Goal: Information Seeking & Learning: Learn about a topic

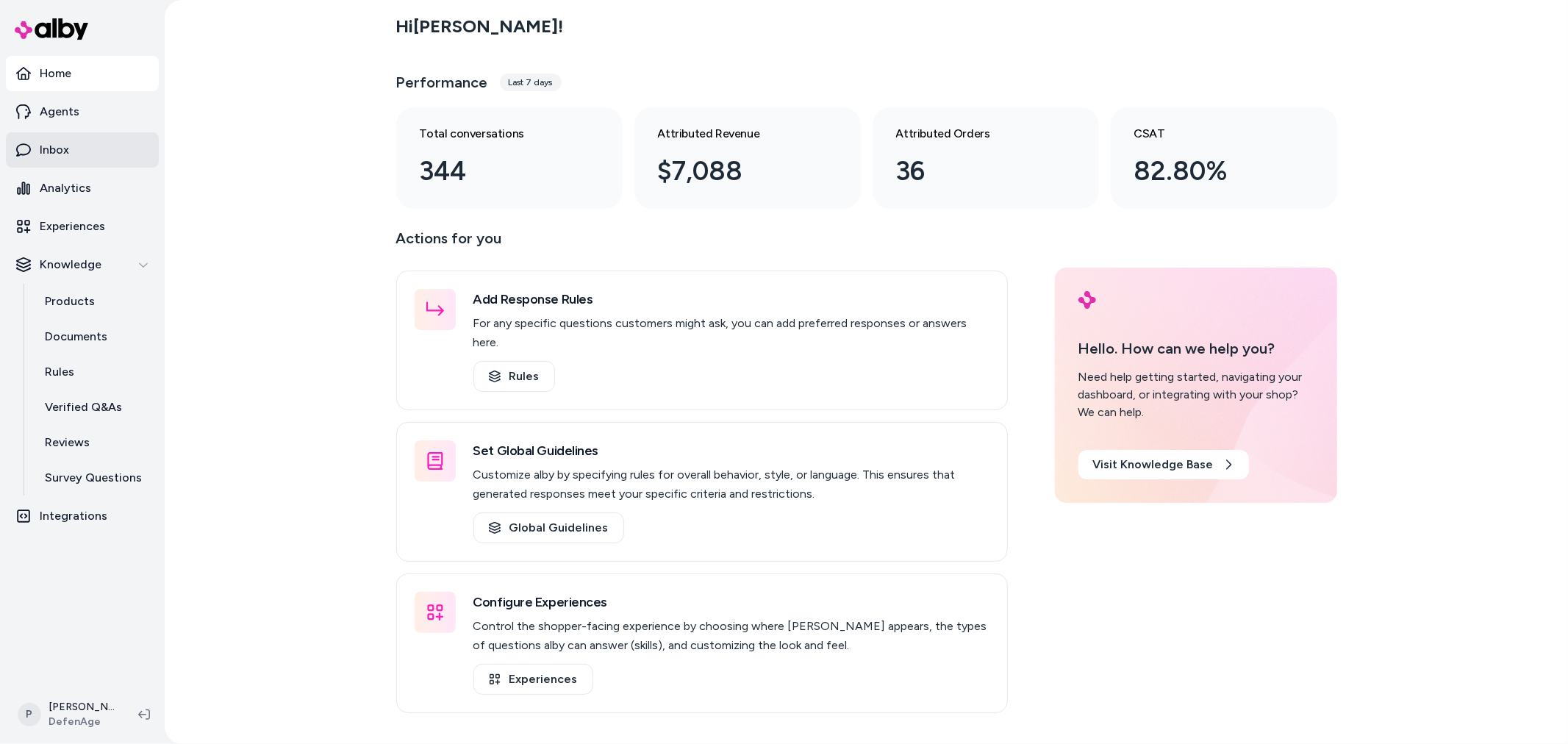
click at [49, 149] on p "Inbox" at bounding box center [54, 150] width 29 height 18
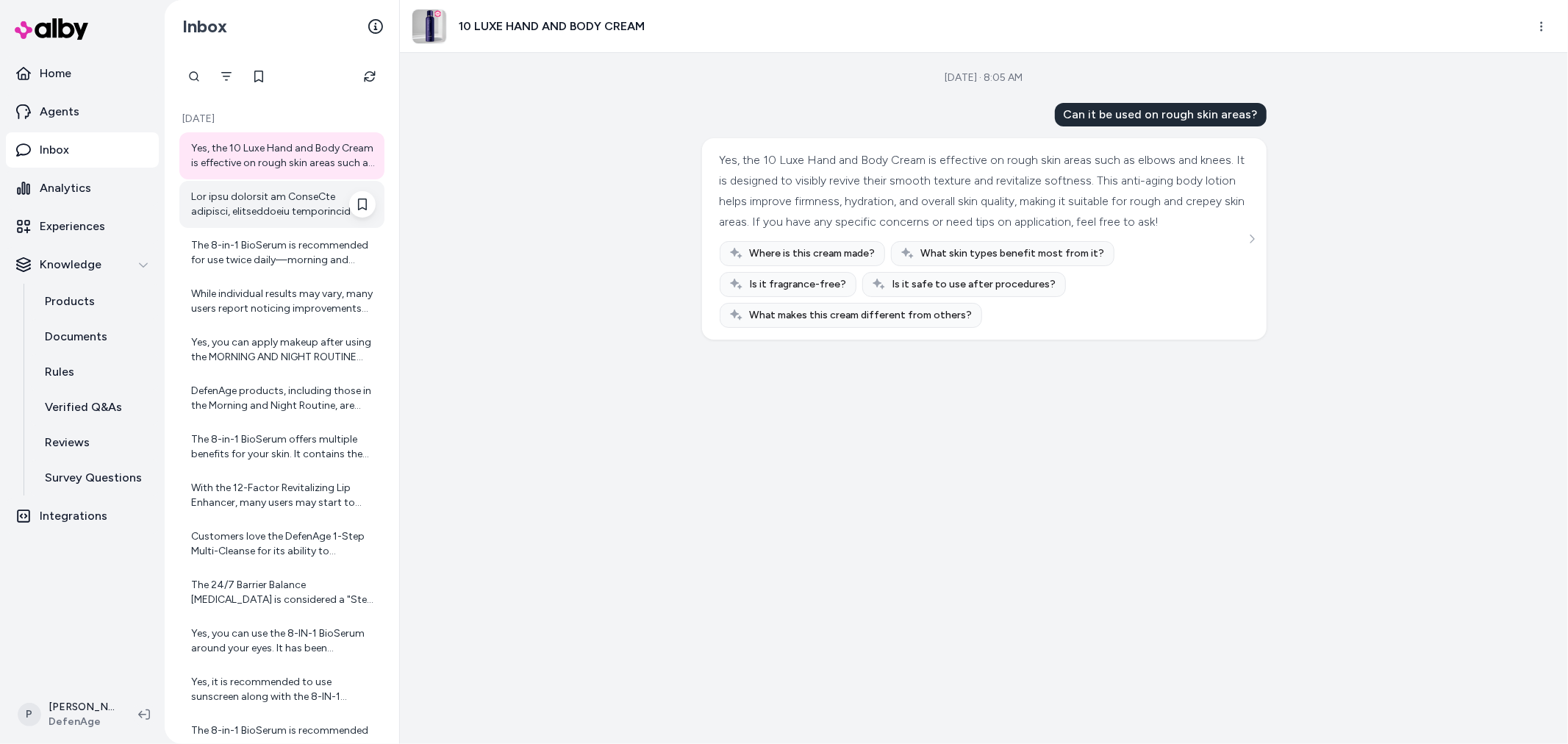
click at [274, 198] on div at bounding box center [283, 203] width 185 height 29
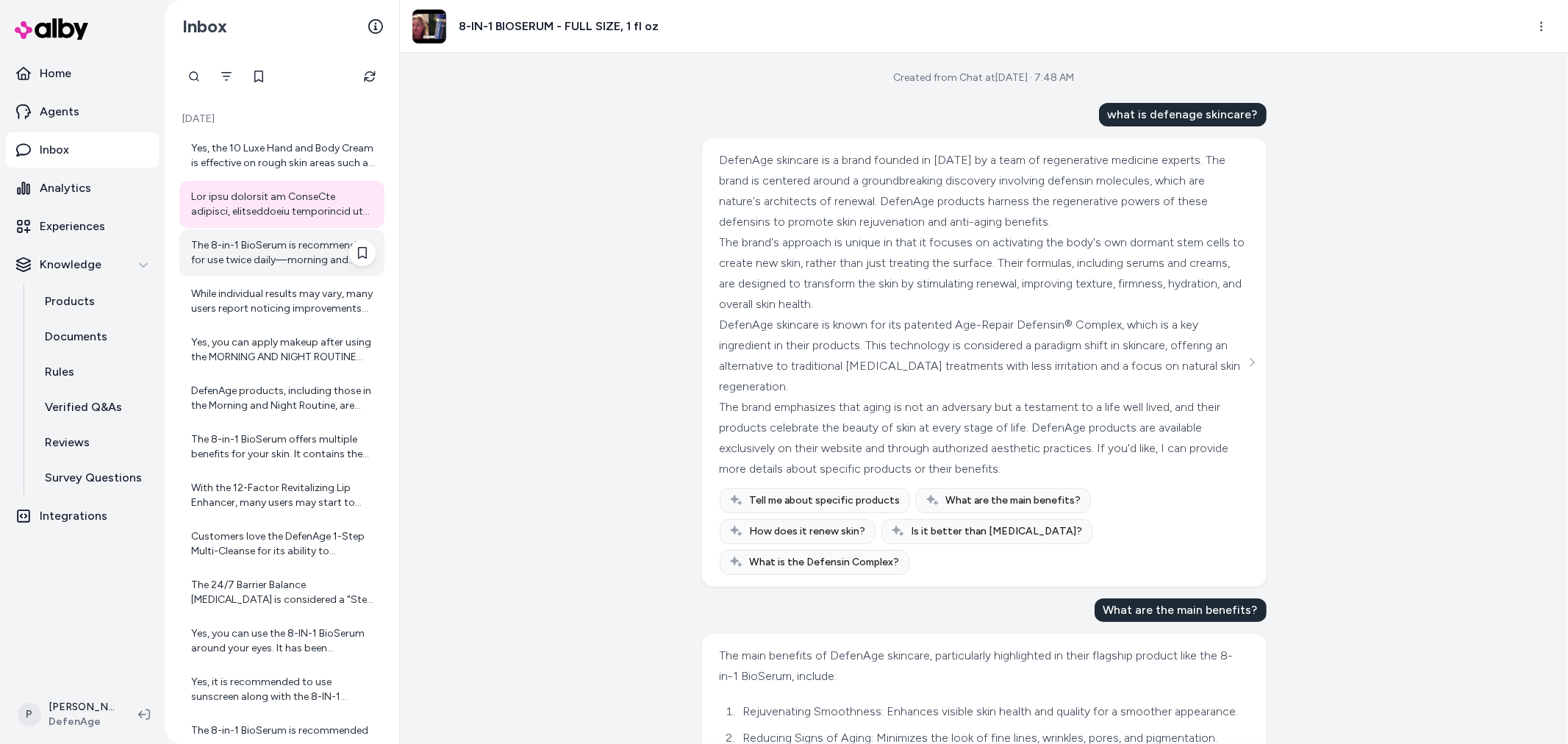
click at [290, 253] on div "The 8-in-1 BioSerum is recommended for use twice daily—morning and evening. Use…" at bounding box center [283, 252] width 185 height 29
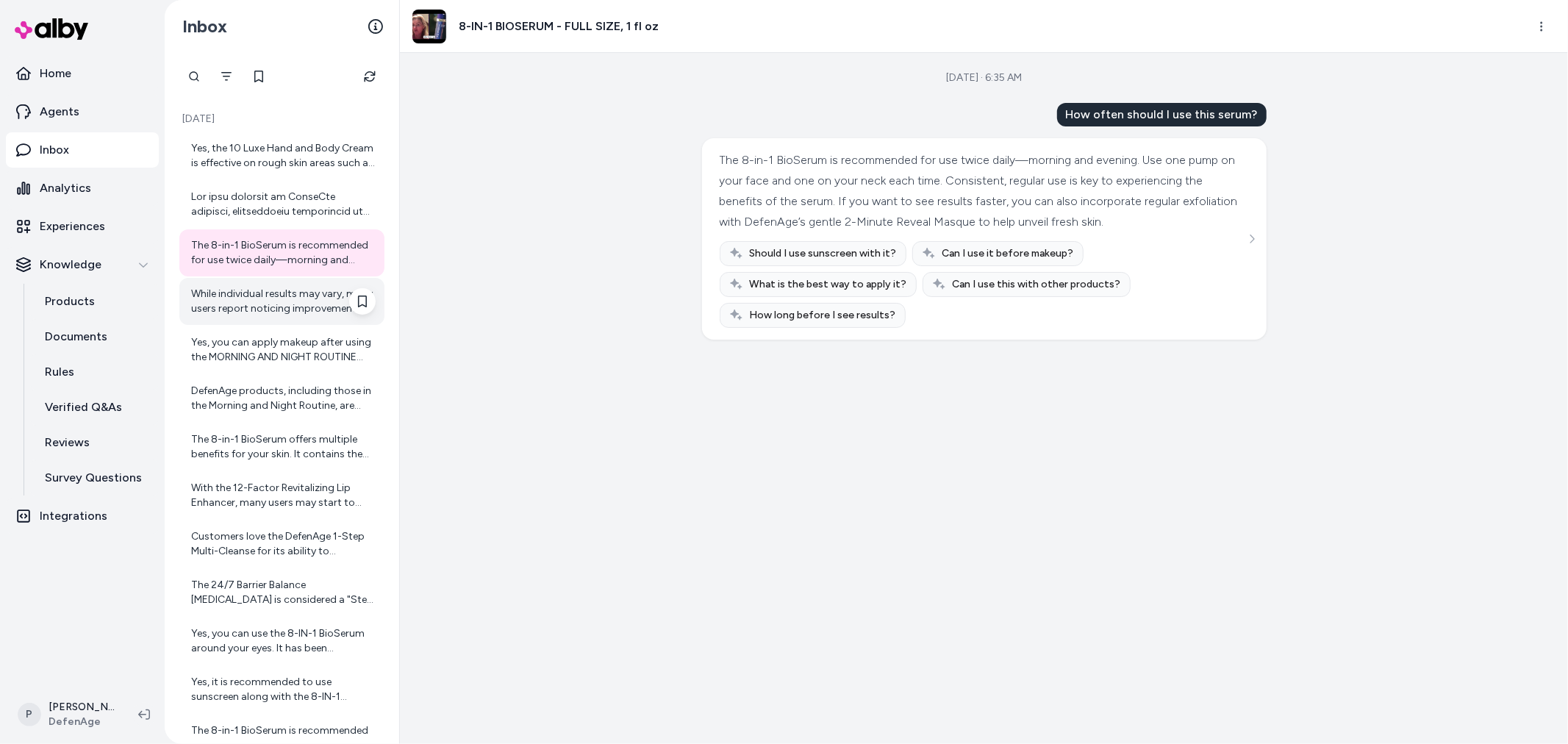
click at [255, 317] on div "While individual results may vary, many users report noticing improvements [DAT…" at bounding box center [282, 301] width 205 height 47
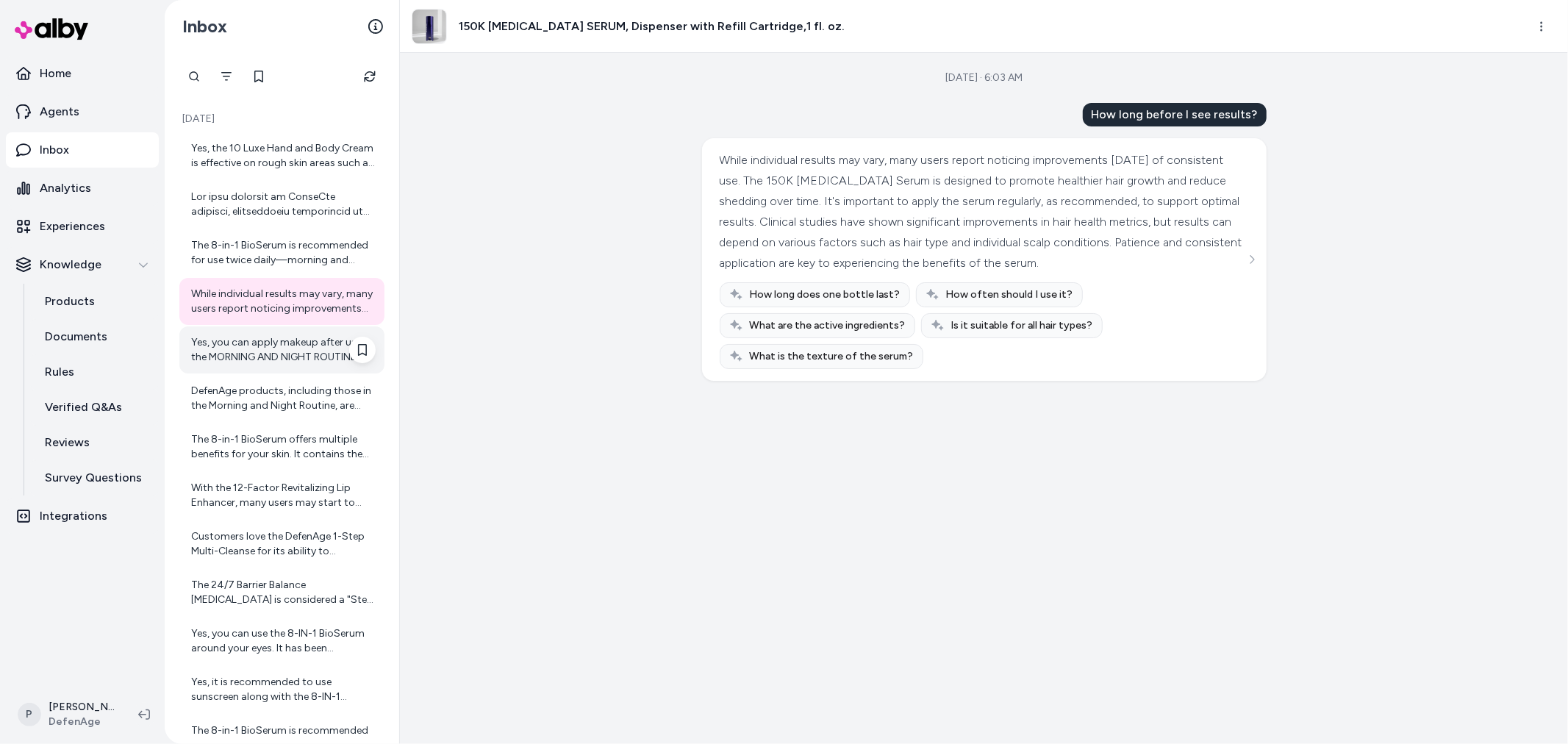
click at [252, 336] on div "Yes, you can apply makeup after using the MORNING AND NIGHT ROUTINE products in…" at bounding box center [283, 349] width 185 height 29
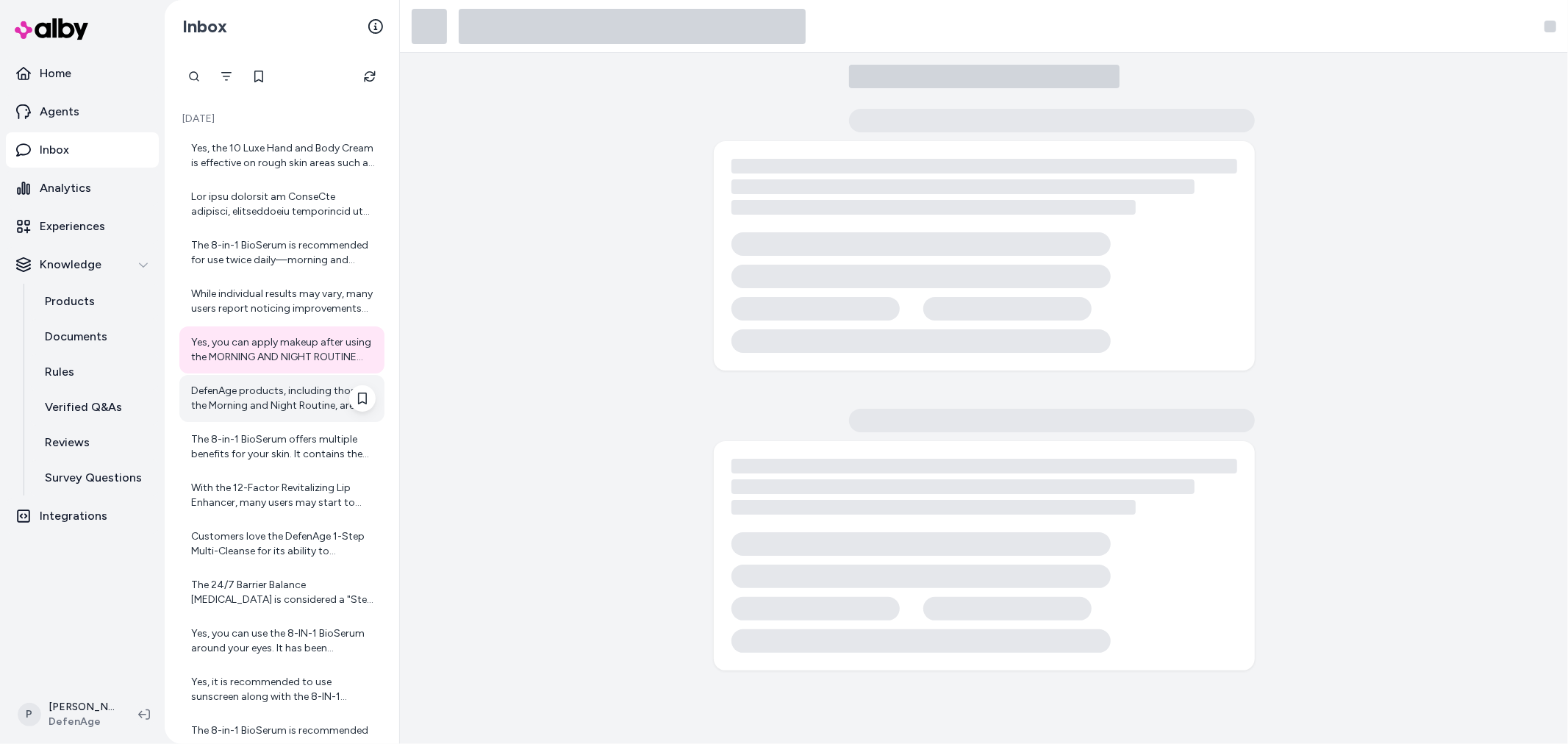
click at [255, 395] on div "DefenAge products, including those in the Morning and Night Routine, are formul…" at bounding box center [283, 398] width 185 height 29
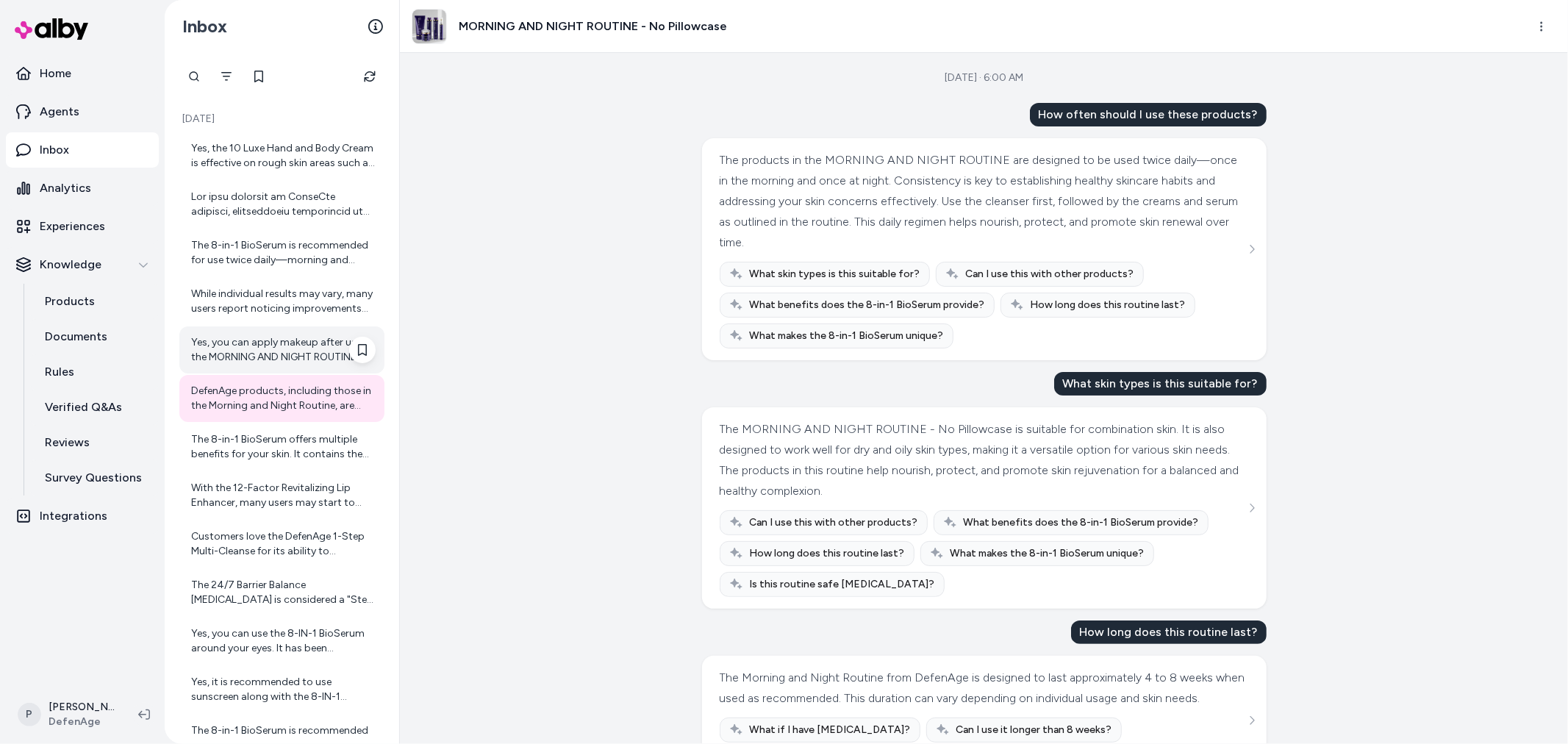
click at [261, 353] on div "Yes, you can apply makeup after using the MORNING AND NIGHT ROUTINE products in…" at bounding box center [283, 349] width 185 height 29
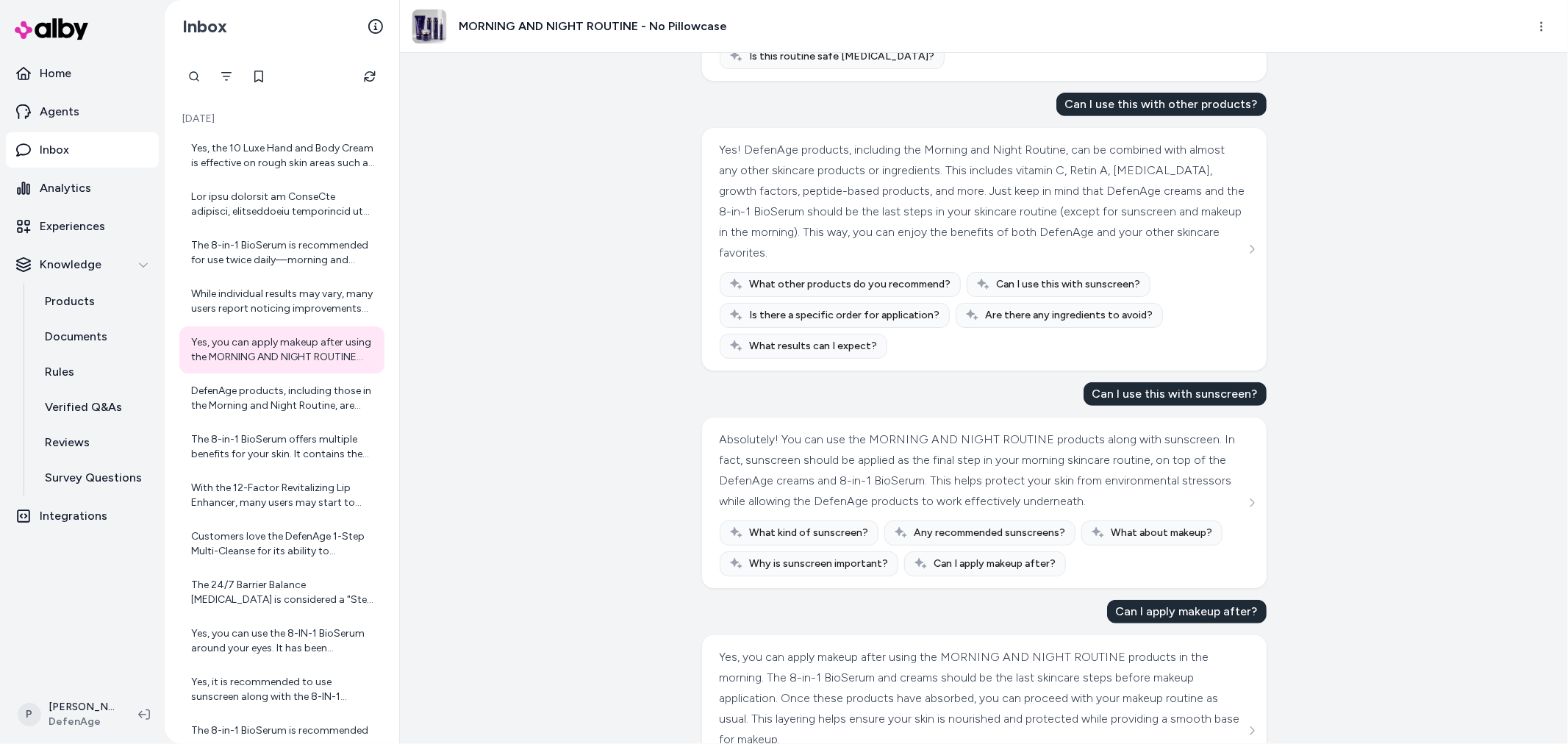
scroll to position [649, 0]
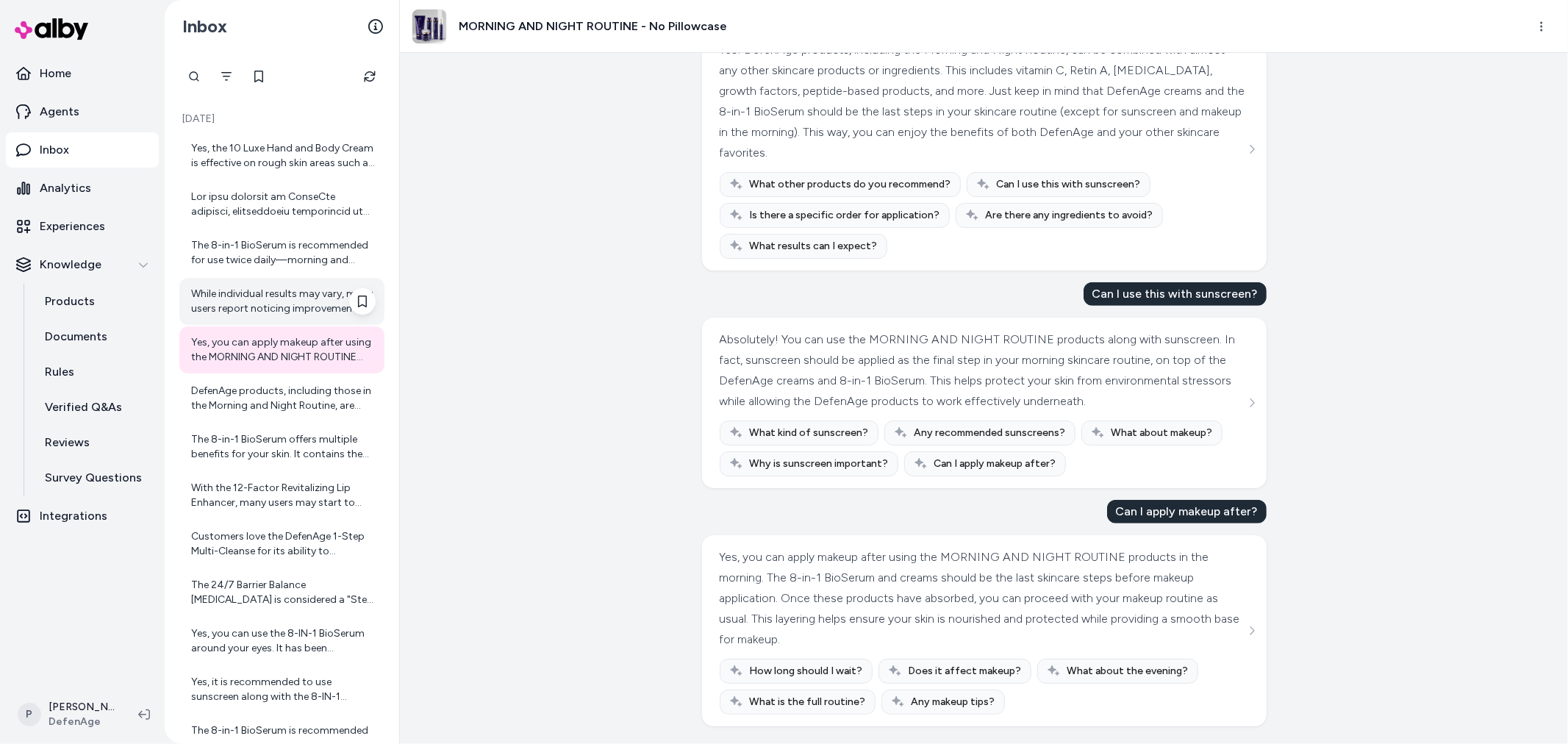
click at [279, 305] on div "While individual results may vary, many users report noticing improvements [DAT…" at bounding box center [283, 300] width 185 height 29
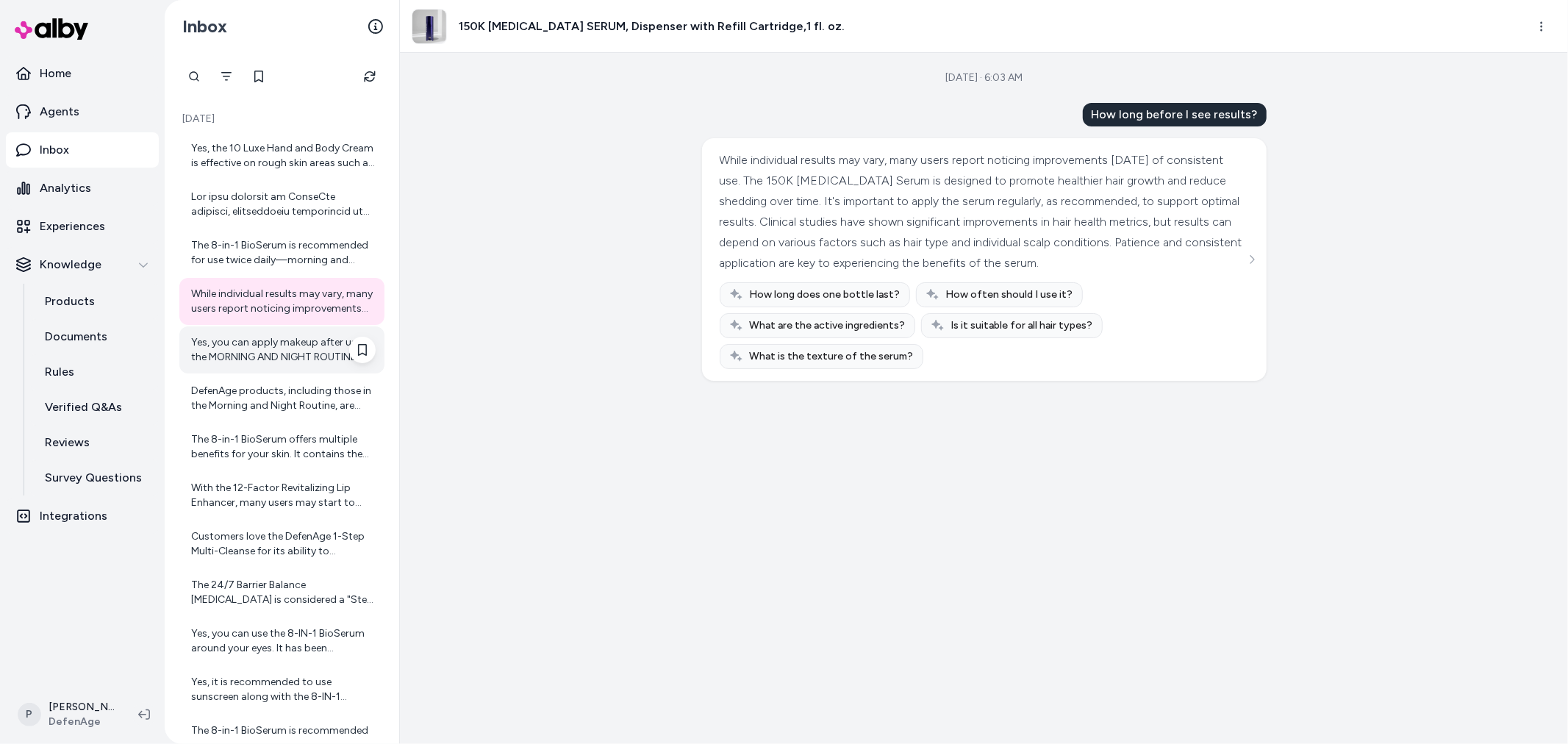
click at [241, 358] on div "Yes, you can apply makeup after using the MORNING AND NIGHT ROUTINE products in…" at bounding box center [283, 349] width 185 height 29
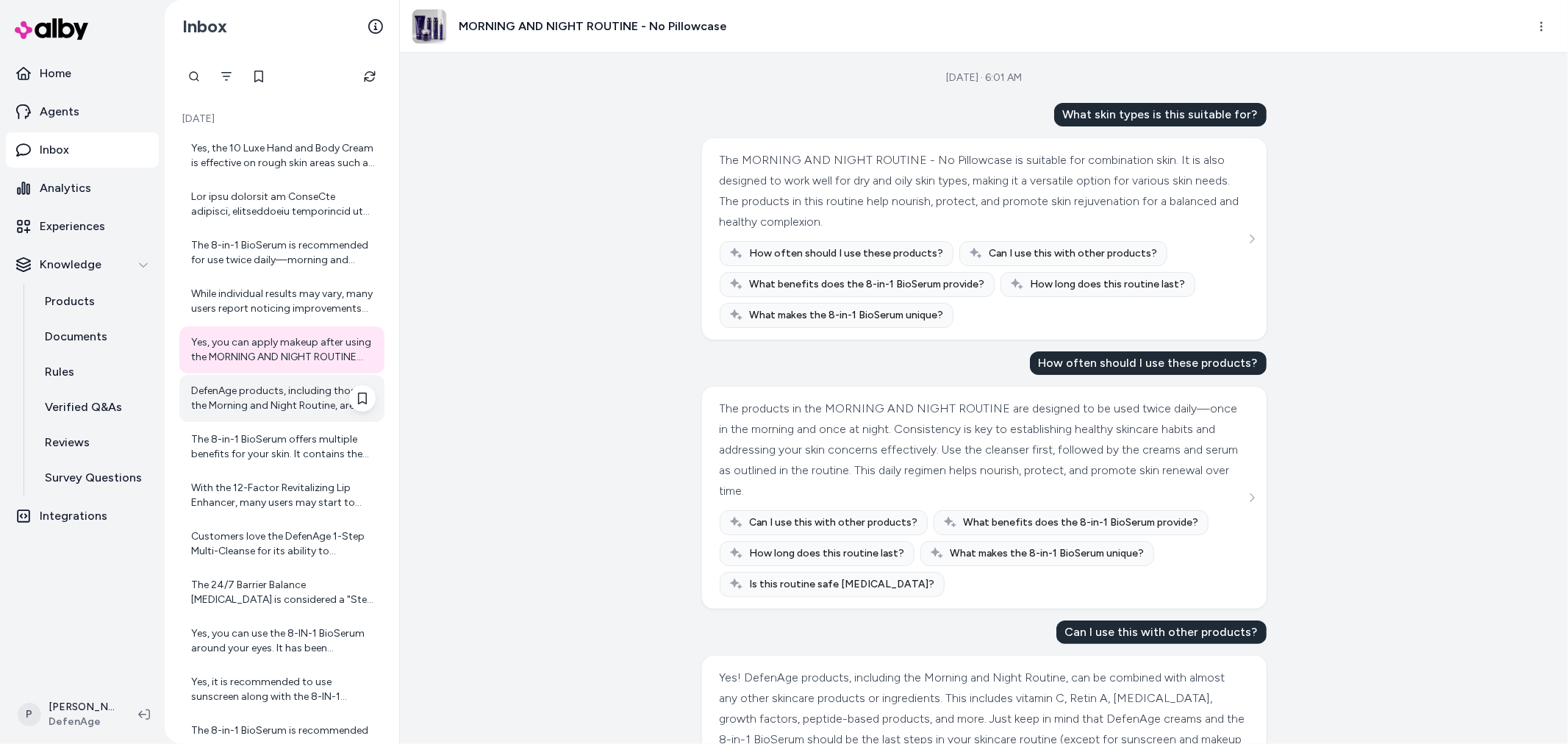
click at [279, 410] on div "DefenAge products, including those in the Morning and Night Routine, are formul…" at bounding box center [283, 398] width 185 height 29
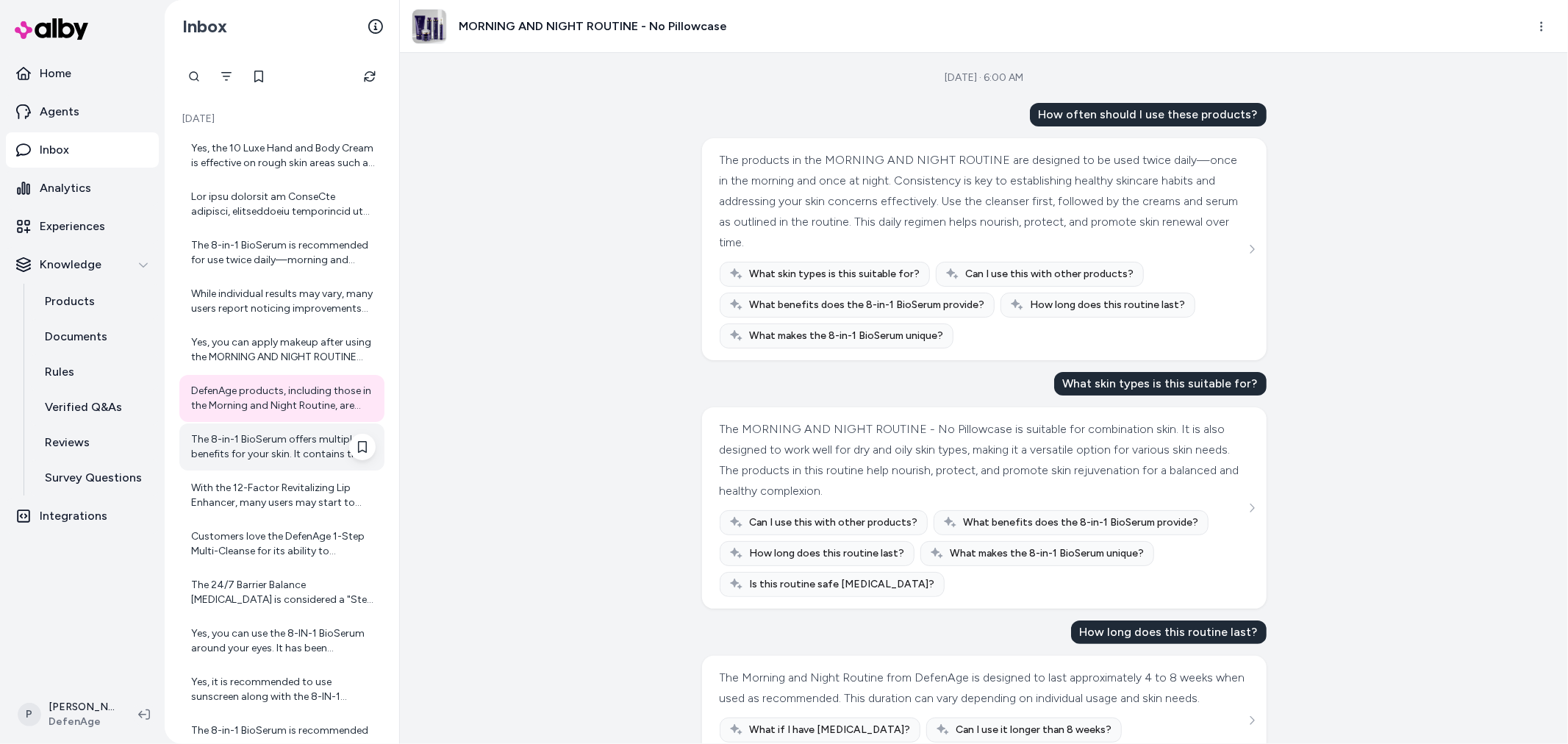
click at [292, 454] on div "The 8-in-1 BioSerum offers multiple benefits for your skin. It contains the hig…" at bounding box center [283, 446] width 185 height 29
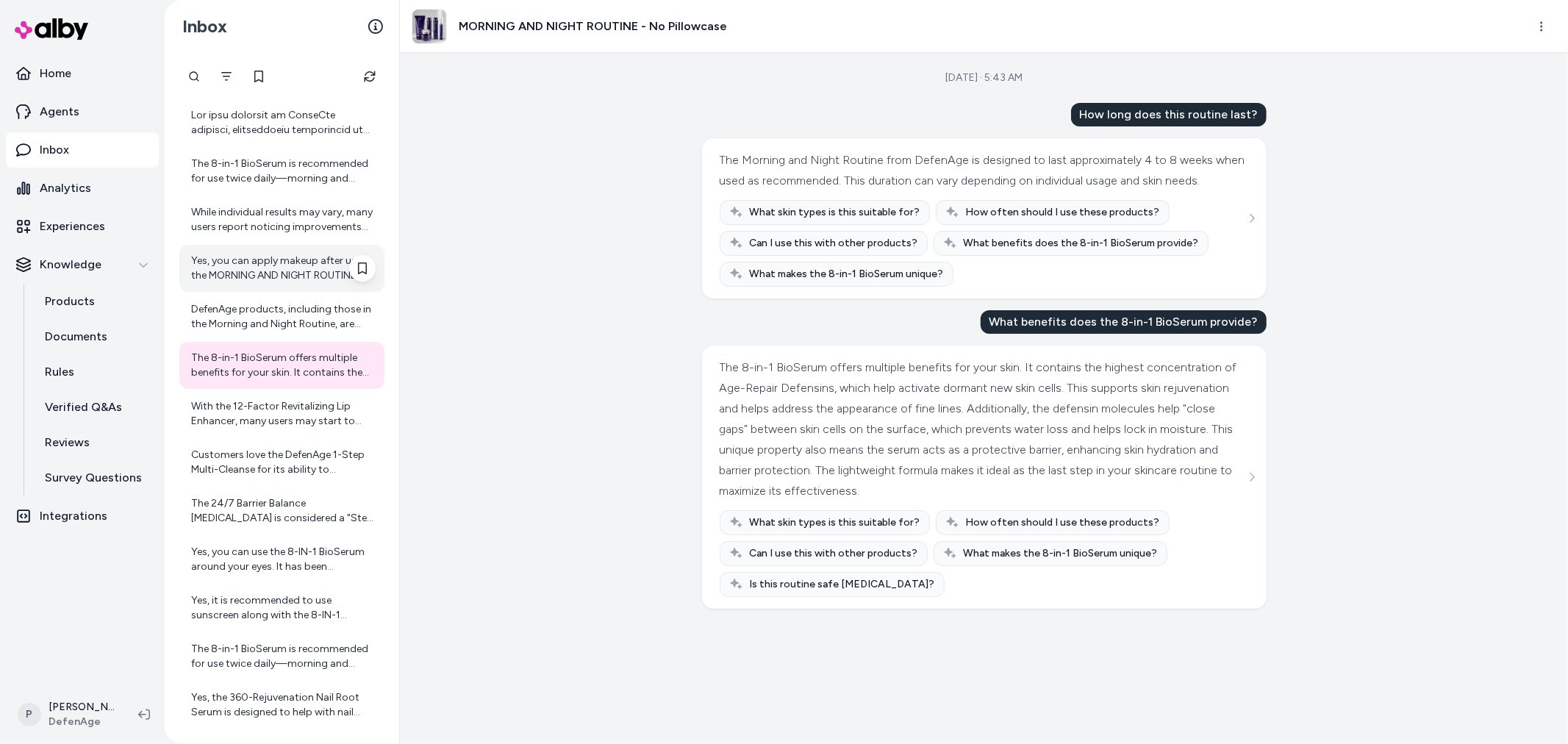
scroll to position [134, 0]
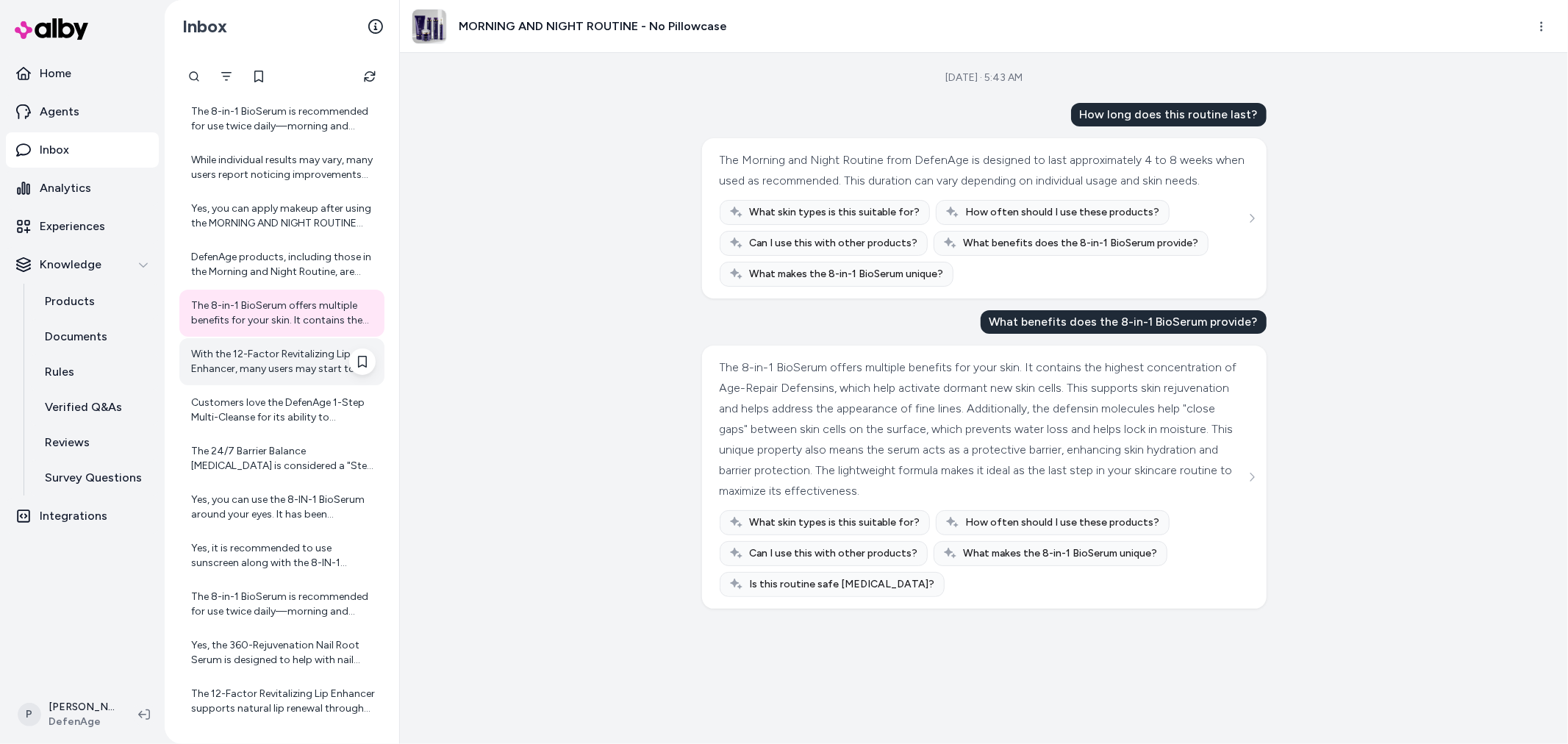
click at [269, 363] on div "With the 12-Factor Revitalizing Lip Enhancer, many users may start to notice in…" at bounding box center [283, 361] width 185 height 29
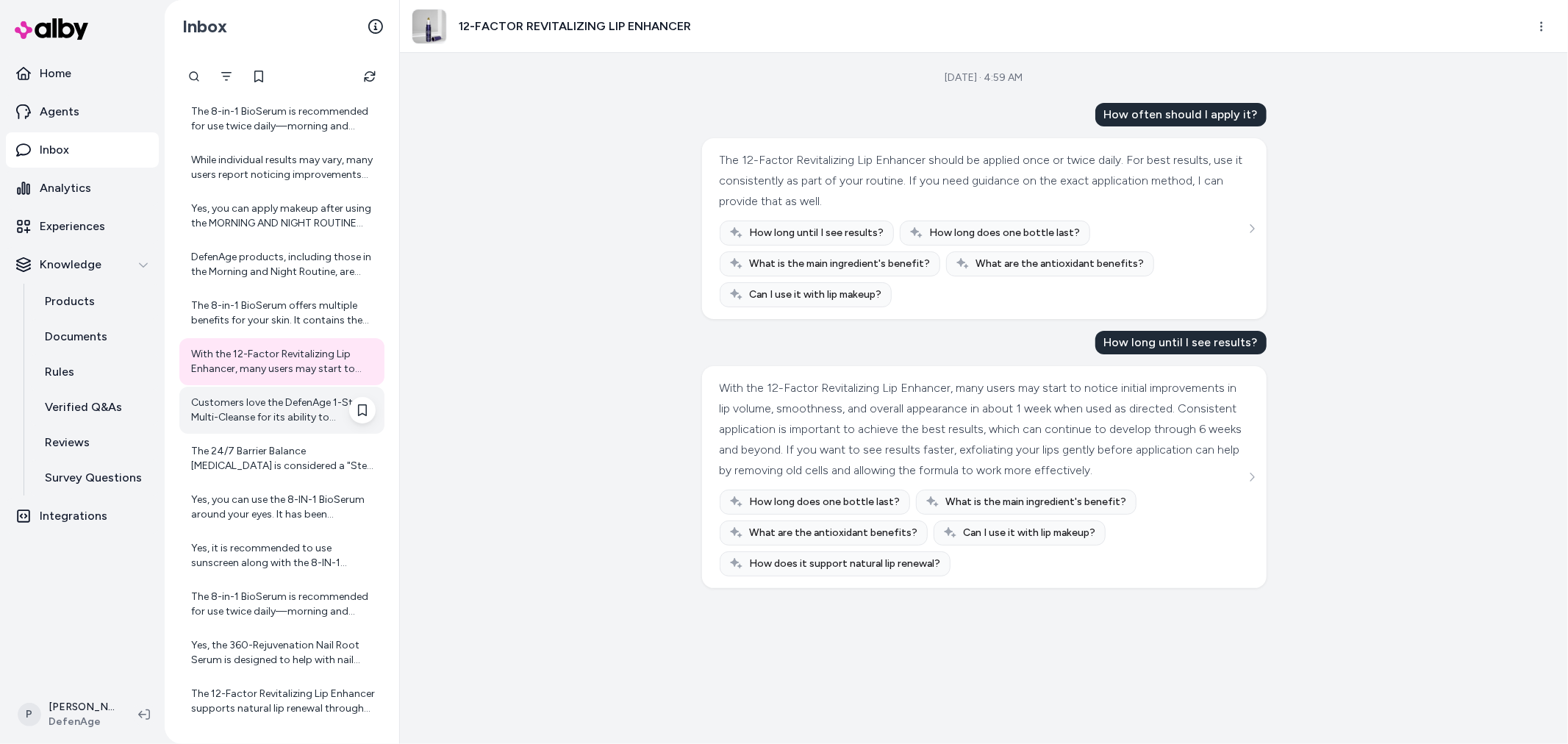
click at [269, 420] on div "Customers love the DefenAge 1-Step Multi-Cleanse for its ability to thoroughly …" at bounding box center [283, 409] width 185 height 29
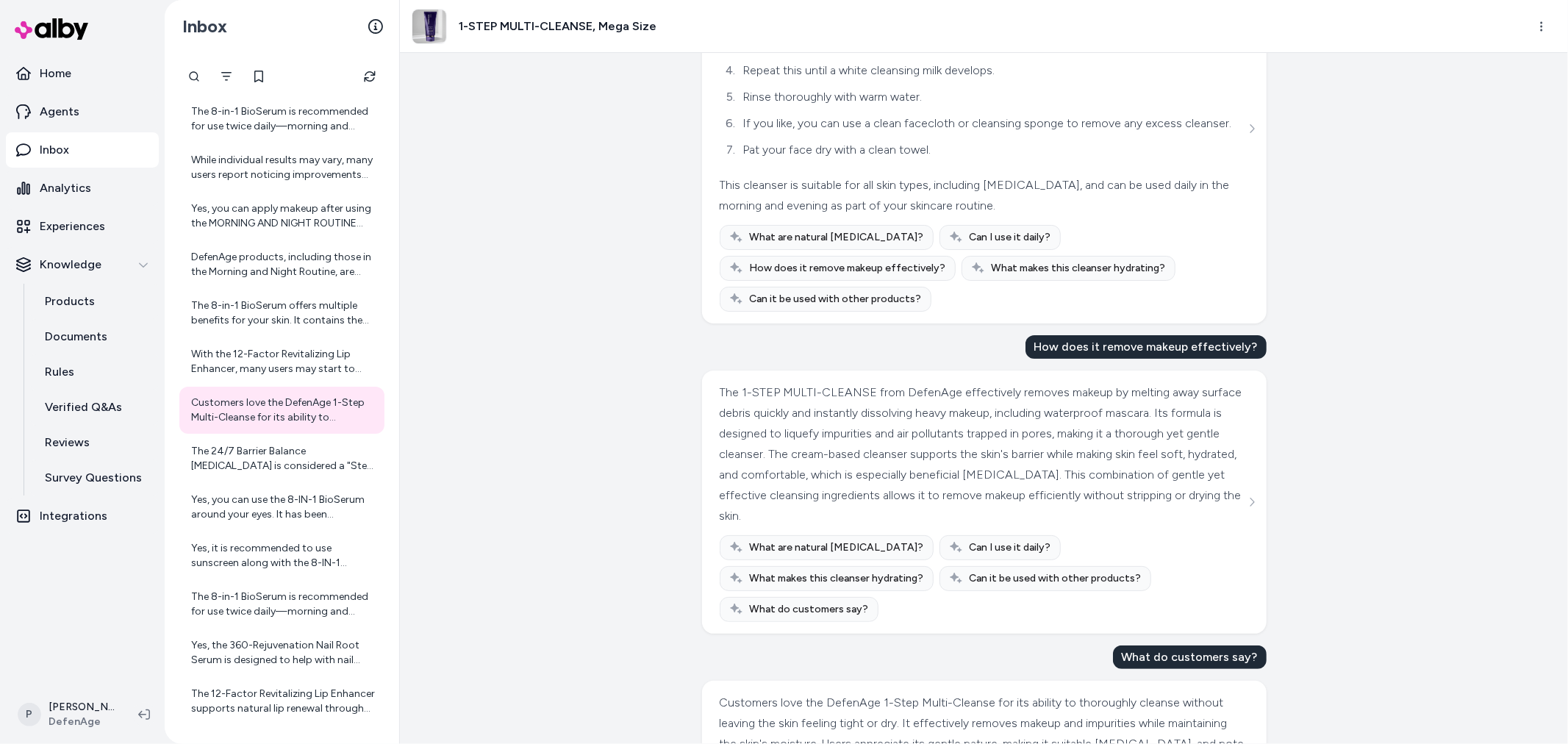
scroll to position [371, 0]
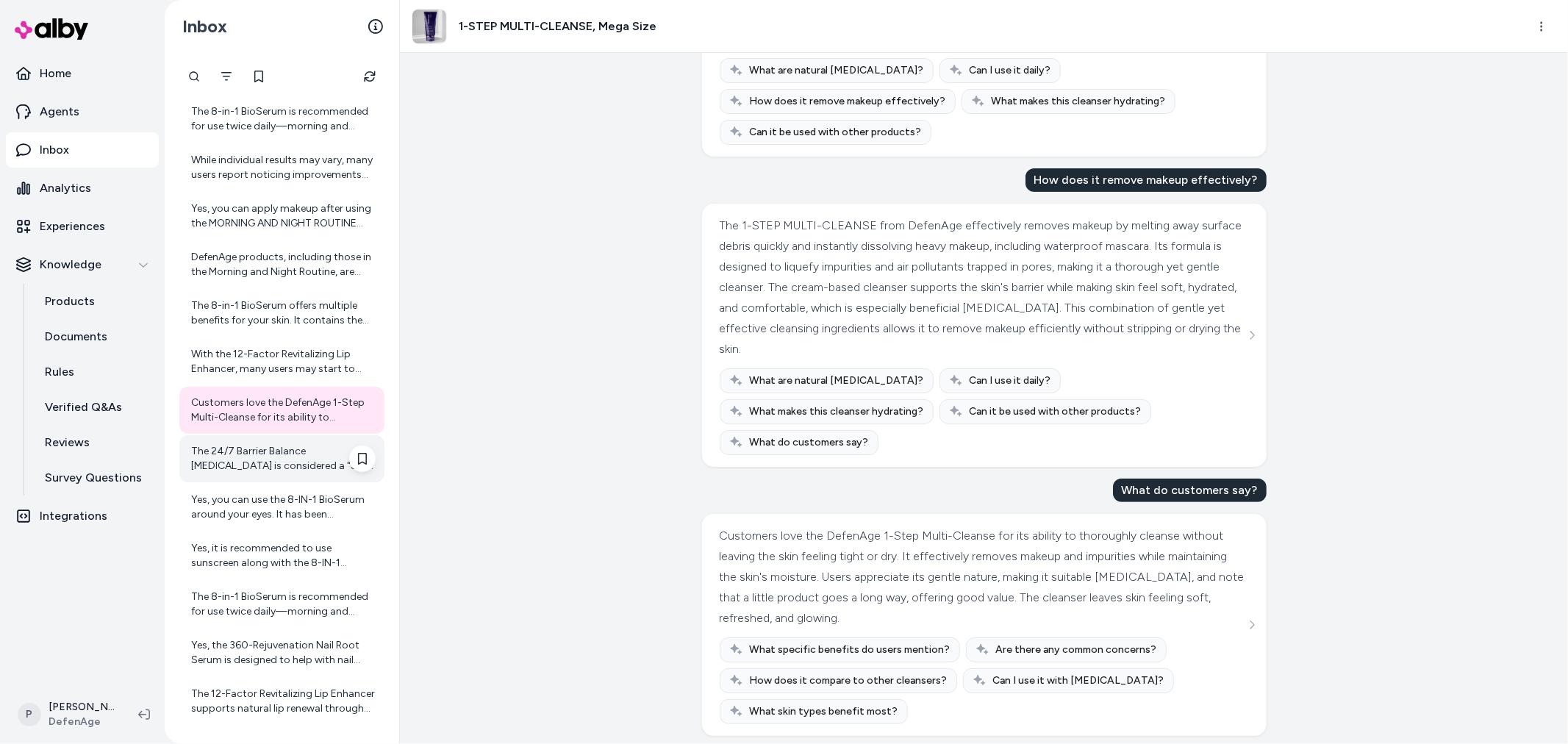
click at [280, 465] on div "The 24/7 Barrier Balance Anti-Aging Cream is considered a "Step 2" product in y…" at bounding box center [283, 458] width 185 height 29
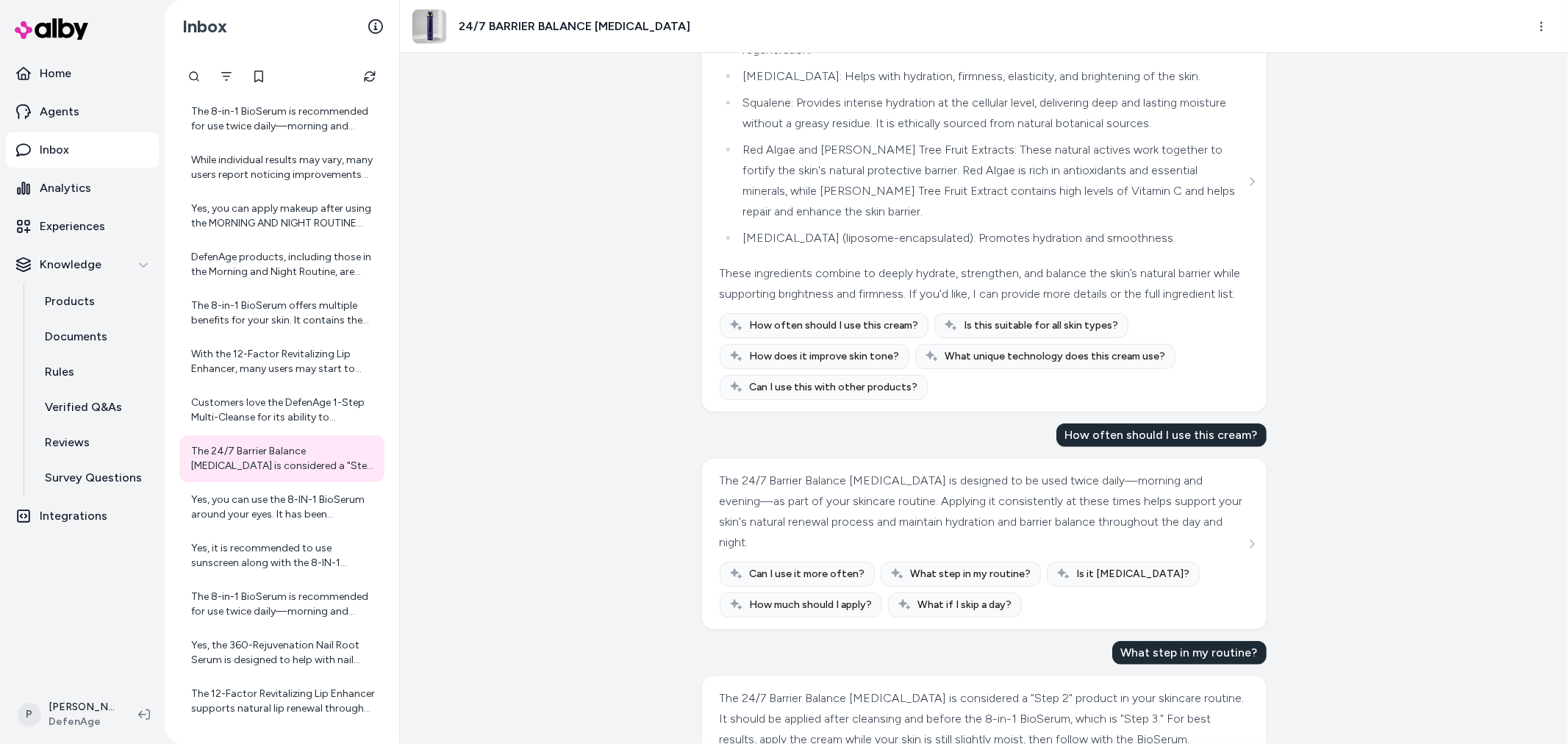
scroll to position [783, 0]
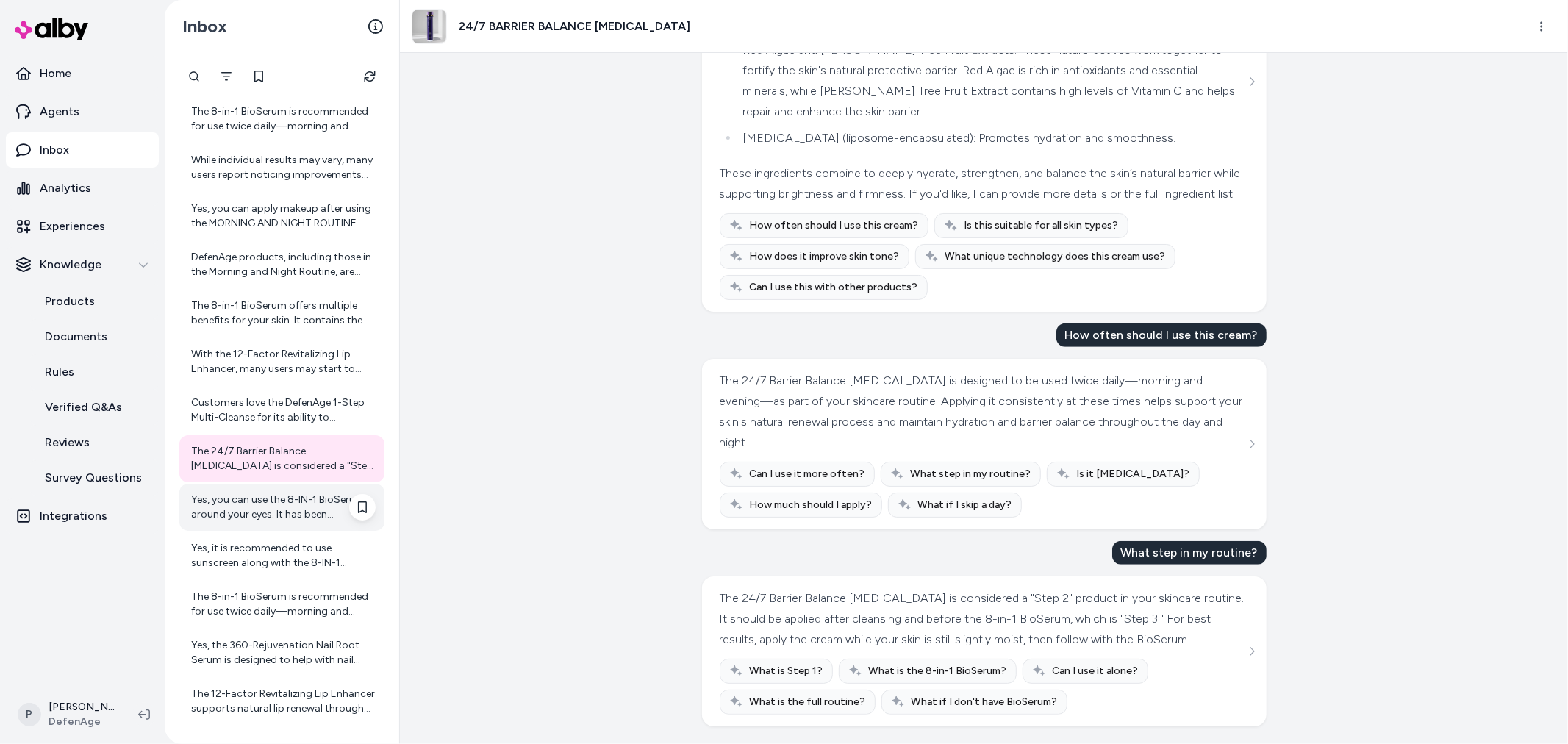
click at [287, 494] on div "Yes, you can use the 8-IN-1 BioSerum around your eyes. It has been ophthalmolog…" at bounding box center [283, 507] width 185 height 29
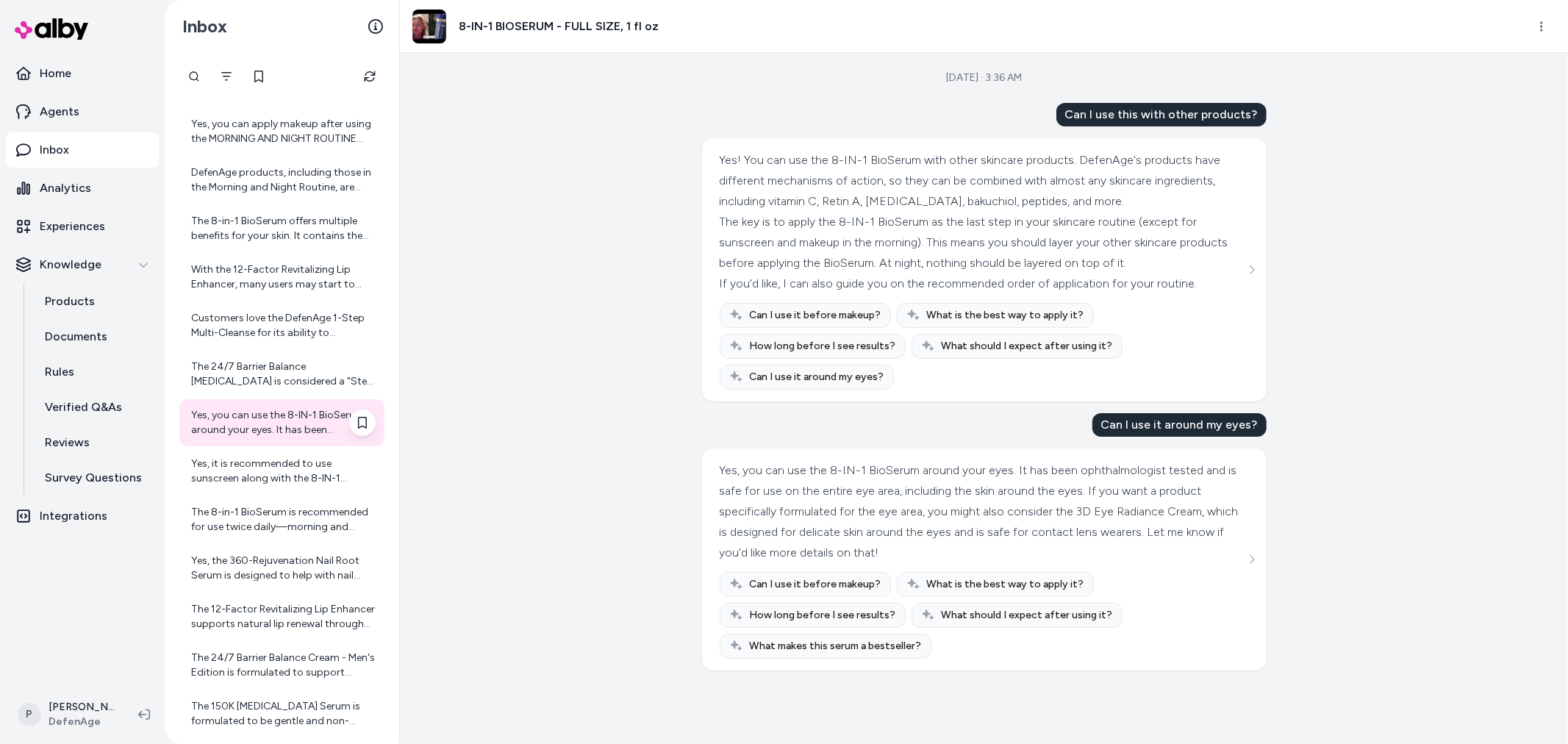
scroll to position [297, 0]
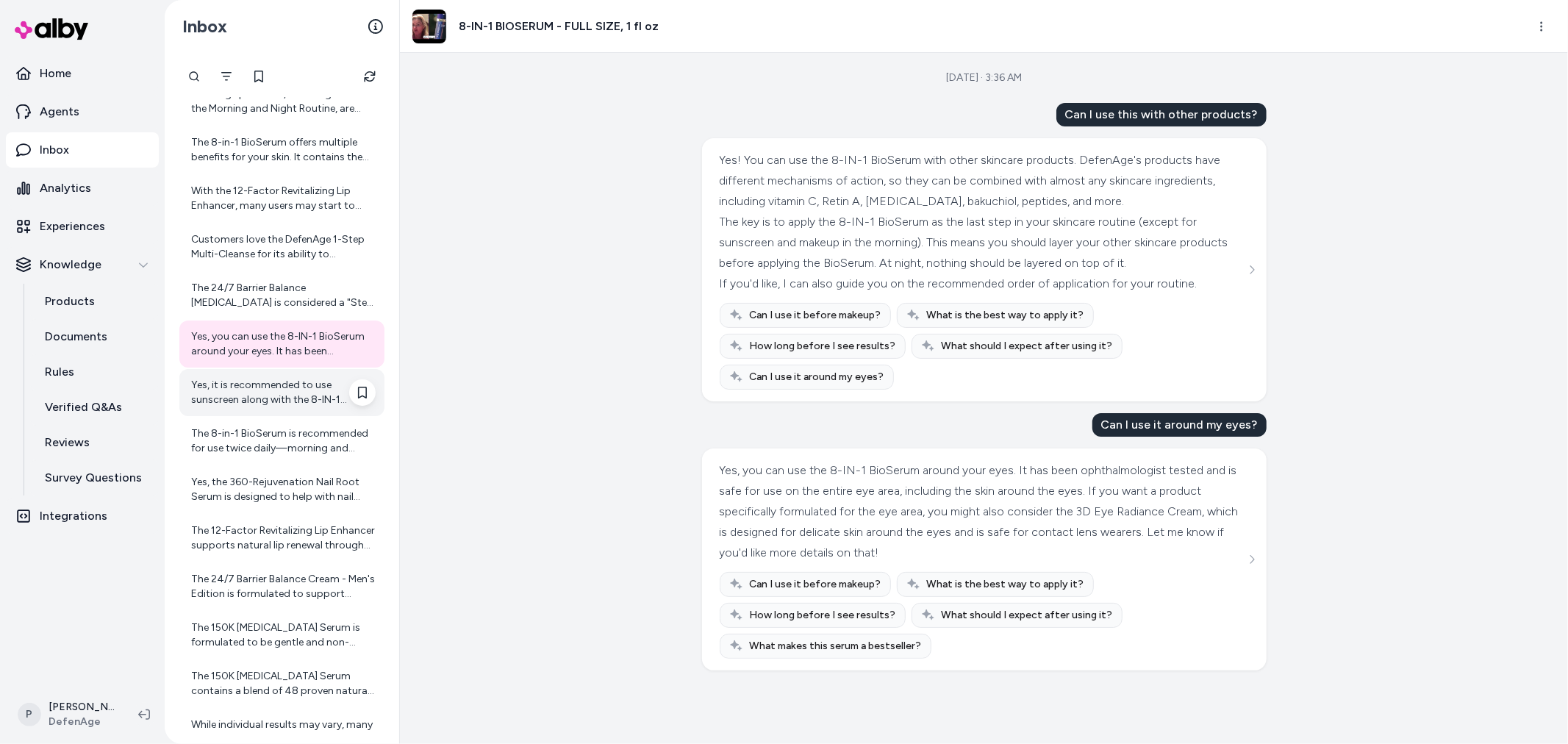
click at [252, 387] on div "Yes, it is recommended to use sunscreen along with the 8-IN-1 BioSerum. While t…" at bounding box center [283, 392] width 185 height 29
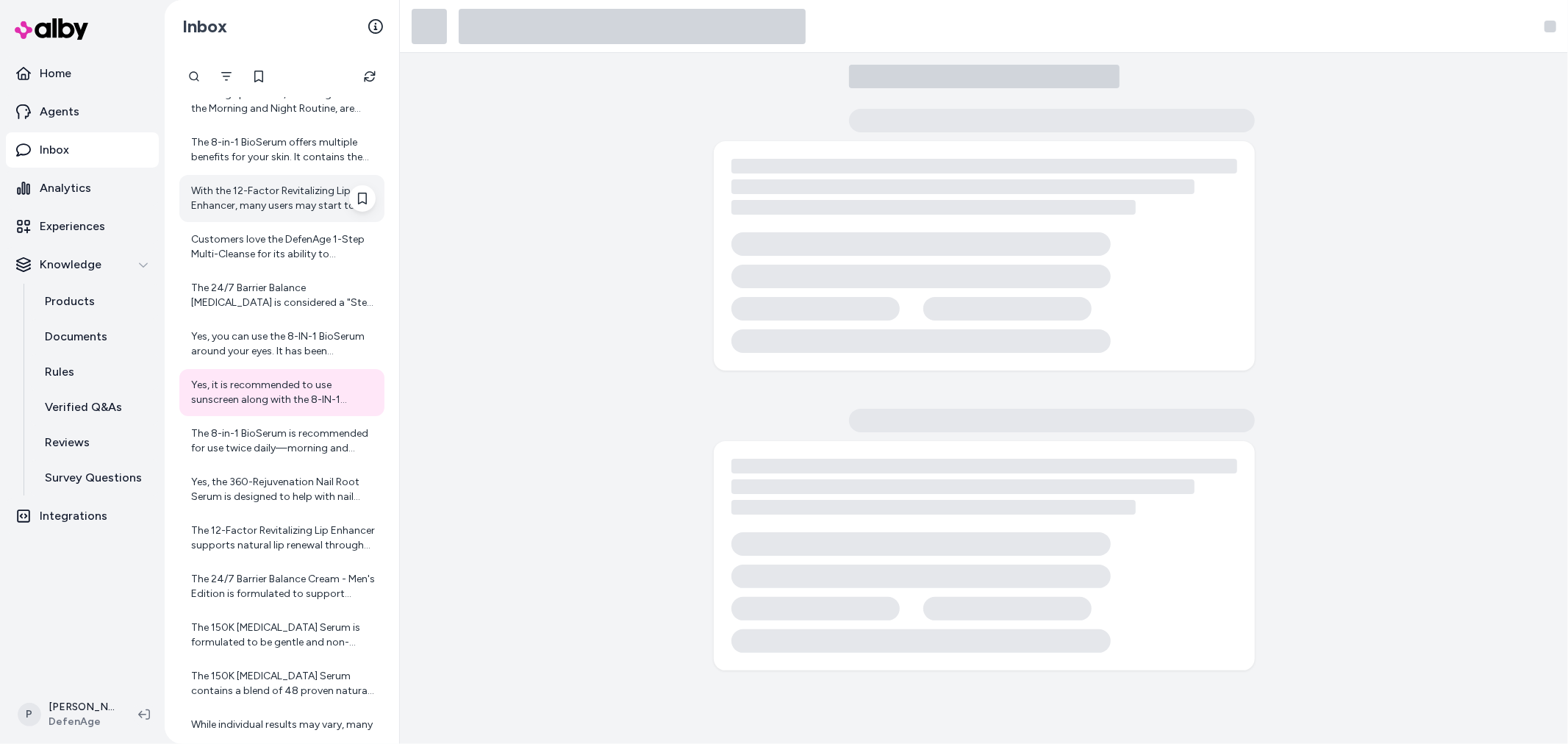
scroll to position [378, 0]
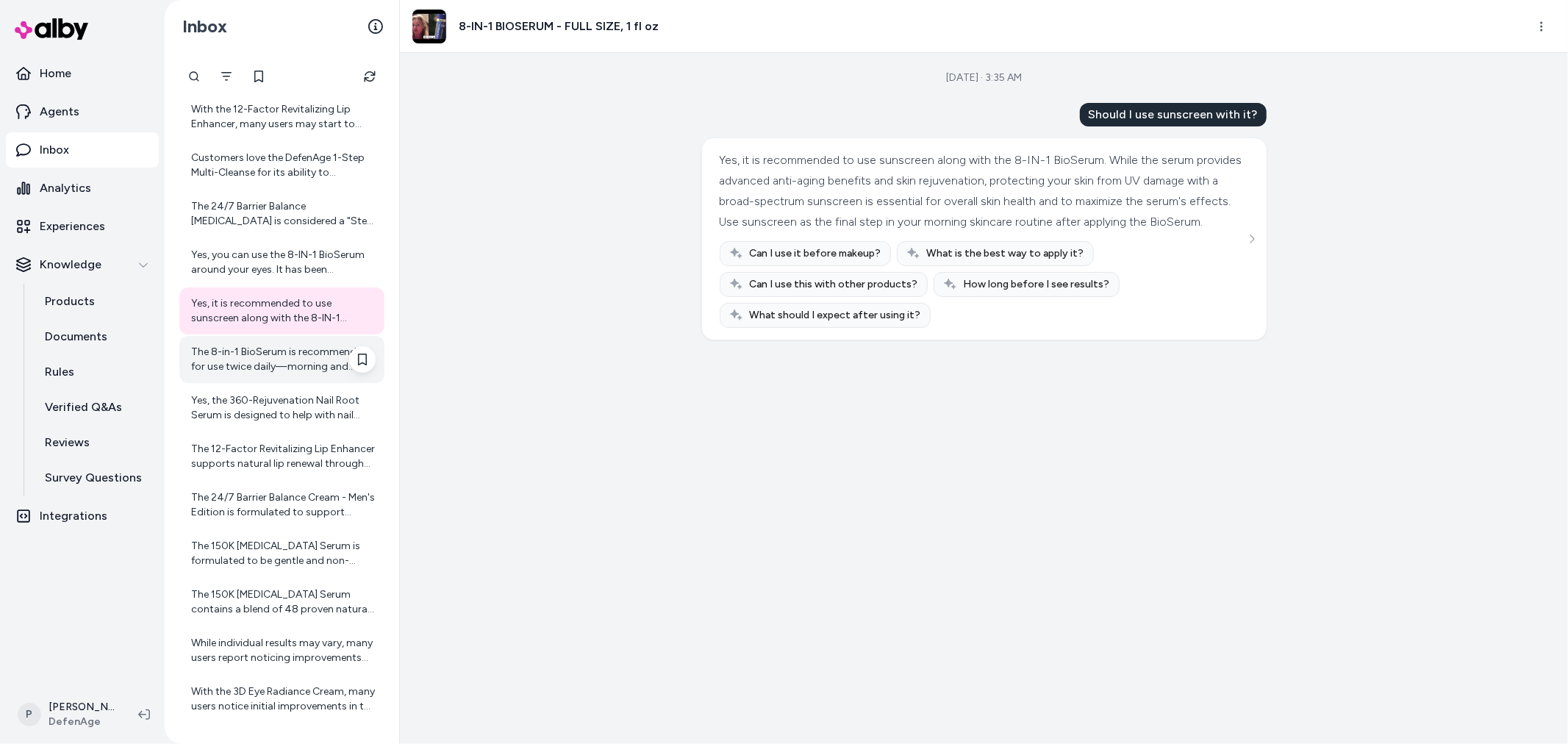
click at [225, 375] on div "The 8-in-1 BioSerum is recommended for use twice daily—morning and evening. Use…" at bounding box center [282, 359] width 205 height 47
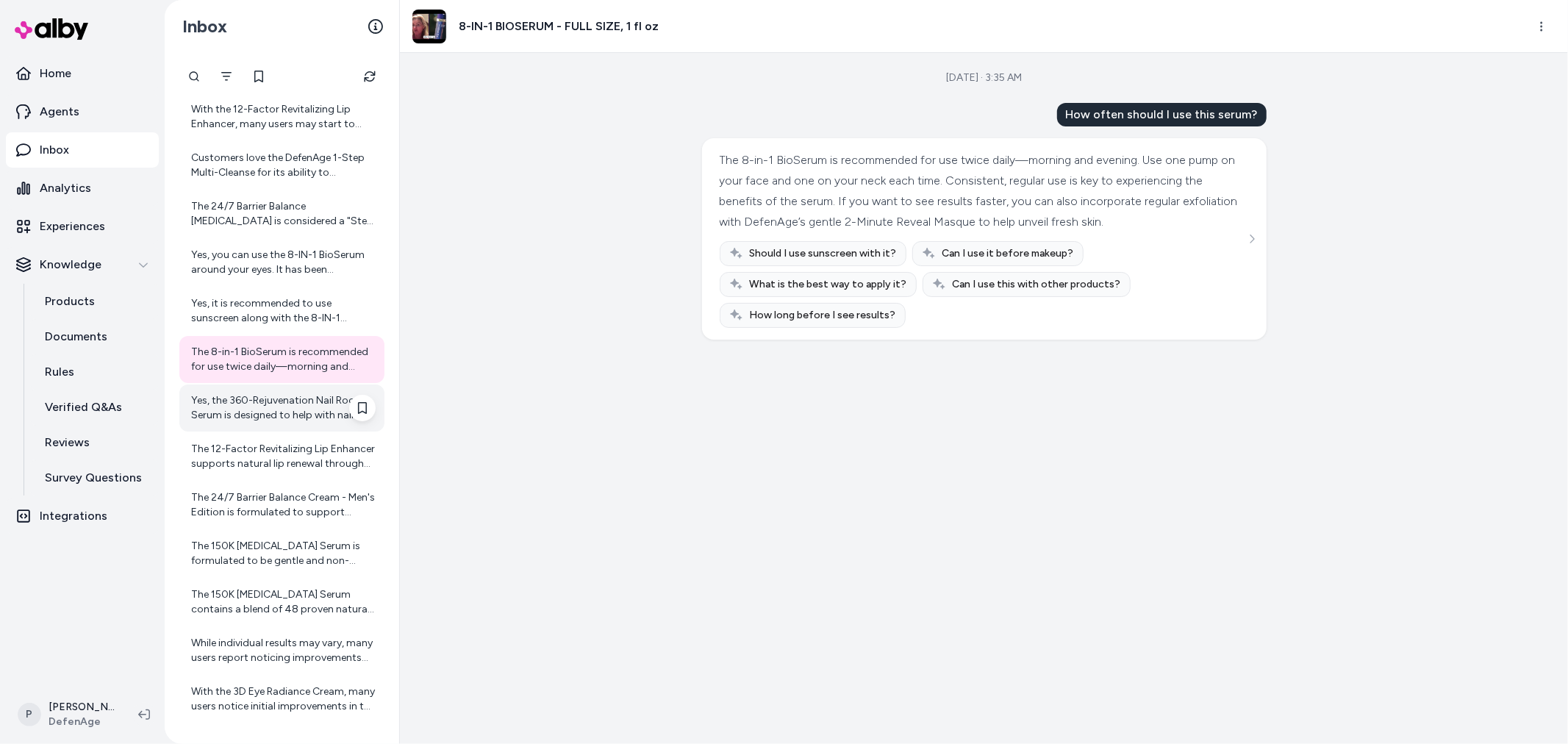
click at [247, 406] on div "Yes, the 360-Rejuvenation Nail Root Serum is designed to help with nail brittle…" at bounding box center [283, 407] width 185 height 29
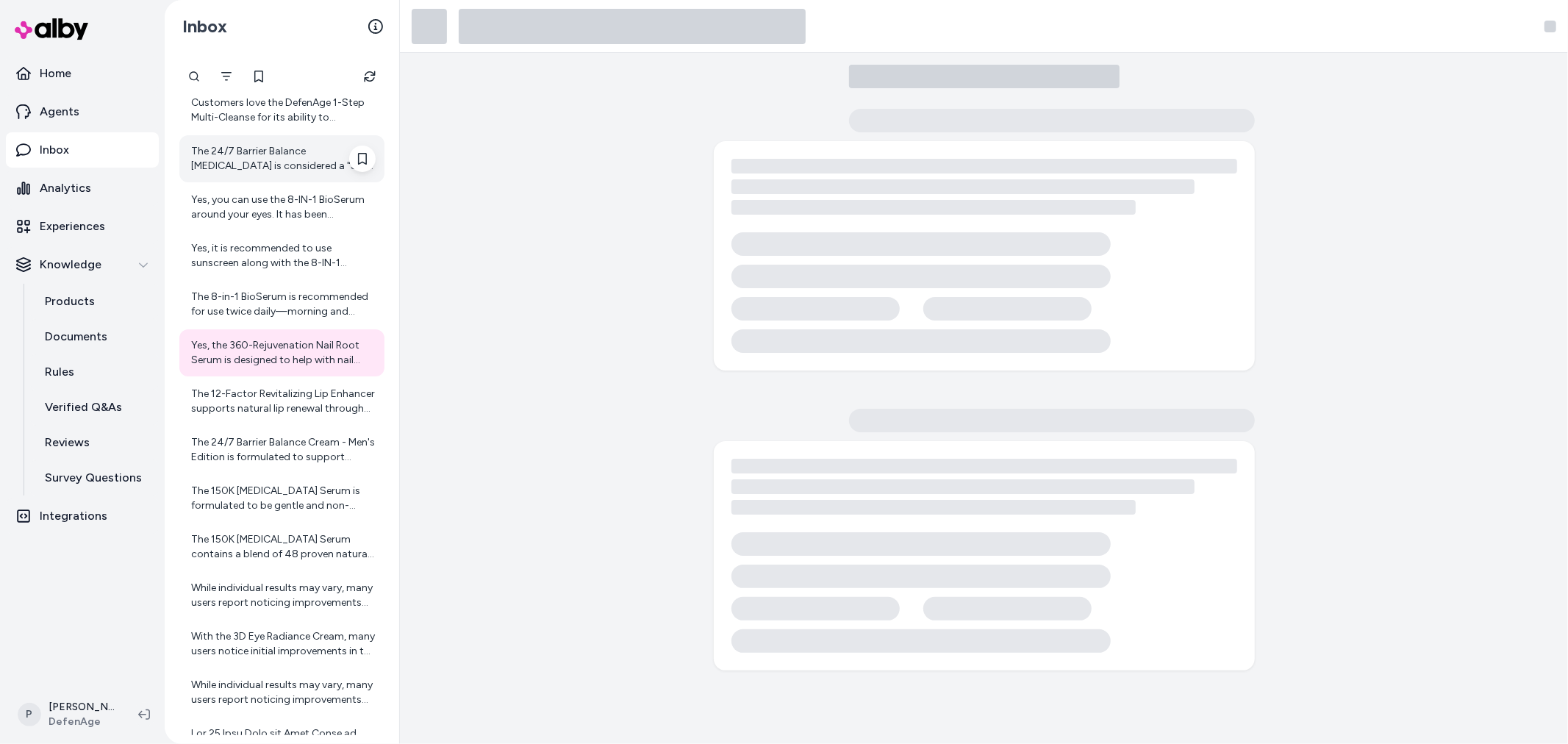
scroll to position [542, 0]
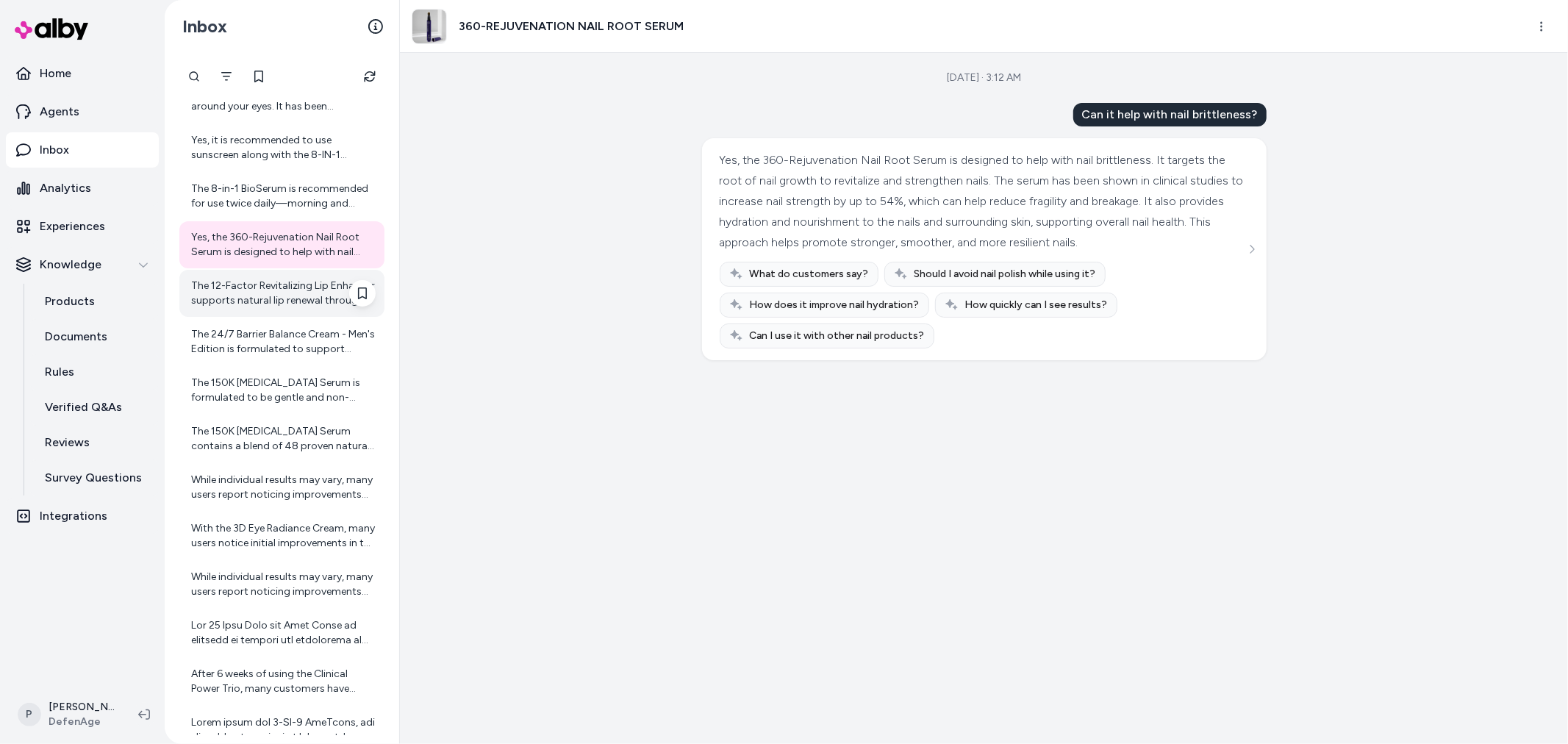
click at [275, 300] on div "The 12-Factor Revitalizing Lip Enhancer supports natural lip renewal through it…" at bounding box center [283, 292] width 185 height 29
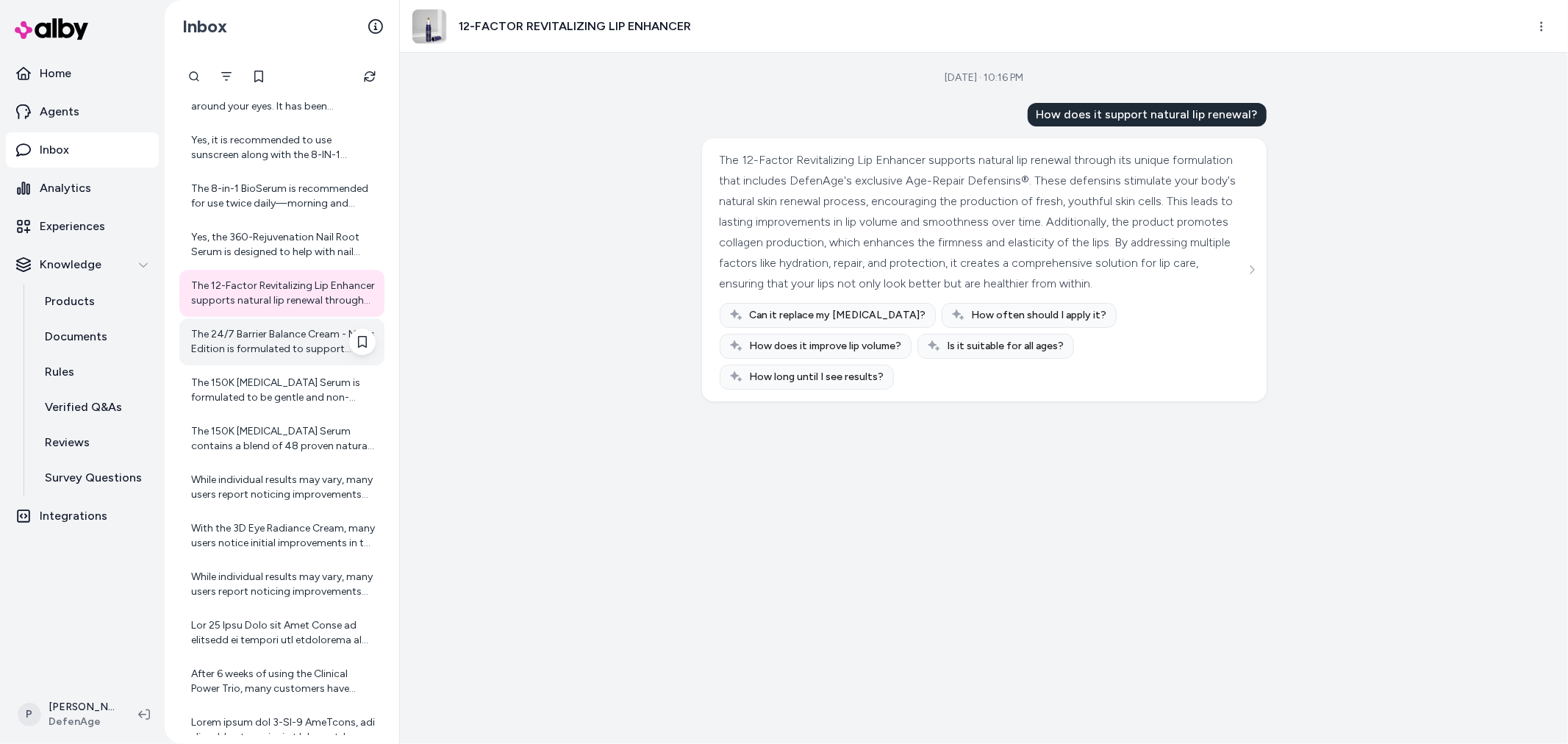
click at [266, 346] on div "The 24/7 Barrier Balance Cream - Men's Edition is formulated to support healthy…" at bounding box center [283, 341] width 185 height 29
click at [263, 292] on div "The 12-Factor Revitalizing Lip Enhancer supports natural lip renewal through it…" at bounding box center [283, 292] width 185 height 29
click at [266, 348] on div "The 24/7 Barrier Balance Cream - Men's Edition is formulated to support healthy…" at bounding box center [283, 341] width 185 height 29
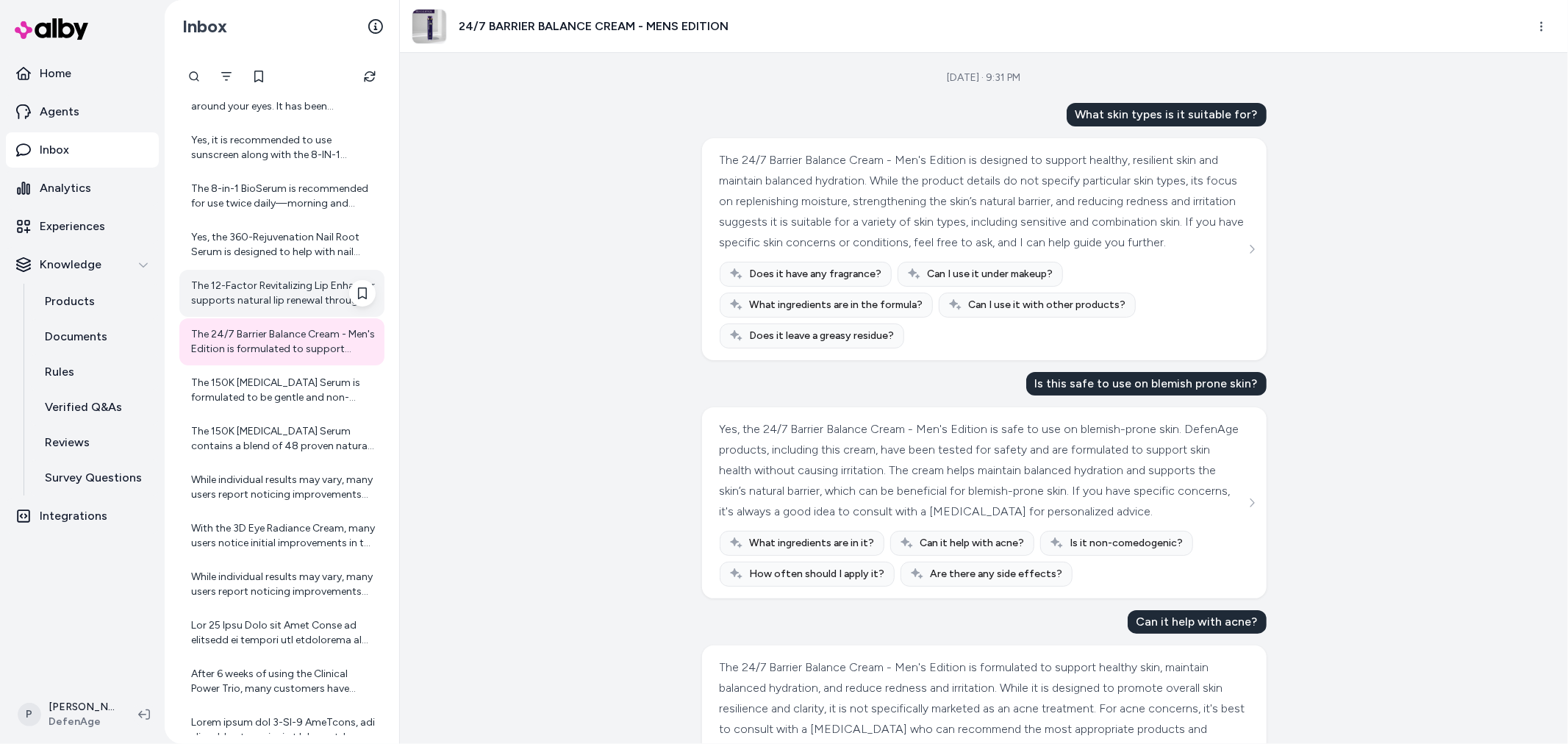
click at [280, 278] on div "The 12-Factor Revitalizing Lip Enhancer supports natural lip renewal through it…" at bounding box center [283, 292] width 185 height 29
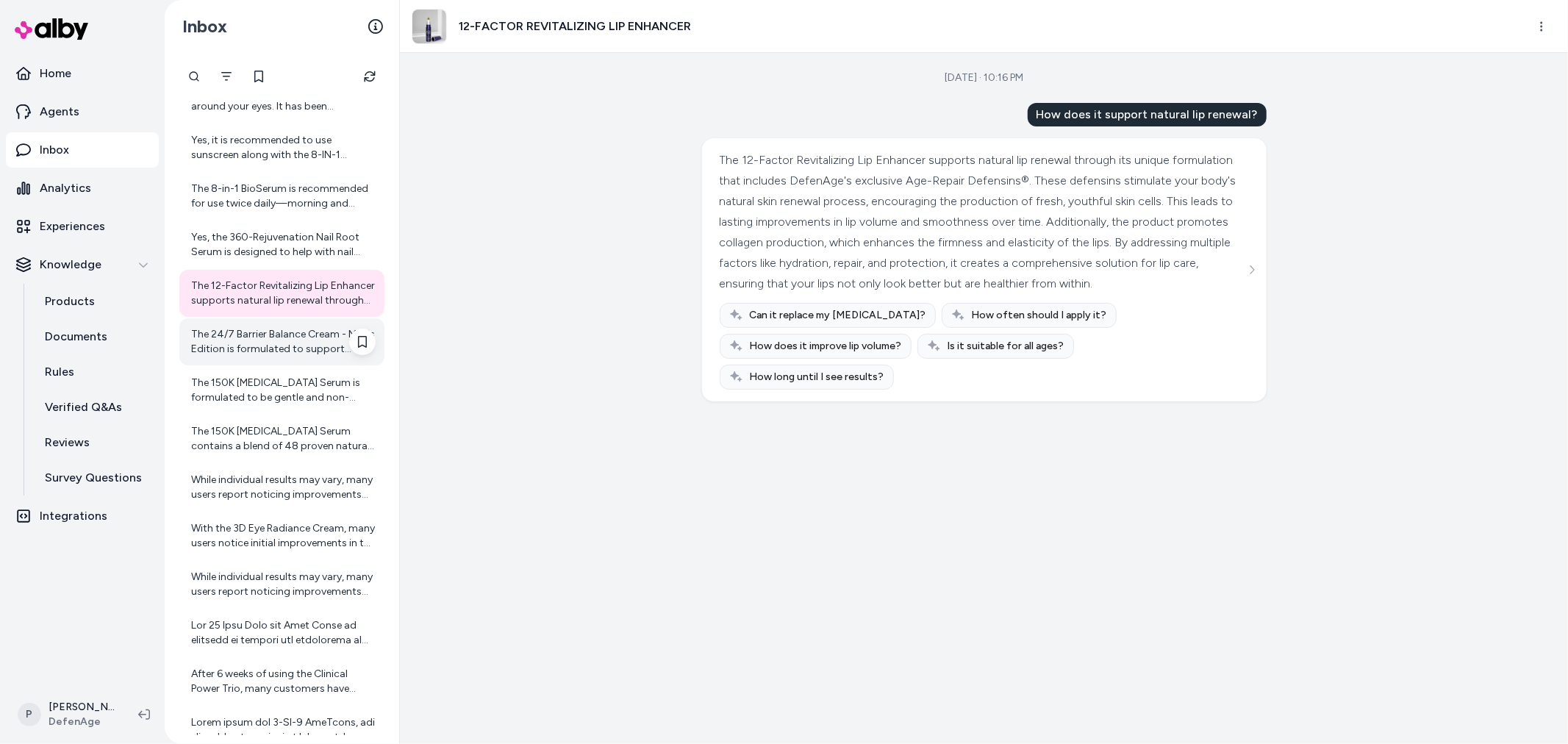
click at [287, 361] on div "The 24/7 Barrier Balance Cream - Men's Edition is formulated to support healthy…" at bounding box center [282, 341] width 205 height 47
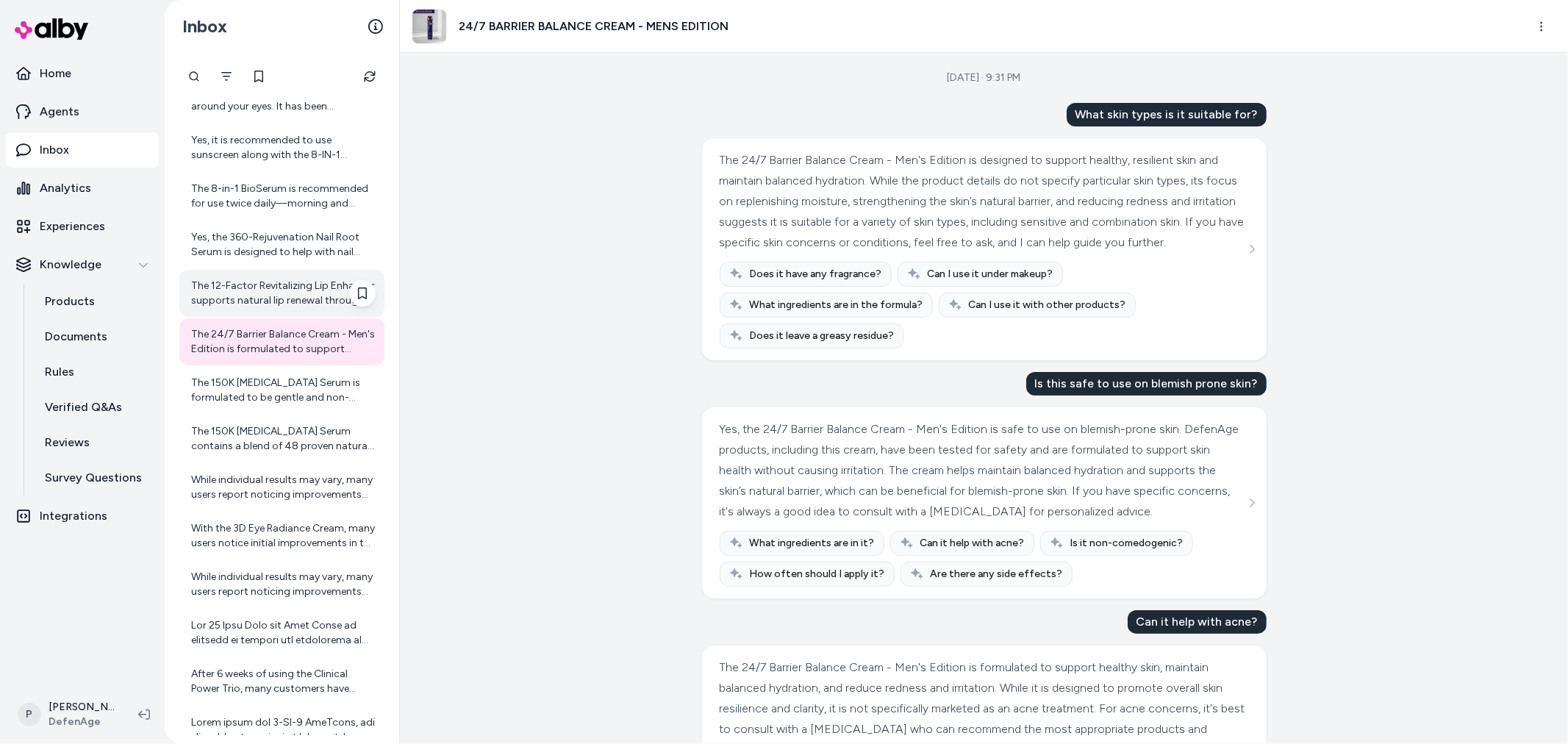
click at [266, 286] on div "The 12-Factor Revitalizing Lip Enhancer supports natural lip renewal through it…" at bounding box center [283, 292] width 185 height 29
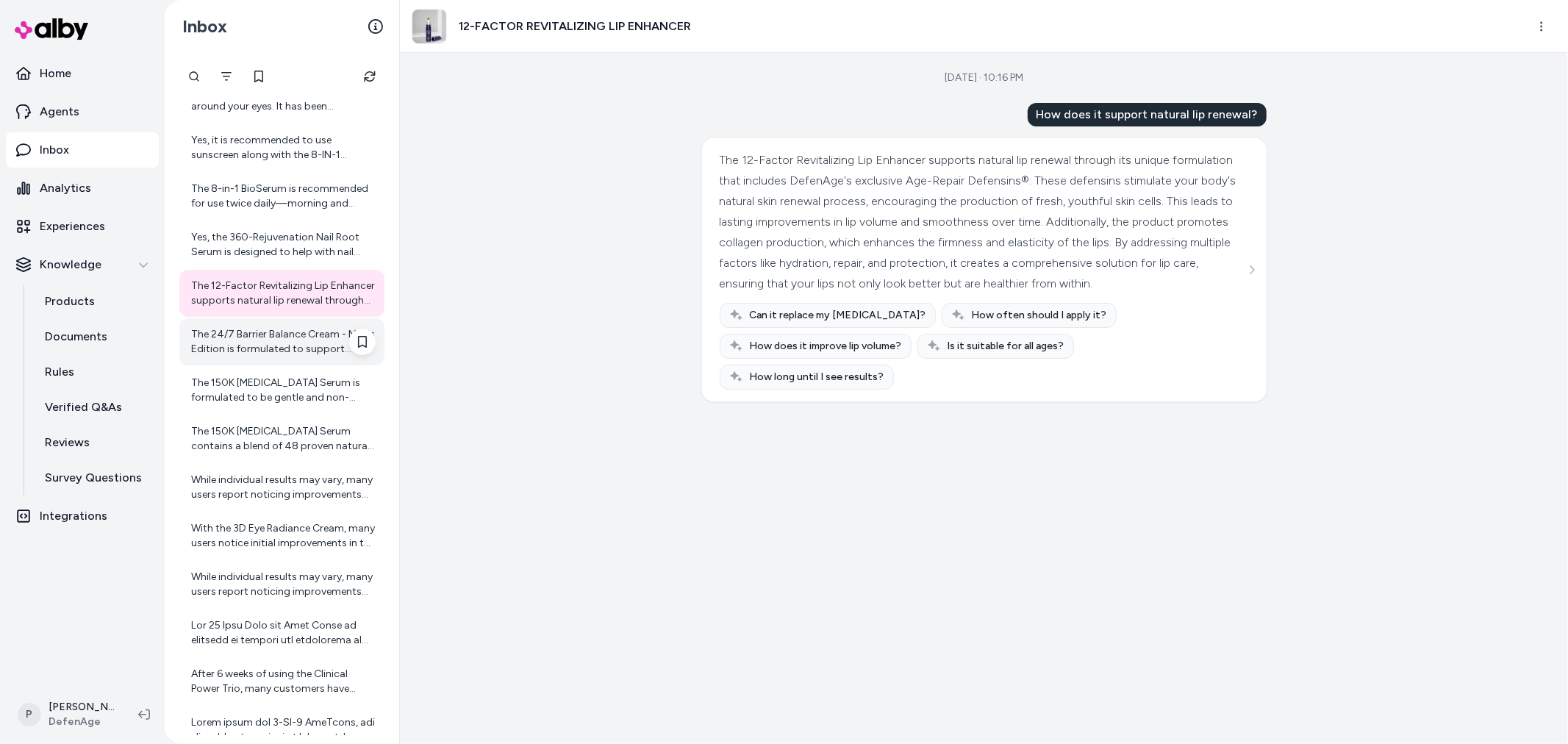
click at [261, 348] on div "The 24/7 Barrier Balance Cream - Men's Edition is formulated to support healthy…" at bounding box center [283, 341] width 185 height 29
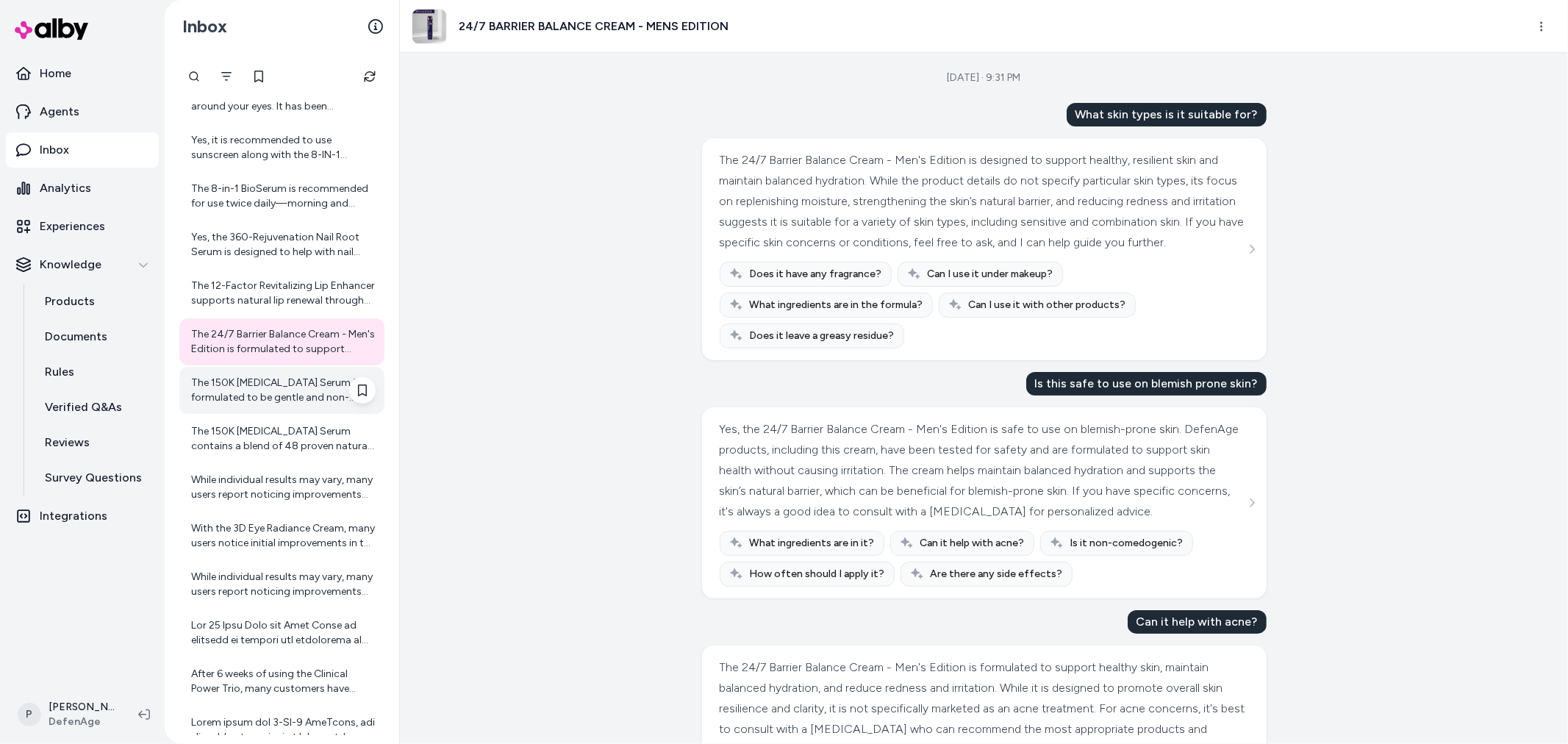
click at [254, 376] on div "The 150K Hair Follicle Serum is formulated to be gentle and non-irritating, eve…" at bounding box center [283, 390] width 185 height 29
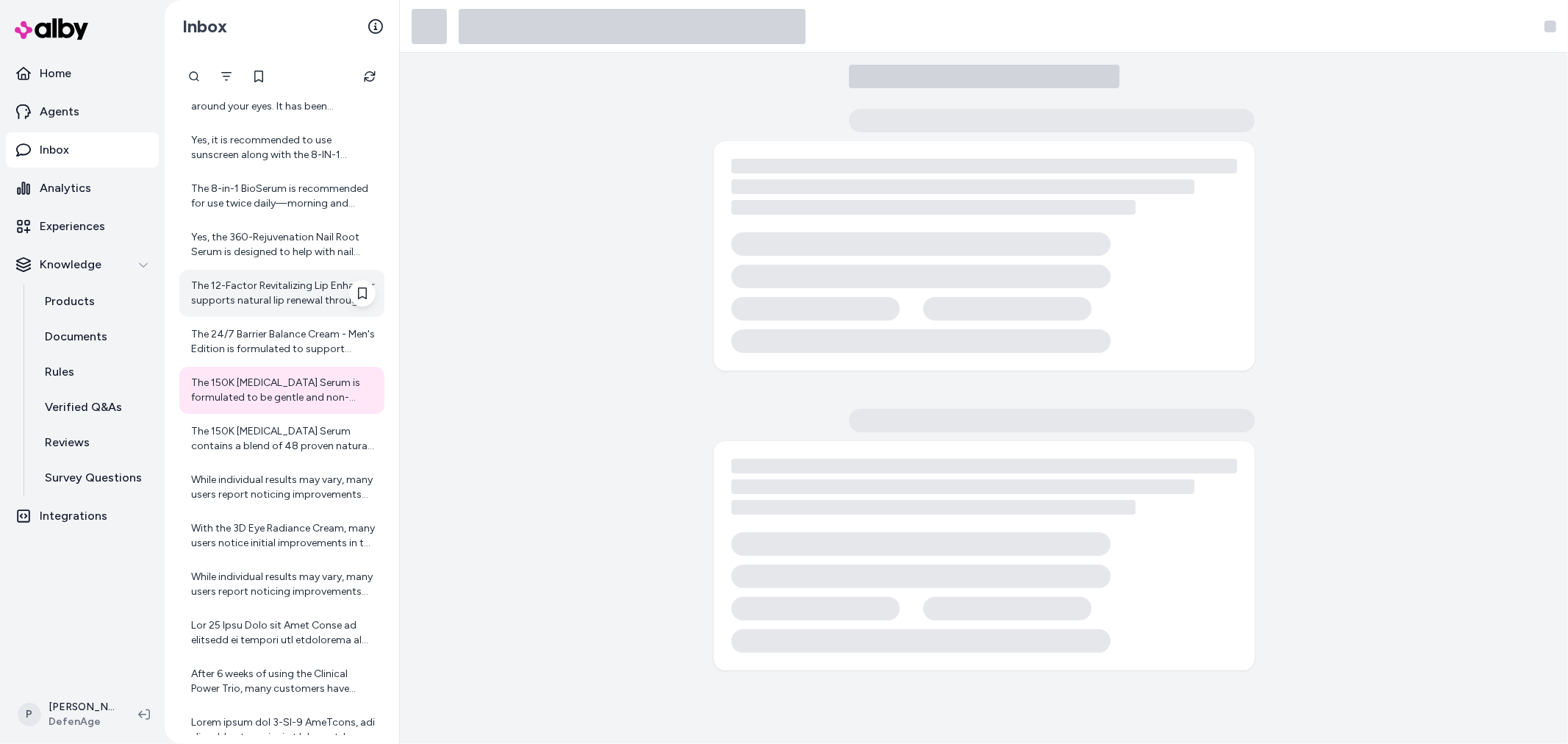
click at [276, 274] on div "The 12-Factor Revitalizing Lip Enhancer supports natural lip renewal through it…" at bounding box center [282, 292] width 205 height 47
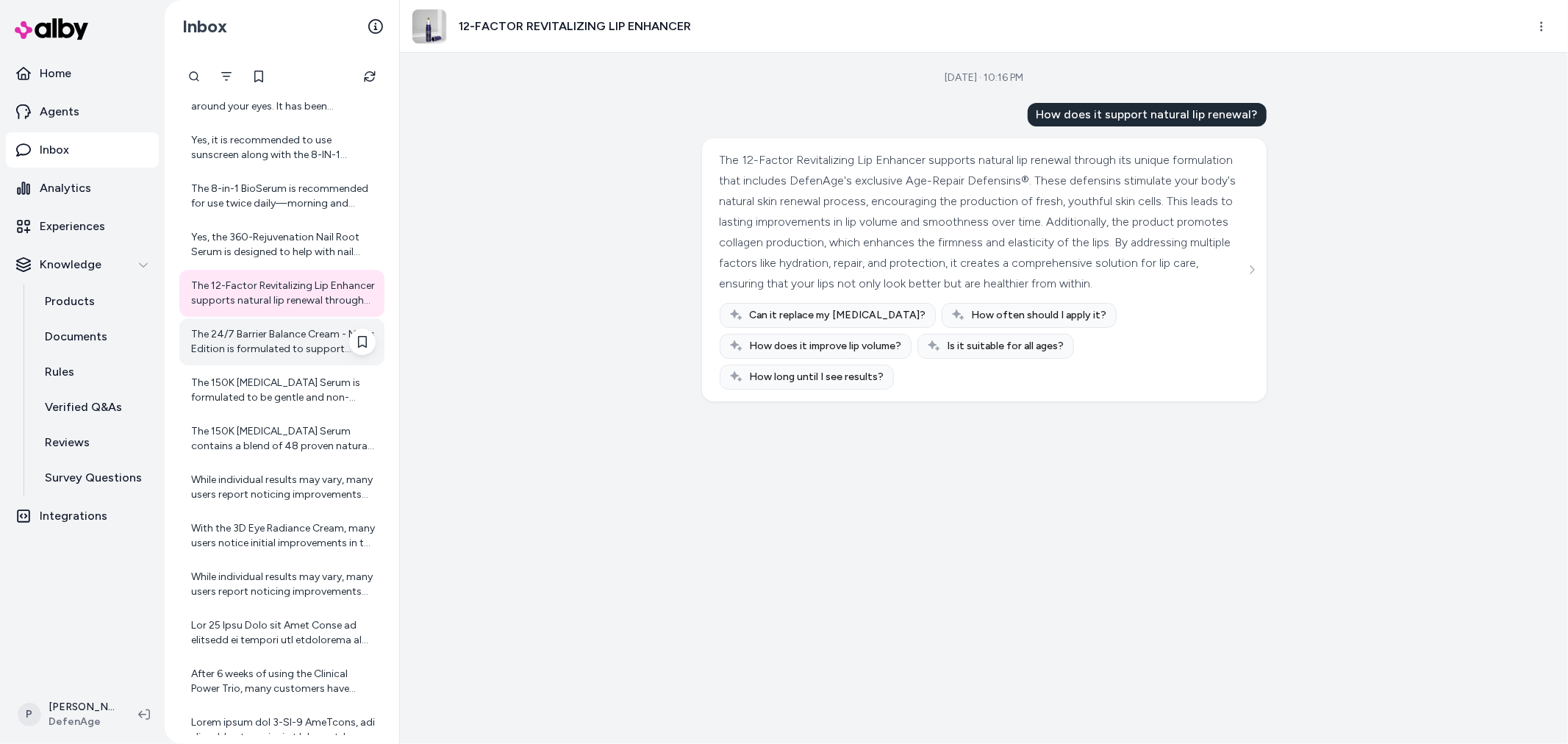
click at [283, 327] on div "The 24/7 Barrier Balance Cream - Men's Edition is formulated to support healthy…" at bounding box center [283, 341] width 185 height 29
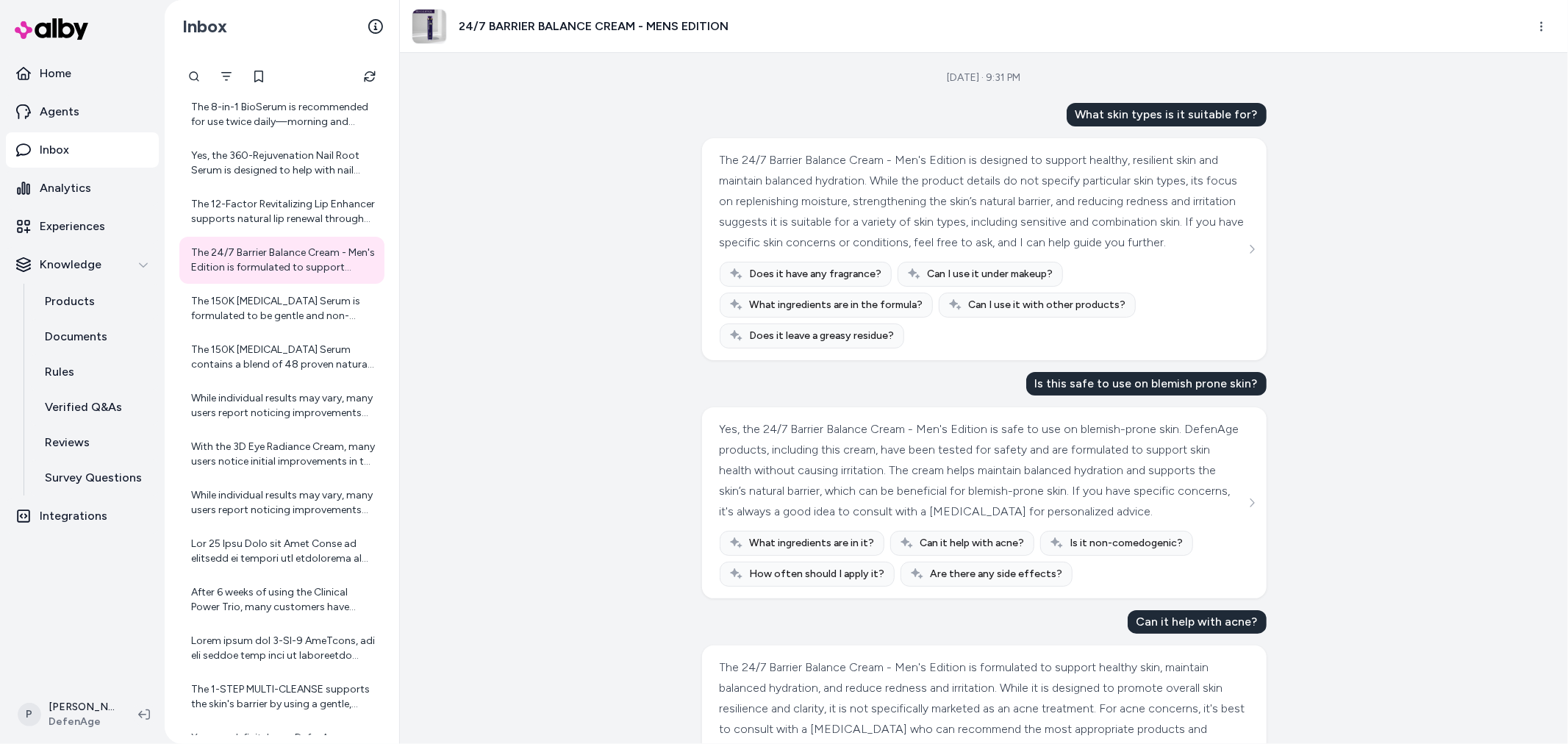
scroll to position [172, 0]
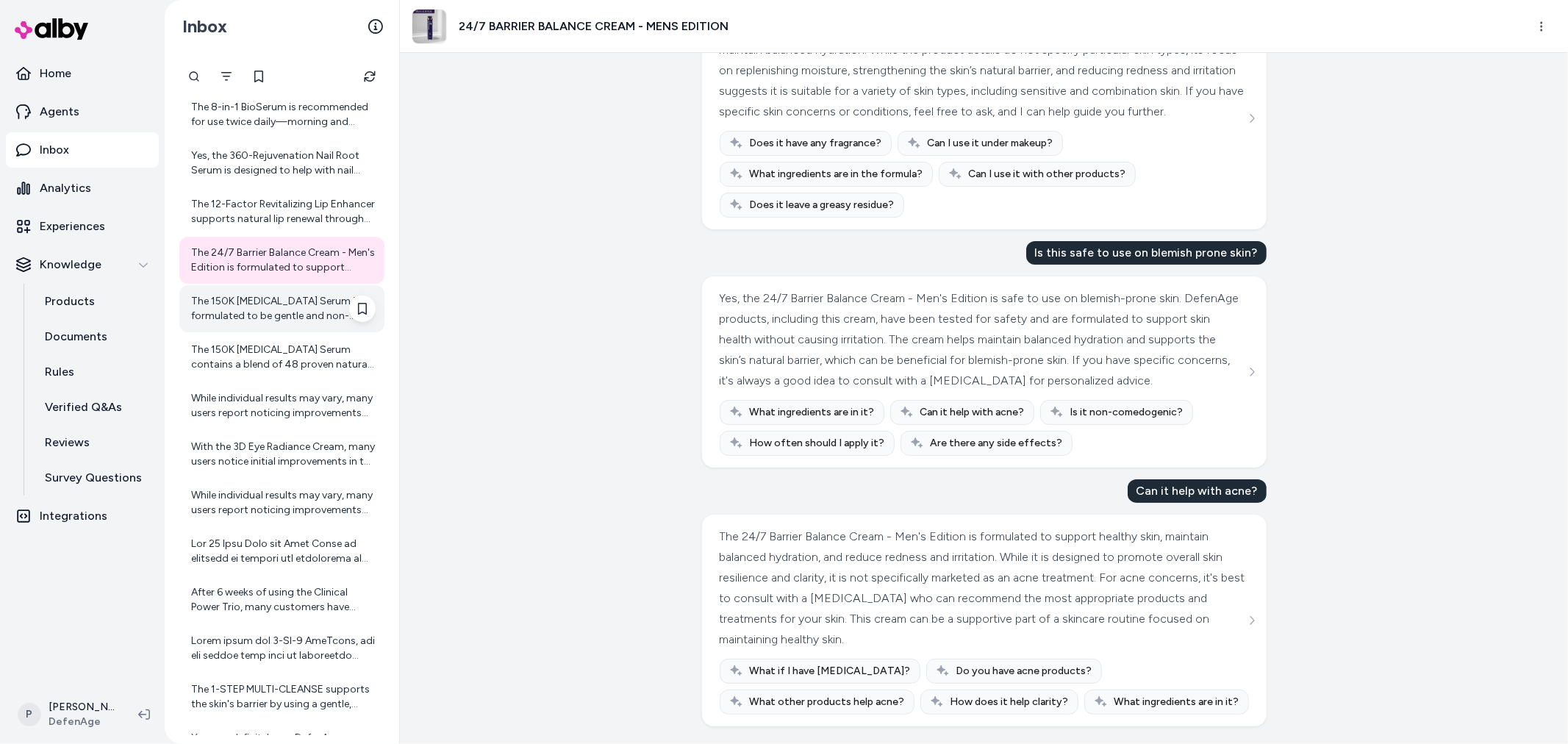
click at [255, 302] on div "The 150K Hair Follicle Serum is formulated to be gentle and non-irritating, eve…" at bounding box center [283, 308] width 185 height 29
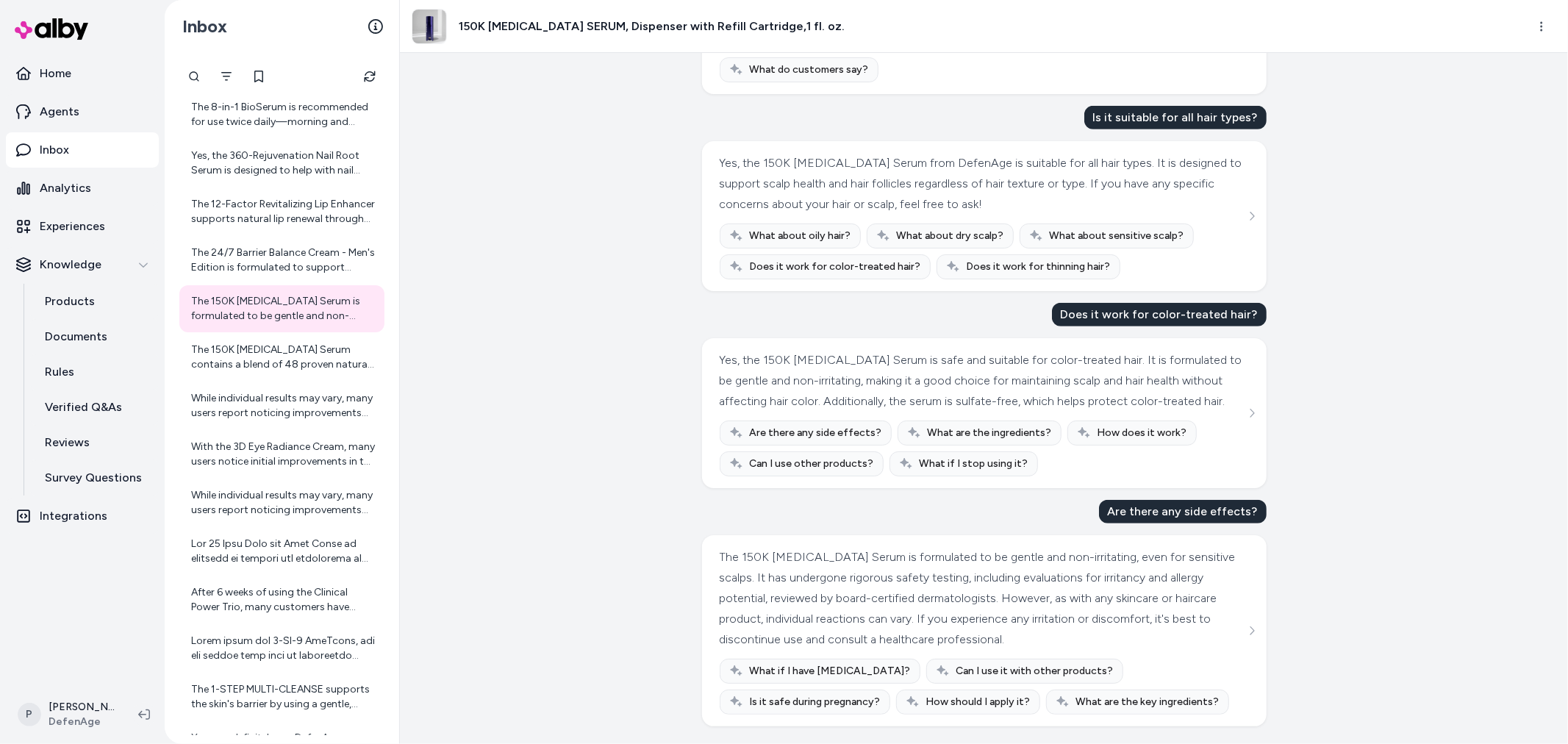
scroll to position [576, 0]
click at [239, 351] on div "The 150K Hair Follicle Serum contains a blend of 48 proven natural ingredients …" at bounding box center [283, 356] width 185 height 29
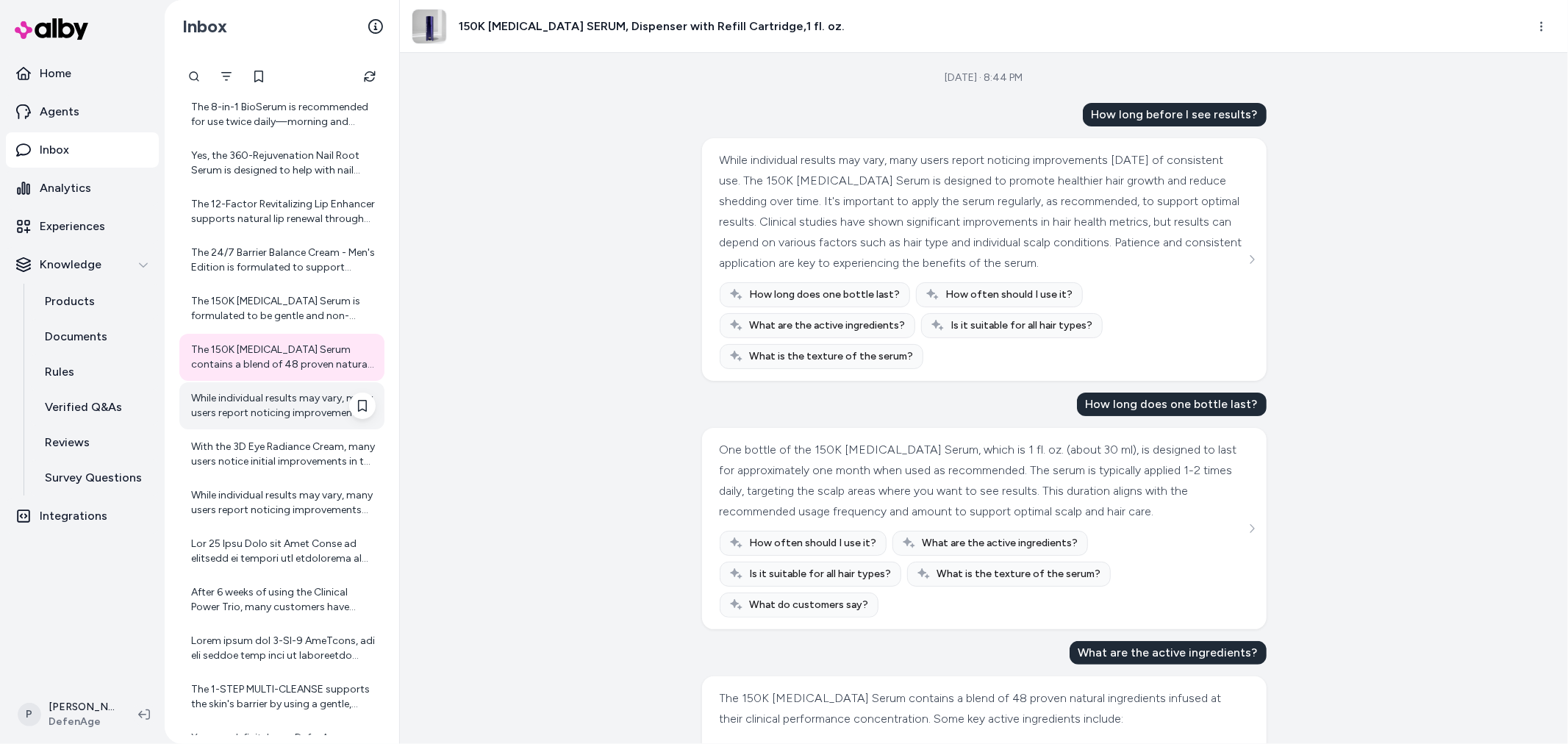
click at [240, 391] on div "While individual results may vary, many users report noticing improvements [DAT…" at bounding box center [283, 405] width 185 height 29
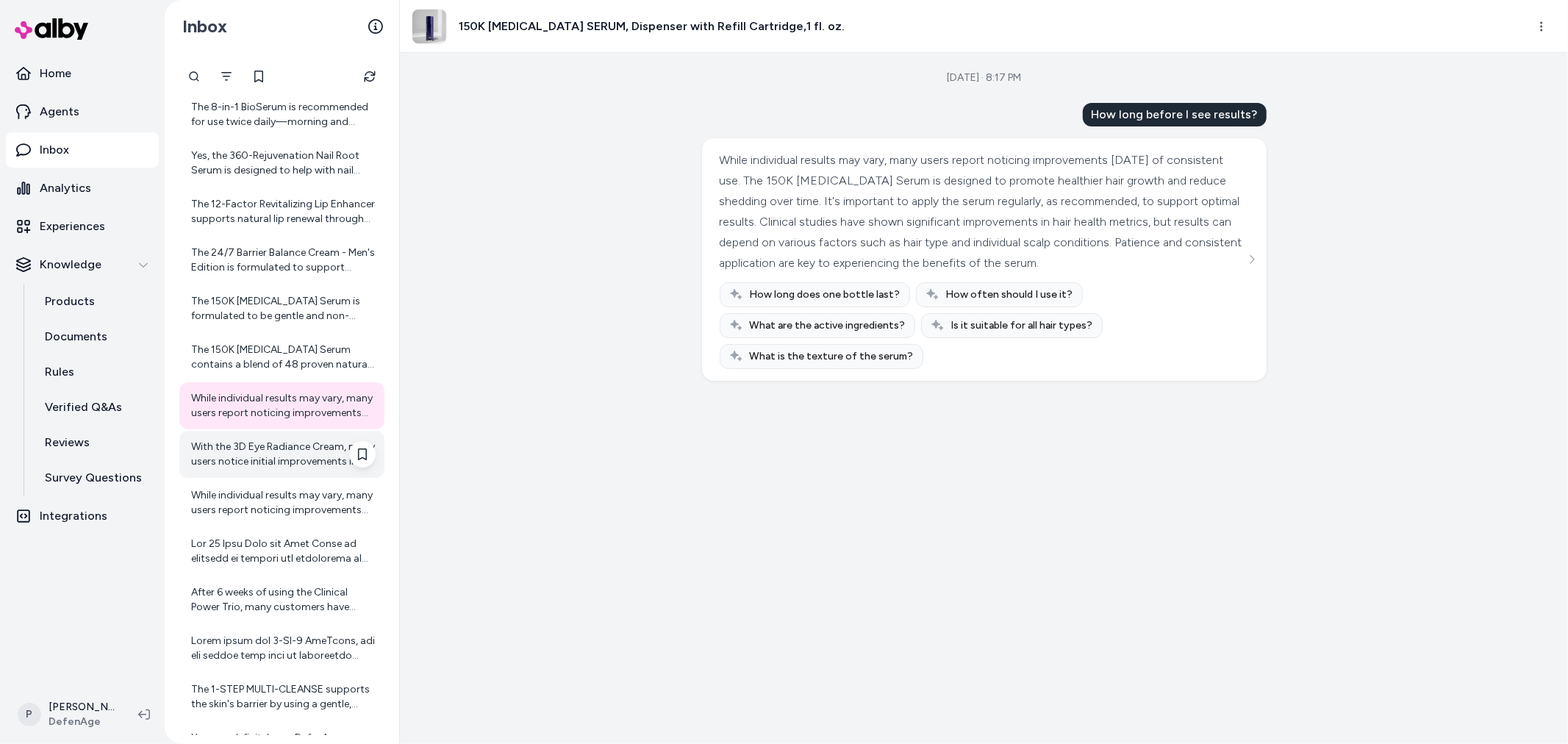
click at [277, 457] on div "With the 3D Eye Radiance Cream, many users notice initial improvements in the a…" at bounding box center [283, 454] width 185 height 29
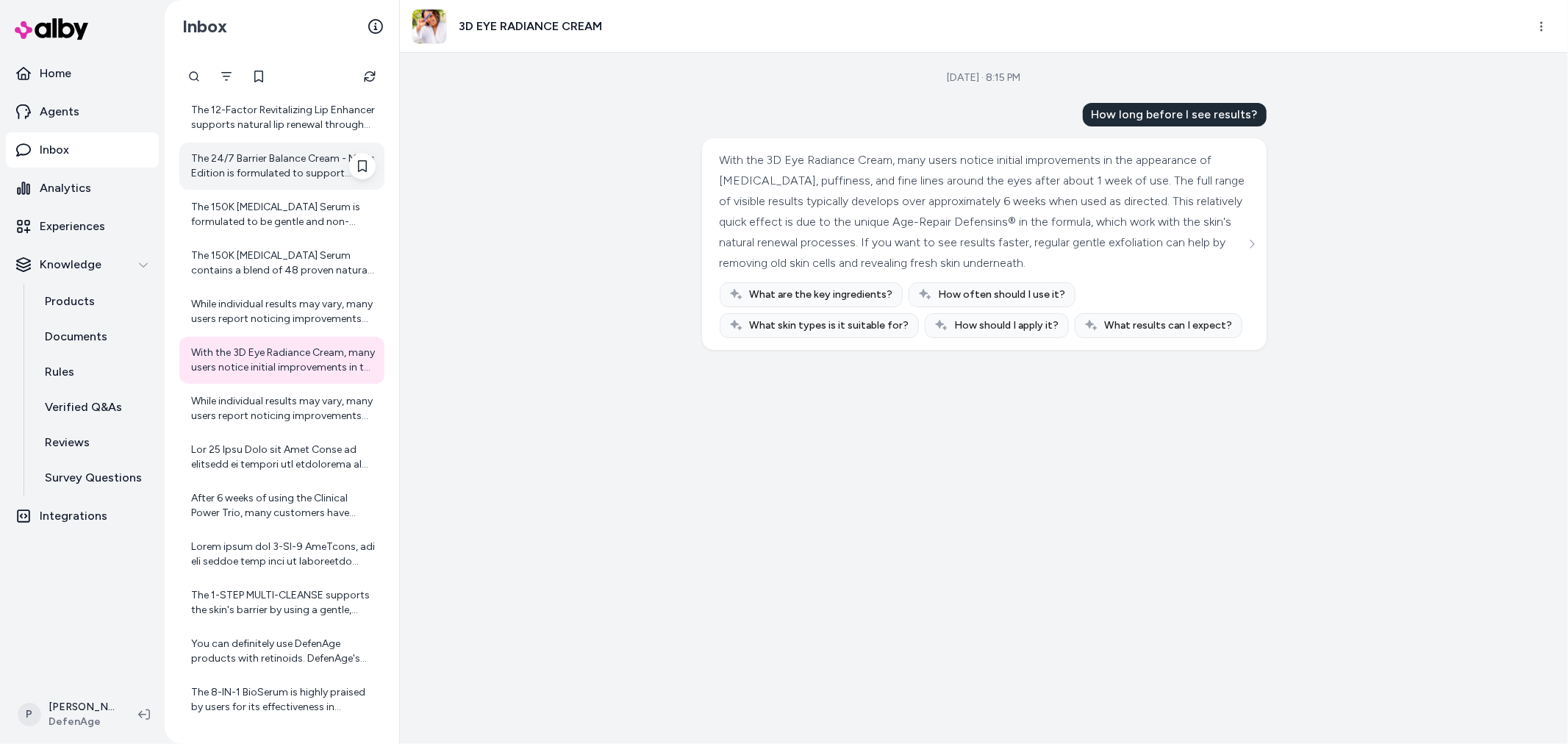
scroll to position [861, 0]
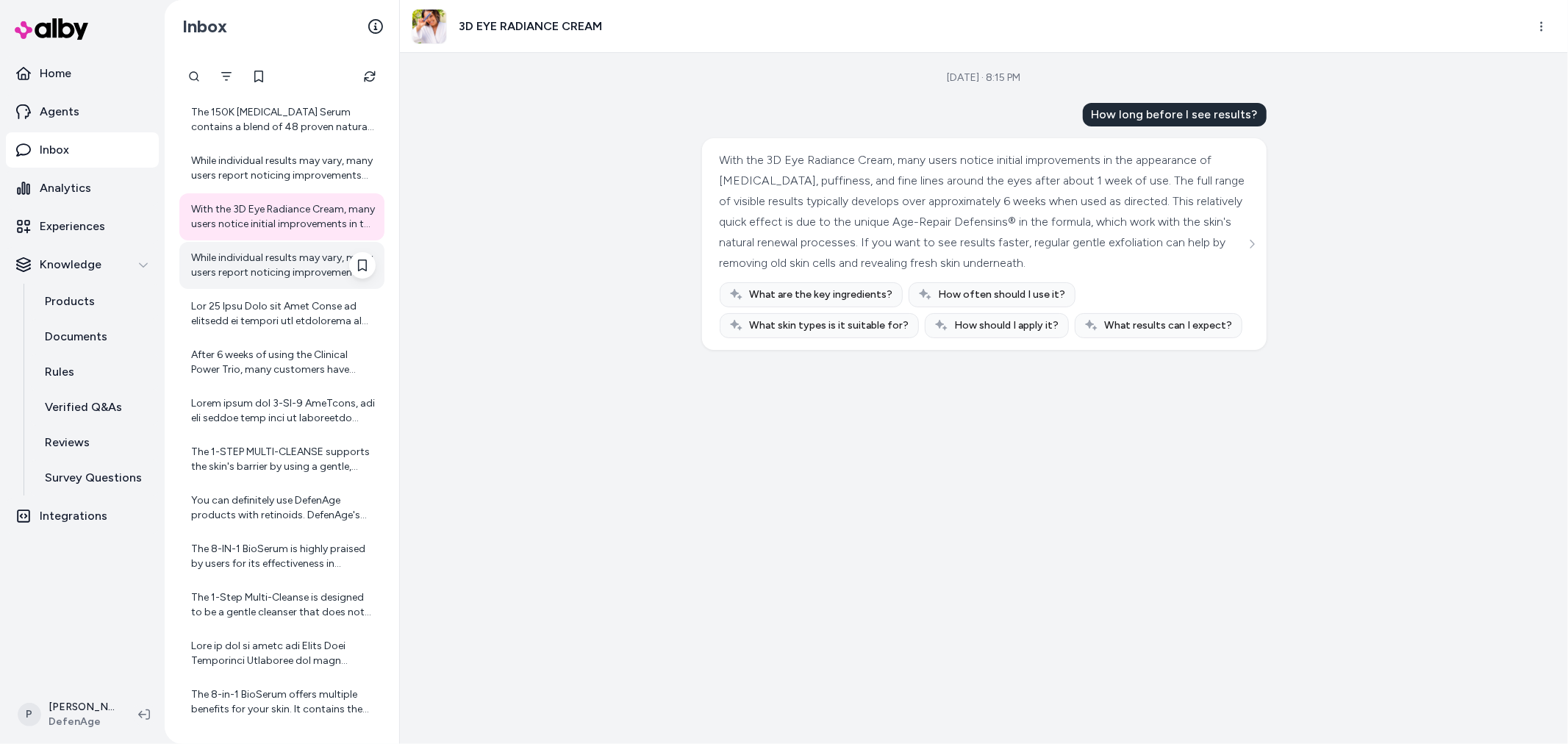
click at [268, 263] on div "While individual results may vary, many users report noticing improvements [DAT…" at bounding box center [283, 264] width 185 height 29
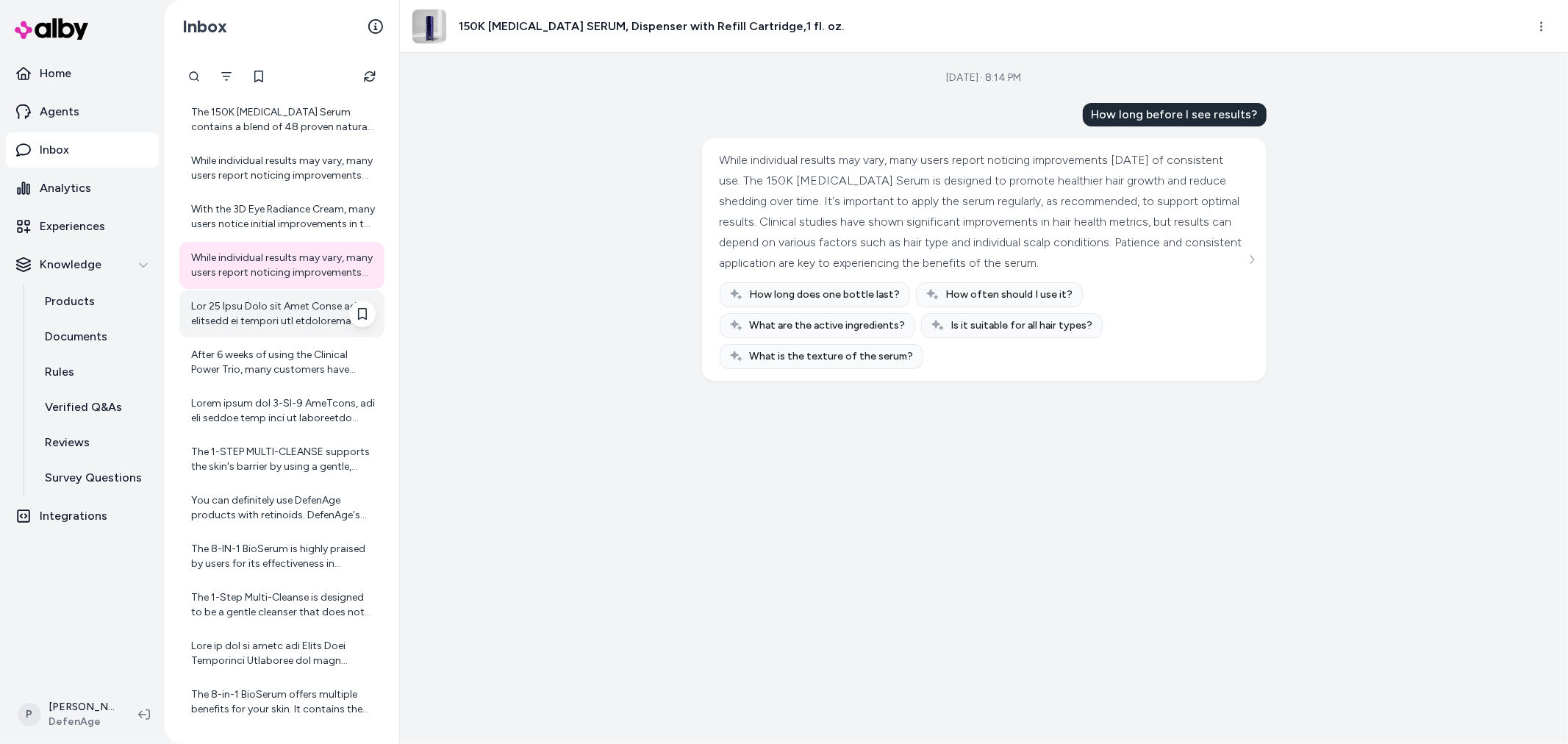
click at [268, 325] on div at bounding box center [283, 313] width 185 height 29
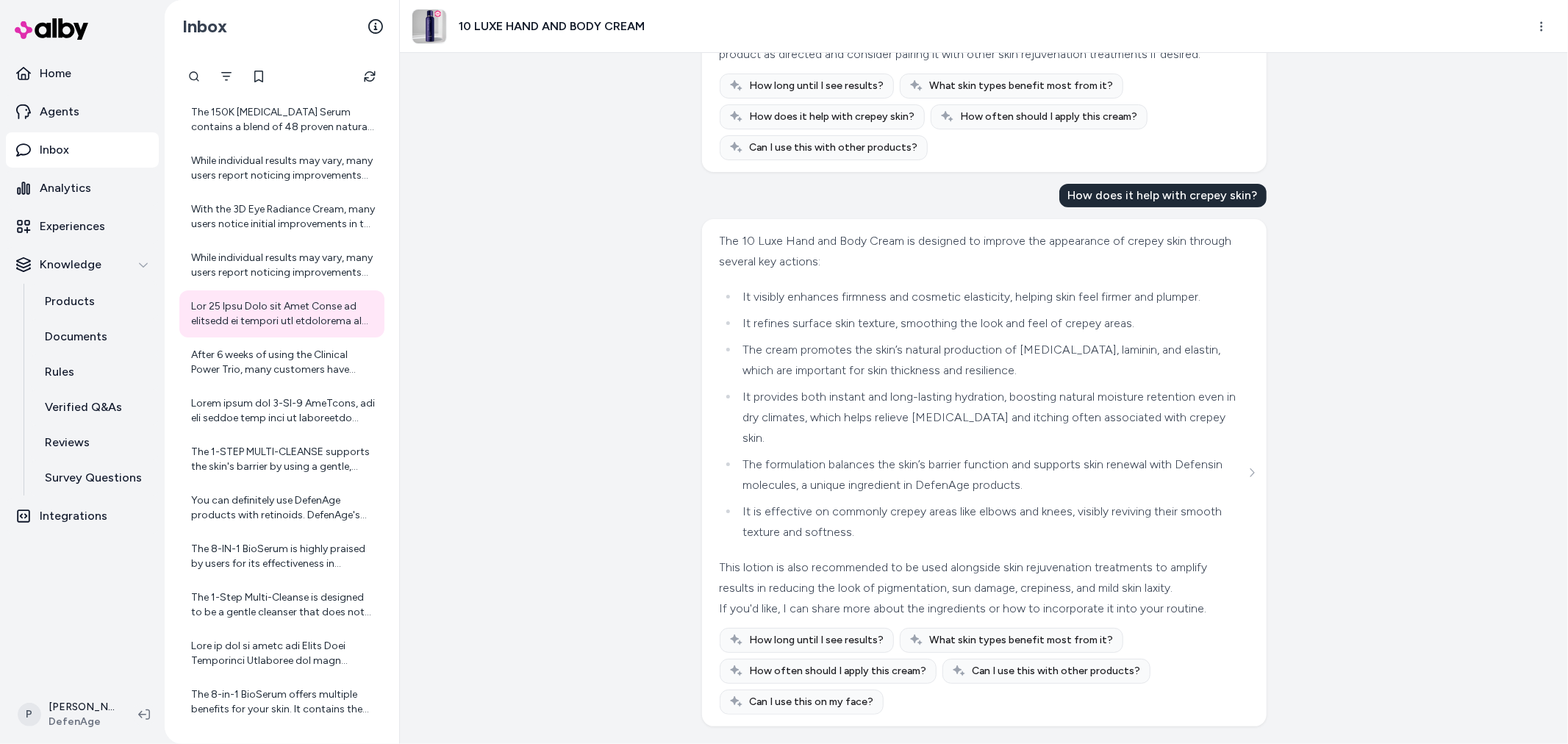
scroll to position [333, 0]
click at [272, 372] on div "After 6 weeks of using the Clinical Power Trio, many customers have reported vi…" at bounding box center [283, 362] width 185 height 29
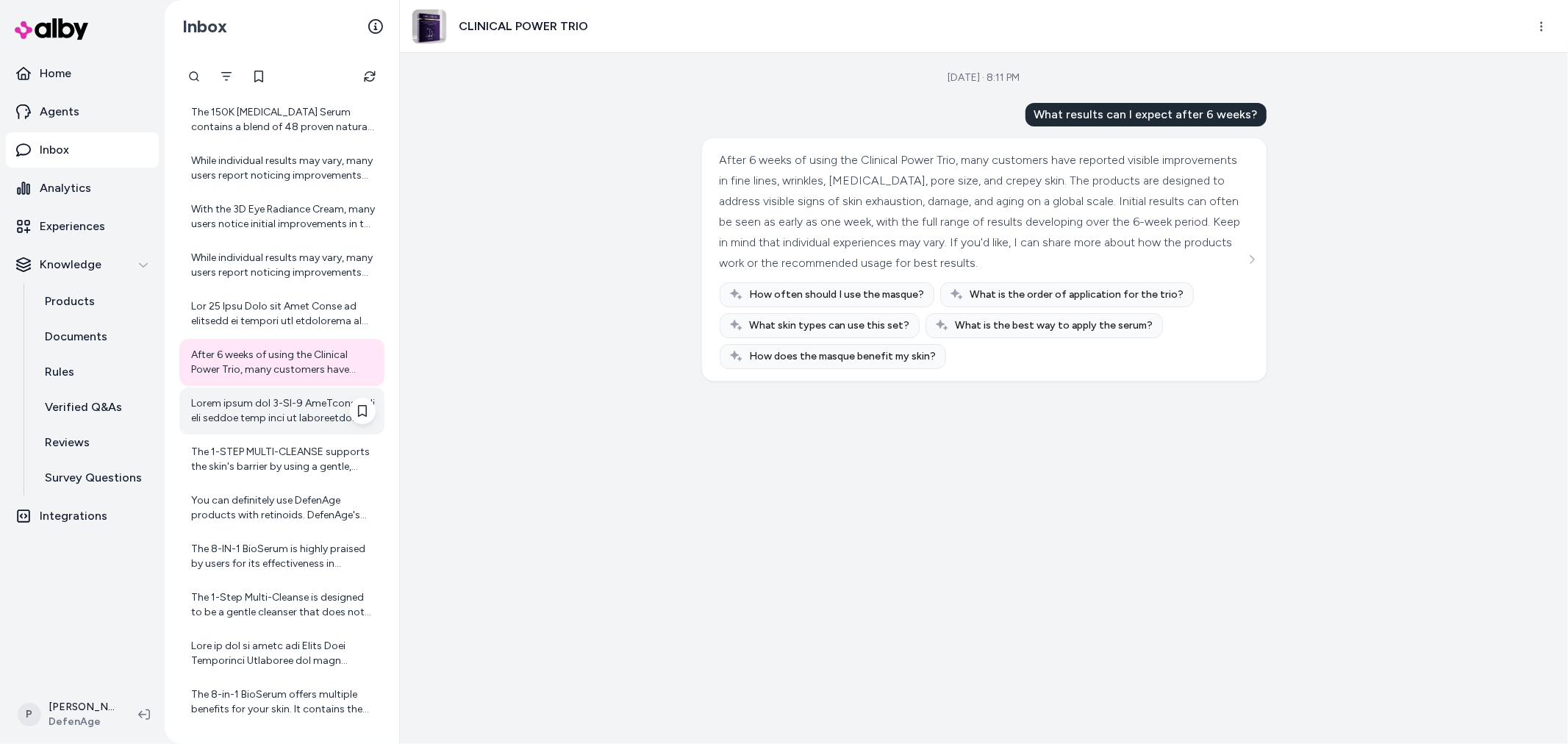
click at [255, 407] on div at bounding box center [283, 410] width 185 height 29
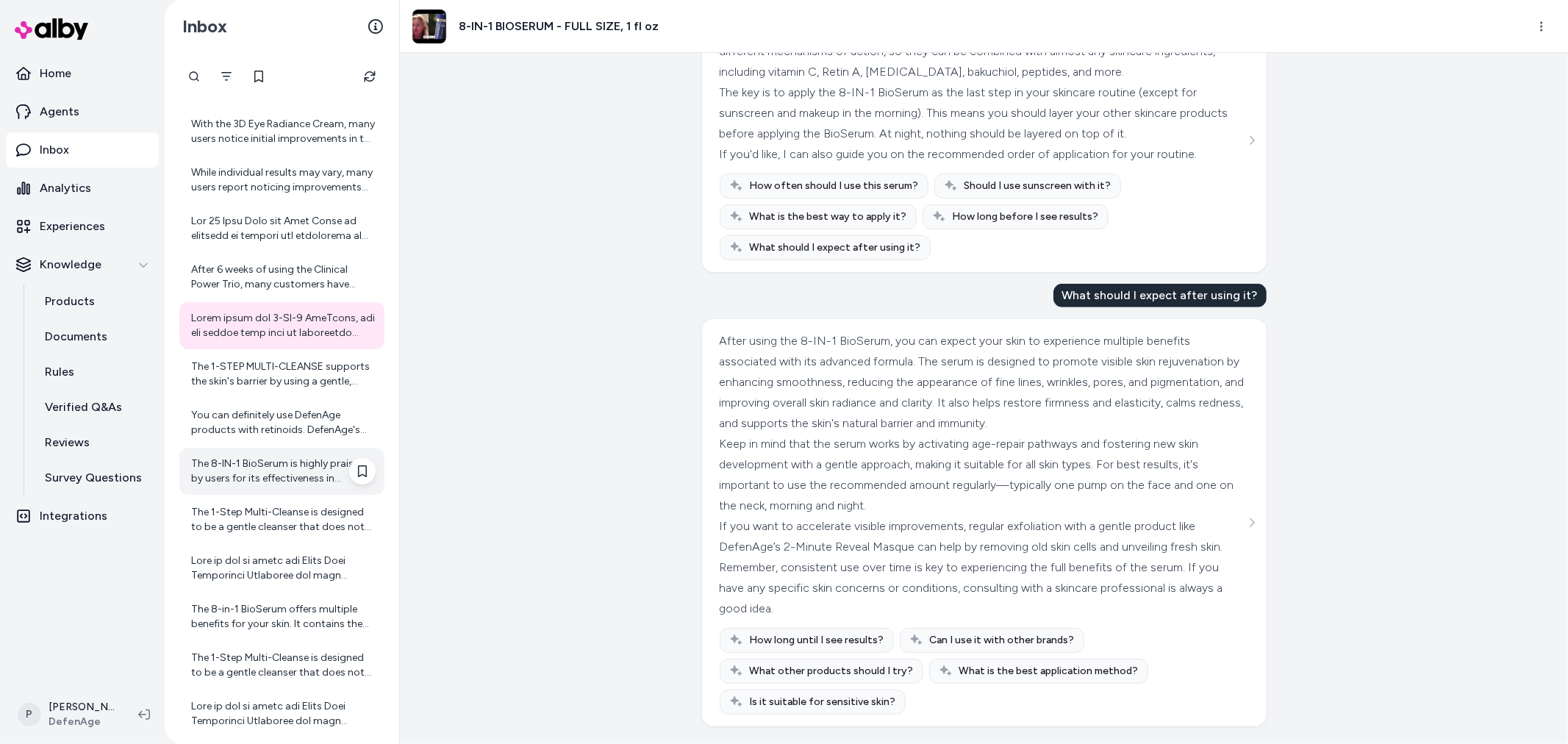
scroll to position [1023, 0]
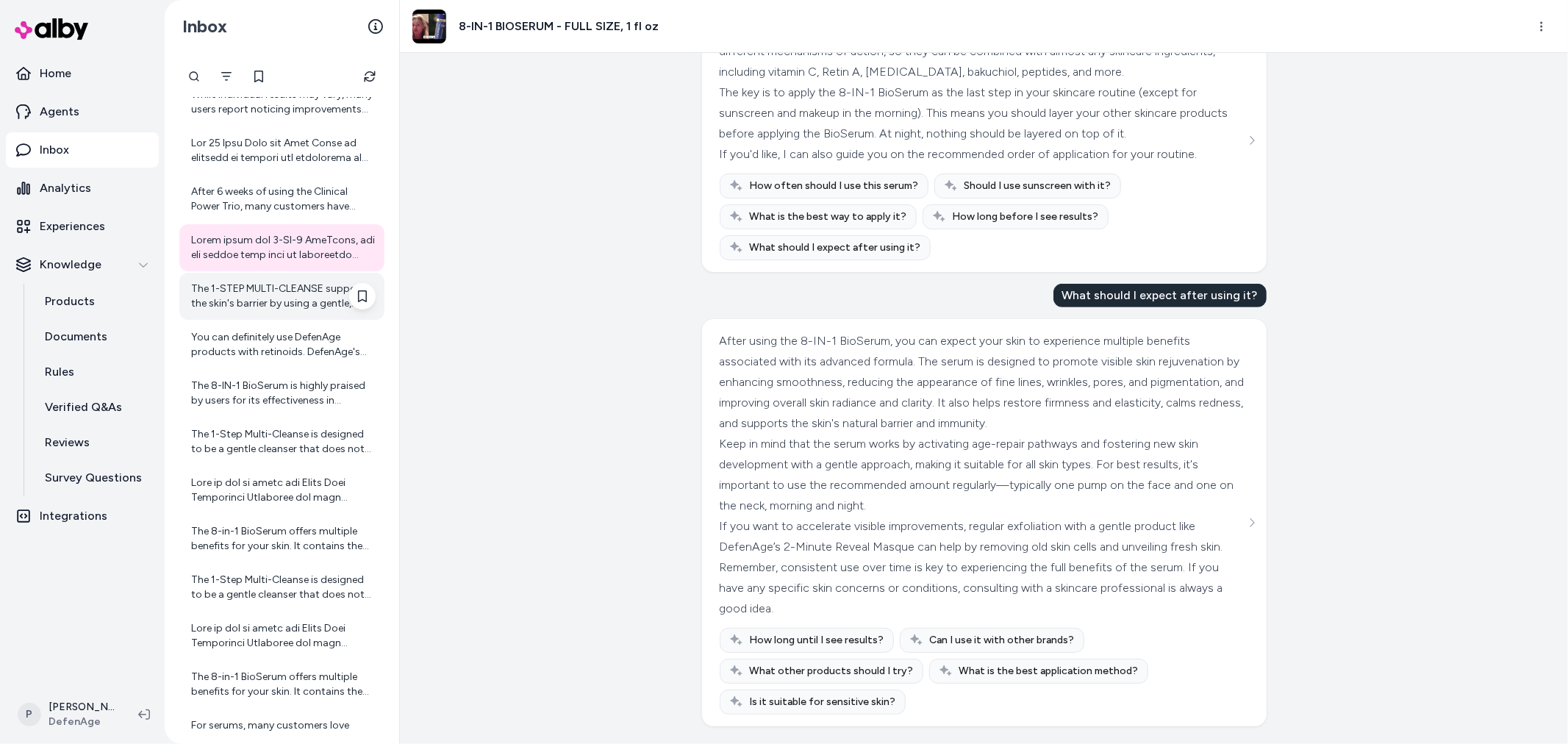
click at [255, 317] on div "The 1-STEP MULTI-CLEANSE supports the skin's barrier by using a gentle, hydrati…" at bounding box center [282, 295] width 205 height 47
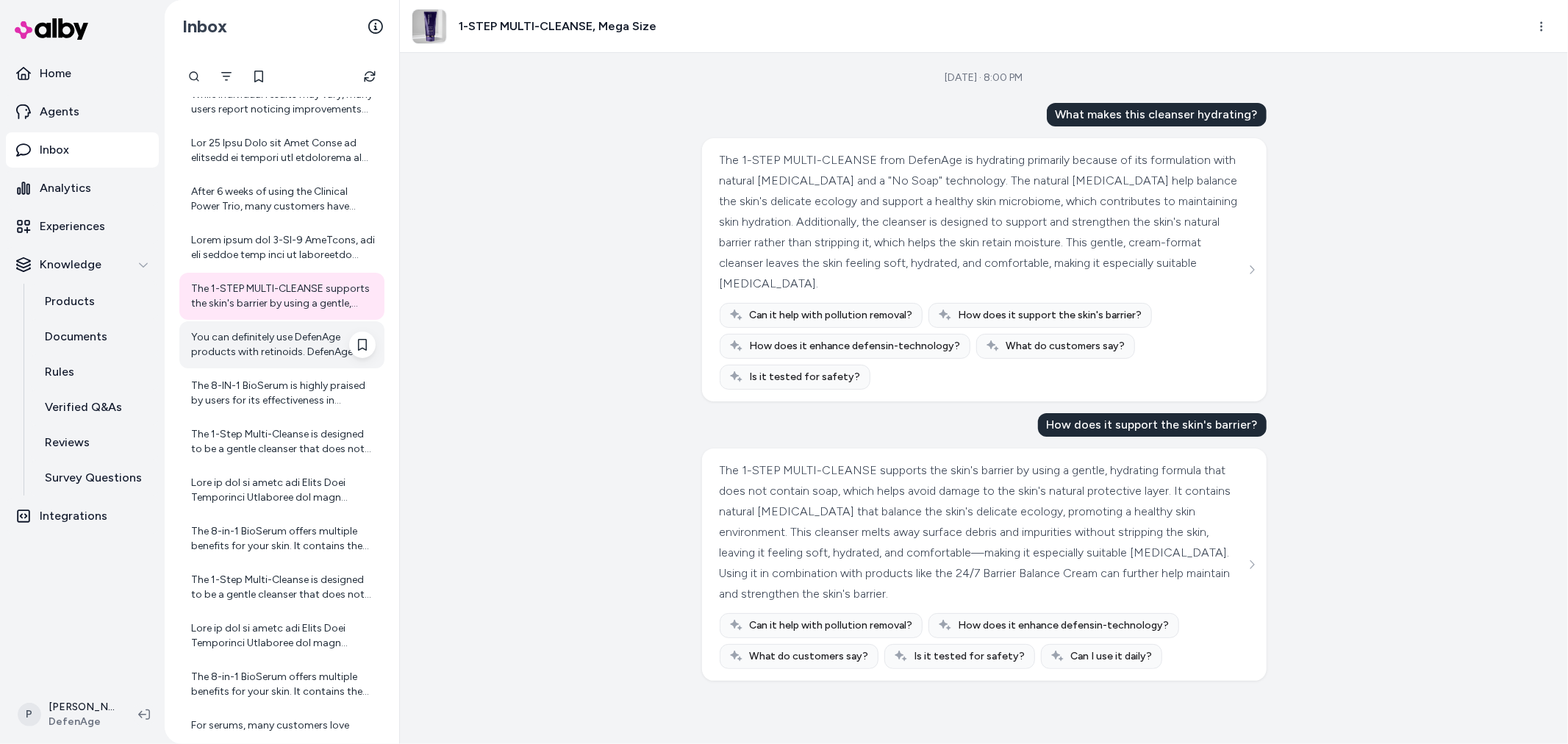
click at [292, 348] on div "You can definitely use DefenAge products with retinoids. DefenAge's formulas ha…" at bounding box center [283, 344] width 185 height 29
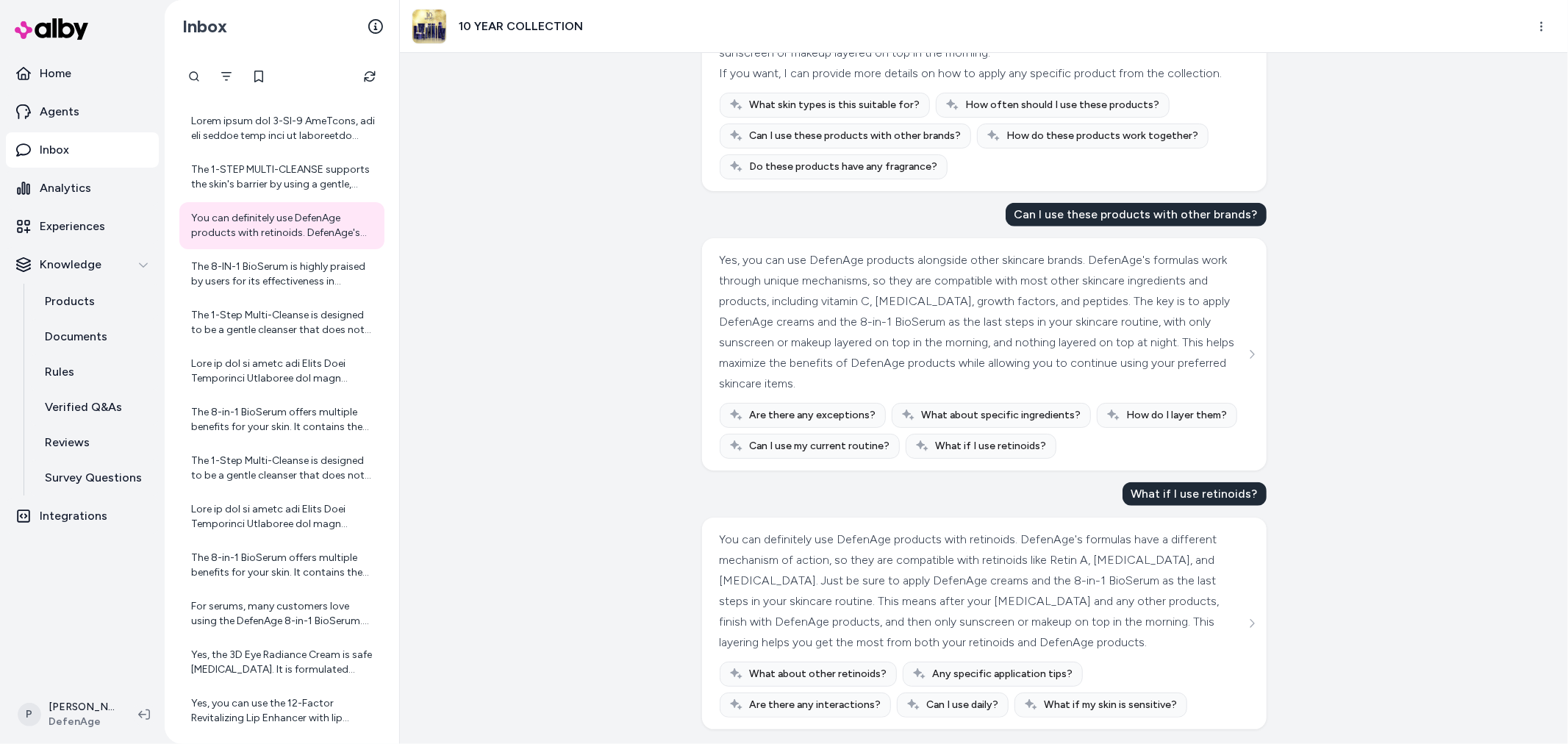
scroll to position [859, 0]
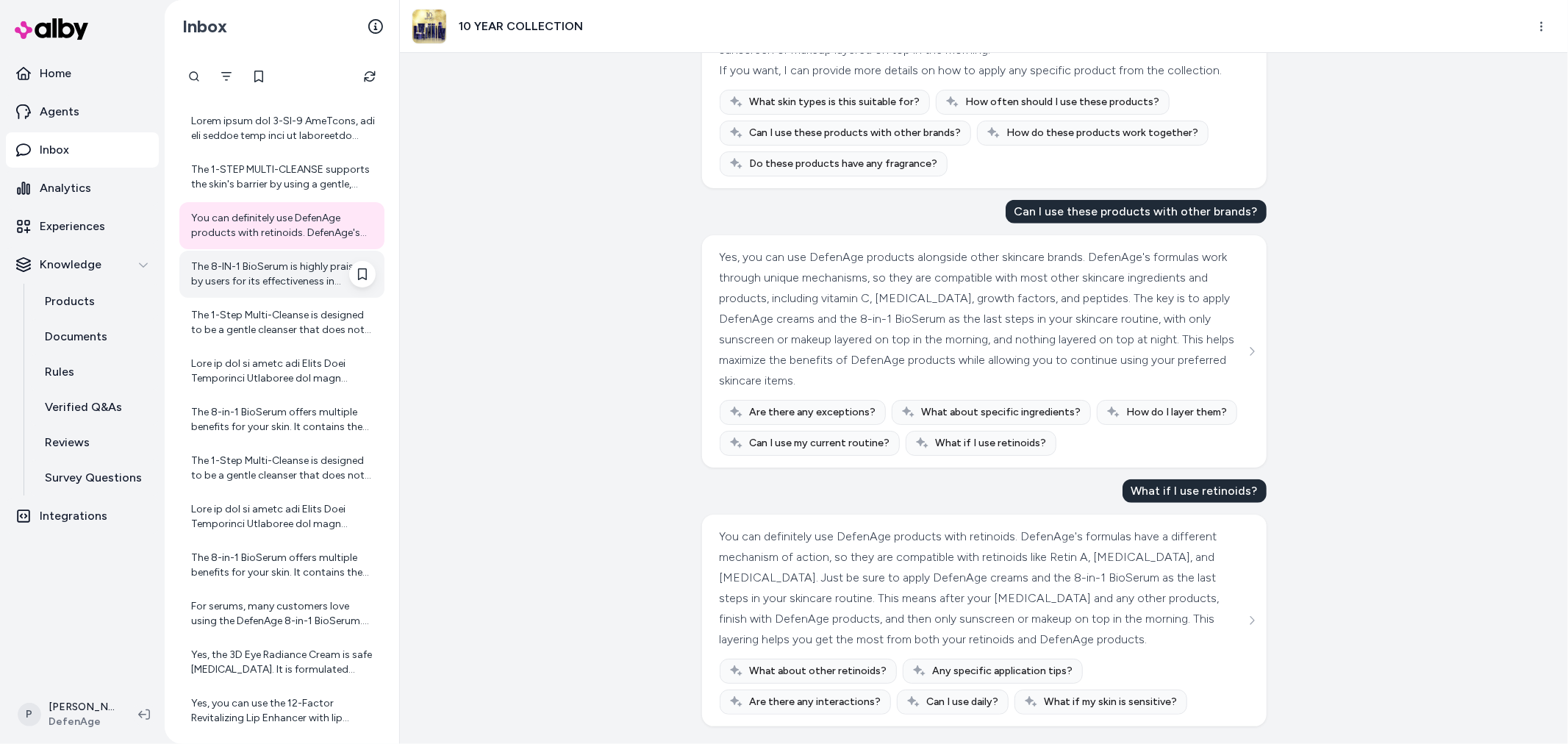
click at [270, 264] on div "The 8-IN-1 BioSerum is highly praised by users for its effectiveness in improvi…" at bounding box center [283, 273] width 185 height 29
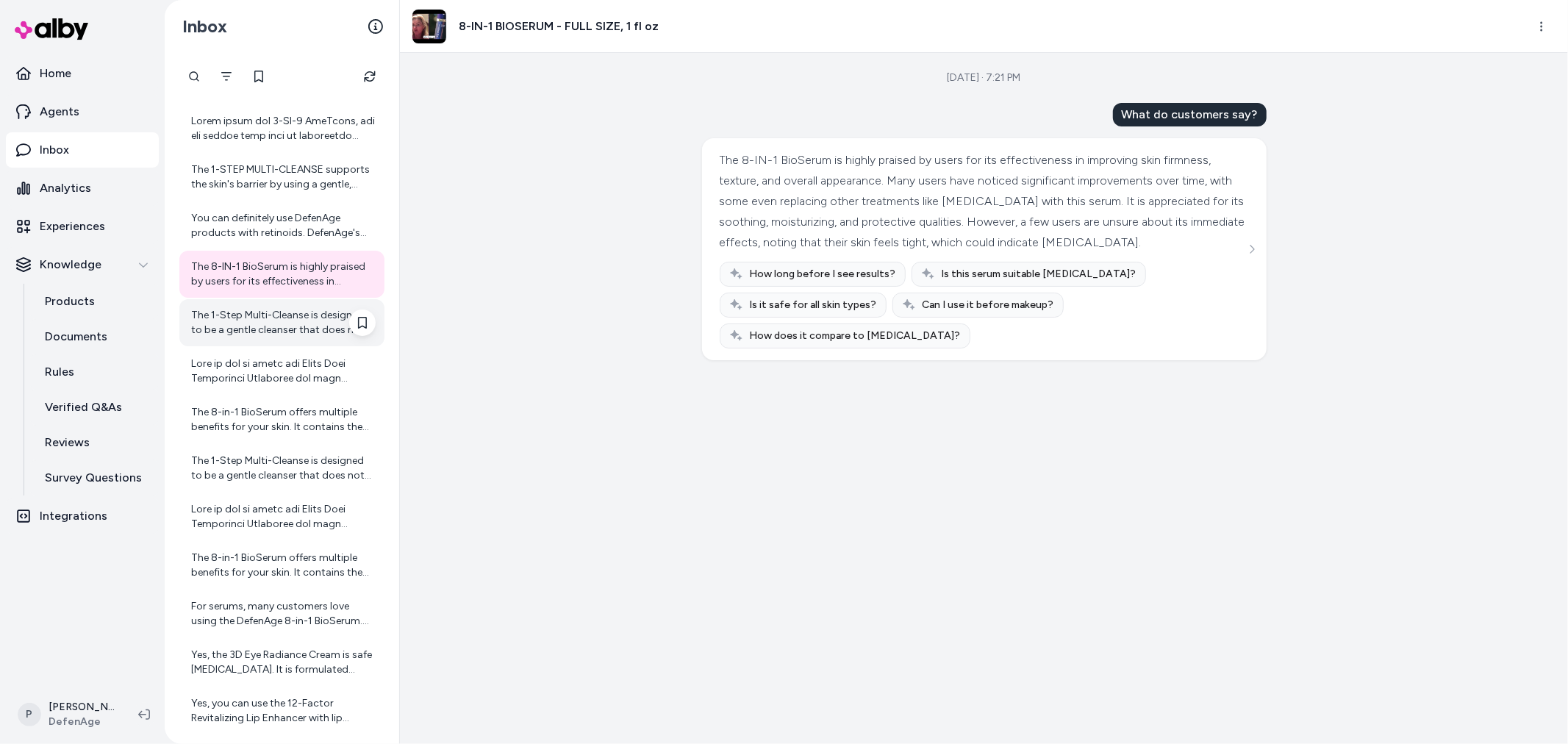
click at [252, 327] on div "The 1-Step Multi-Cleanse is designed to be a gentle cleanser that does not irri…" at bounding box center [283, 322] width 185 height 29
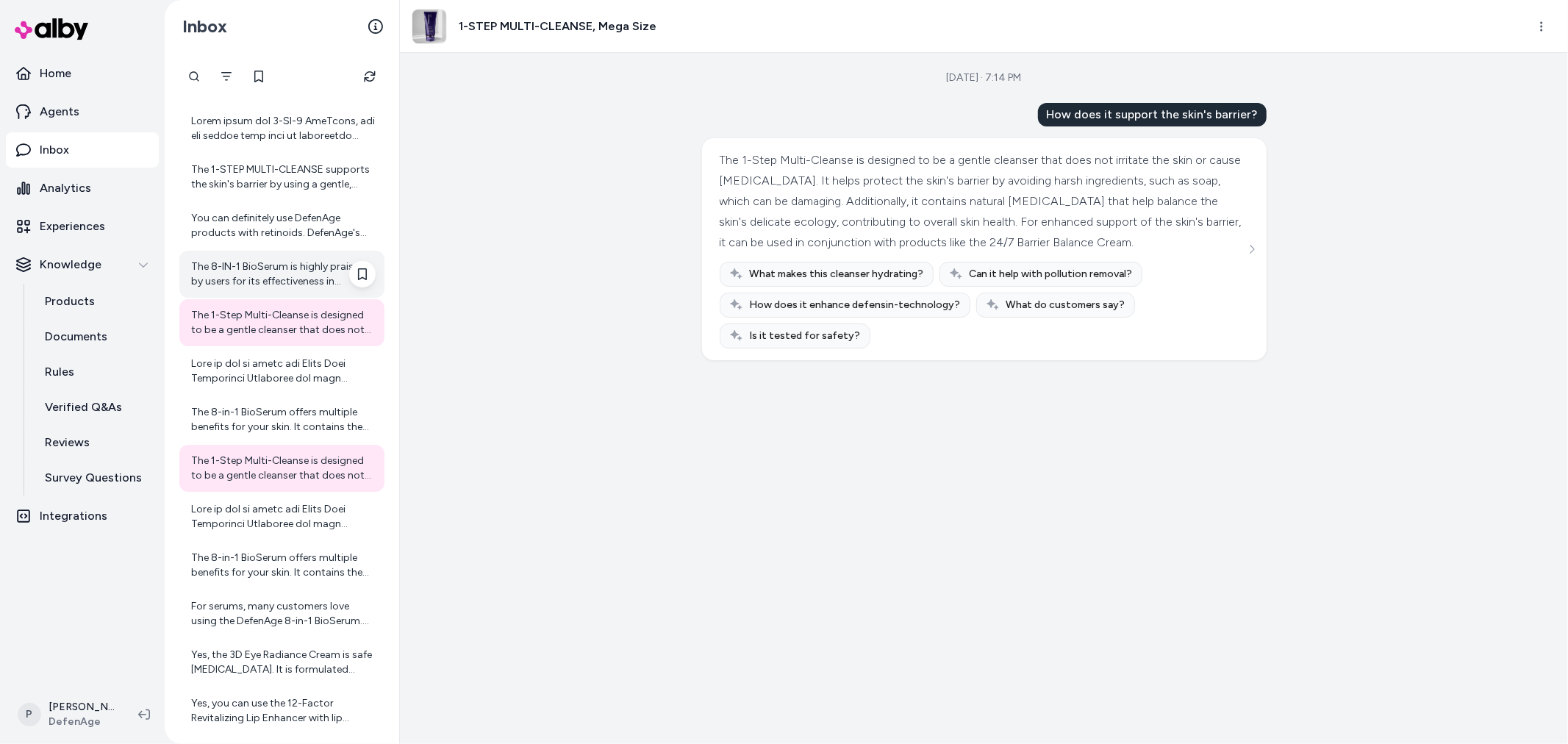
scroll to position [1225, 0]
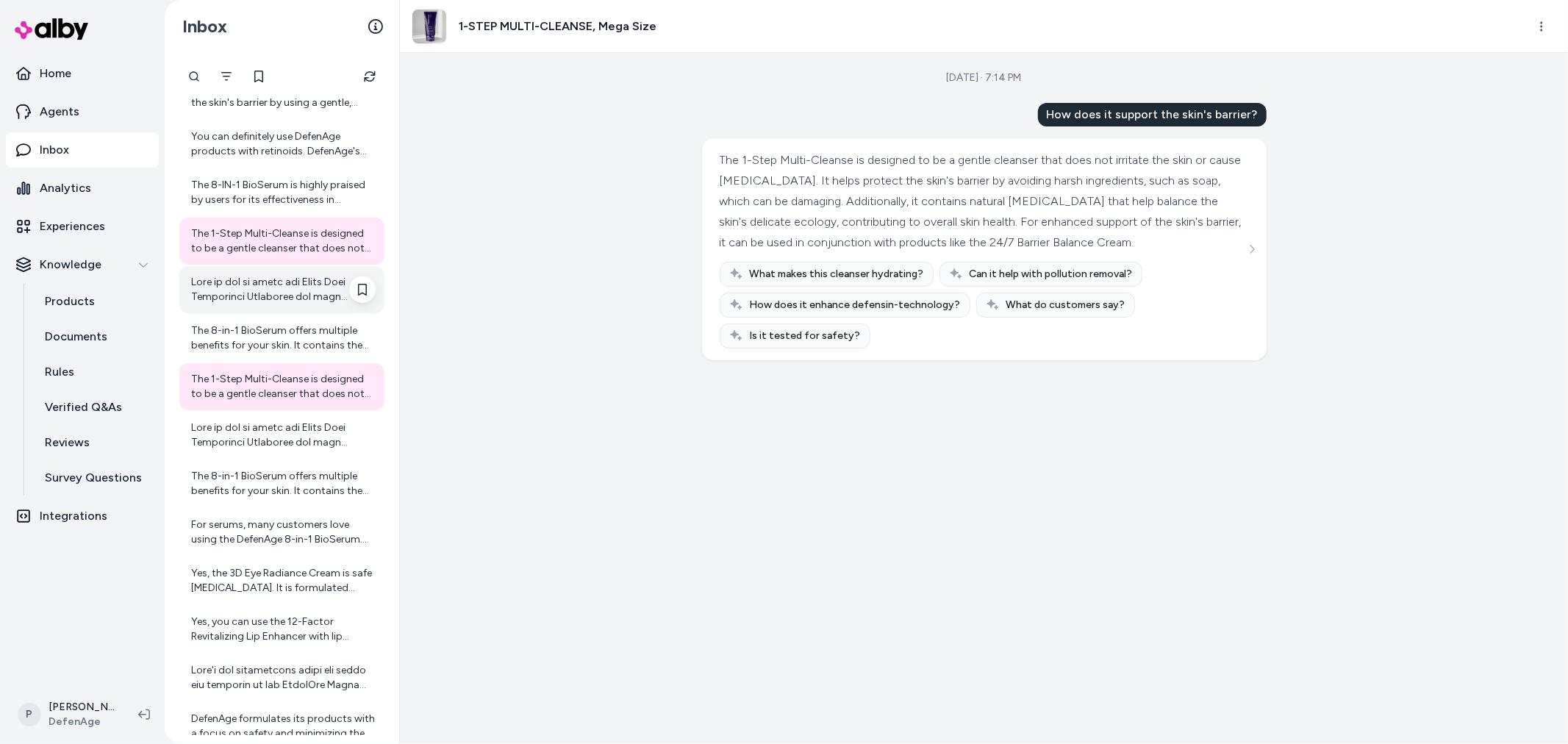
click at [243, 292] on div at bounding box center [283, 289] width 185 height 29
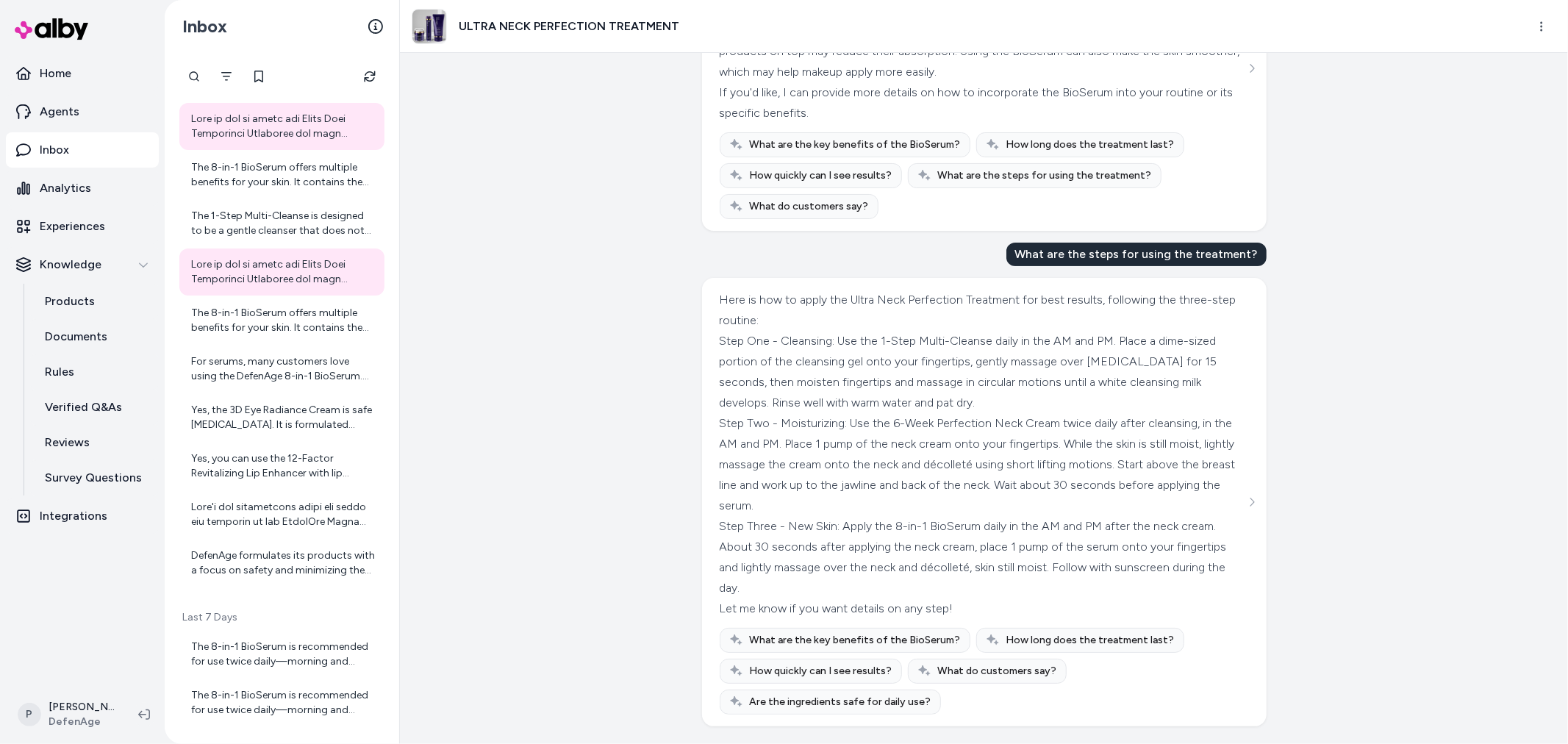
scroll to position [252, 0]
click at [251, 183] on div "The 8-in-1 BioSerum offers multiple benefits for your skin. It contains the hig…" at bounding box center [283, 175] width 185 height 29
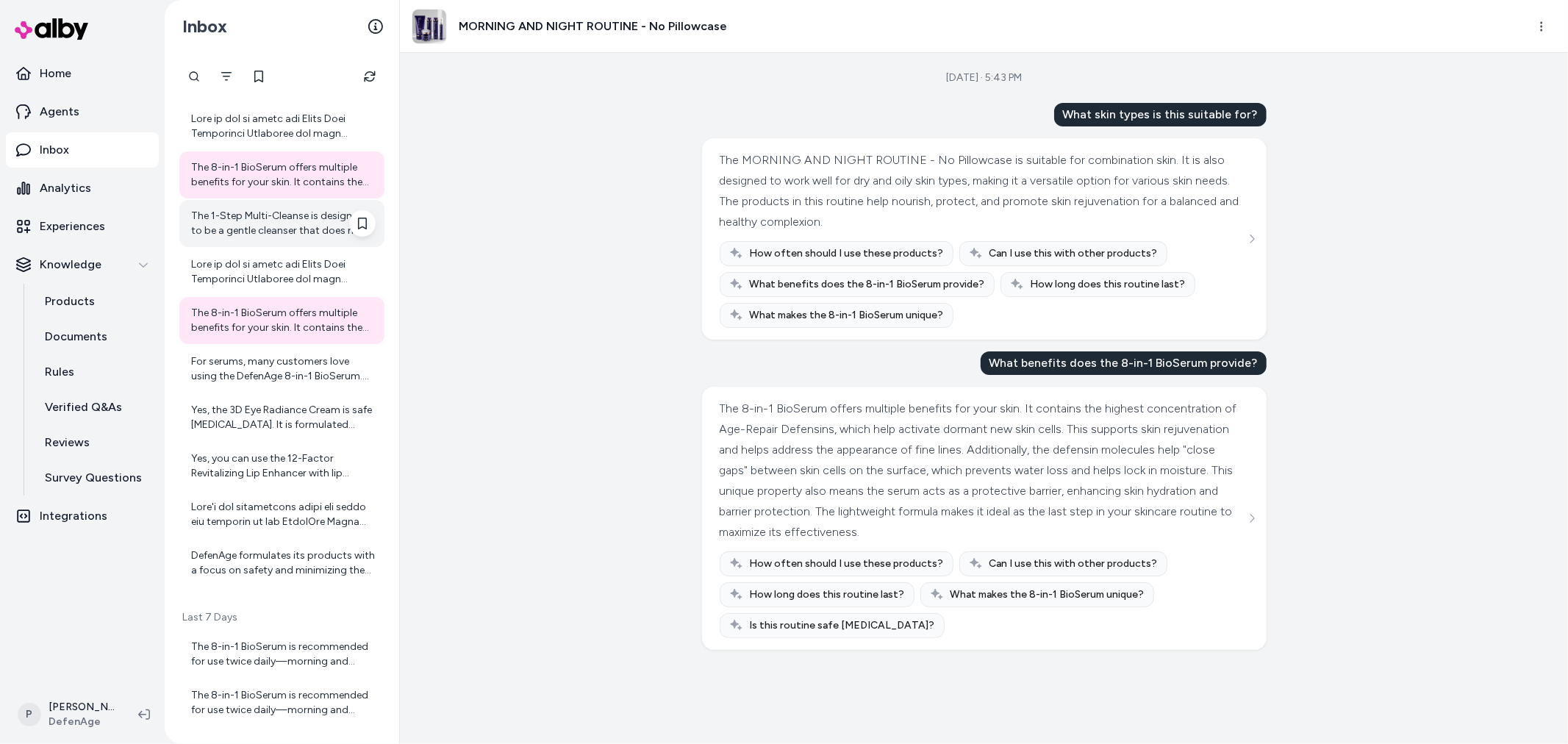
click at [268, 226] on div "The 1-Step Multi-Cleanse is designed to be a gentle cleanser that does not irri…" at bounding box center [283, 222] width 185 height 29
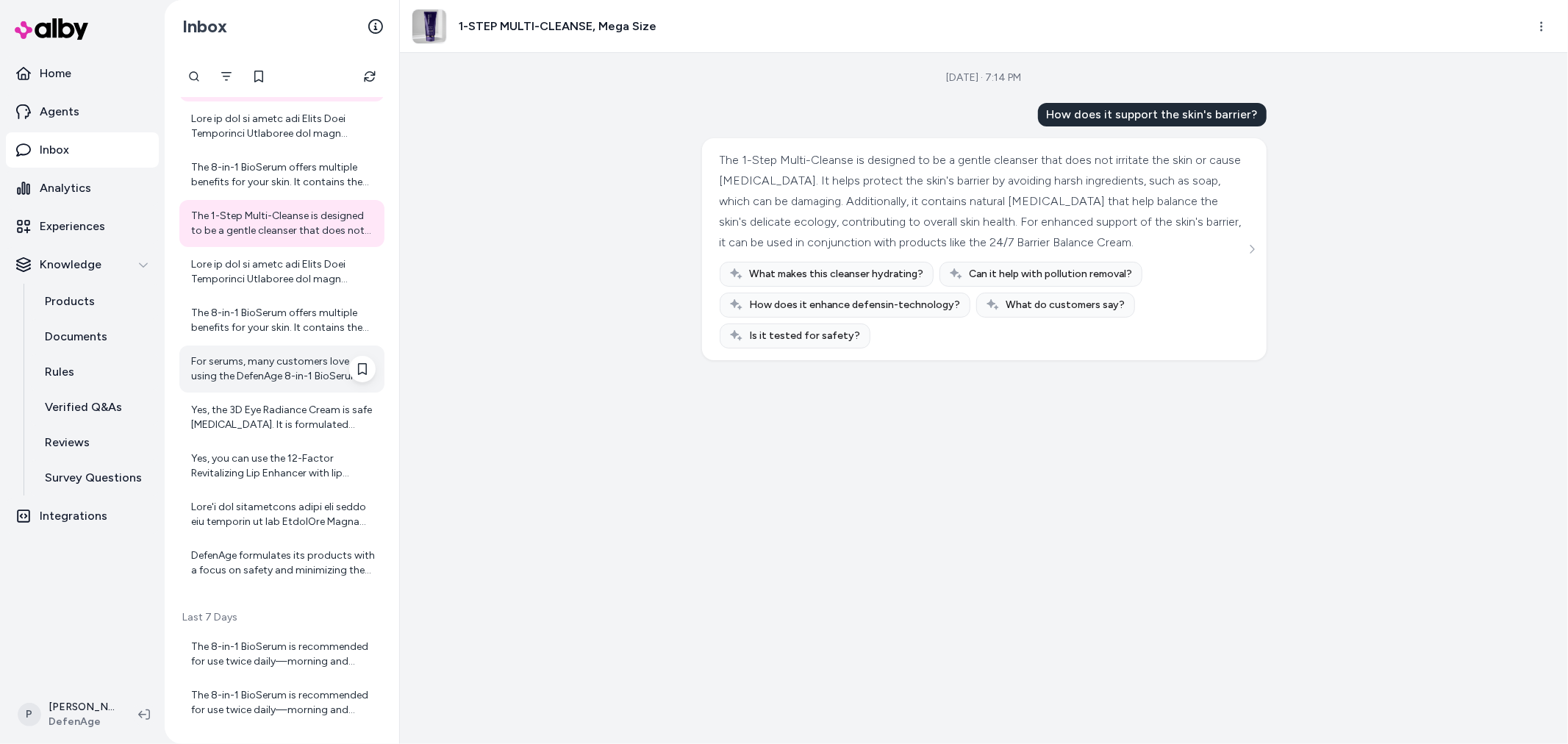
click at [266, 384] on div "For serums, many customers love using the DefenAge 8-in-1 BioSerum. It's design…" at bounding box center [282, 368] width 205 height 47
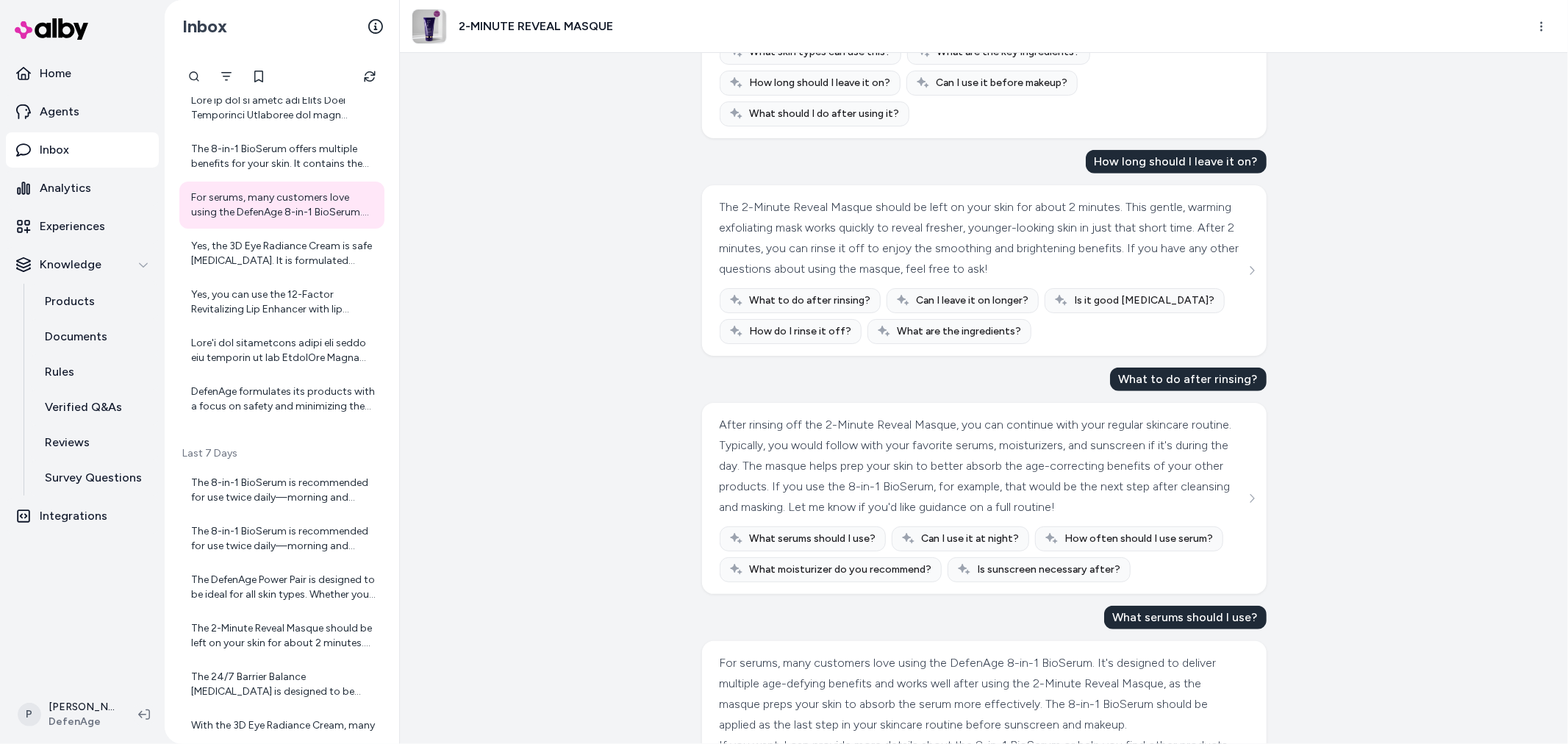
scroll to position [769, 0]
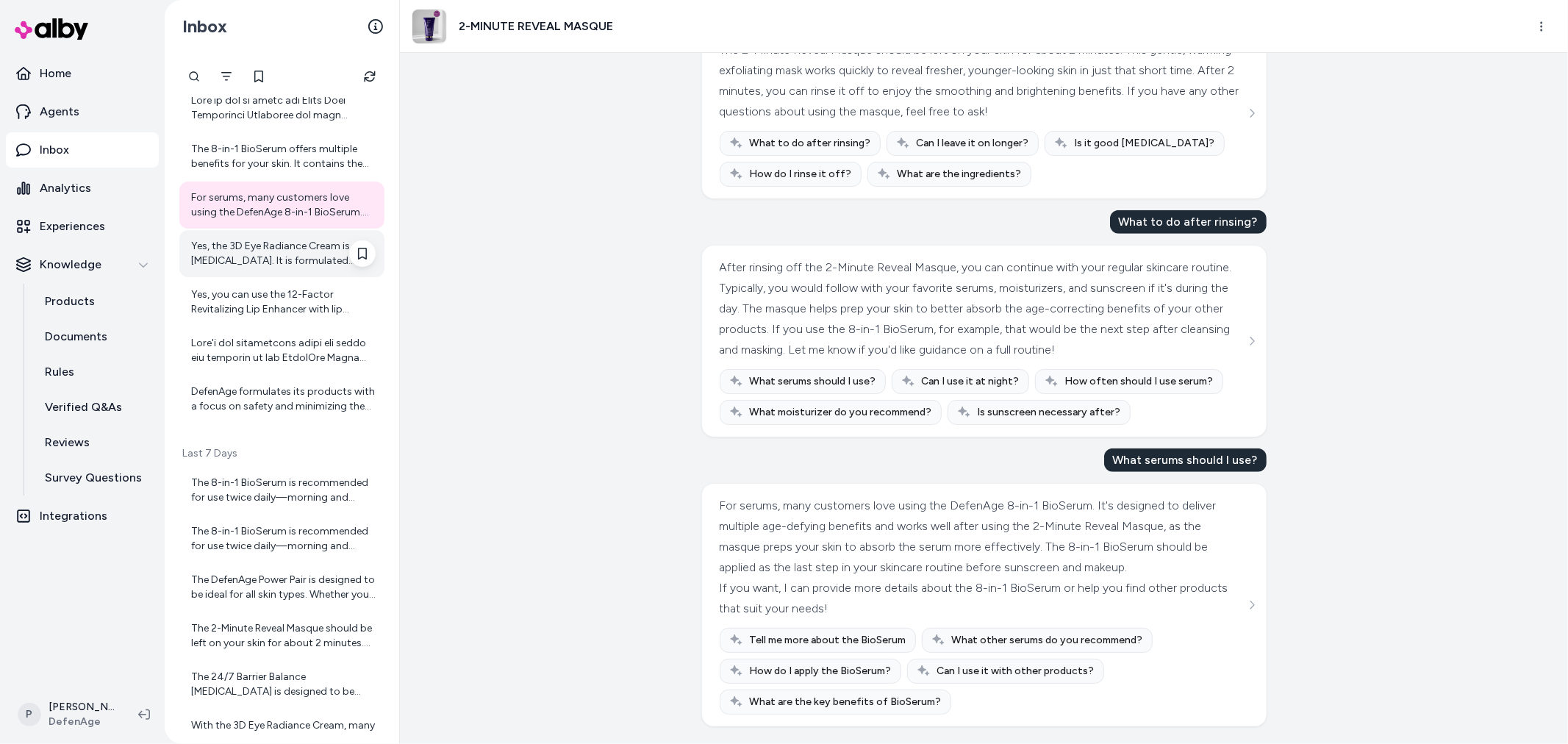
click at [258, 255] on div "Yes, the 3D Eye Radiance Cream is safe for sensitive skin. It is formulated wit…" at bounding box center [283, 252] width 185 height 29
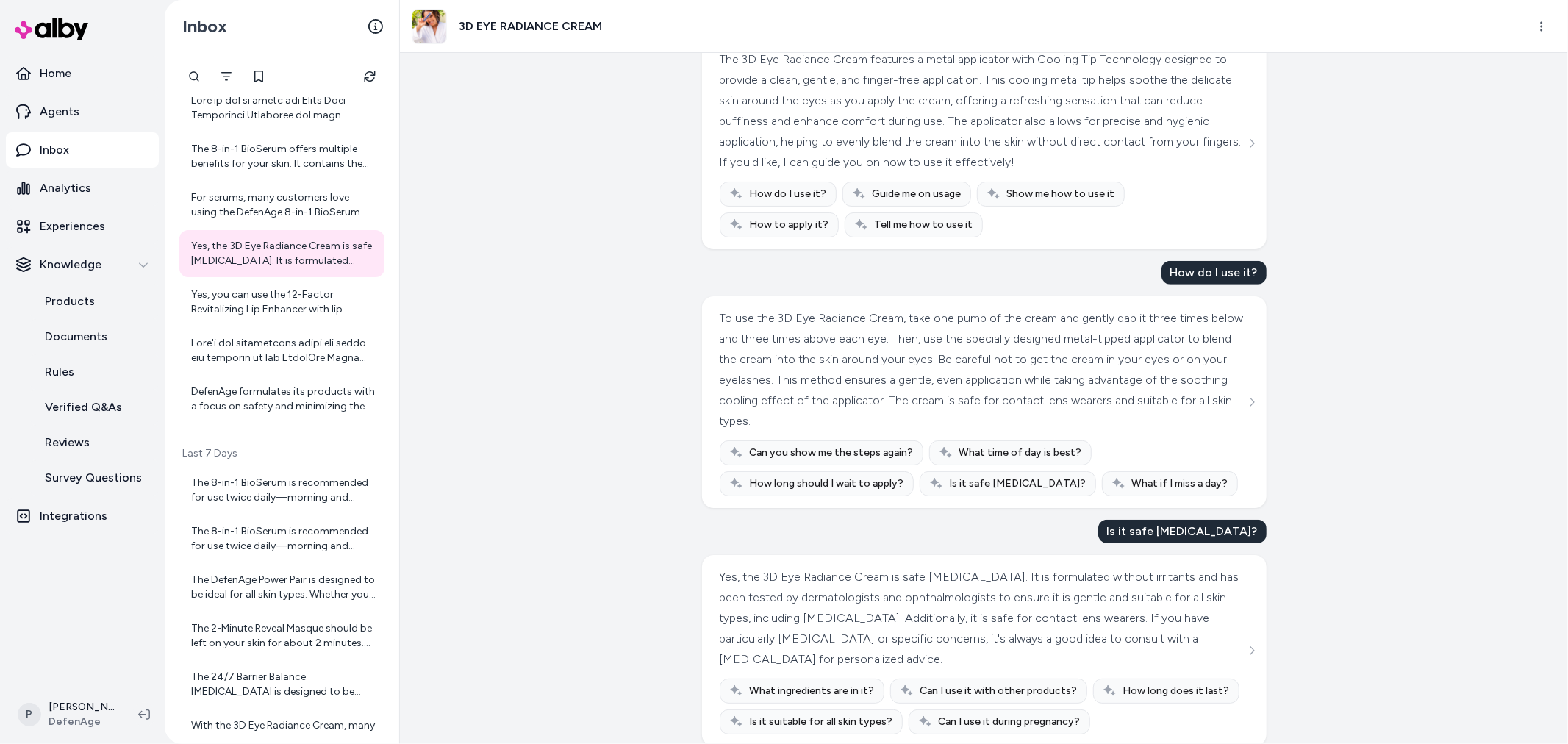
scroll to position [618, 0]
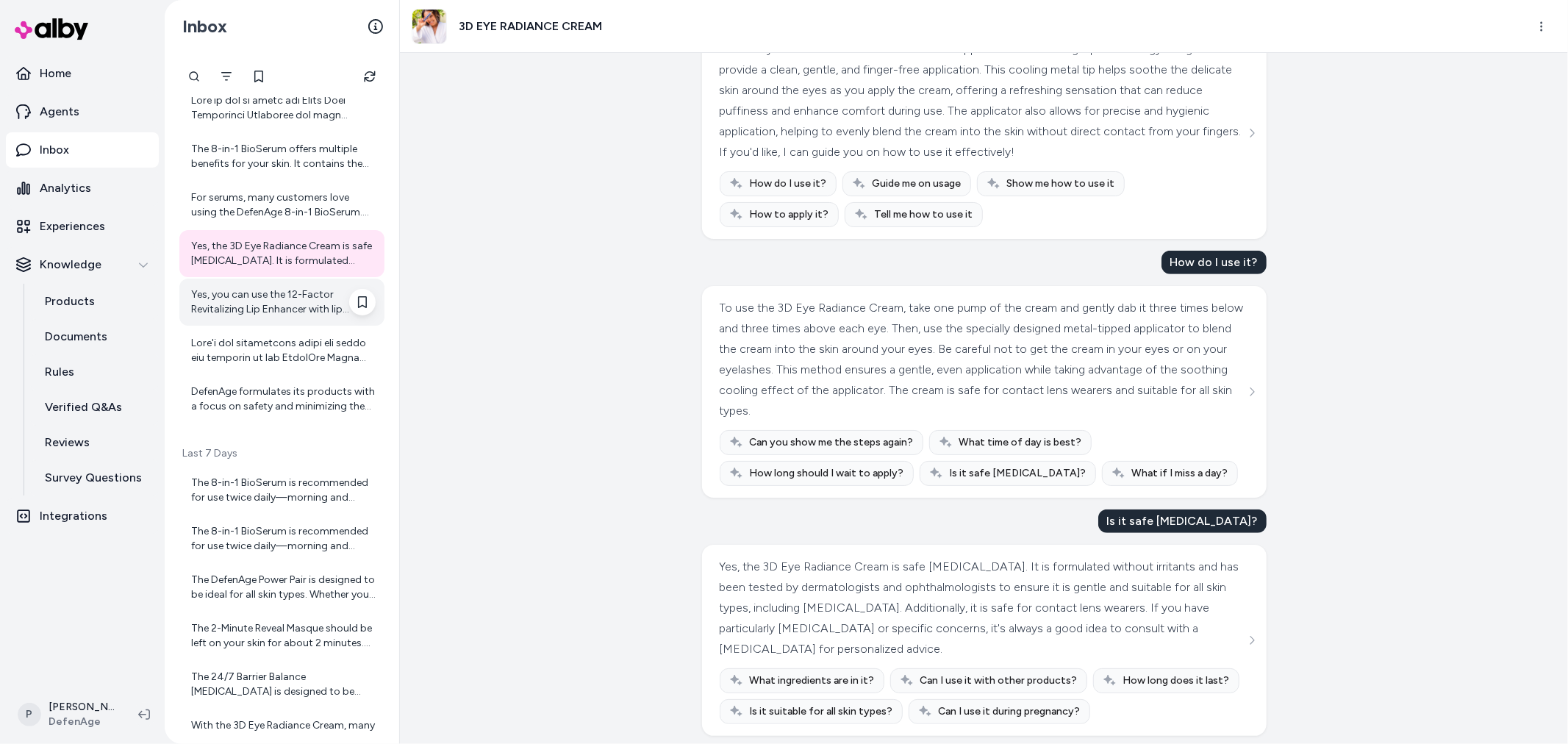
click at [235, 280] on div "Yes, you can use the 12-Factor Revitalizing Lip Enhancer with lip makeup. It pr…" at bounding box center [282, 301] width 205 height 47
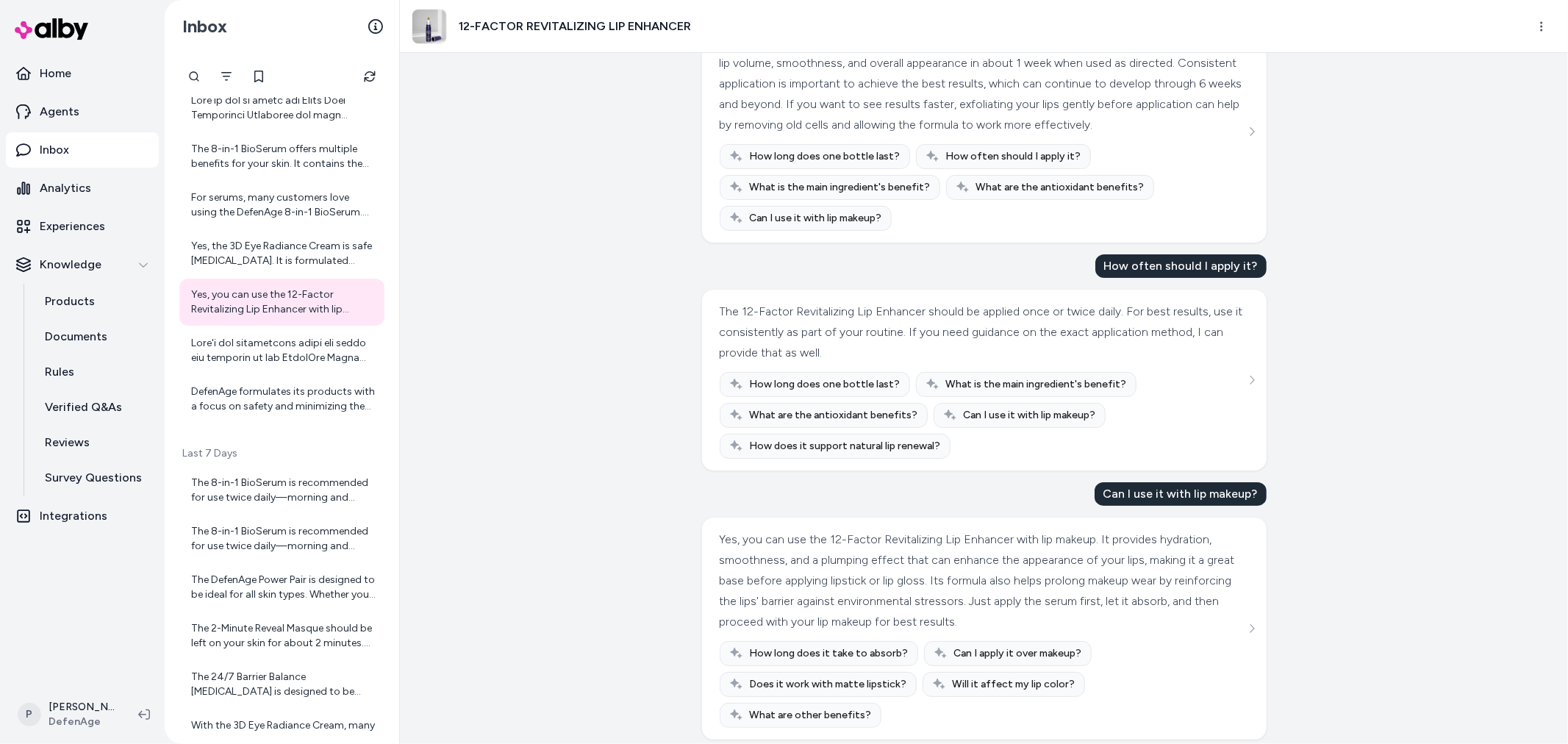
scroll to position [122, 0]
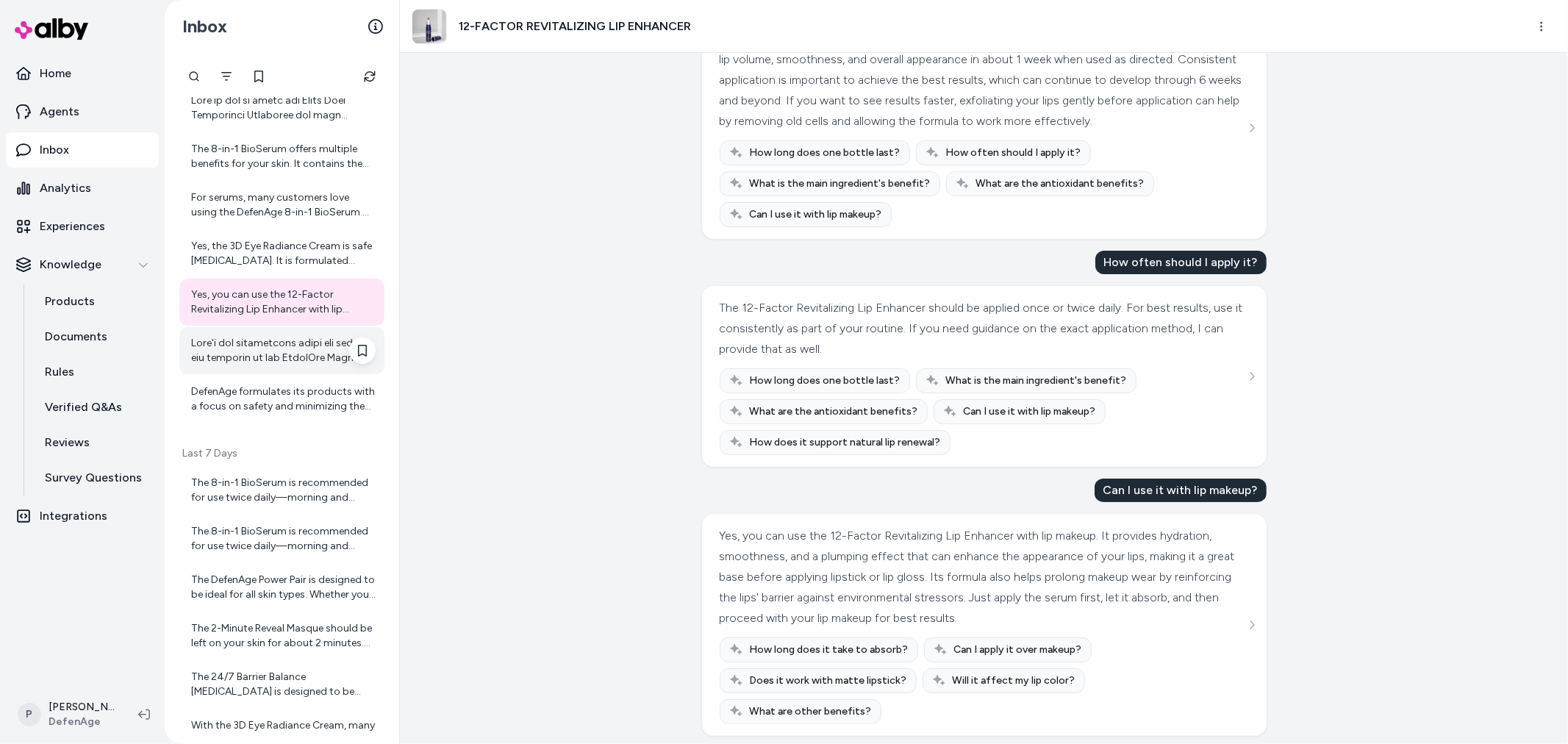
click at [237, 342] on div at bounding box center [283, 350] width 185 height 29
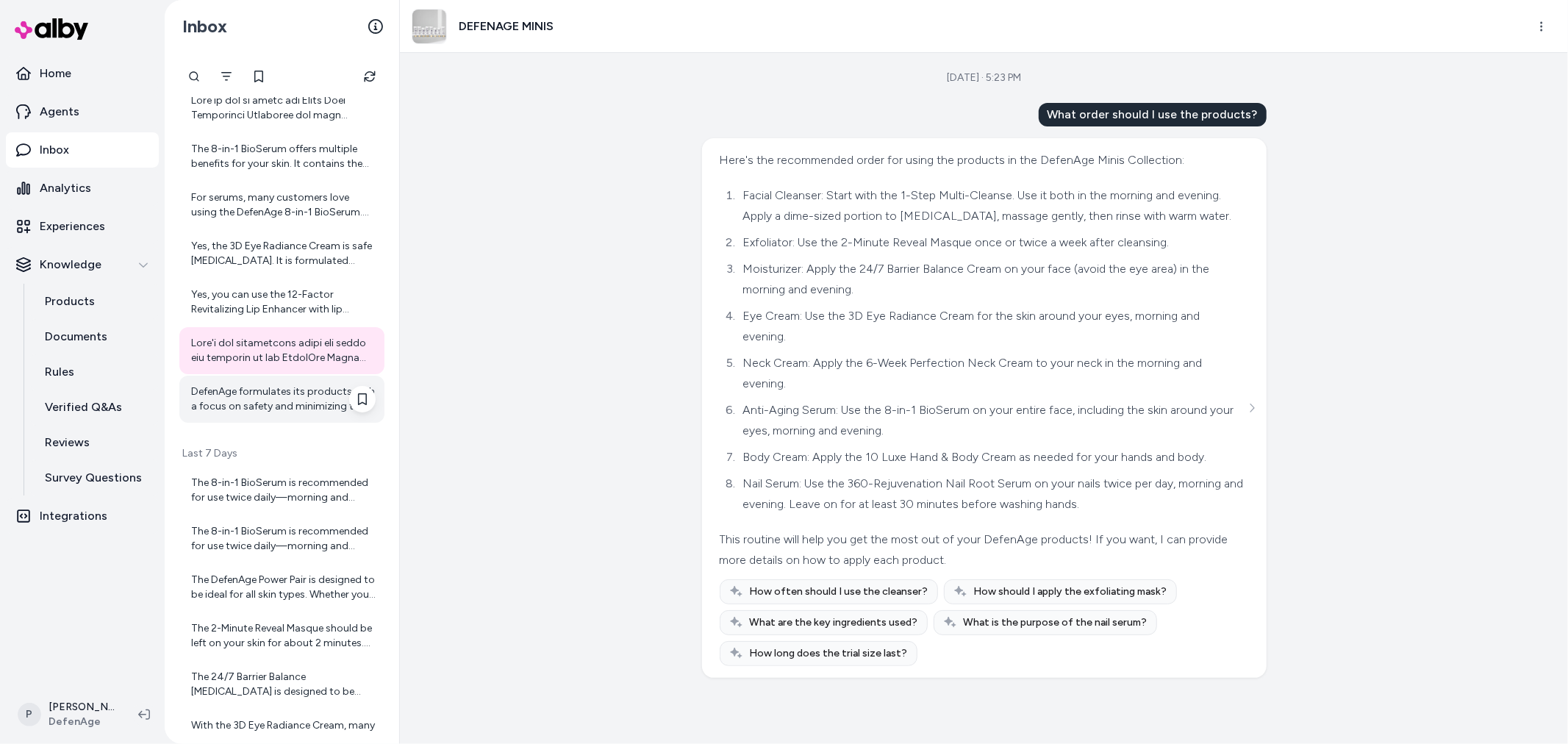
click at [274, 421] on div "DefenAge formulates its products with a focus on safety and minimizing the risk…" at bounding box center [282, 399] width 205 height 47
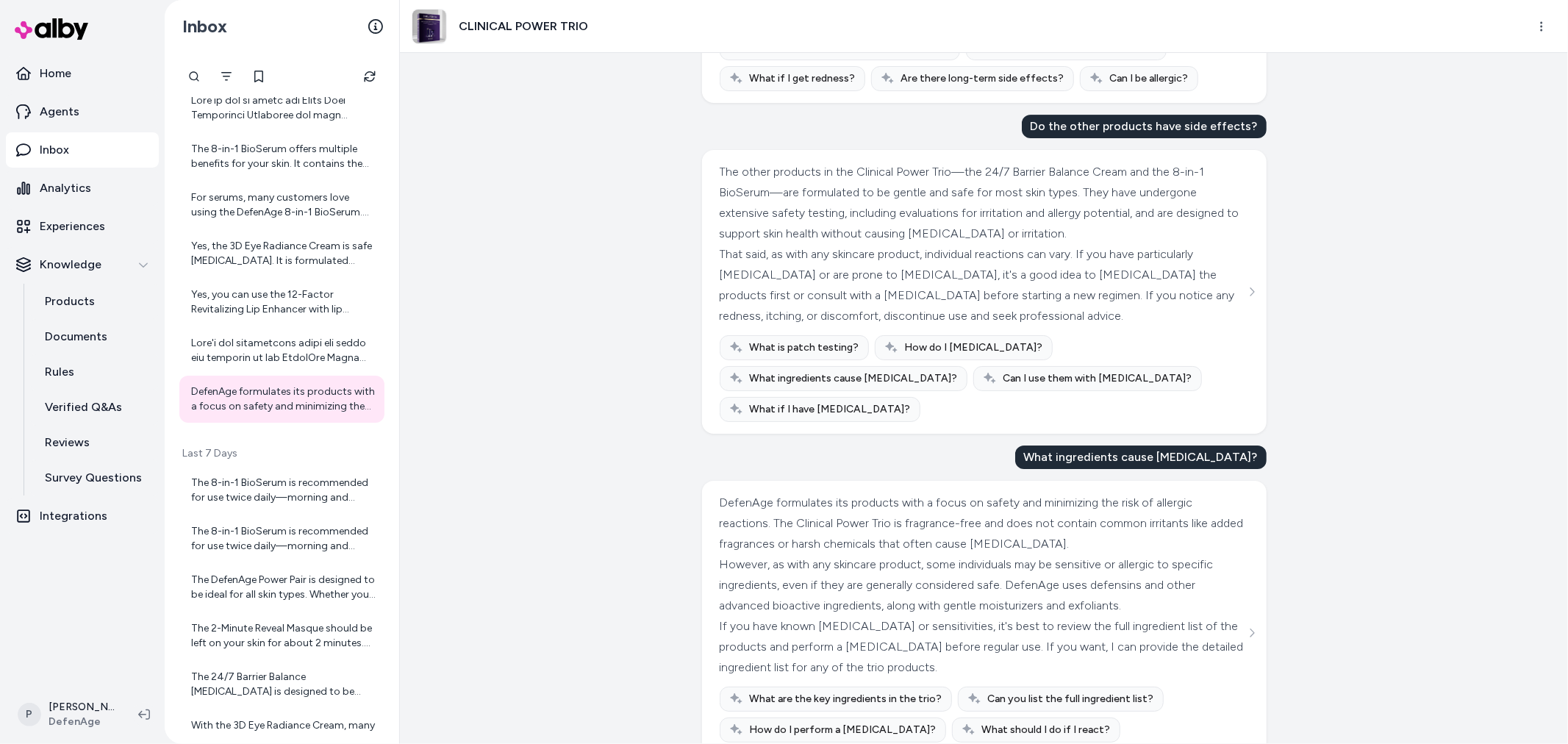
scroll to position [4146, 0]
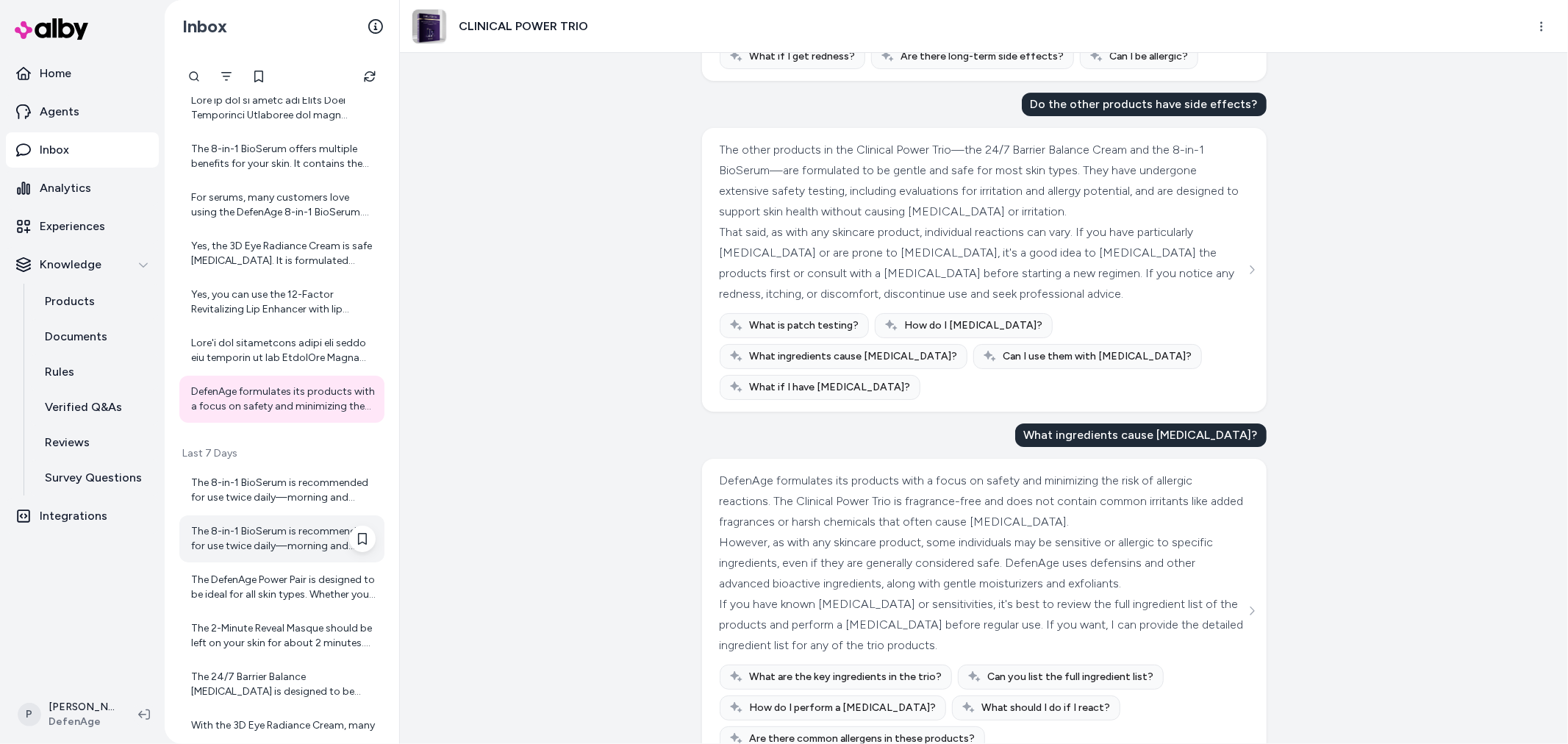
click at [274, 524] on div "The 8-in-1 BioSerum is recommended for use twice daily—morning and evening. Use…" at bounding box center [283, 538] width 185 height 29
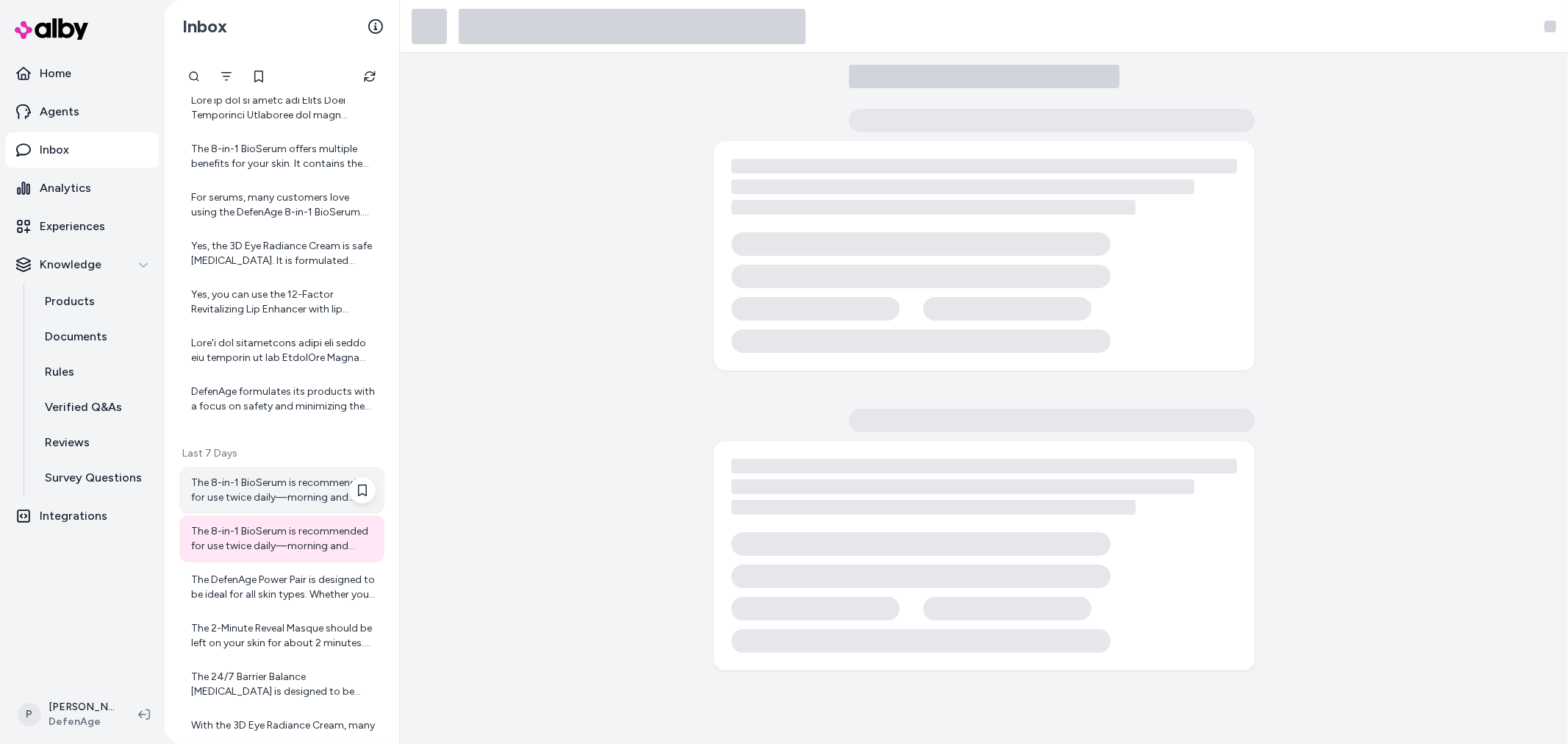
click at [276, 494] on div "The 8-in-1 BioSerum is recommended for use twice daily—morning and evening. Use…" at bounding box center [283, 490] width 185 height 29
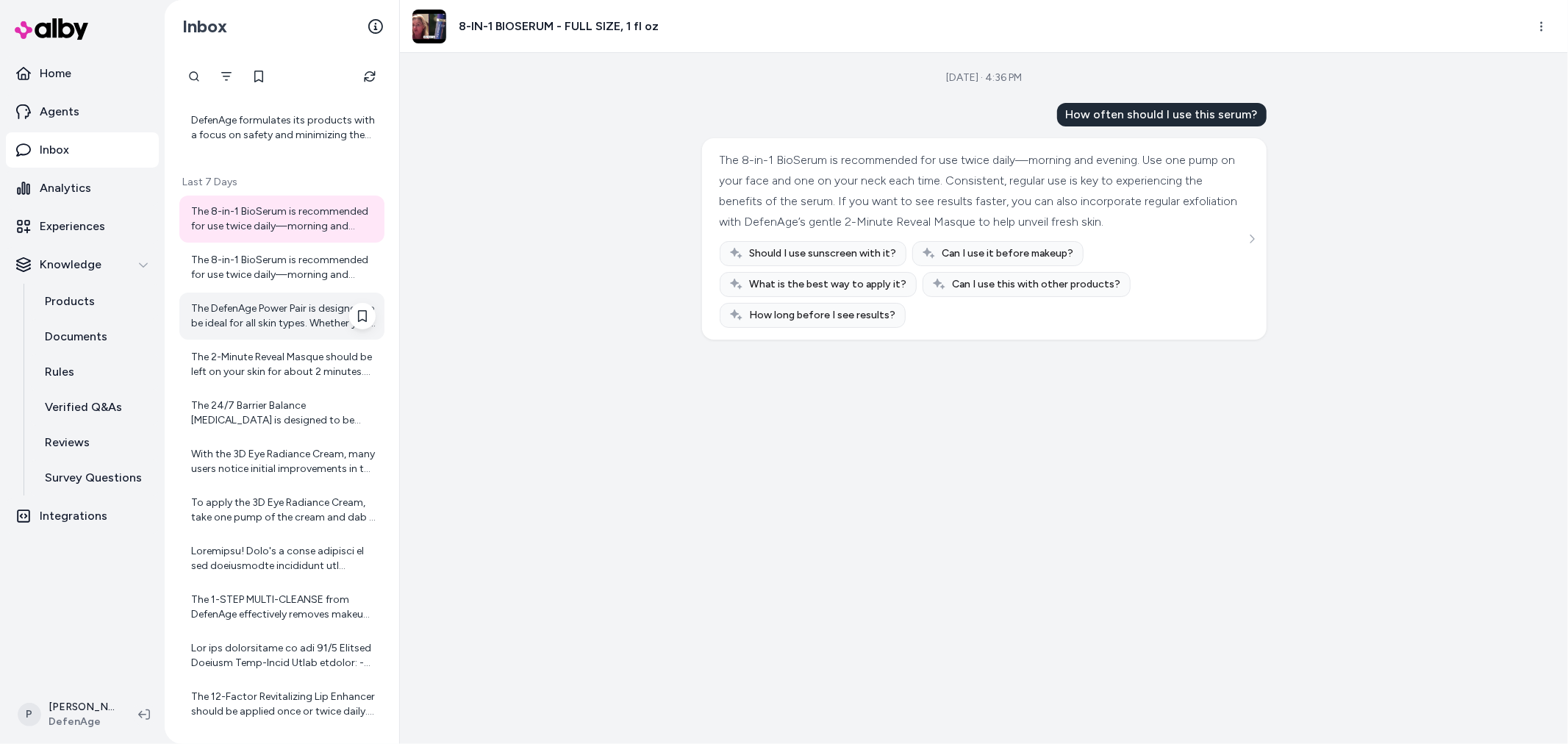
scroll to position [1794, 0]
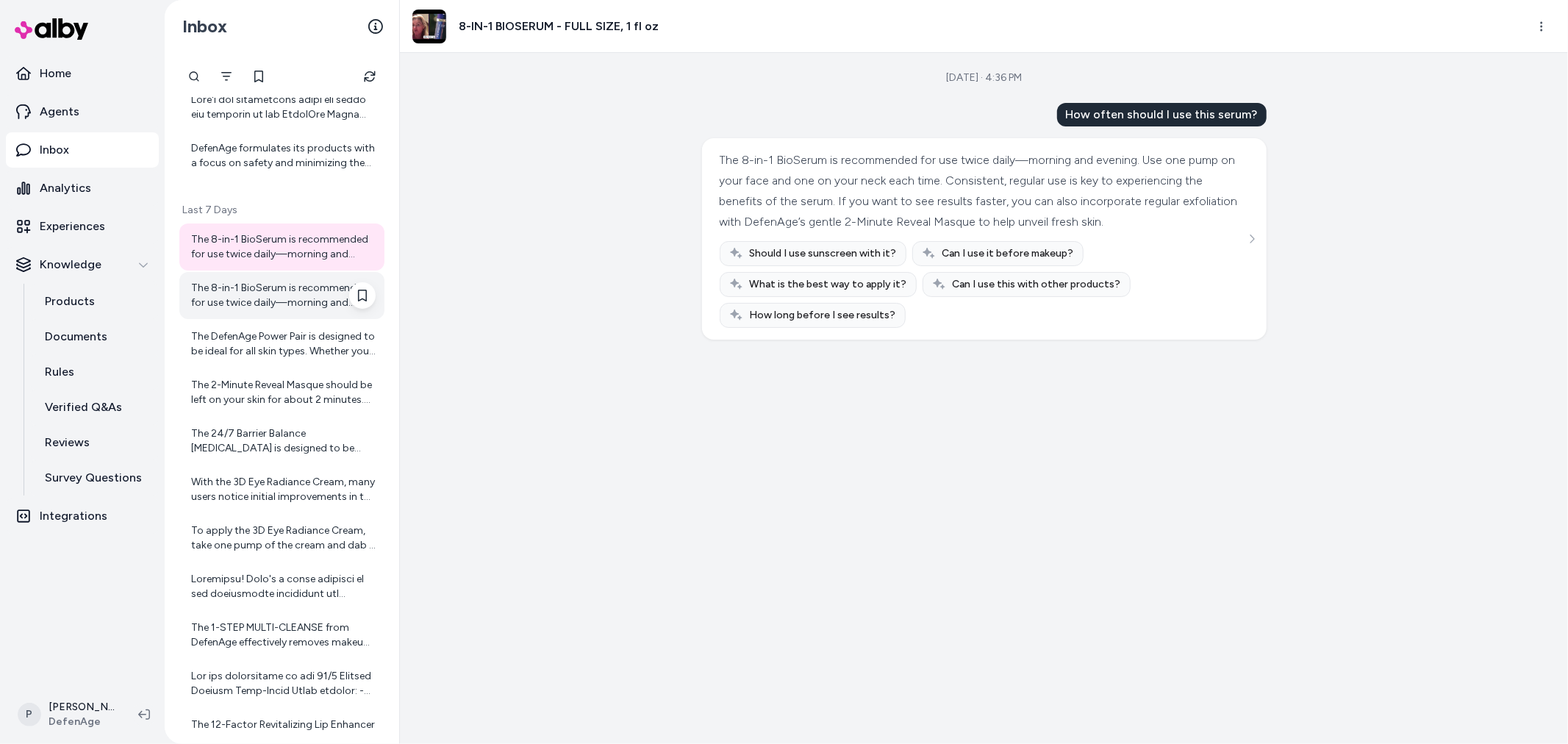
click at [273, 292] on div "The 8-in-1 BioSerum is recommended for use twice daily—morning and evening. Use…" at bounding box center [283, 294] width 185 height 29
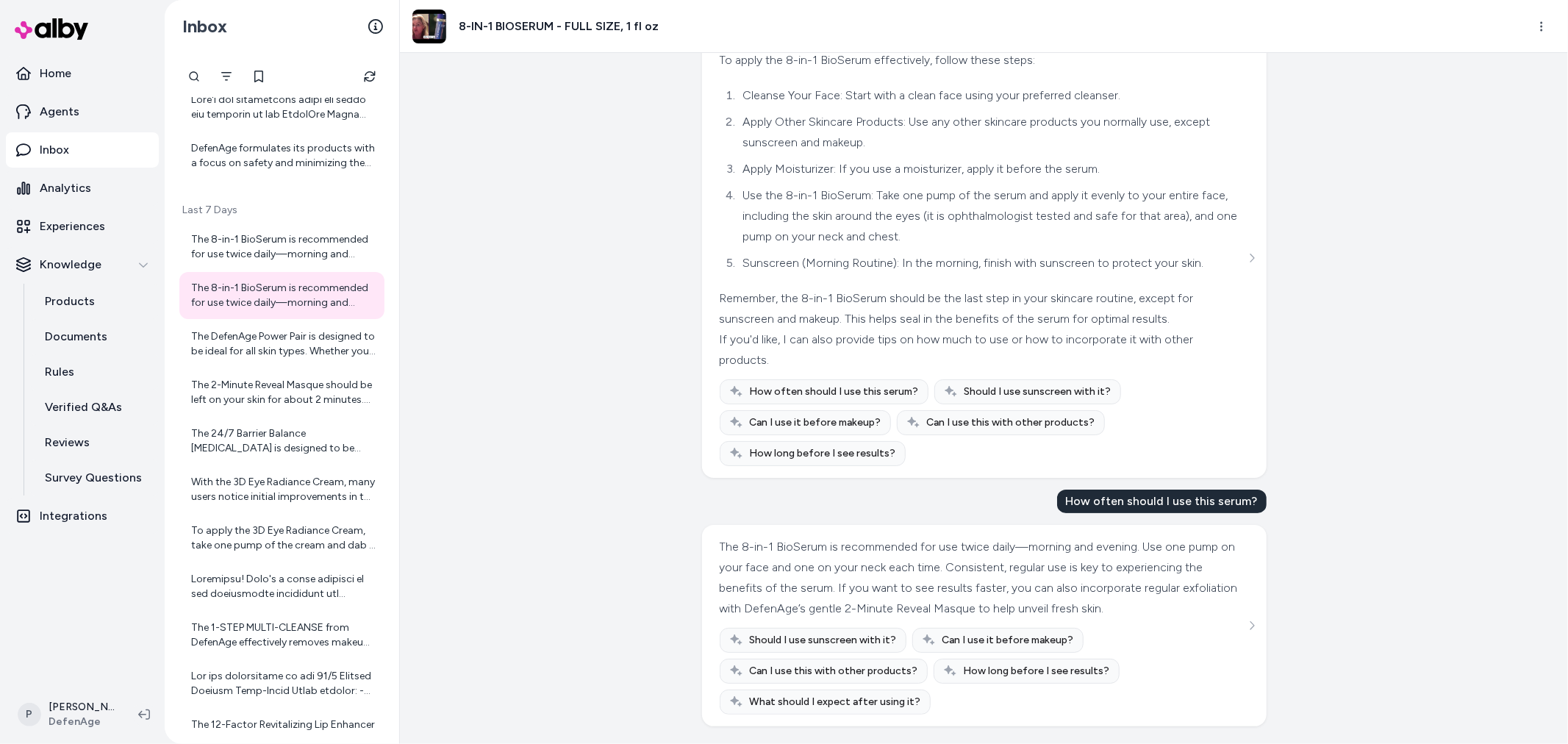
scroll to position [121, 0]
click at [226, 334] on div "The DefenAge Power Pair is designed to be ideal for all skin types. Whether you…" at bounding box center [283, 343] width 185 height 29
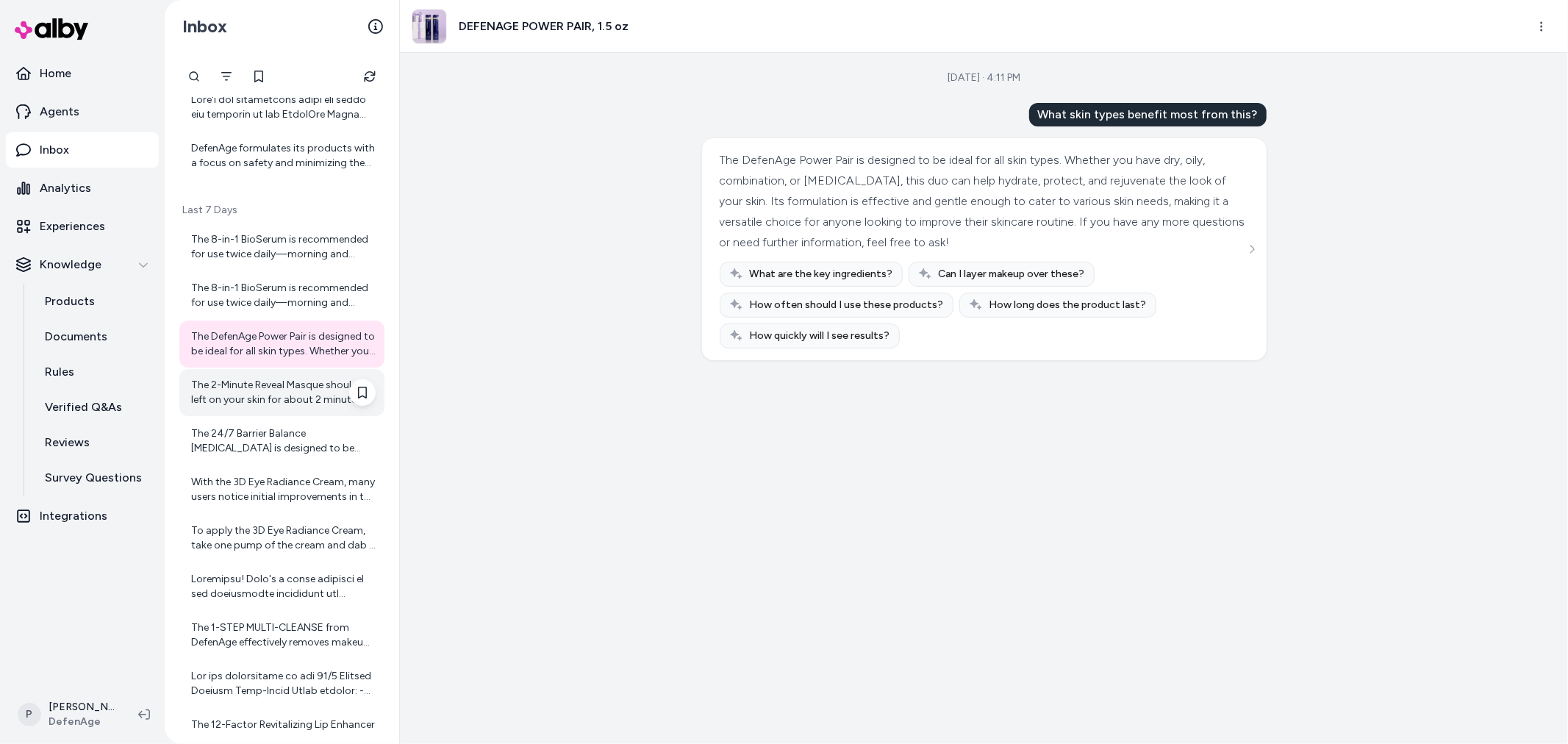
click at [294, 407] on div "The 2-Minute Reveal Masque should be left on your skin for about 2 minutes. Thi…" at bounding box center [282, 392] width 205 height 47
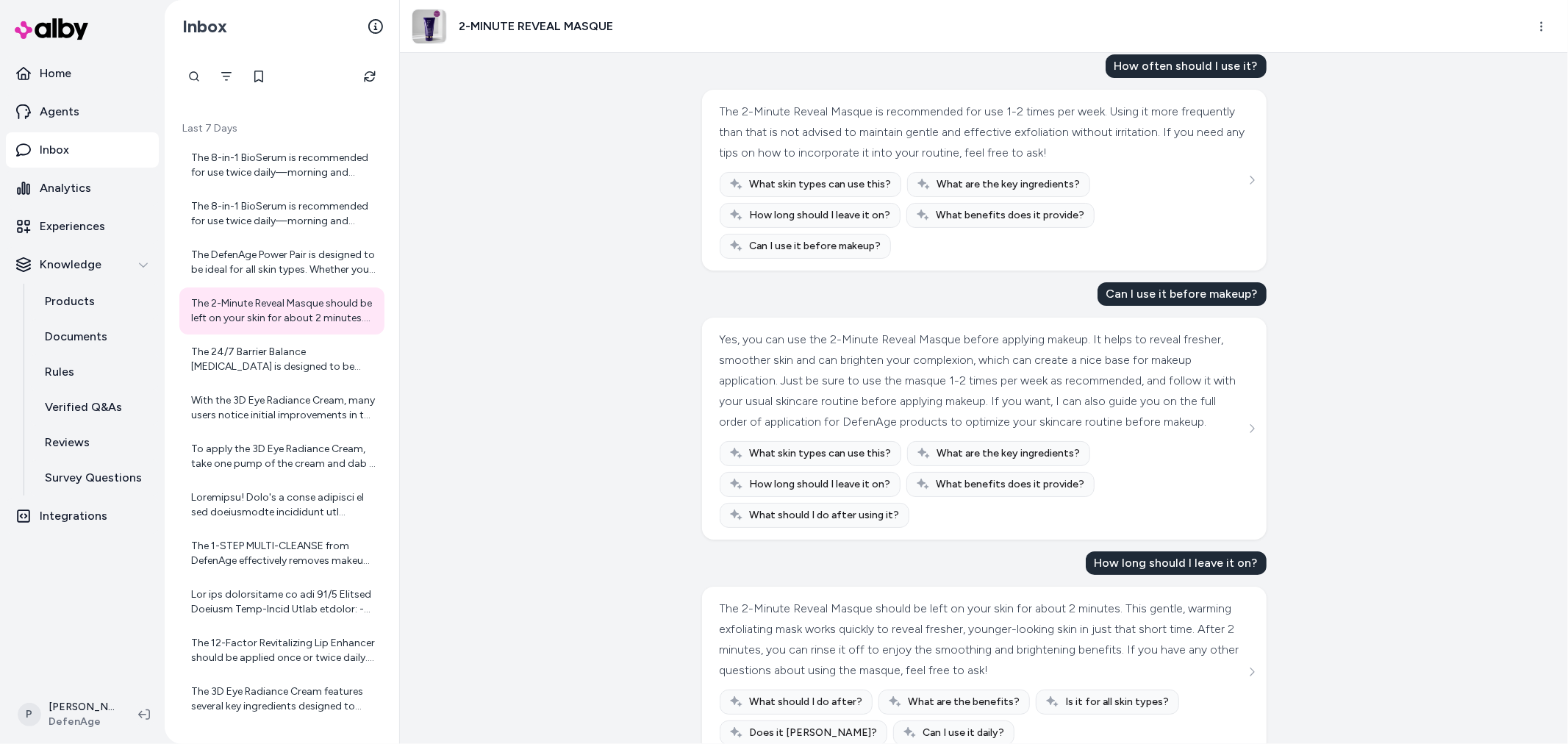
scroll to position [100, 0]
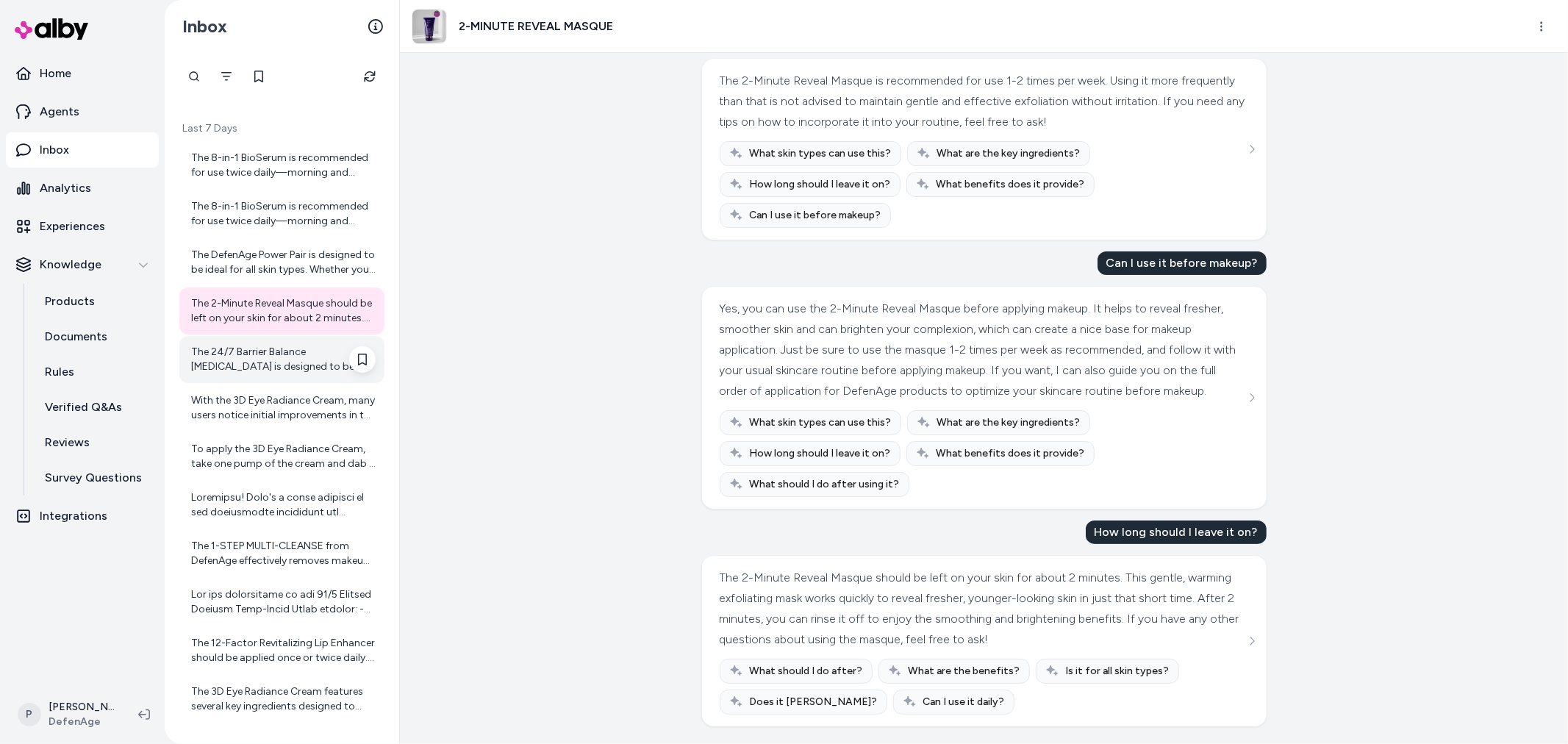
click at [317, 370] on div "The 24/7 Barrier Balance Anti-Aging Cream is designed to be used twice daily—mo…" at bounding box center [283, 359] width 185 height 29
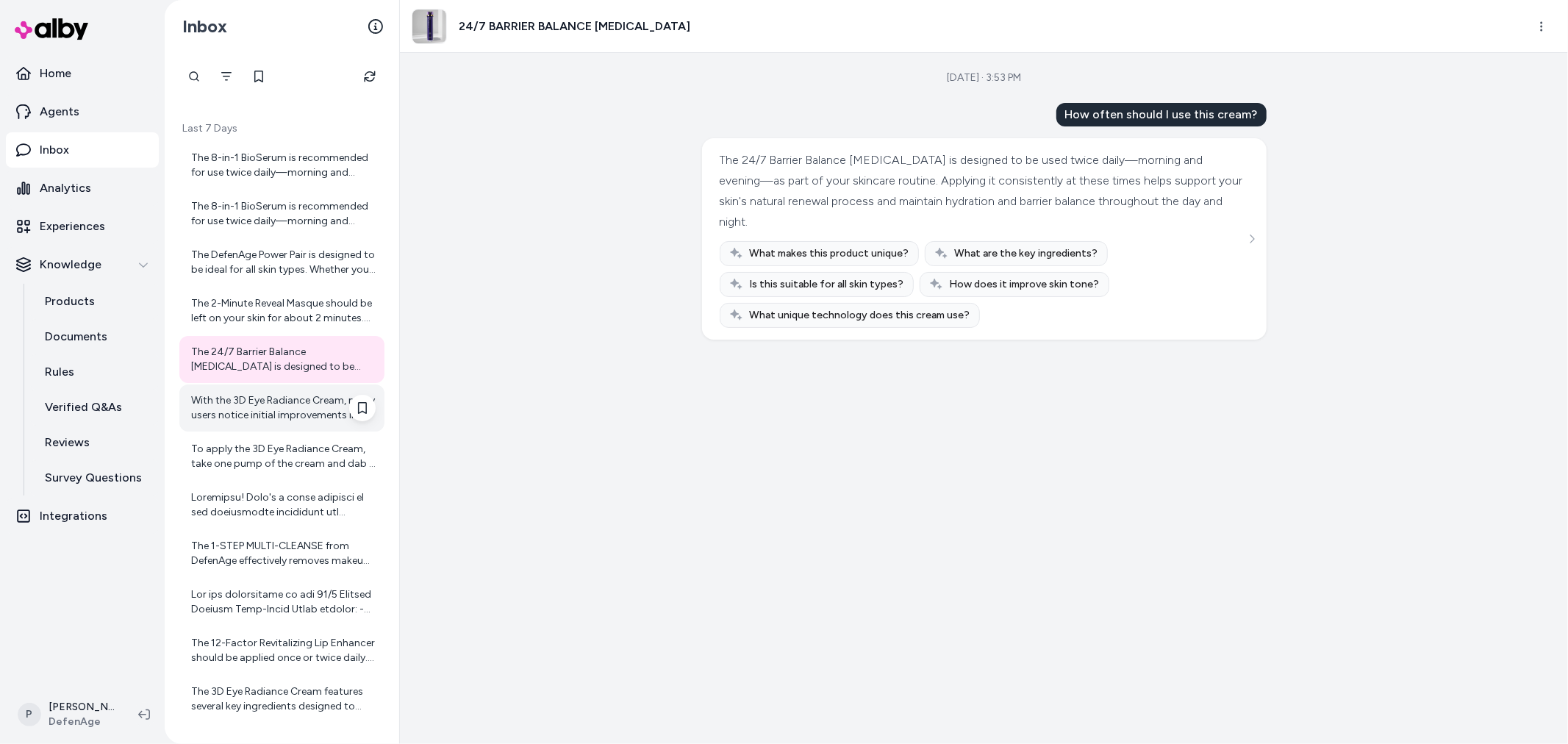
click at [257, 416] on div "With the 3D Eye Radiance Cream, many users notice initial improvements in the a…" at bounding box center [283, 407] width 185 height 29
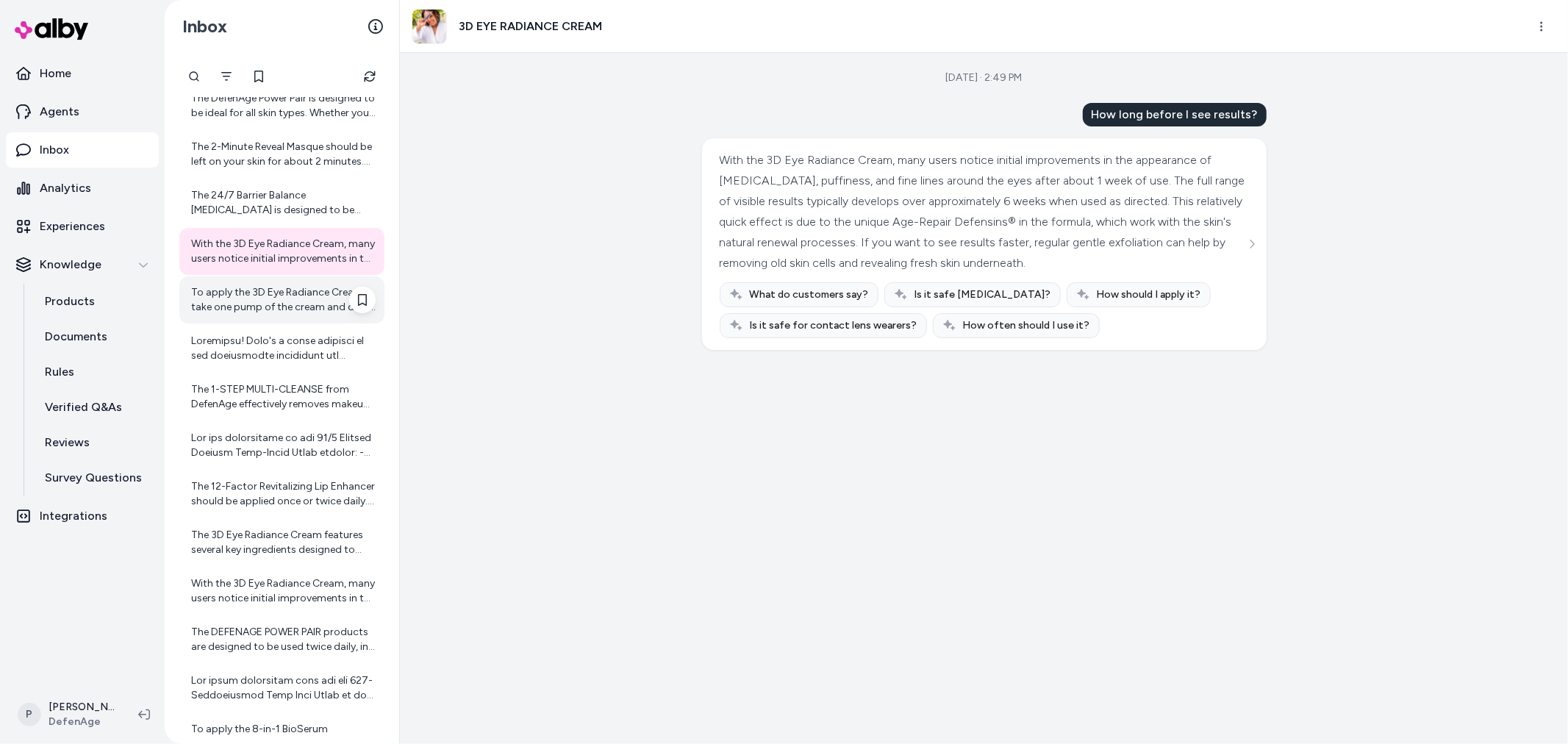
scroll to position [2040, 0]
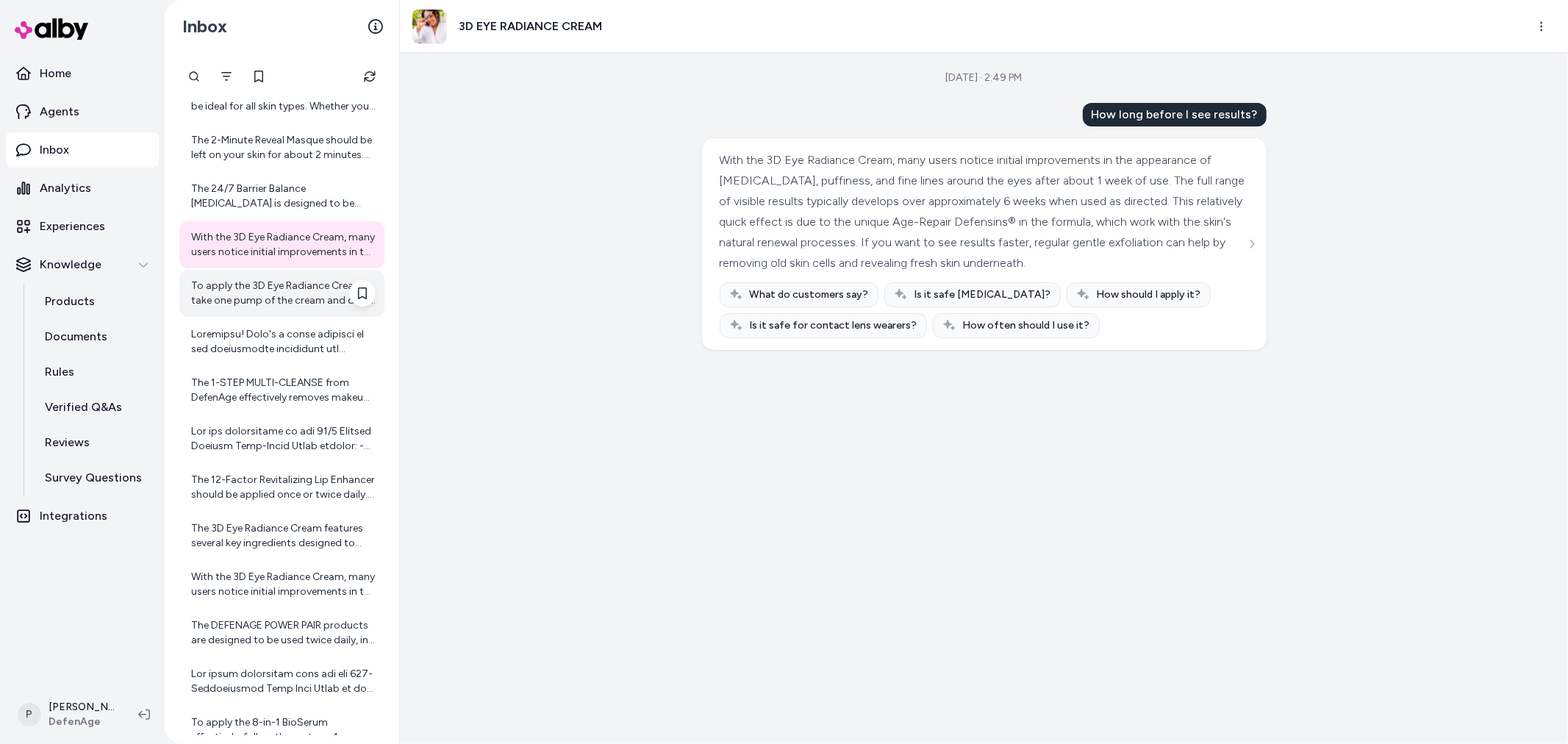
click at [273, 301] on div "To apply the 3D Eye Radiance Cream, take one pump of the cream and dab it three…" at bounding box center [283, 292] width 185 height 29
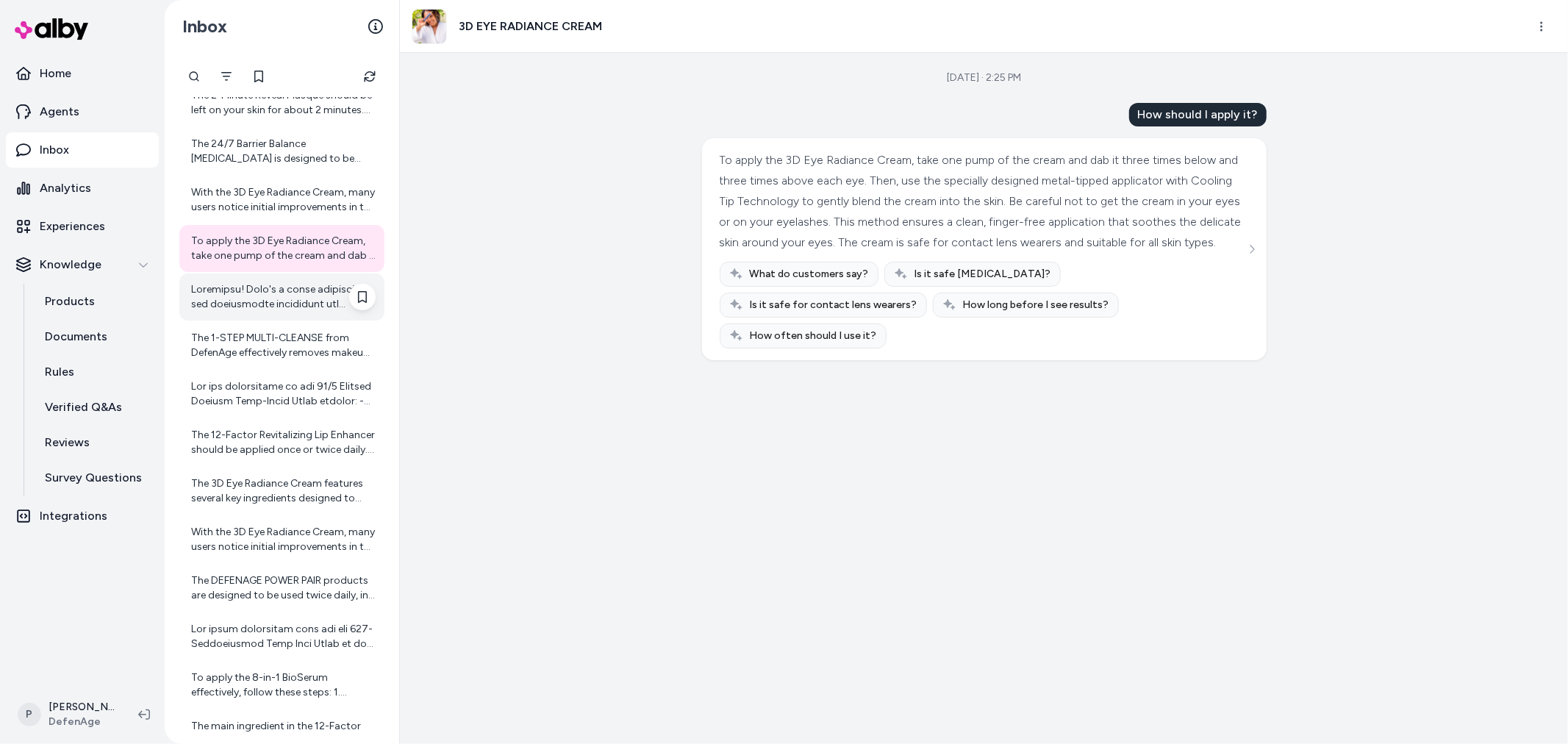
scroll to position [2120, 0]
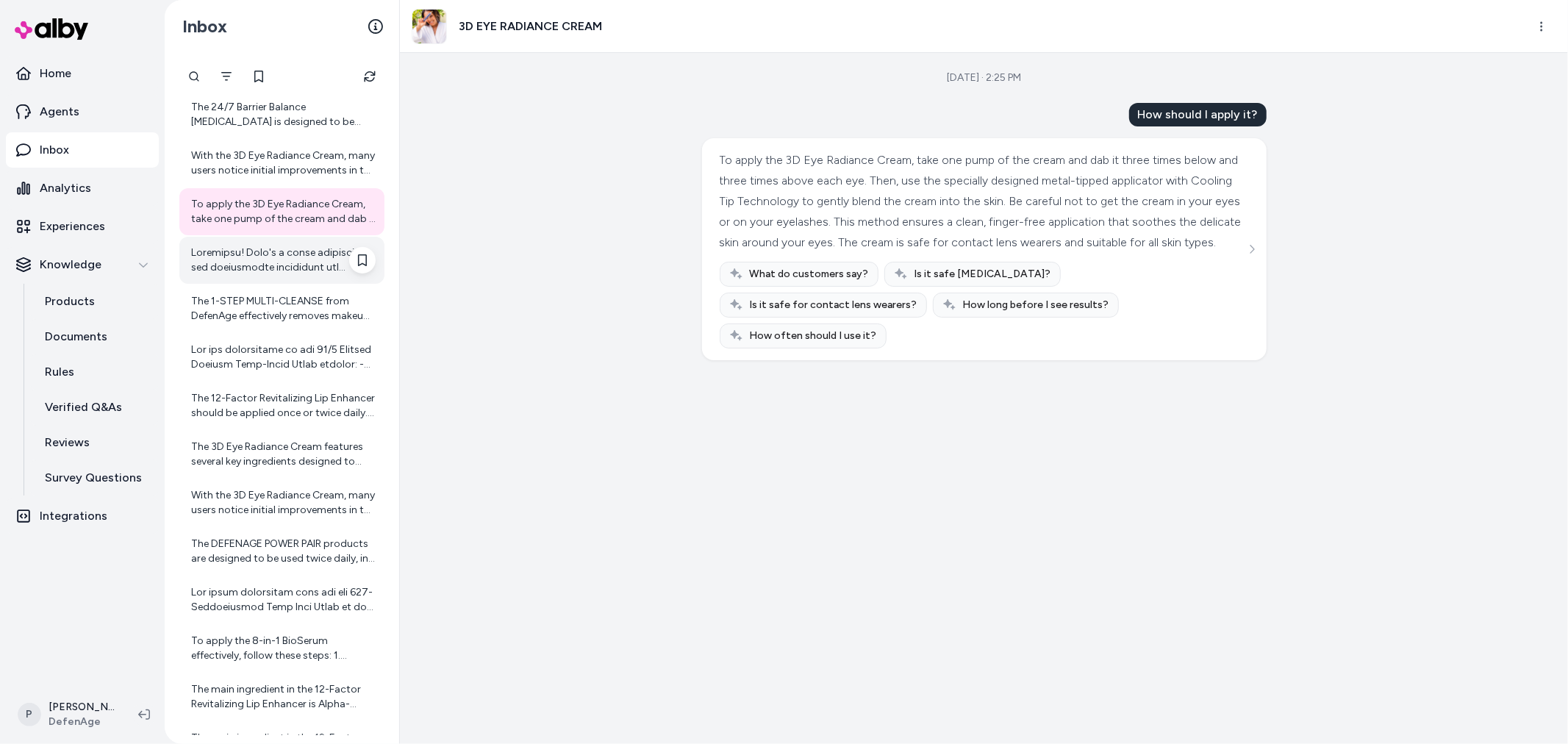
click at [252, 263] on div at bounding box center [283, 259] width 185 height 29
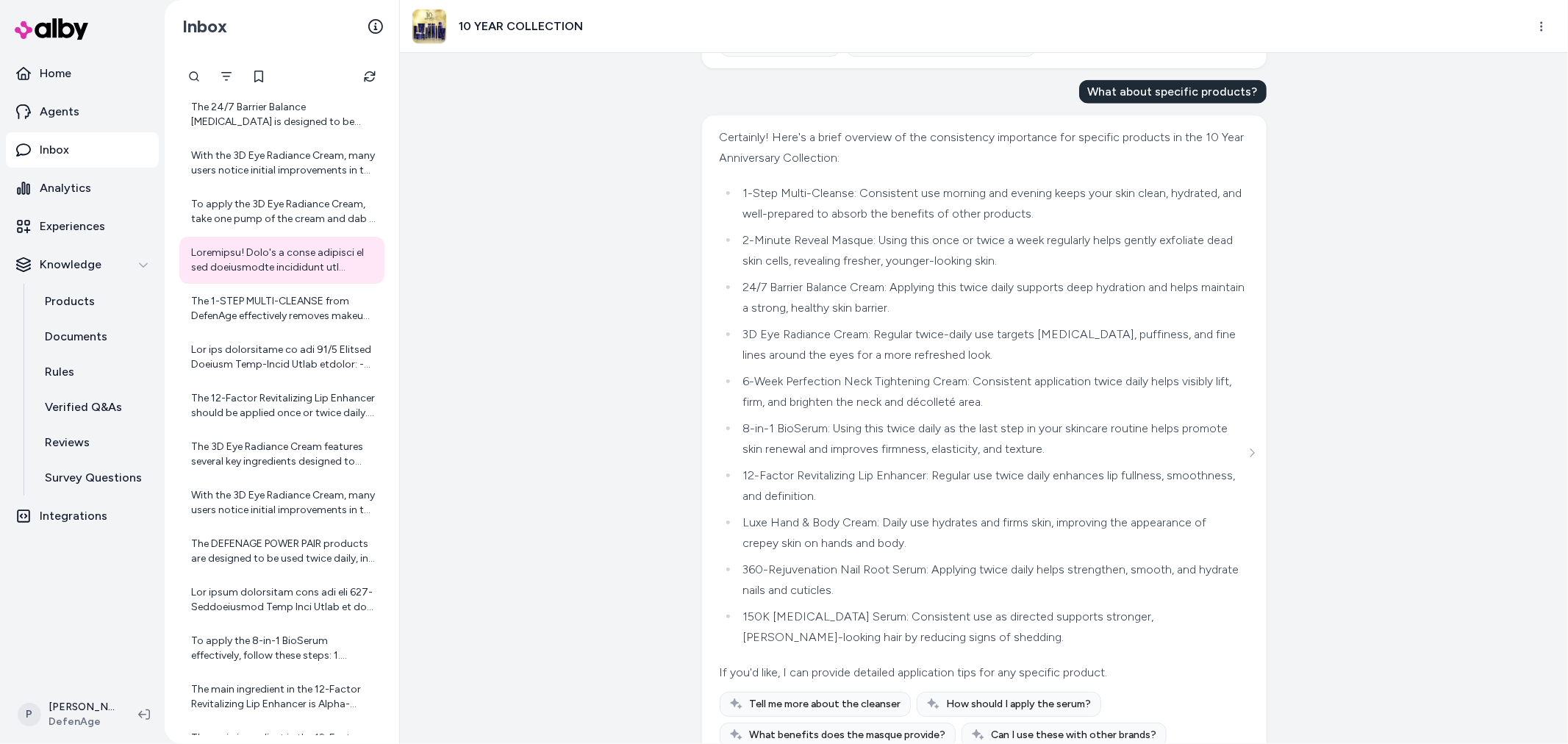
scroll to position [1827, 0]
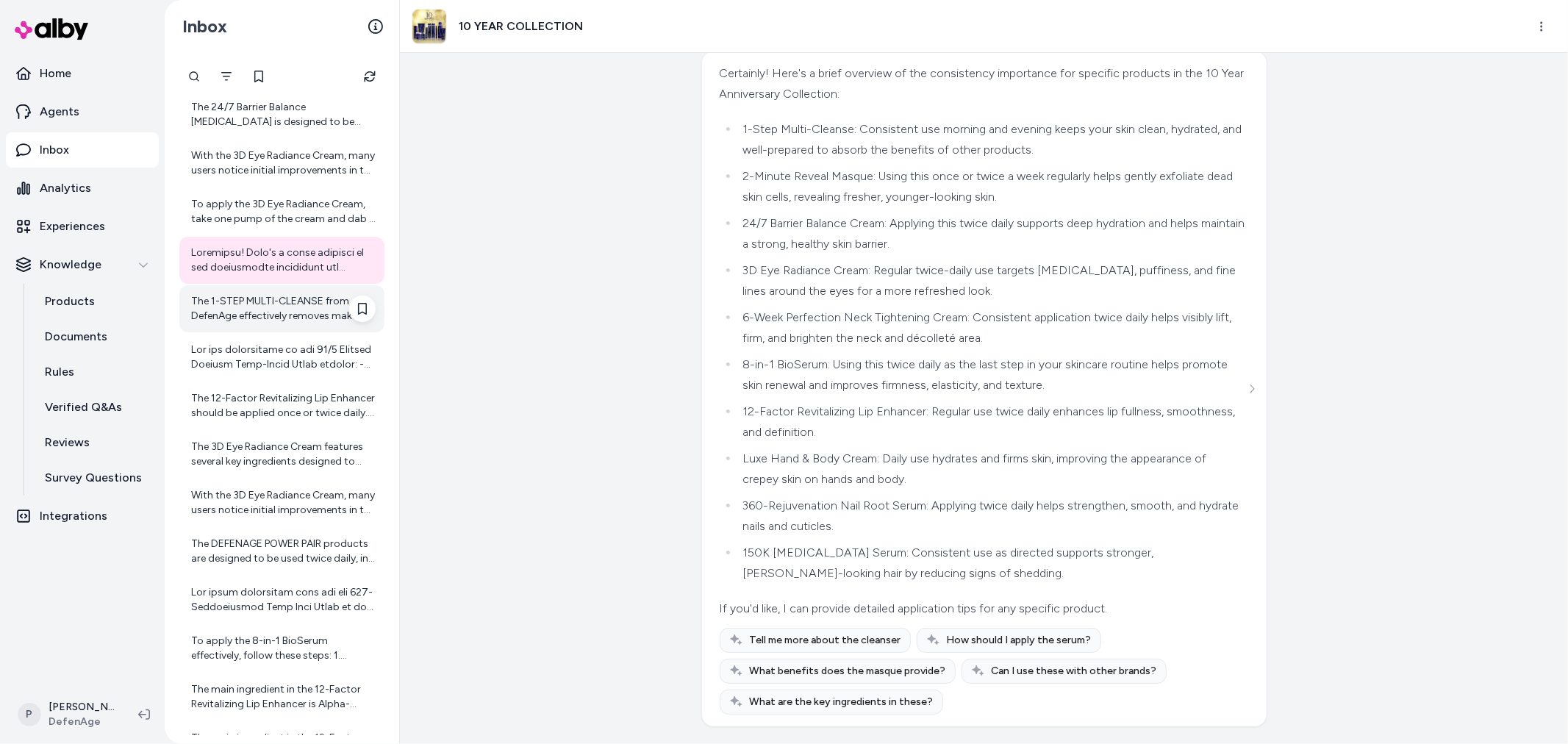
click at [303, 301] on div "The 1-STEP MULTI-CLEANSE from DefenAge effectively removes makeup by melting aw…" at bounding box center [283, 308] width 185 height 29
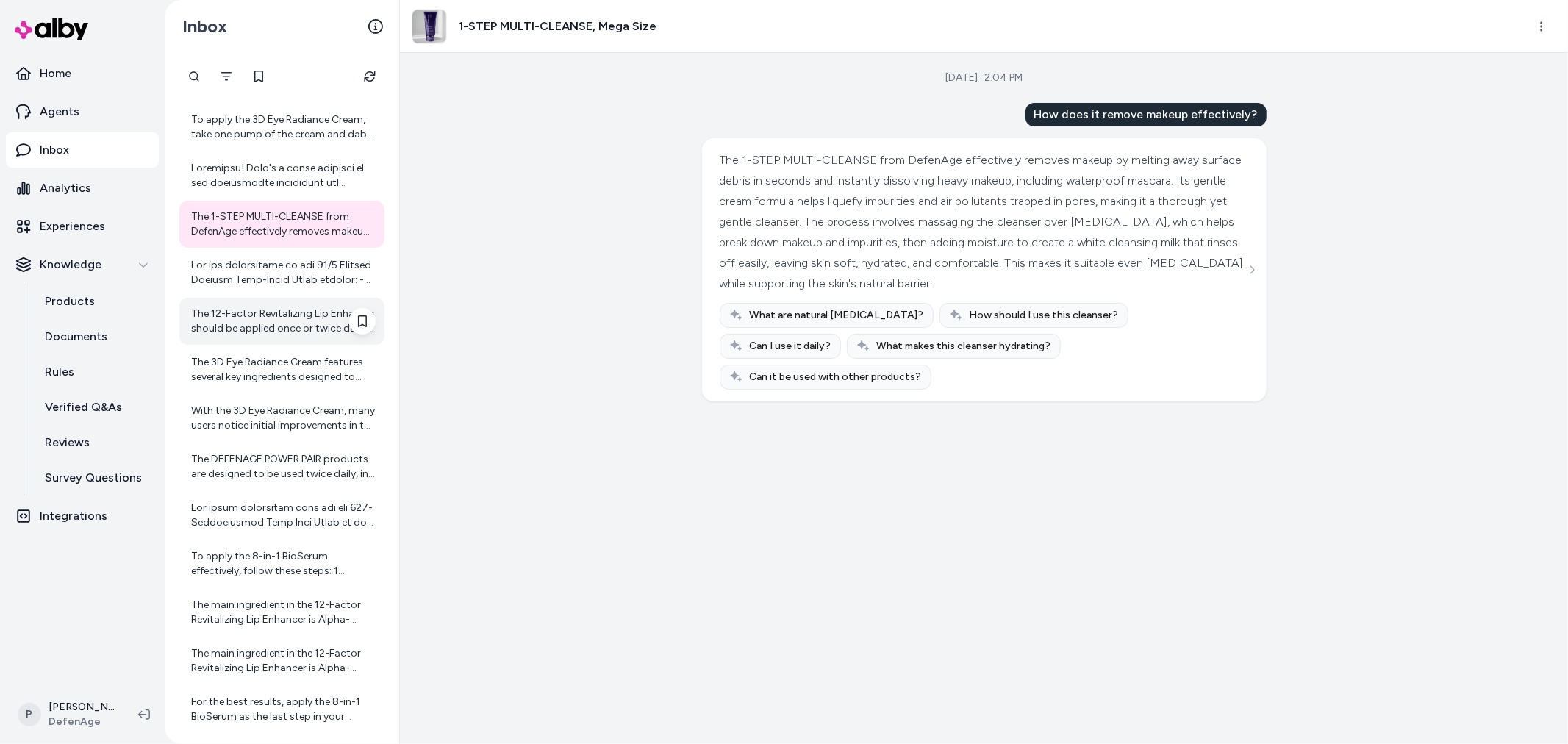
scroll to position [2284, 0]
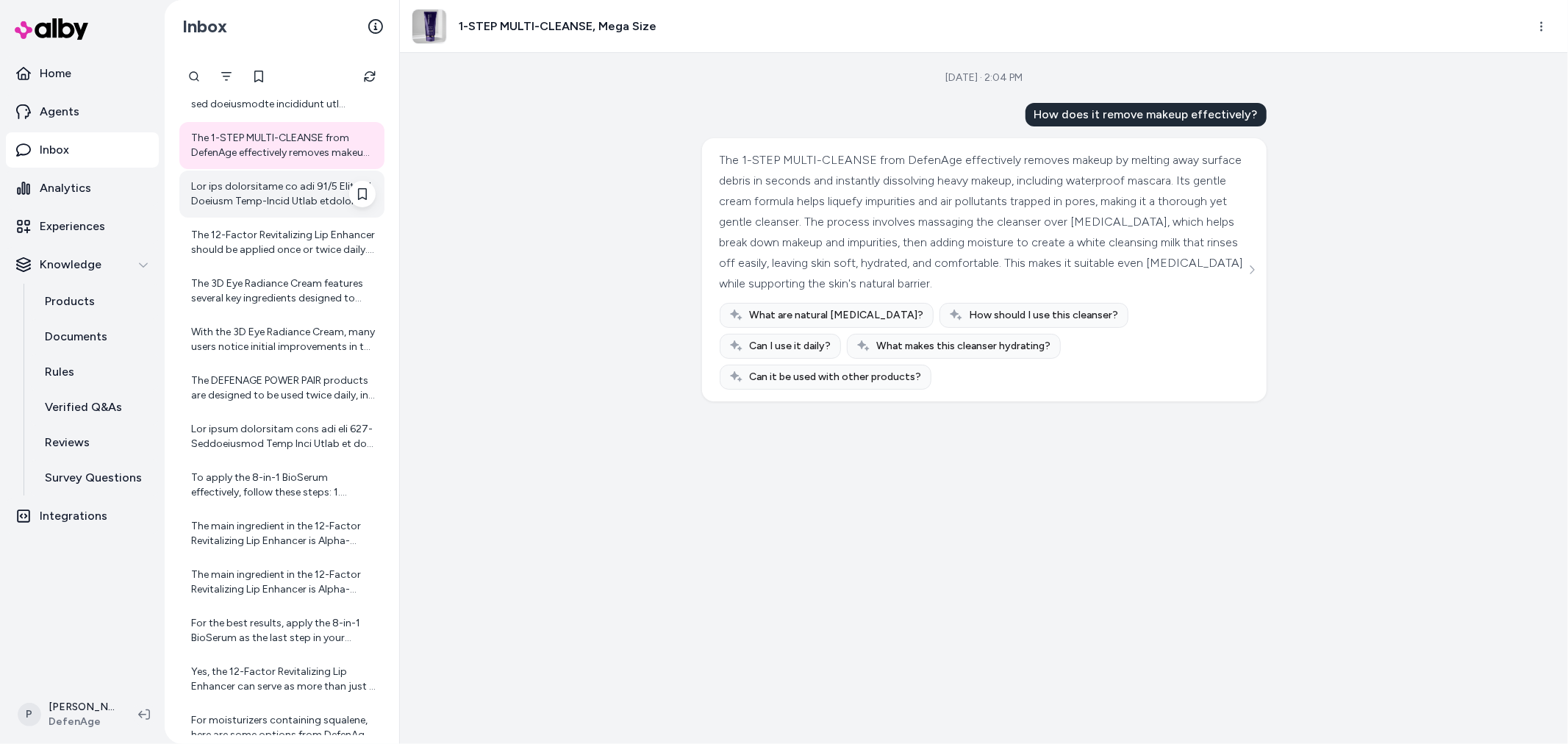
click at [285, 188] on div at bounding box center [283, 193] width 185 height 29
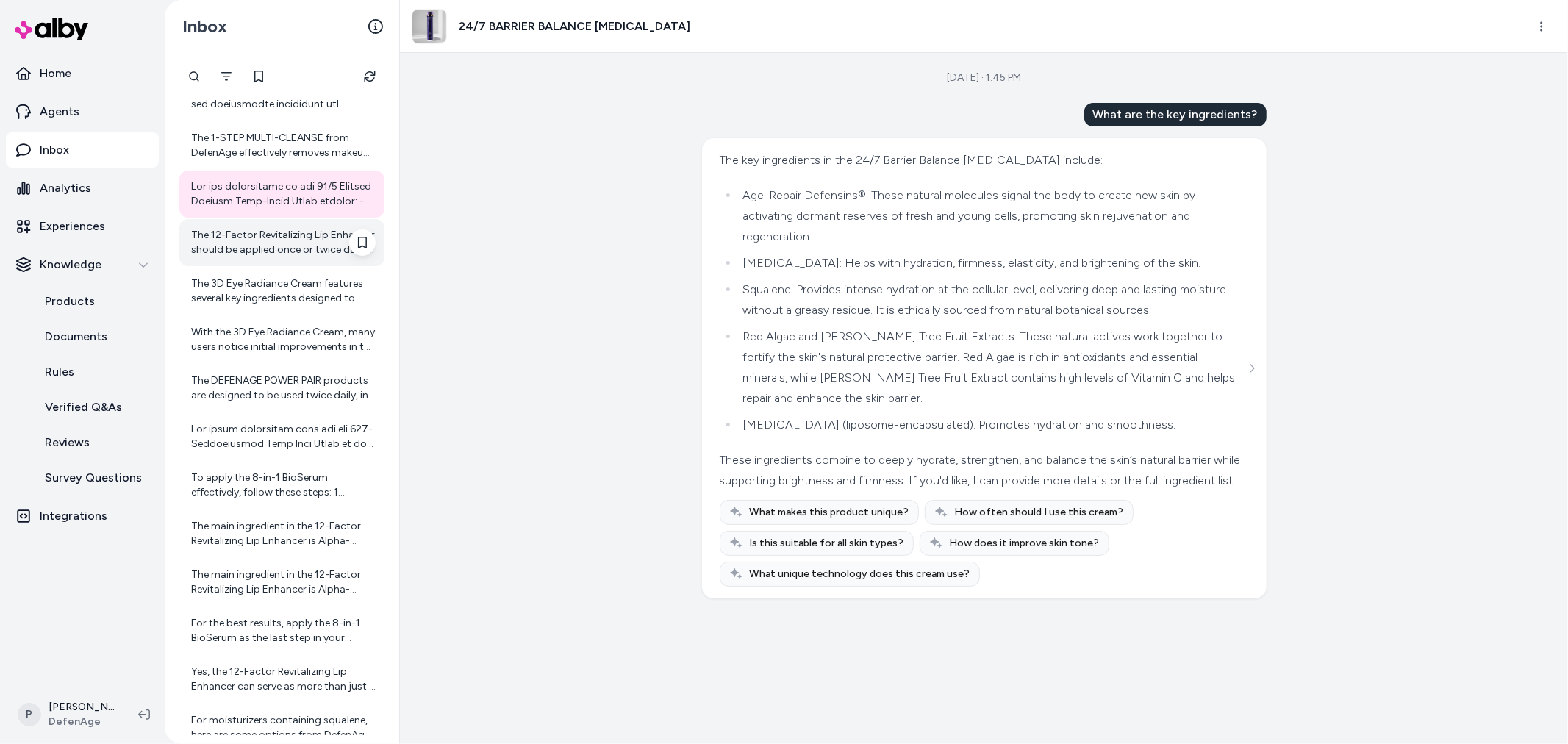
click at [267, 248] on div "The 12-Factor Revitalizing Lip Enhancer should be applied once or twice daily. …" at bounding box center [283, 241] width 185 height 29
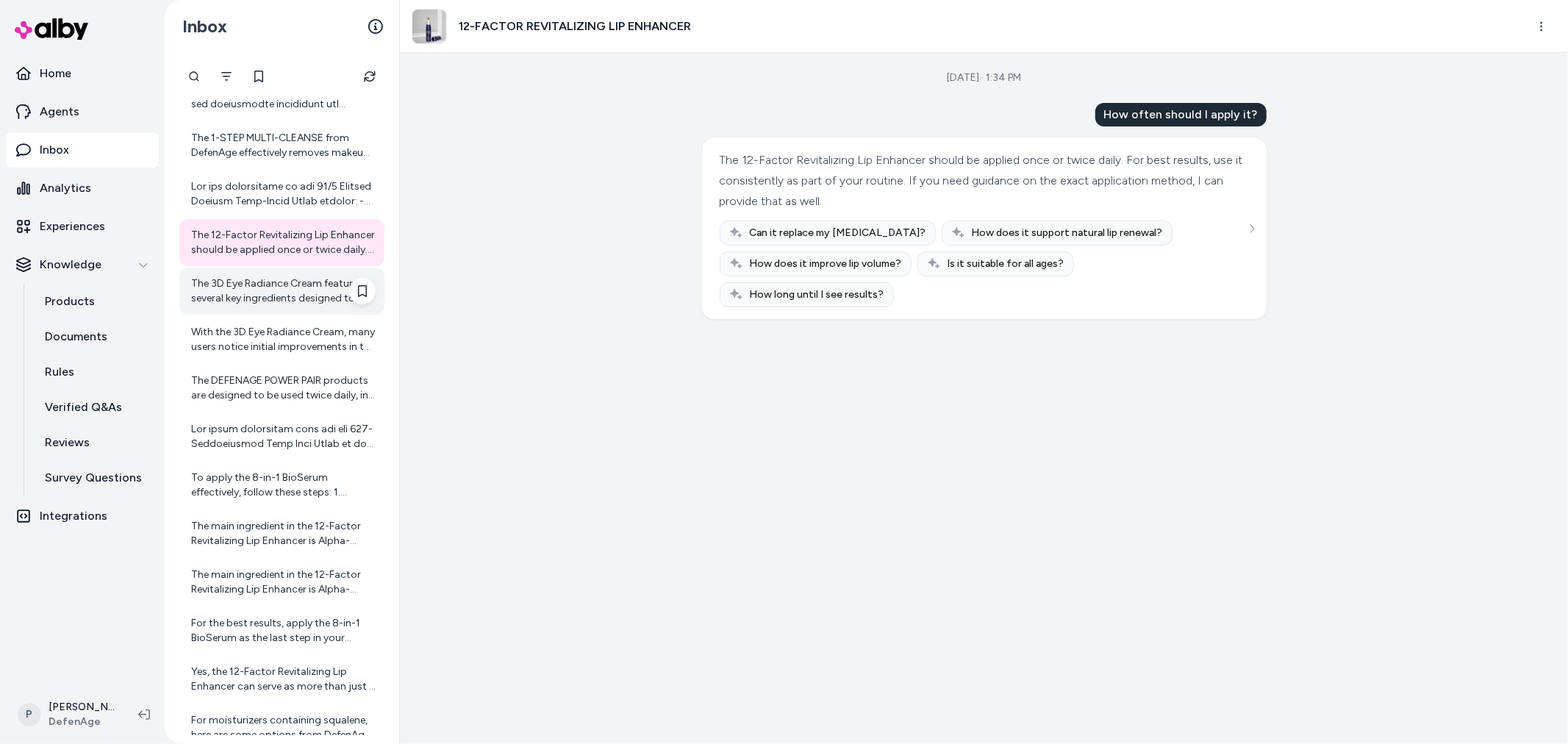
click at [289, 298] on div "The 3D Eye Radiance Cream features several key ingredients designed to address …" at bounding box center [283, 290] width 185 height 29
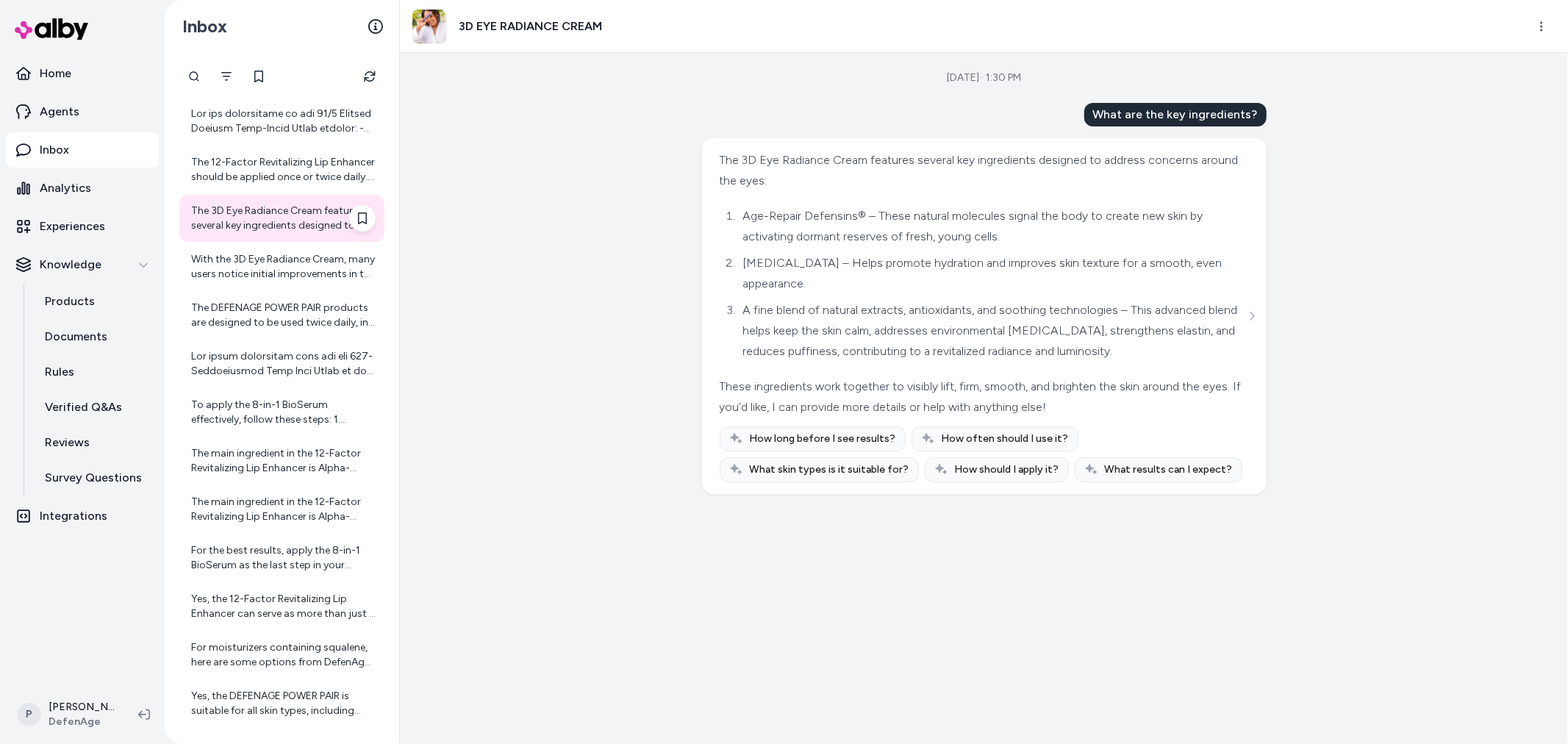
scroll to position [2358, 0]
click at [258, 265] on div "With the 3D Eye Radiance Cream, many users notice initial improvements in the a…" at bounding box center [283, 265] width 185 height 29
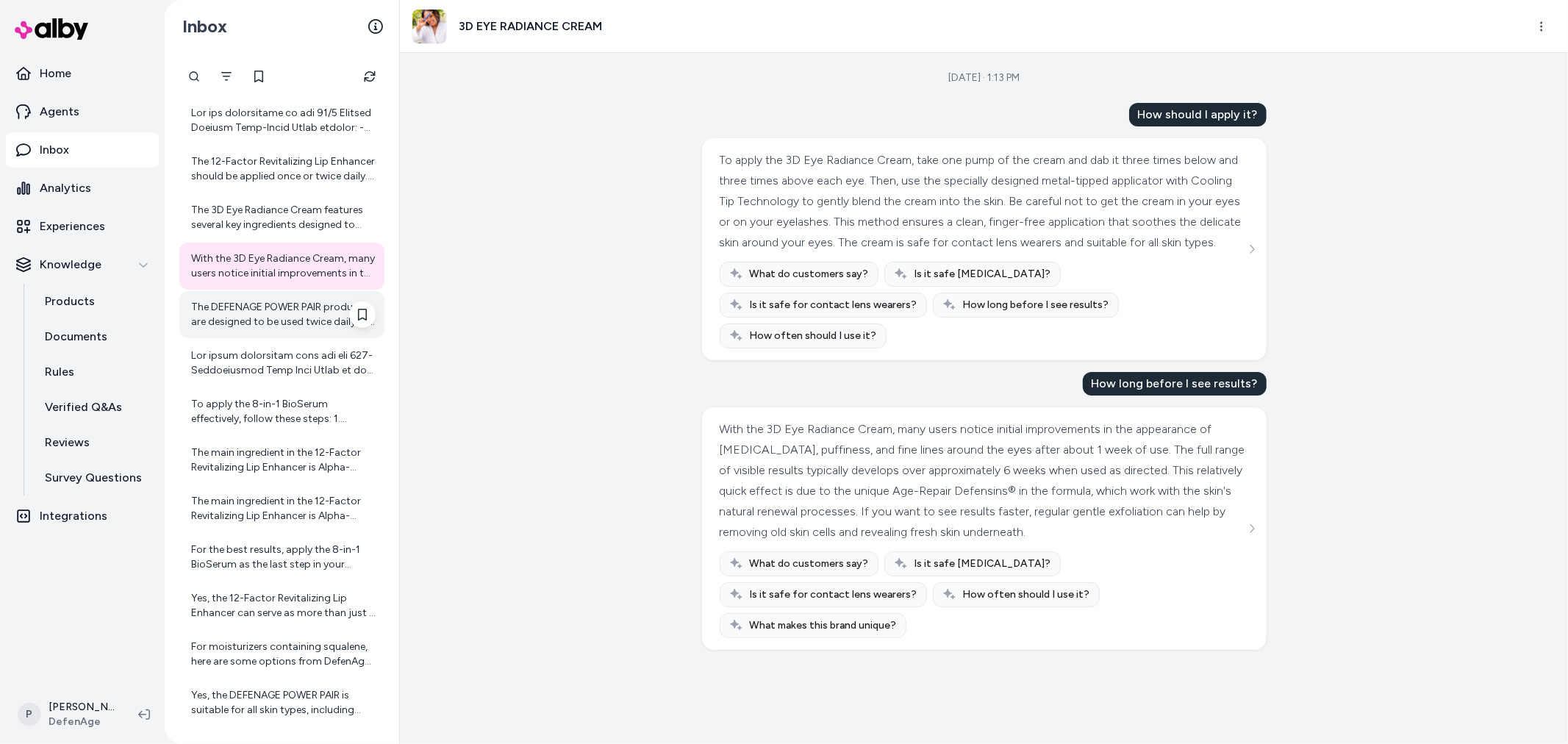
click at [297, 323] on div "The DEFENAGE POWER PAIR products are designed to be used twice daily, in the mo…" at bounding box center [283, 314] width 185 height 29
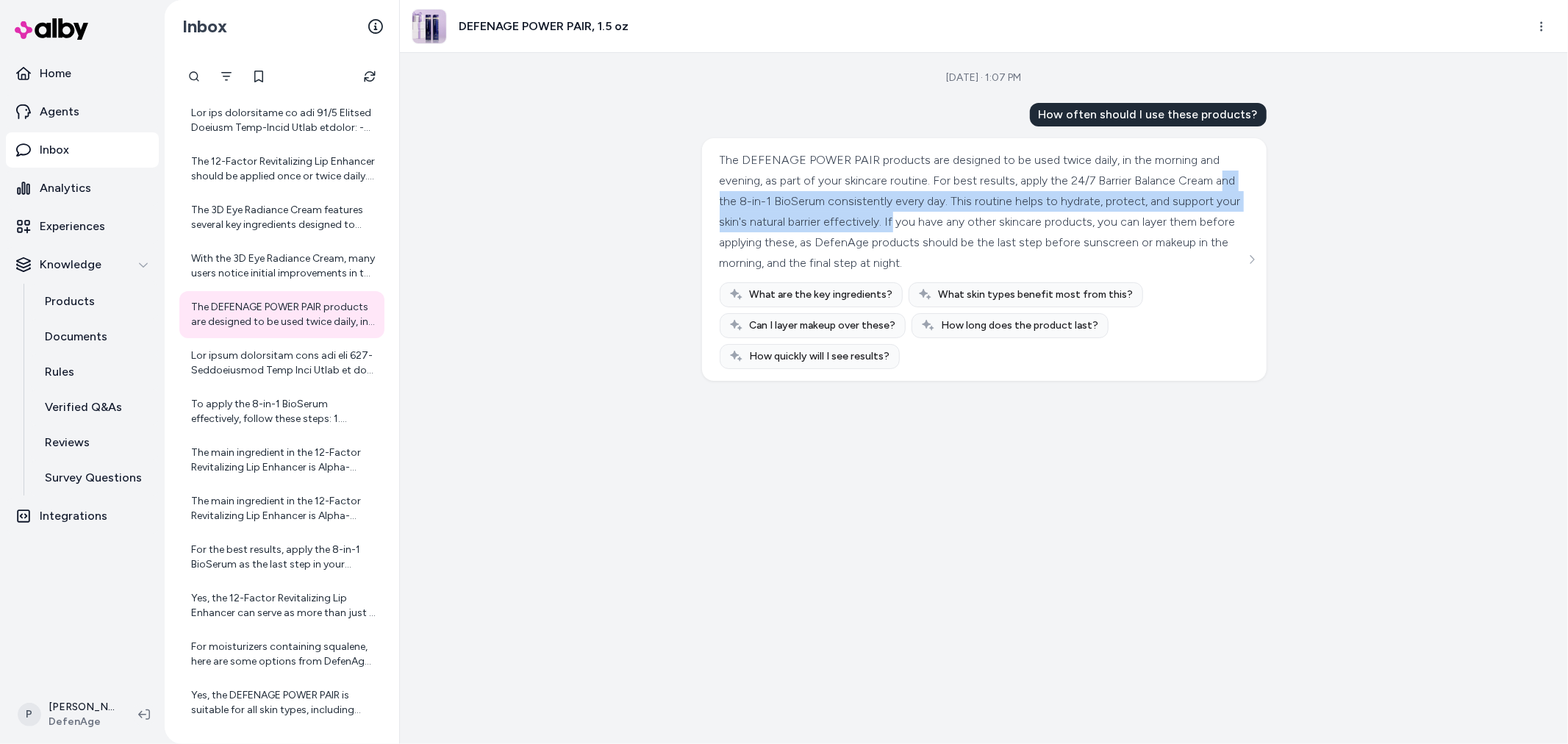
drag, startPoint x: 762, startPoint y: 198, endPoint x: 990, endPoint y: 205, distance: 228.1
click at [988, 210] on div "The DEFENAGE POWER PAIR products are designed to be used twice daily, in the mo…" at bounding box center [981, 211] width 526 height 124
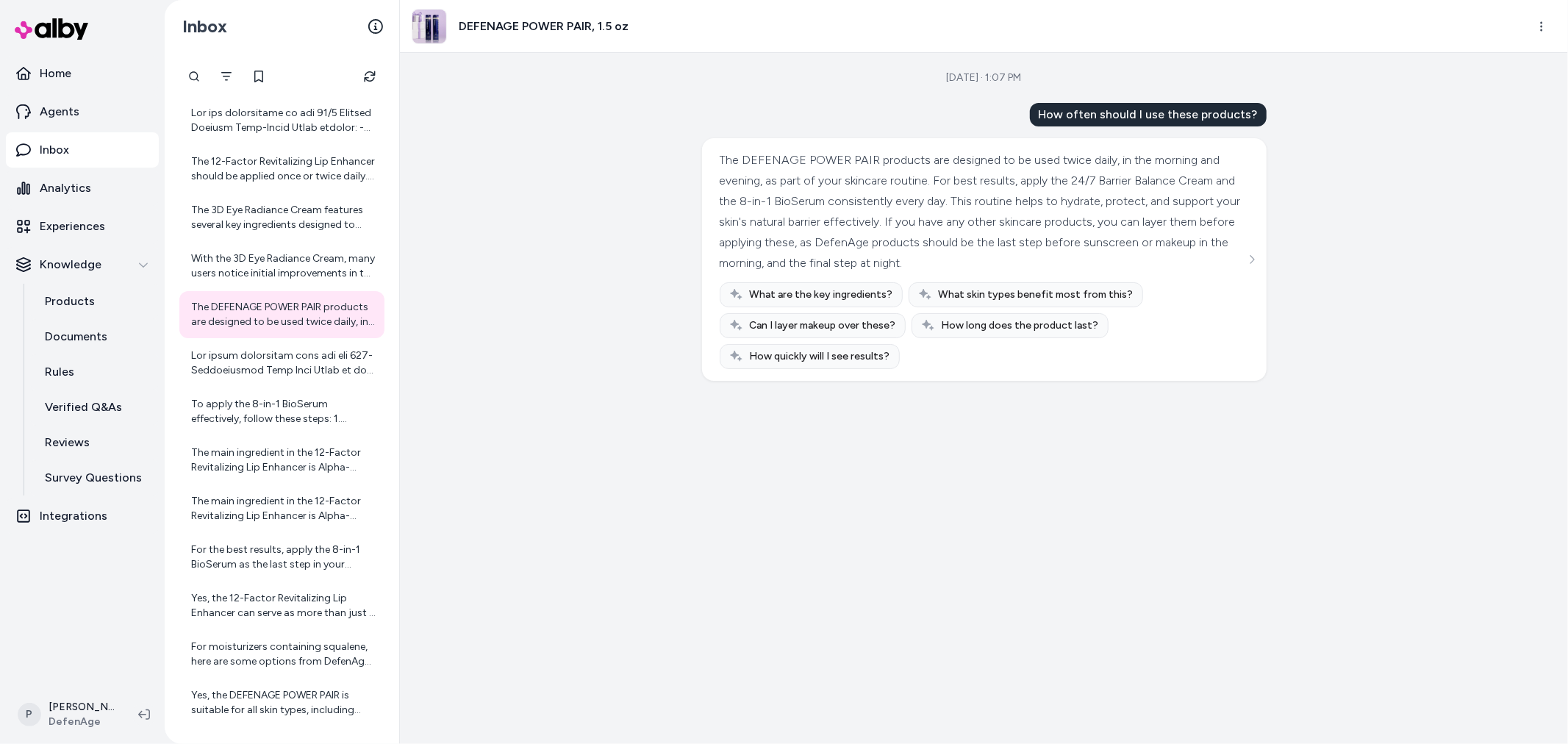
click at [1007, 203] on div "The DEFENAGE POWER PAIR products are designed to be used twice daily, in the mo…" at bounding box center [981, 211] width 526 height 124
click at [244, 361] on div at bounding box center [283, 362] width 185 height 29
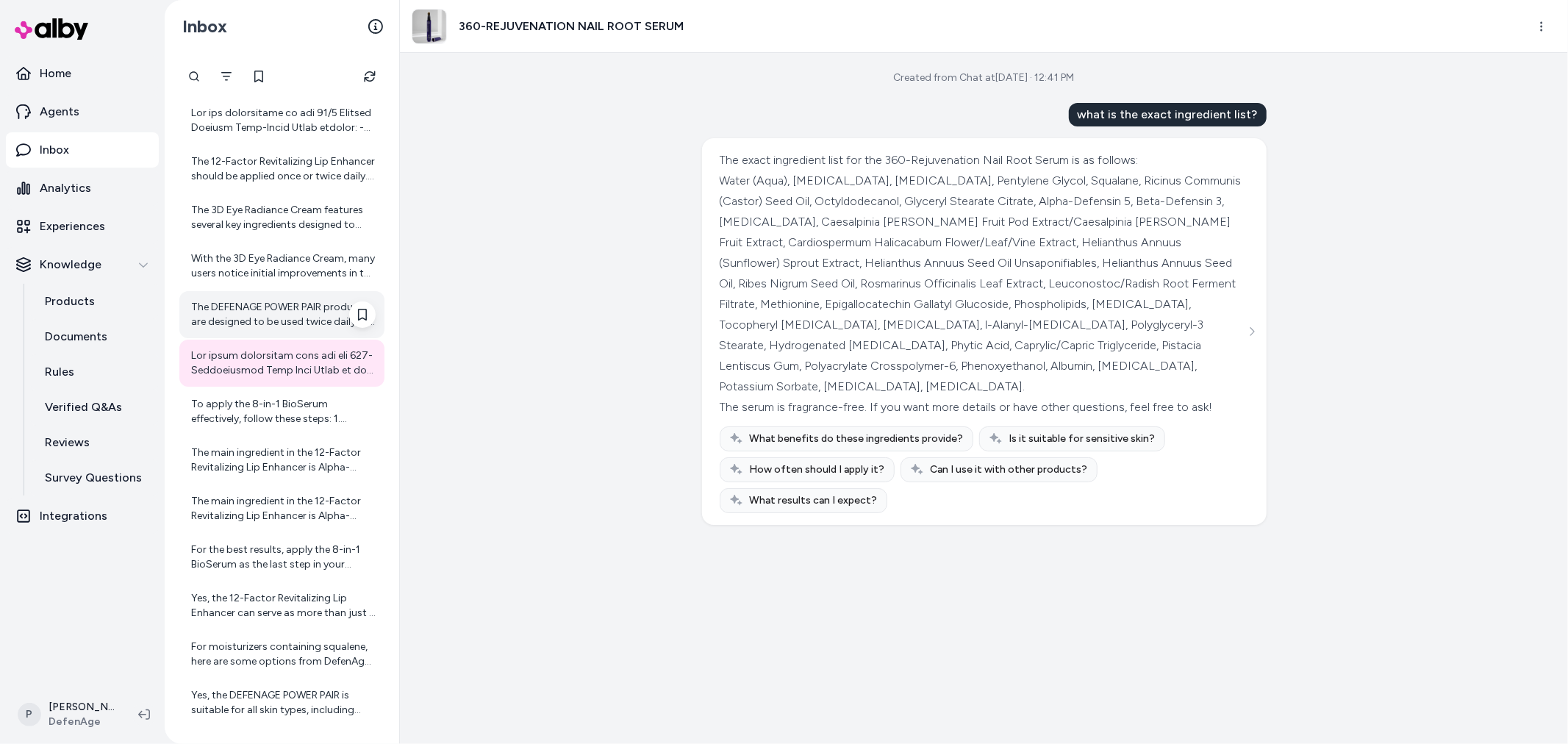
click at [304, 314] on div "The DEFENAGE POWER PAIR products are designed to be used twice daily, in the mo…" at bounding box center [283, 314] width 185 height 29
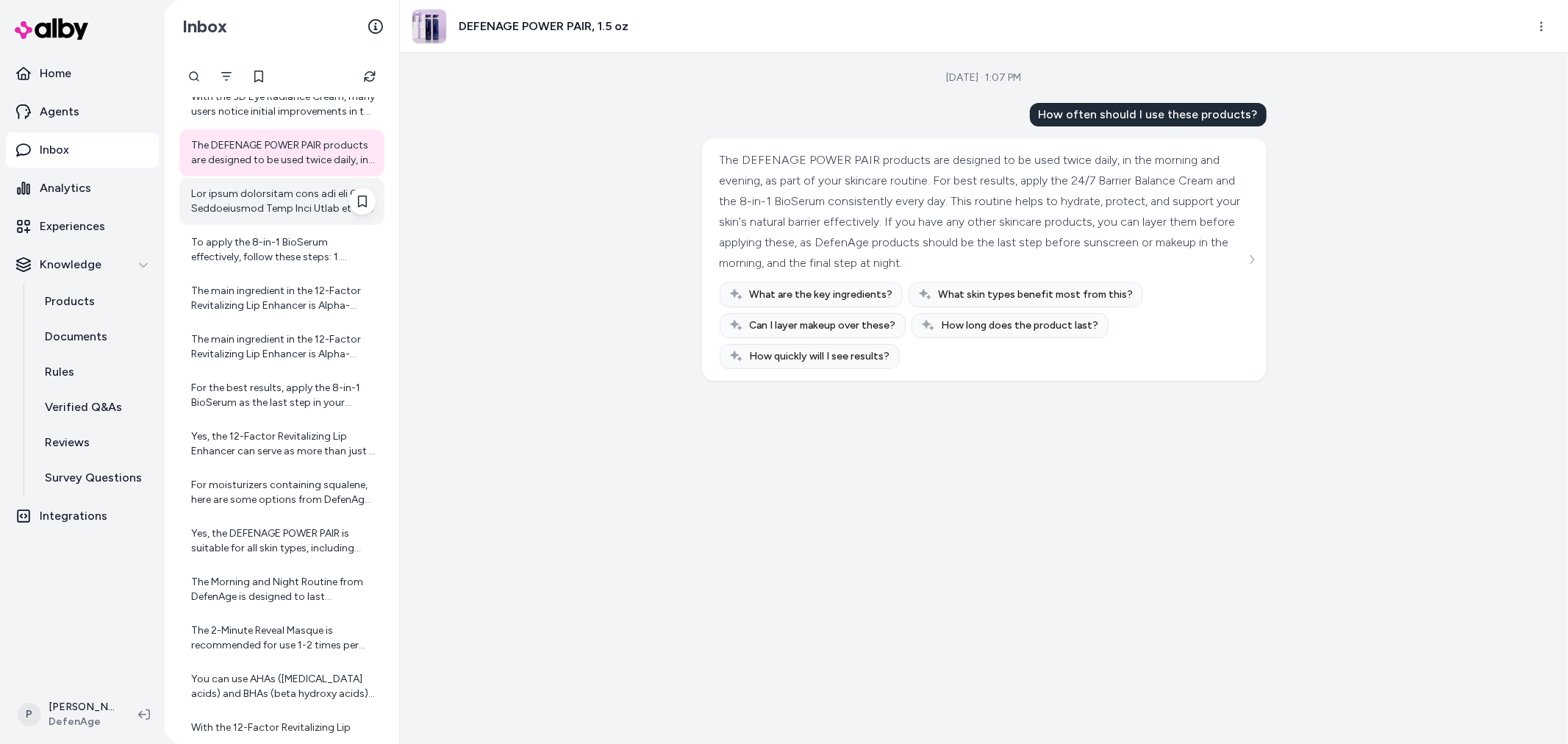
scroll to position [2521, 0]
click at [223, 199] on div at bounding box center [283, 198] width 185 height 29
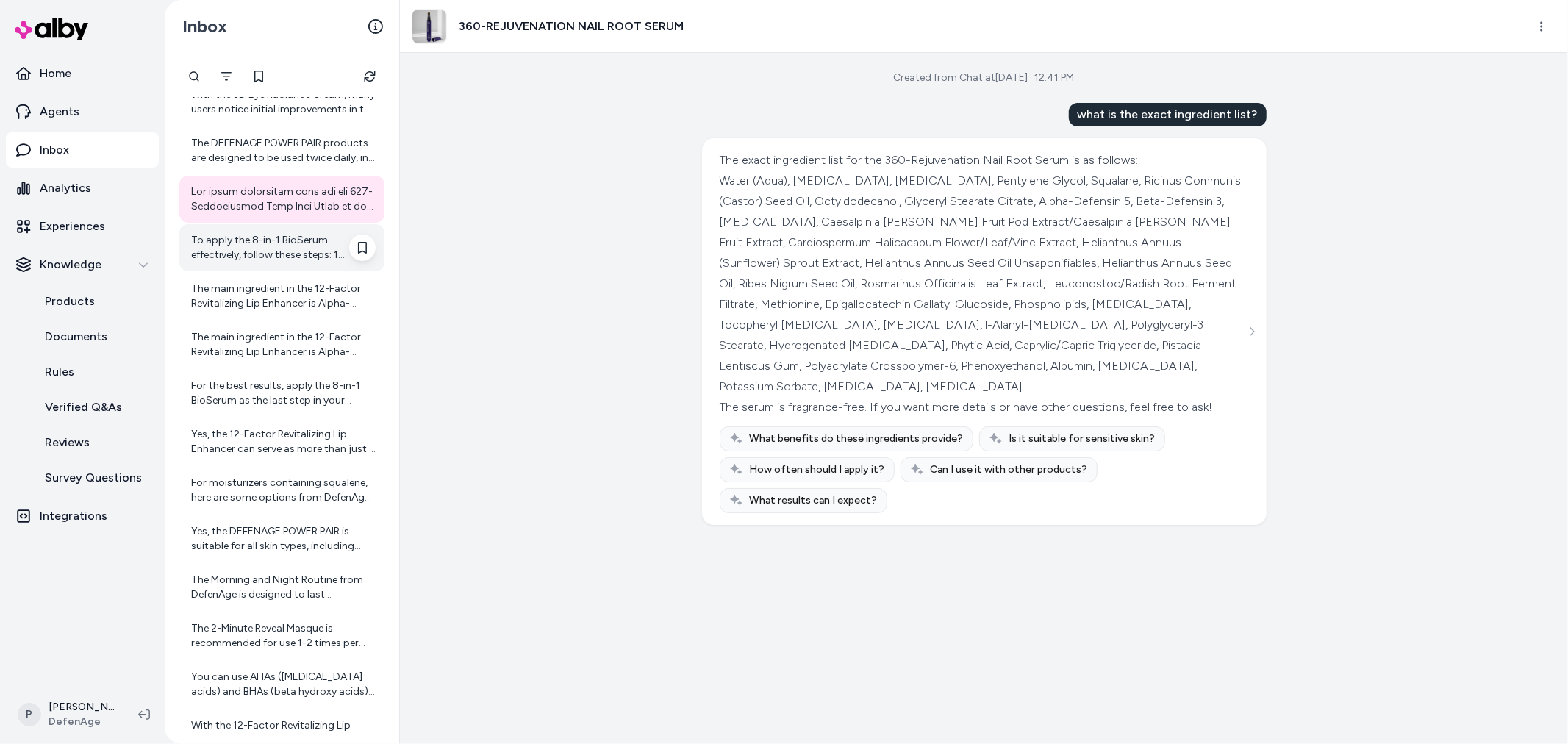
click at [258, 261] on div "To apply the 8-in-1 BioSerum effectively, follow these steps: 1. Cleanse Your F…" at bounding box center [283, 247] width 185 height 29
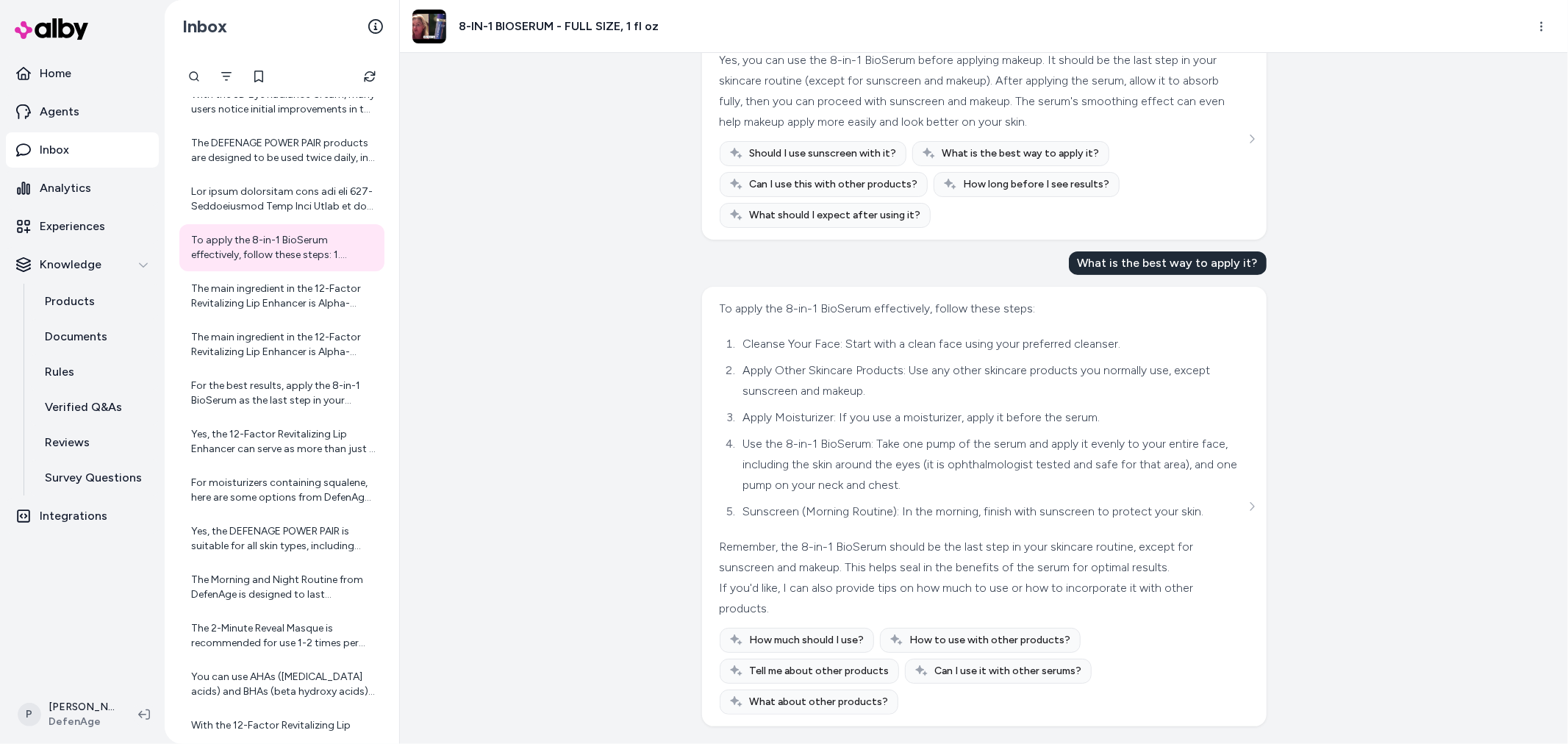
scroll to position [370, 0]
click at [298, 282] on div "The main ingredient in the 12-Factor Revitalizing Lip Enhancer is Alpha-Defensi…" at bounding box center [283, 295] width 185 height 29
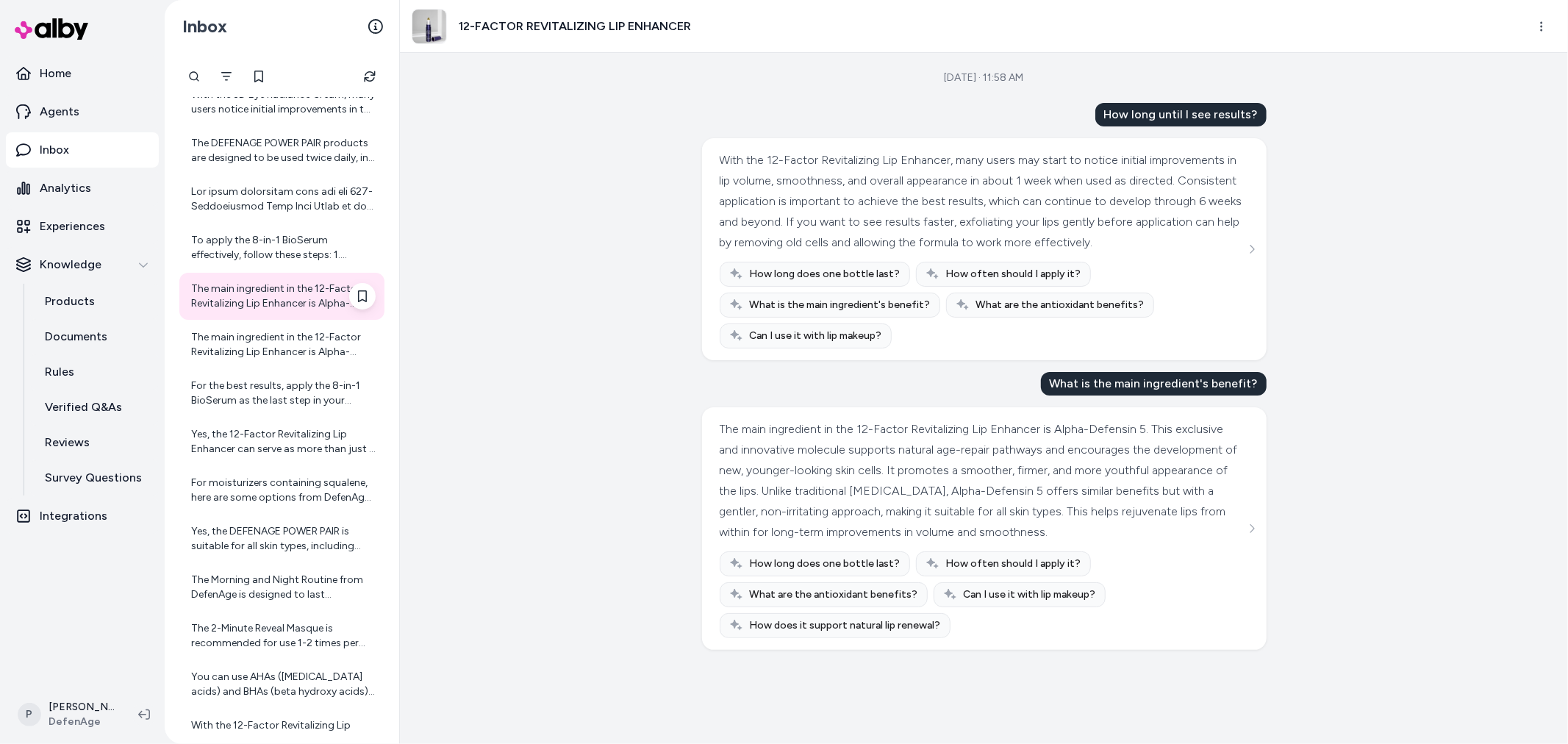
scroll to position [2603, 0]
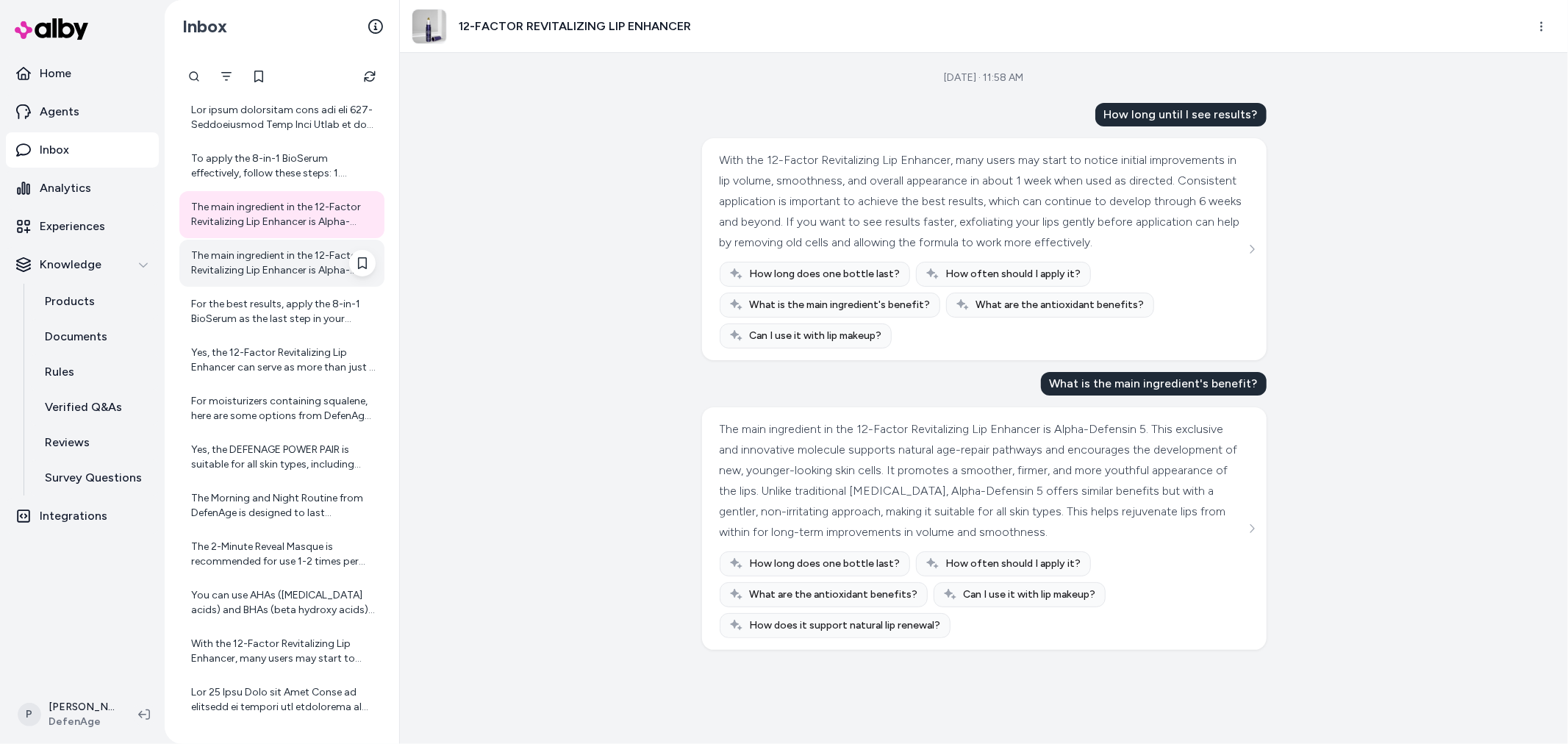
click at [213, 280] on div "The main ingredient in the 12-Factor Revitalizing Lip Enhancer is Alpha-Defensi…" at bounding box center [282, 262] width 205 height 47
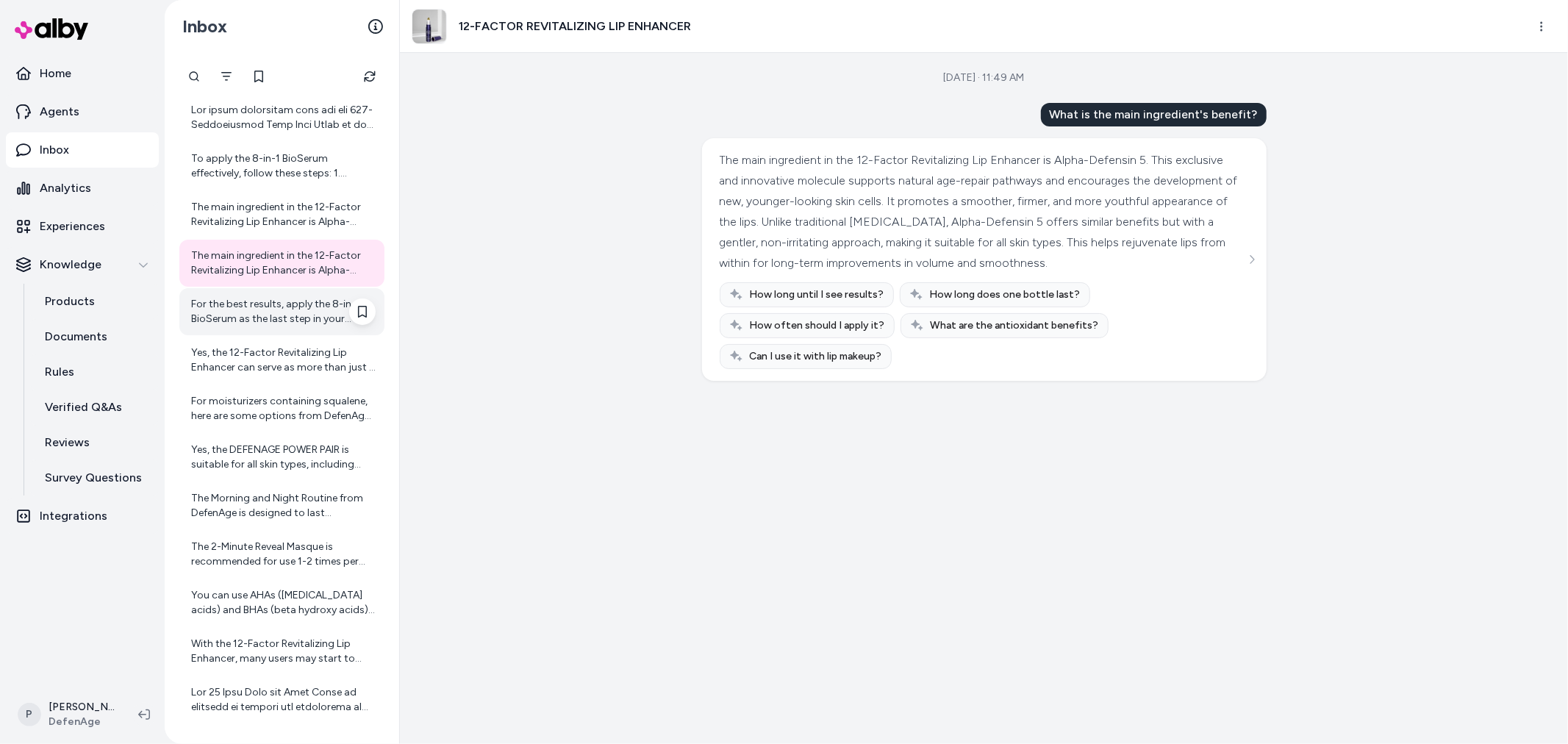
click at [283, 314] on div "For the best results, apply the 8-in-1 BioSerum as the last step in your skinca…" at bounding box center [283, 311] width 185 height 29
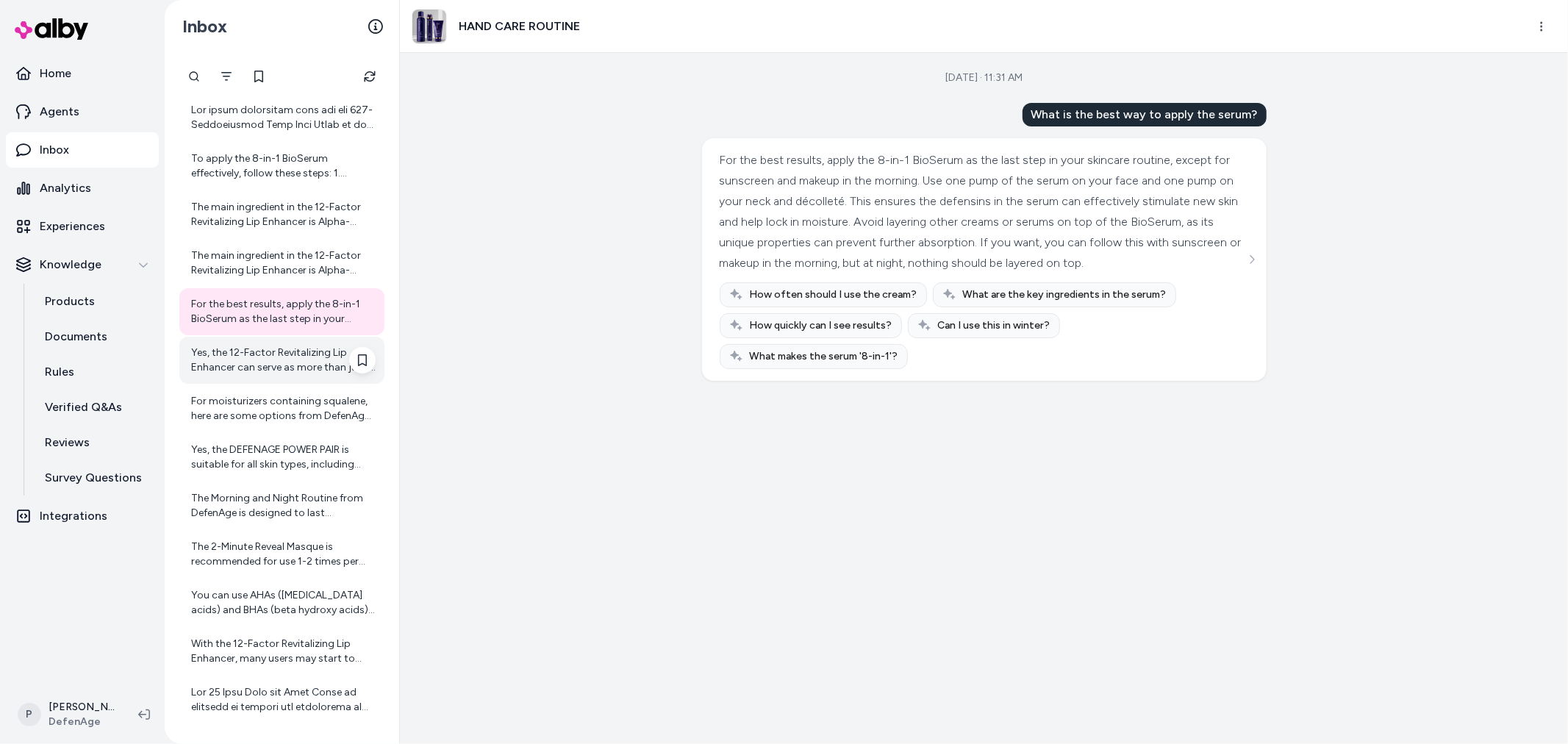
click at [272, 359] on div "Yes, the 12-Factor Revitalizing Lip Enhancer can serve as more than just a lip …" at bounding box center [283, 359] width 185 height 29
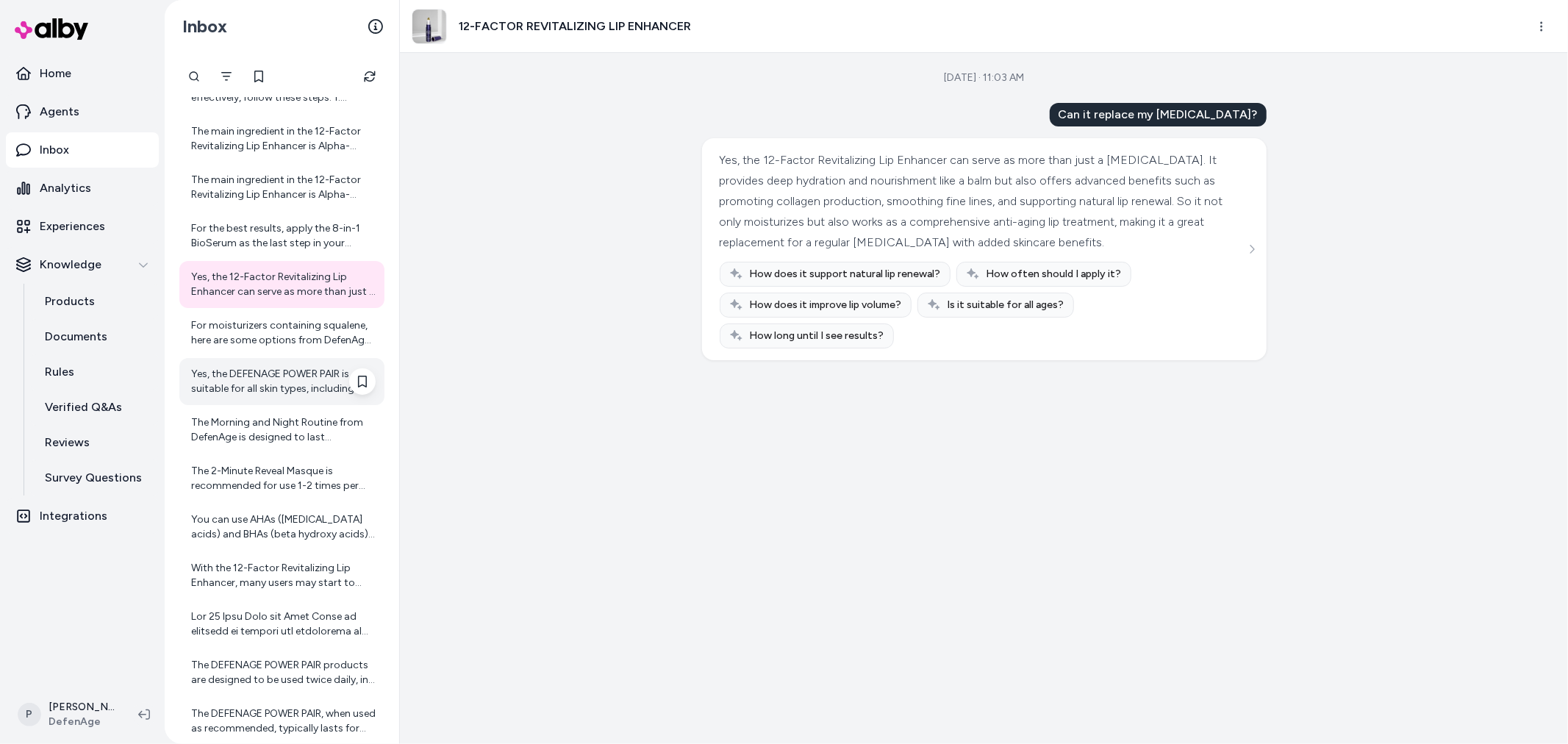
scroll to position [2766, 0]
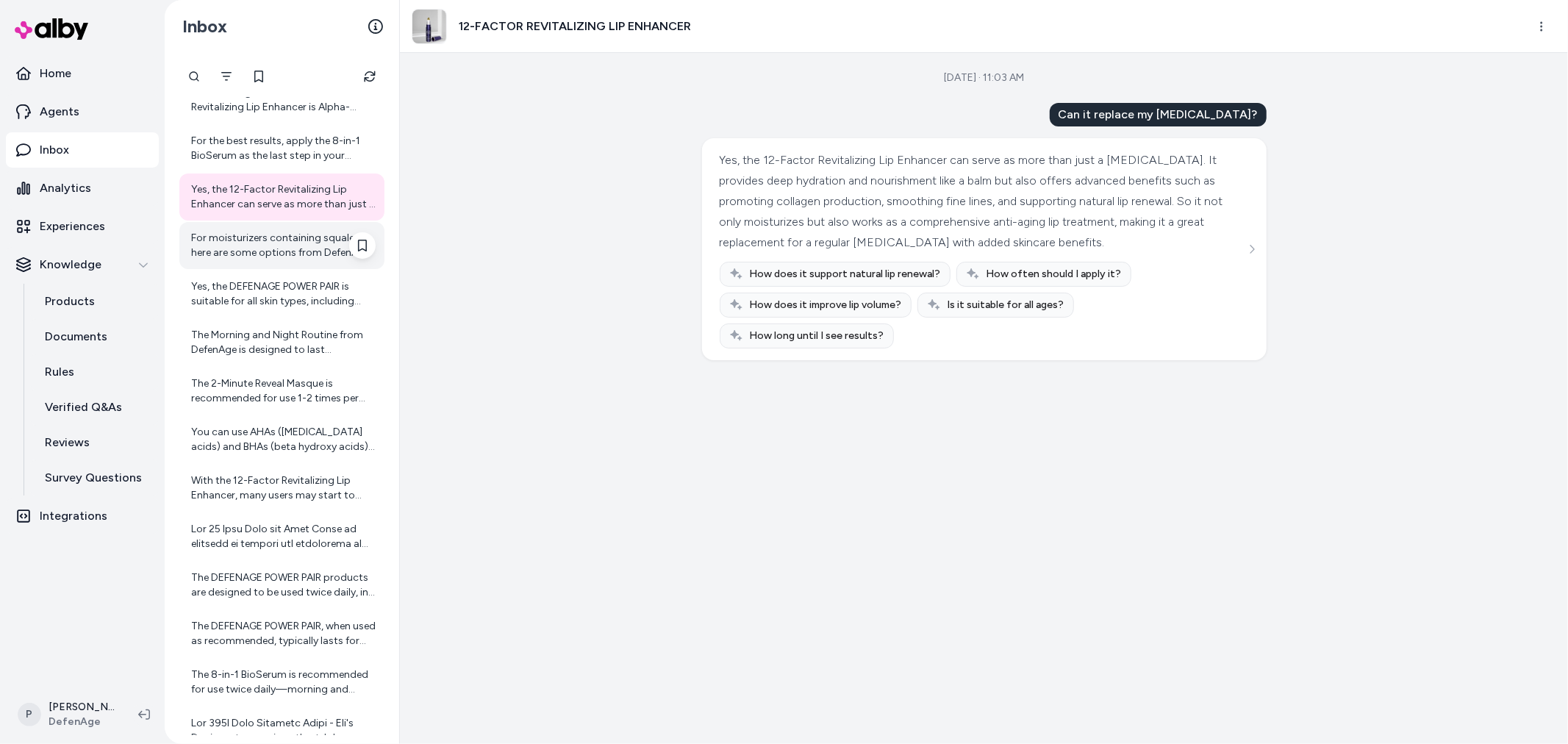
click at [291, 247] on div "For moisturizers containing squalene, here are some options from DefenAge that …" at bounding box center [283, 244] width 185 height 29
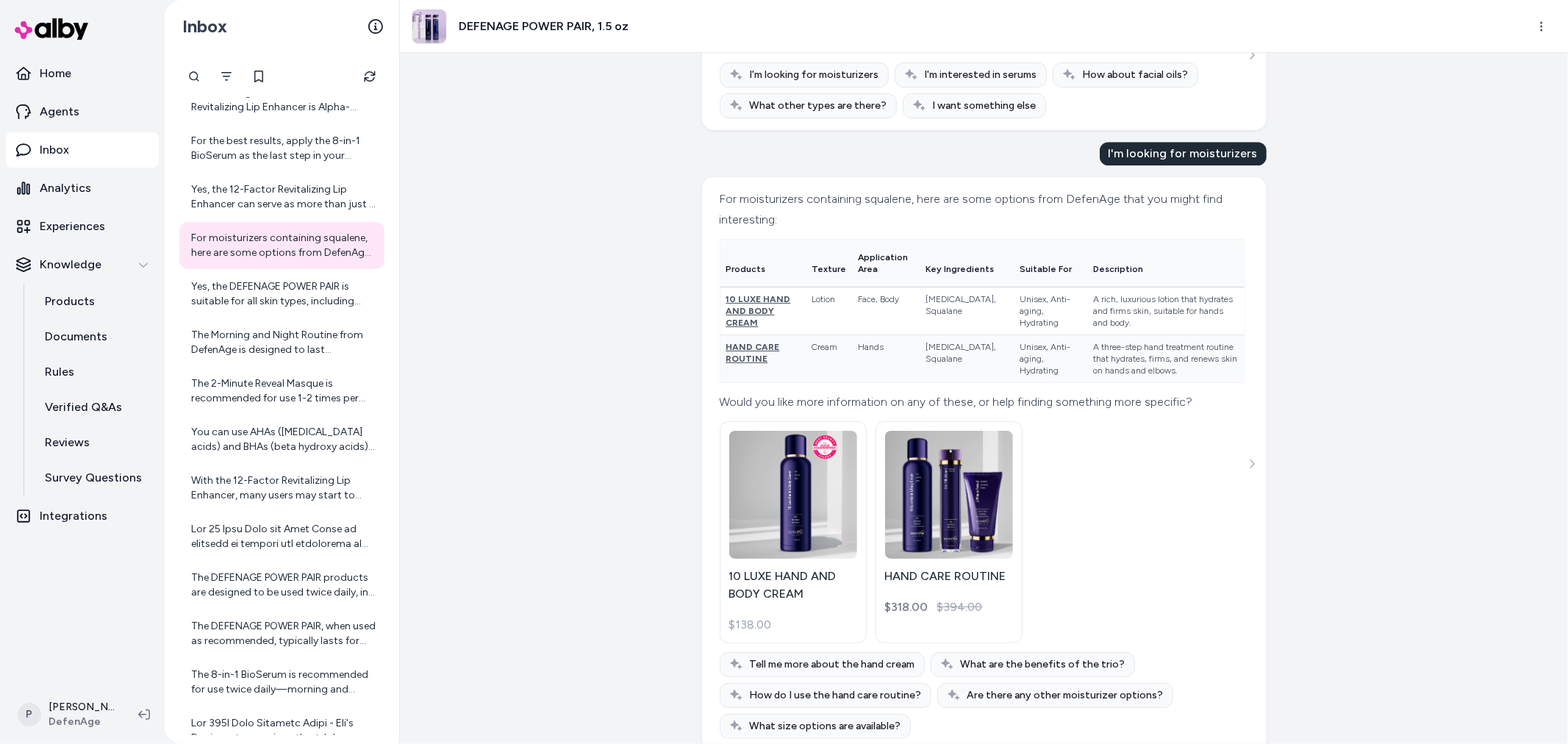
scroll to position [3478, 0]
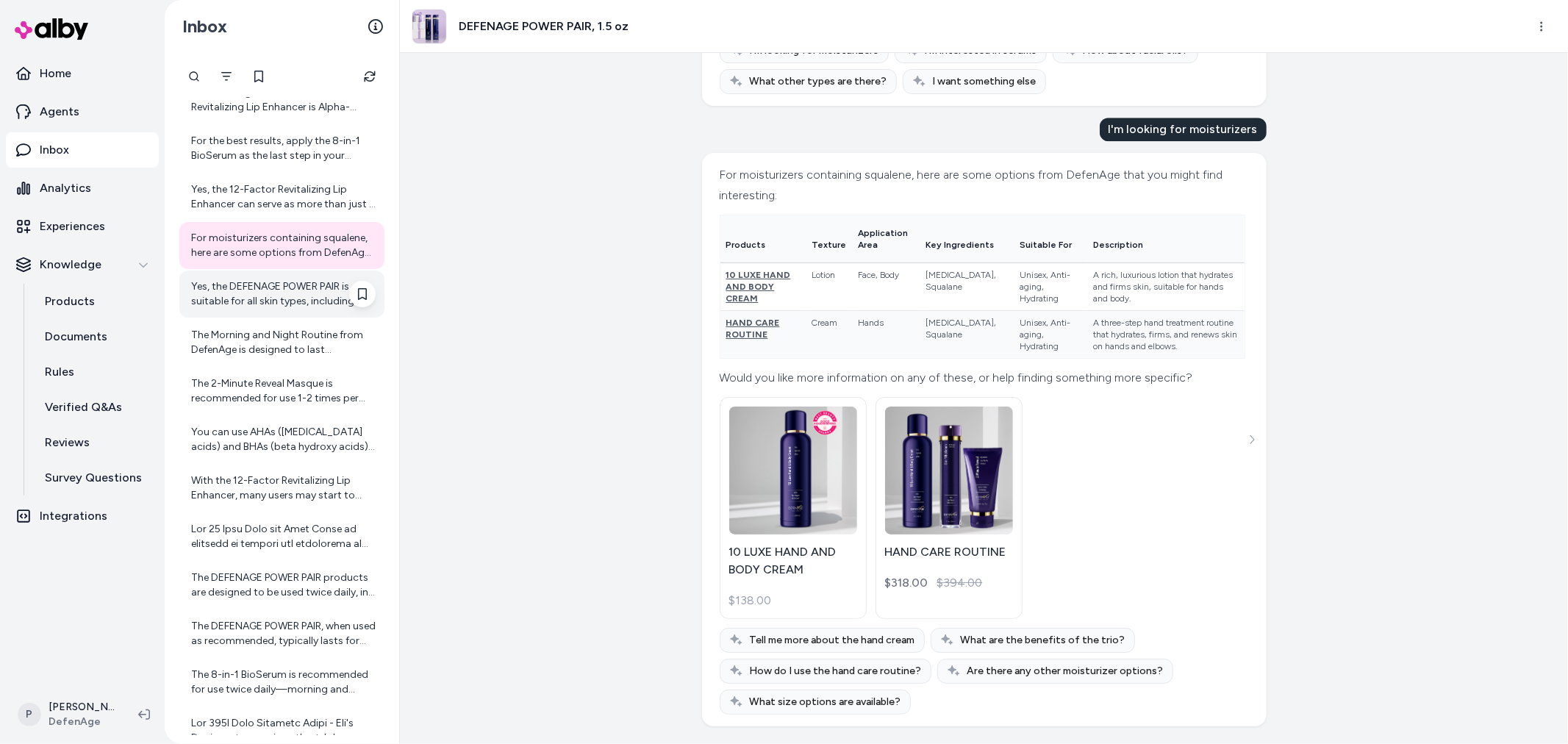
click at [269, 305] on div "Yes, the DEFENAGE POWER PAIR is suitable for all skin types, including sensitiv…" at bounding box center [283, 293] width 185 height 29
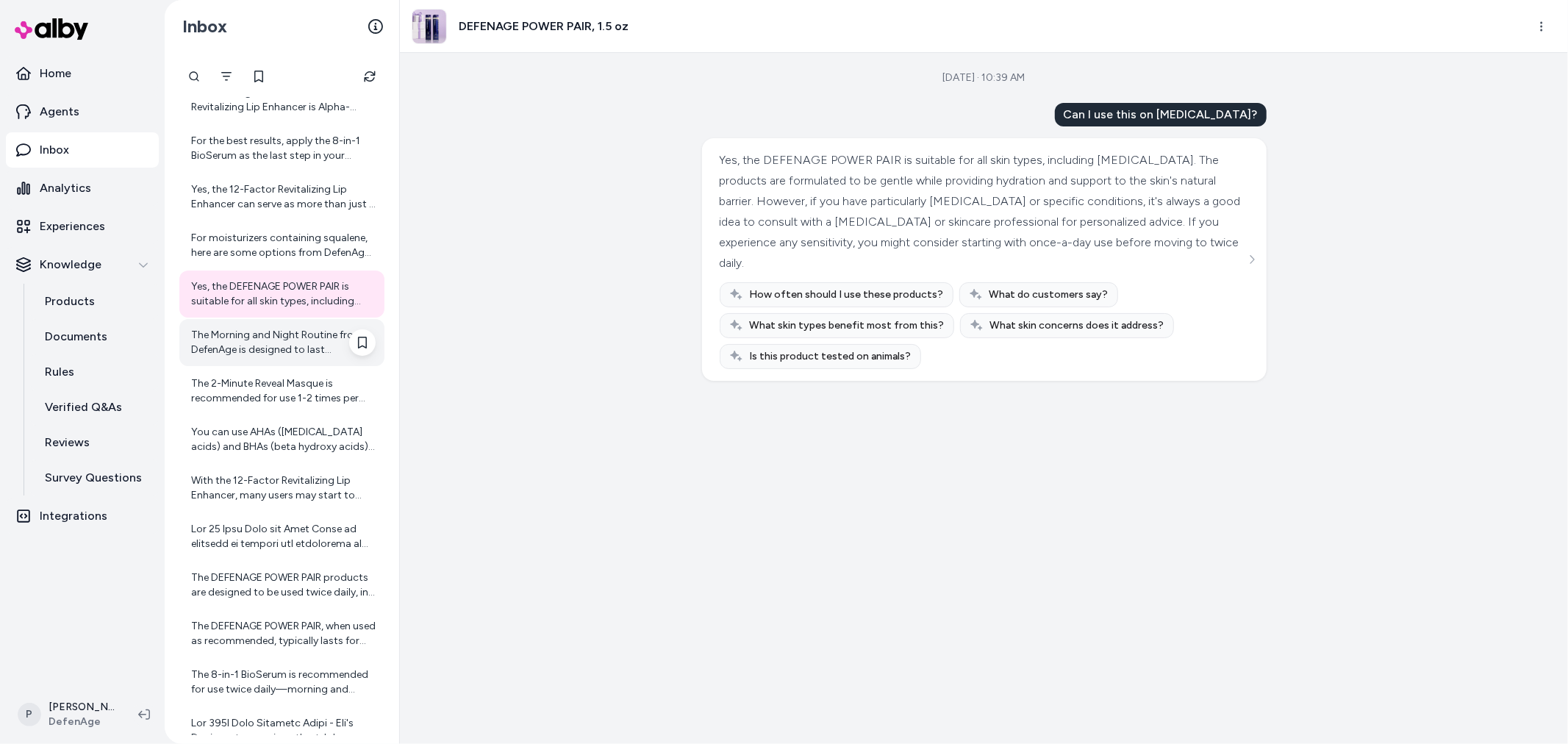
click at [248, 354] on div "The Morning and Night Routine from DefenAge is designed to last approximately 4…" at bounding box center [283, 342] width 185 height 29
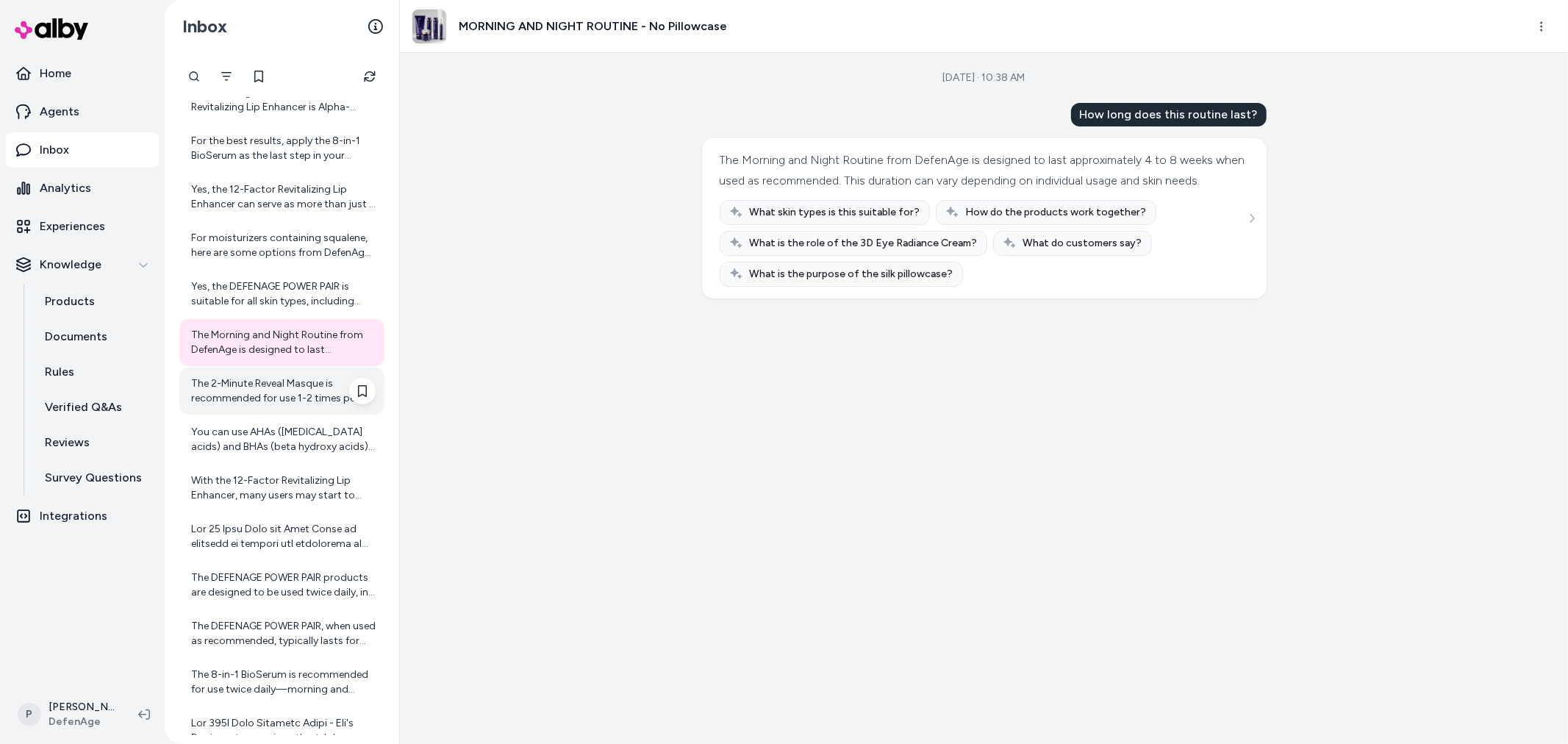
click at [244, 385] on div "The 2-Minute Reveal Masque is recommended for use 1-2 times per week. Using it …" at bounding box center [283, 390] width 185 height 29
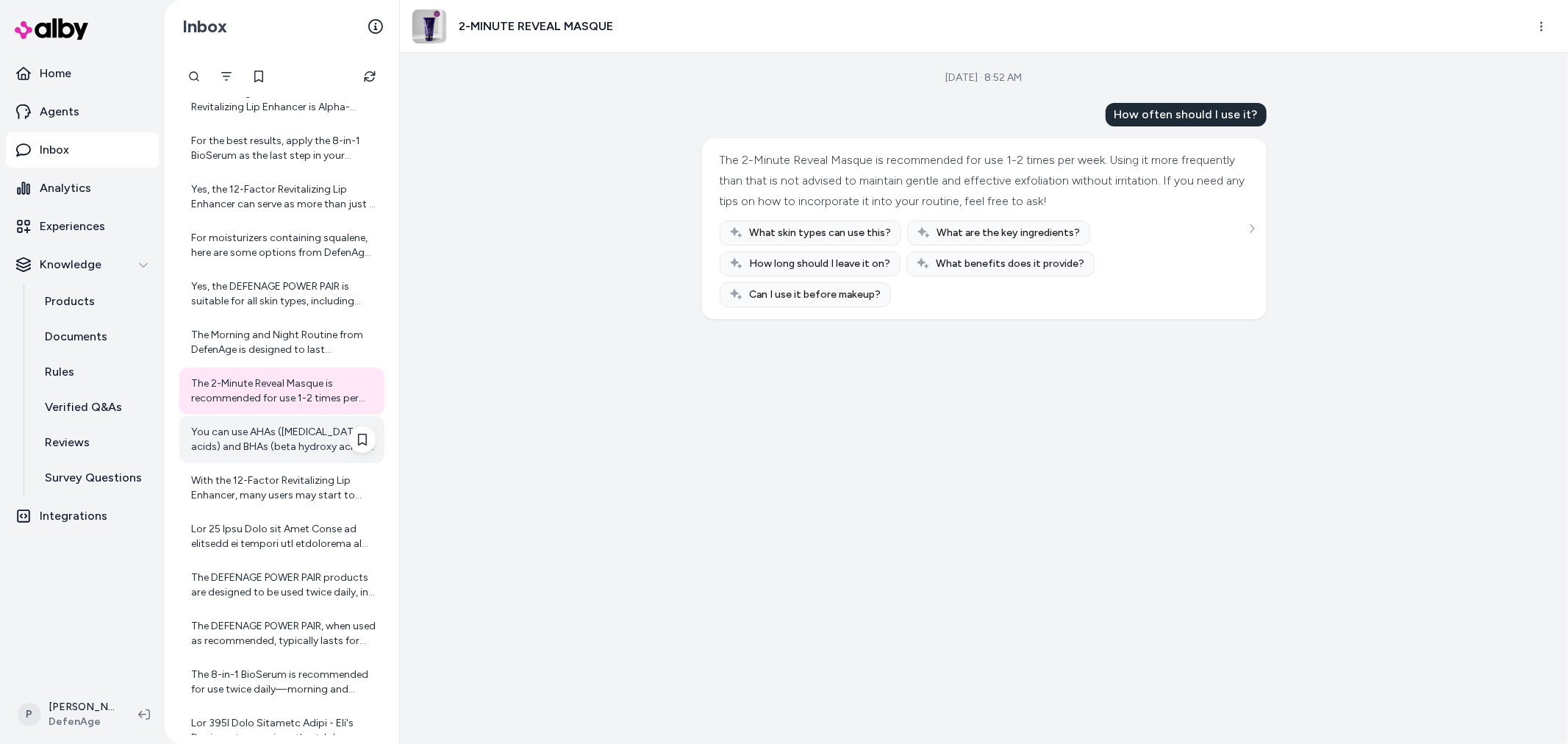
click at [288, 448] on div "You can use AHAs (alpha hydroxy acids) and BHAs (beta hydroxy acids) with Defen…" at bounding box center [283, 439] width 185 height 29
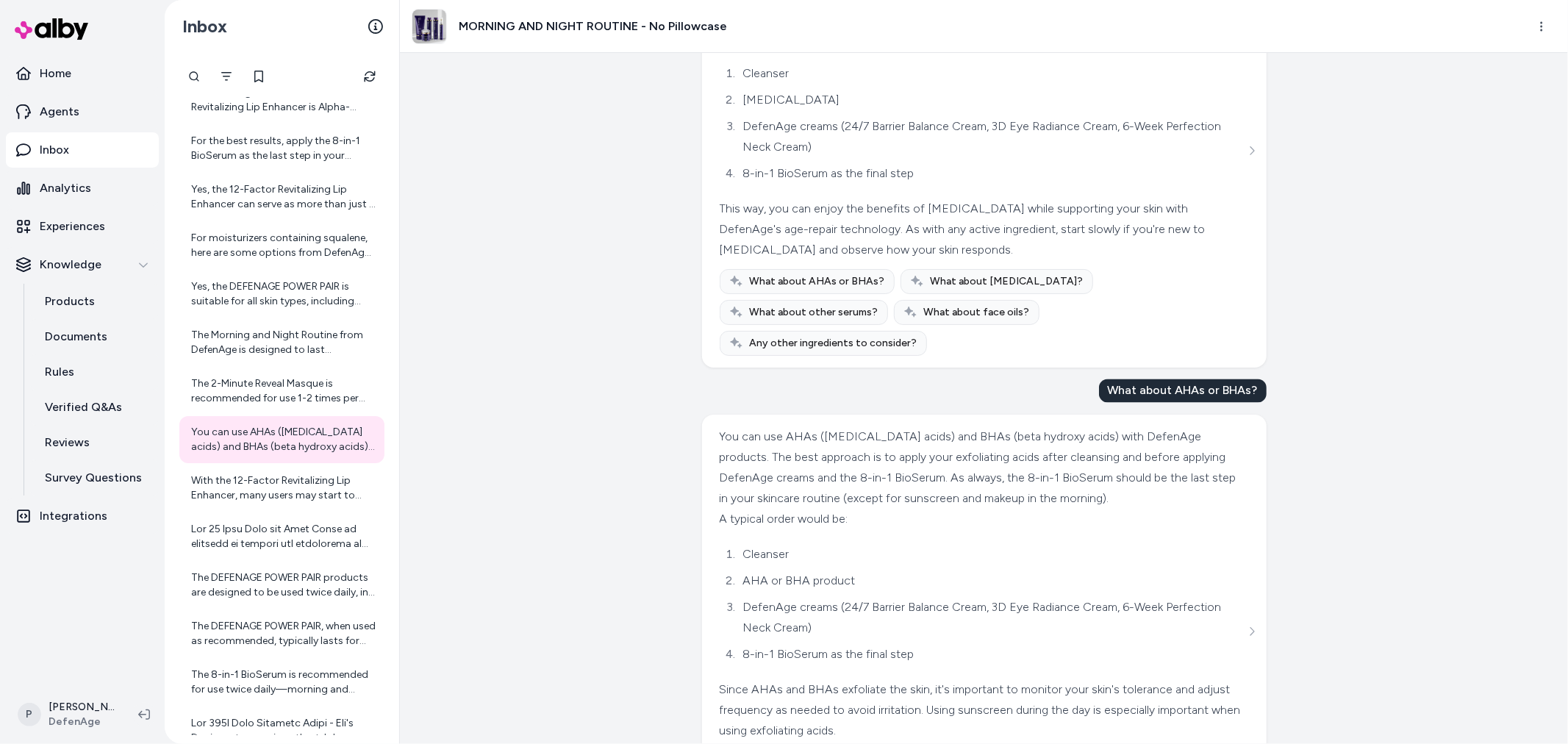
scroll to position [2427, 0]
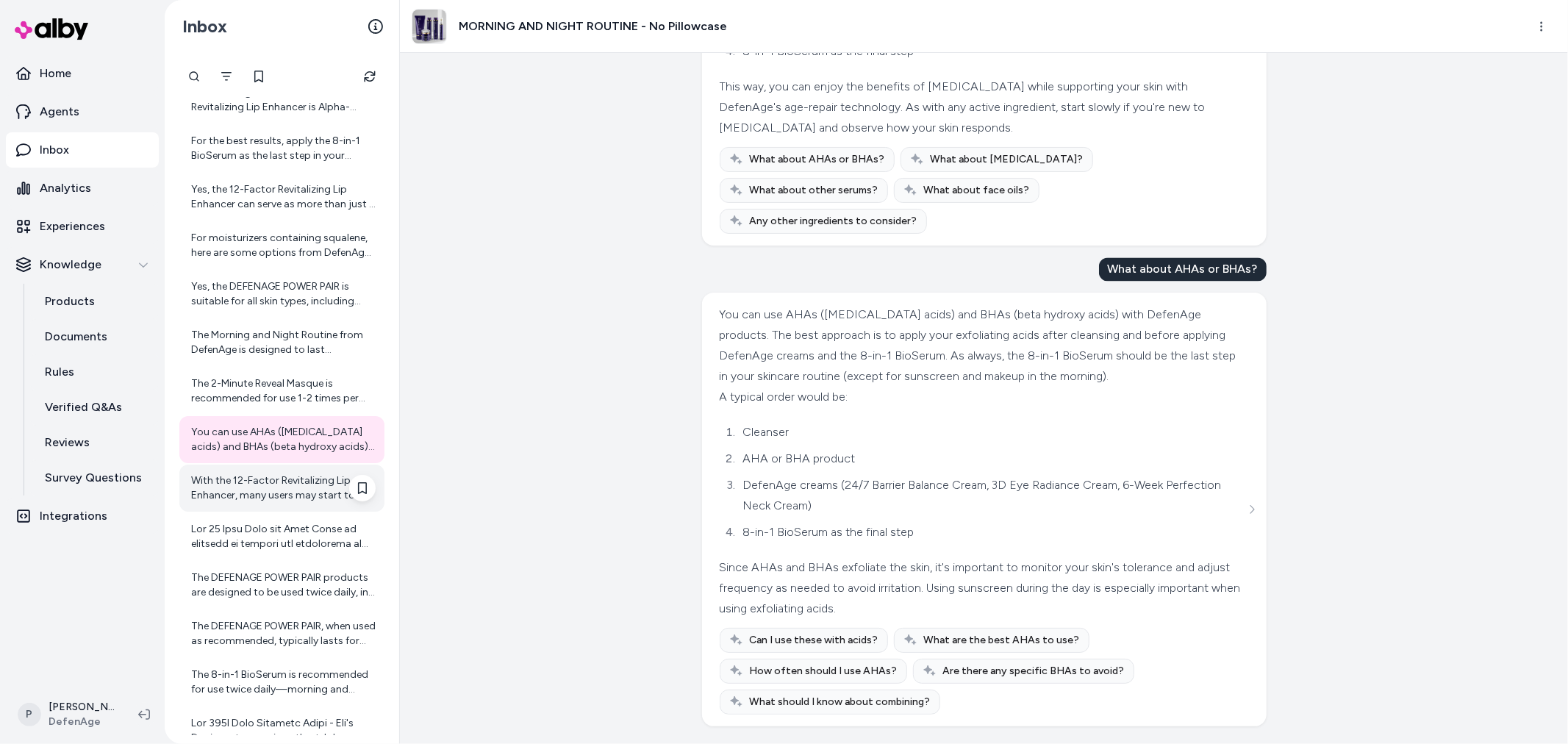
click at [296, 486] on div "With the 12-Factor Revitalizing Lip Enhancer, many users may start to notice in…" at bounding box center [283, 488] width 185 height 29
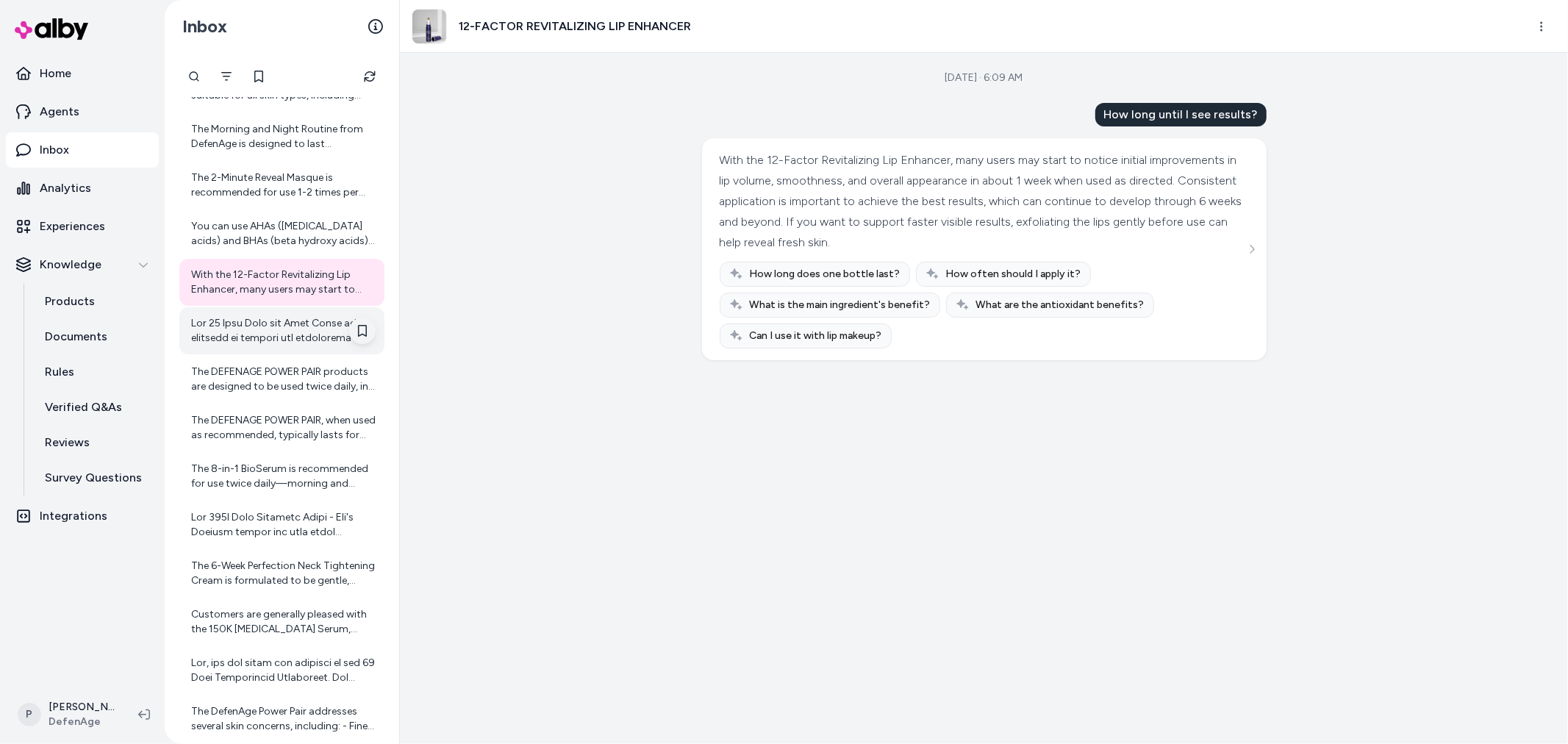
scroll to position [3011, 0]
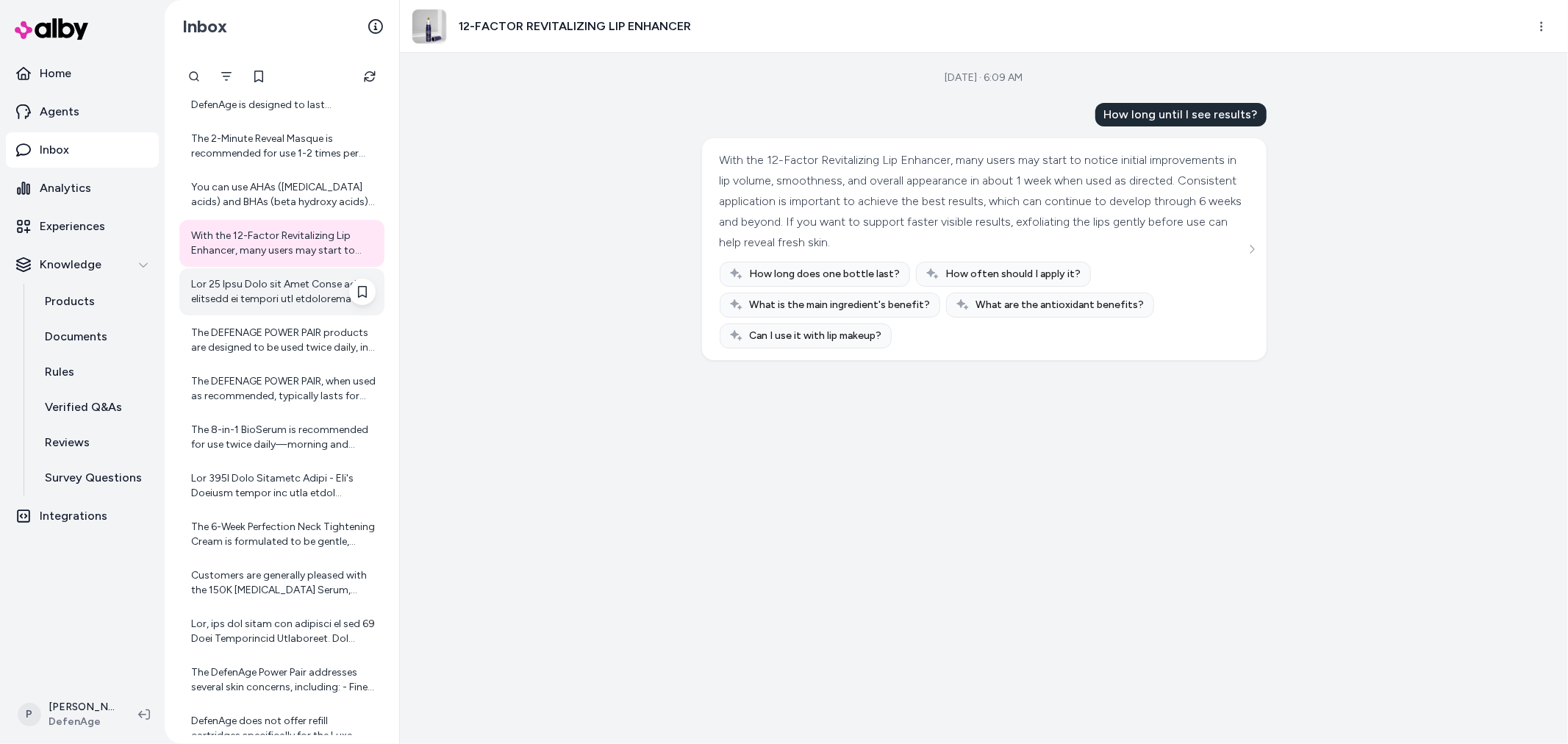
click at [268, 292] on div at bounding box center [283, 291] width 185 height 29
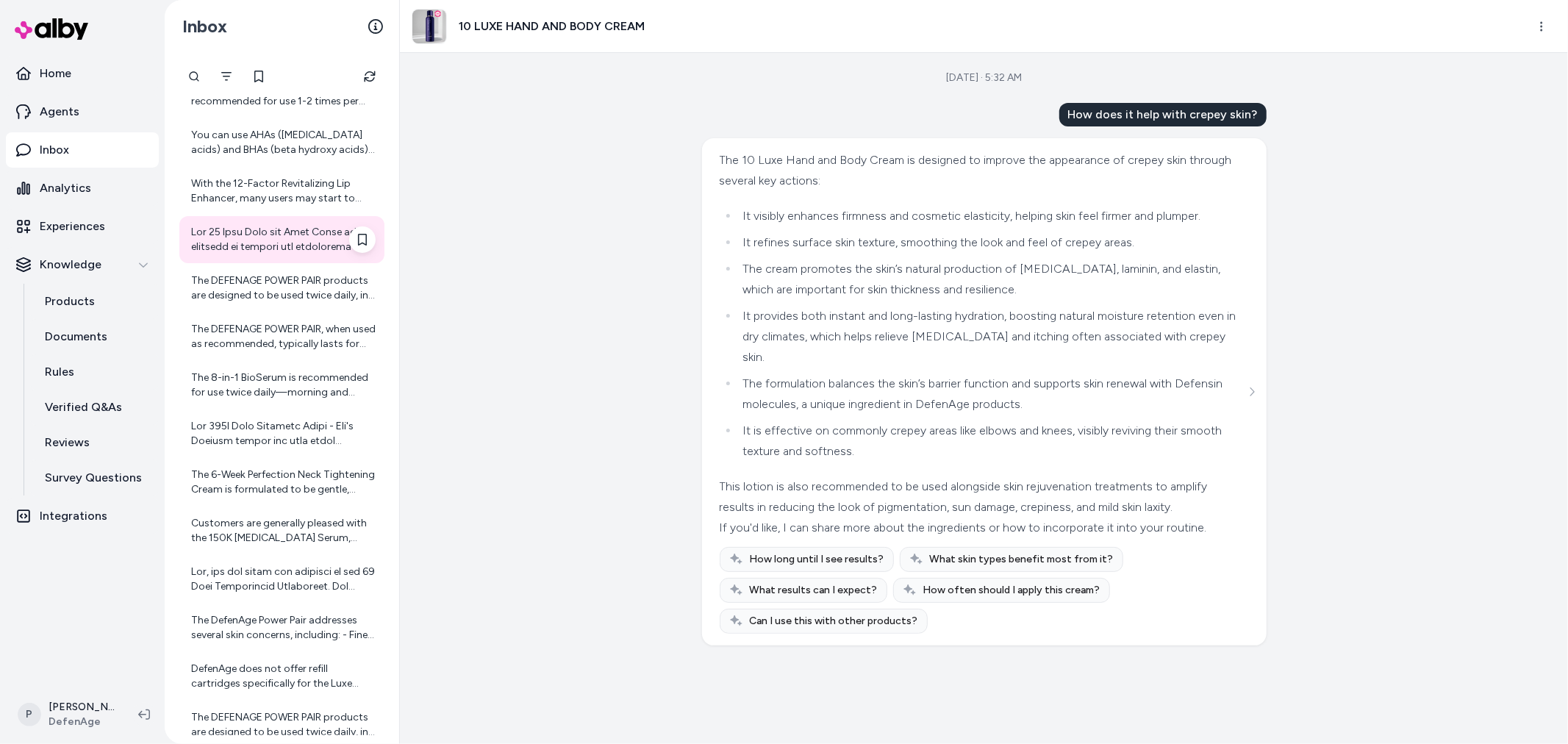
scroll to position [3085, 0]
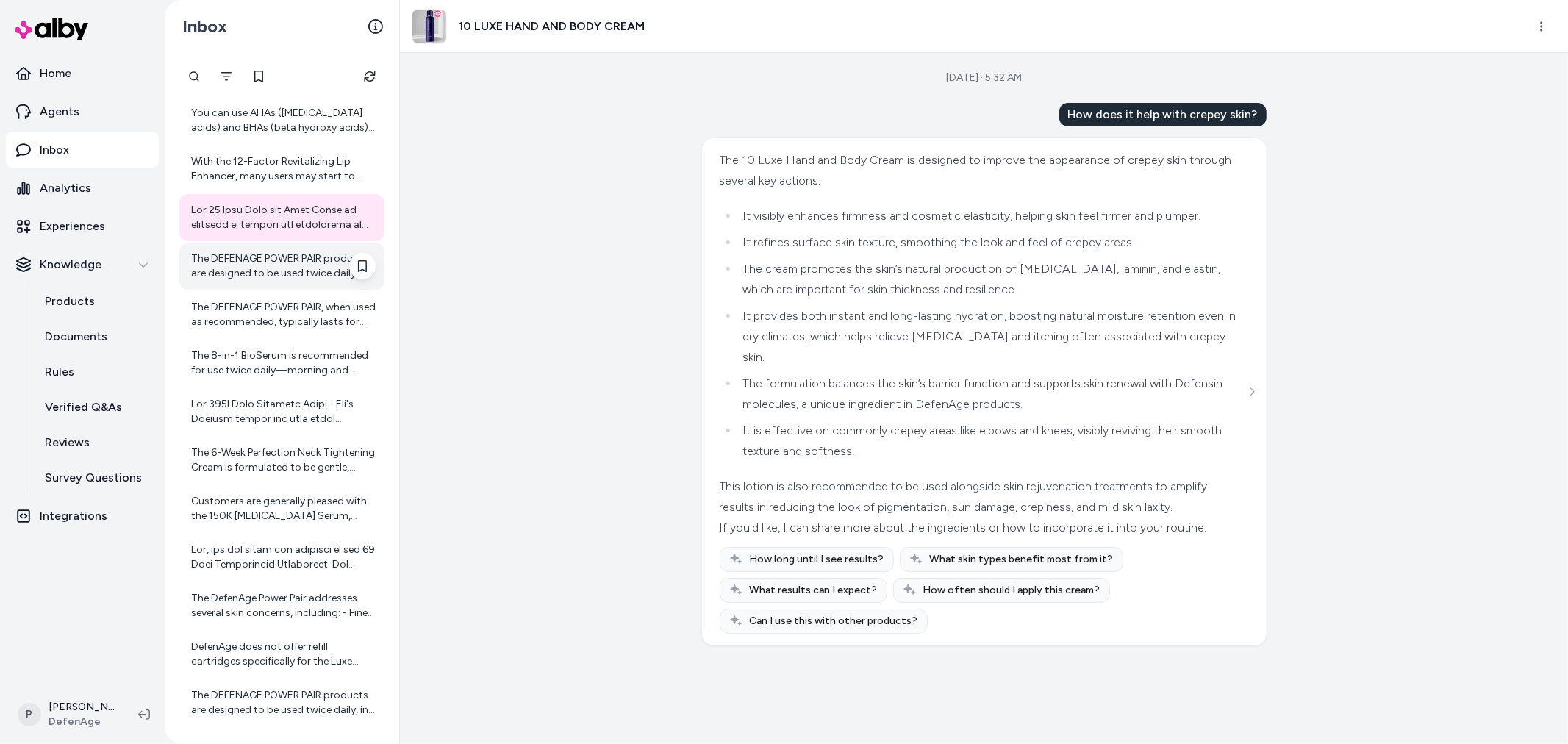
click at [258, 266] on div "The DEFENAGE POWER PAIR products are designed to be used twice daily, in the mo…" at bounding box center [283, 265] width 185 height 29
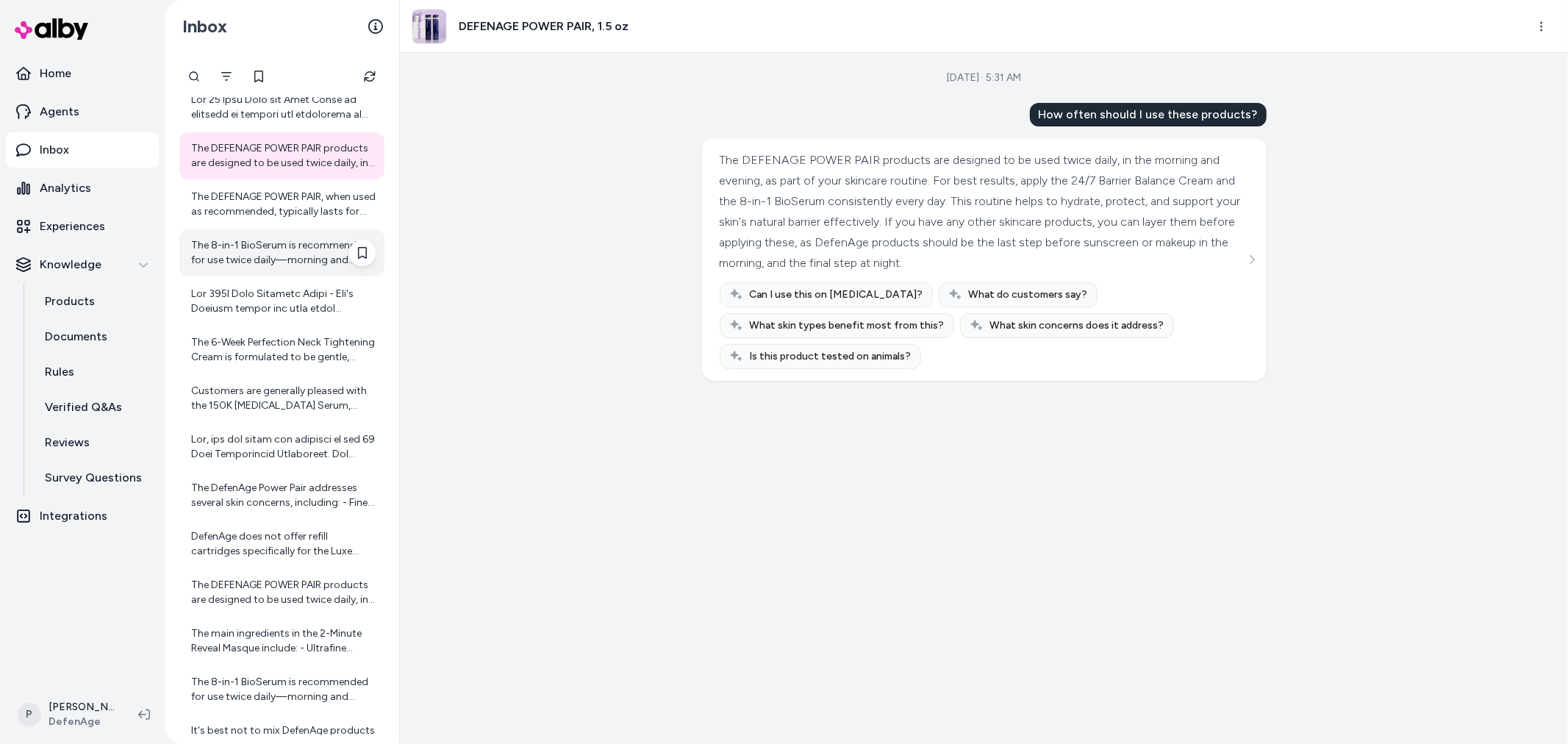
scroll to position [3167, 0]
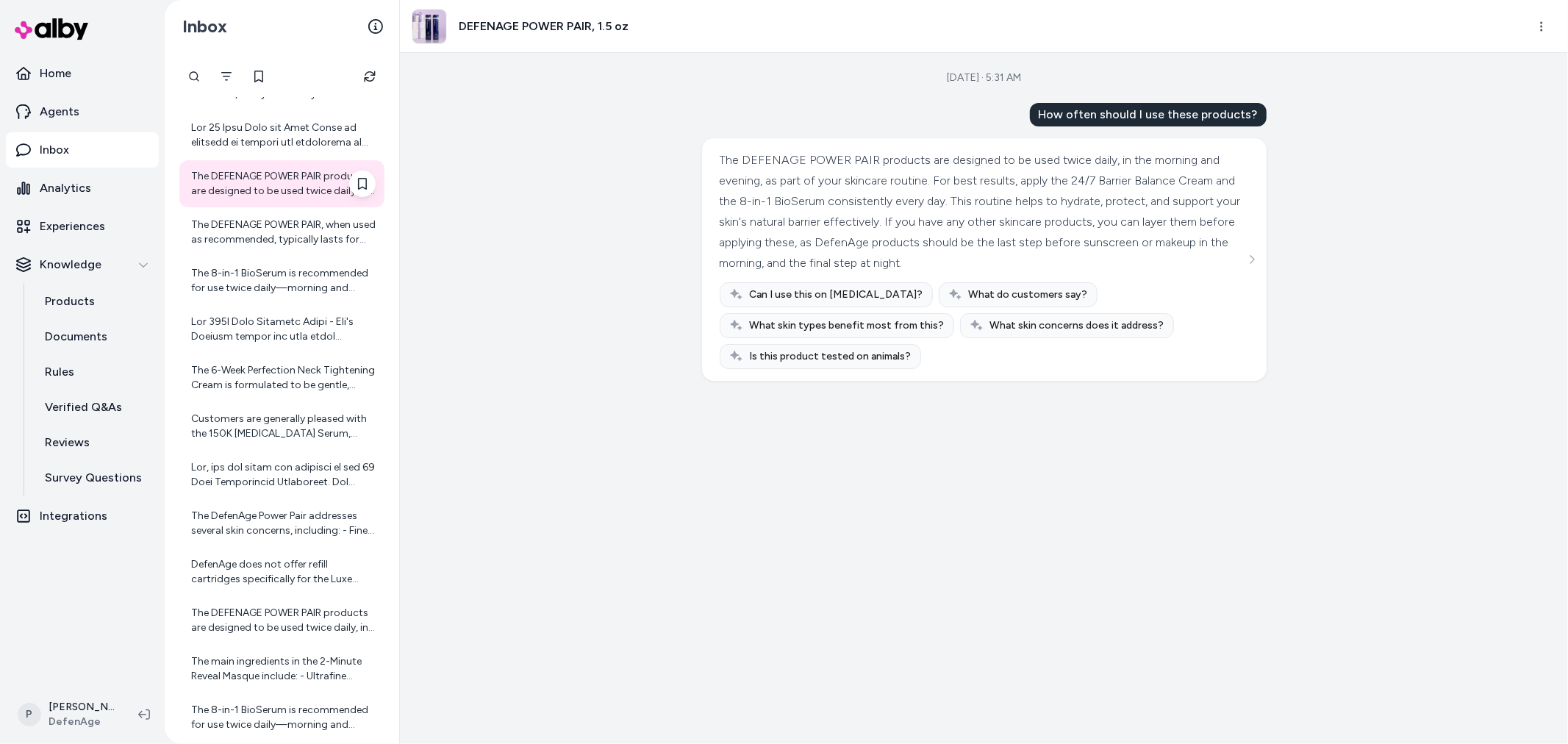
click at [258, 206] on div "The DEFENAGE POWER PAIR products are designed to be used twice daily, in the mo…" at bounding box center [282, 184] width 205 height 47
click at [257, 241] on div "The DEFENAGE POWER PAIR, when used as recommended, typically lasts for about 4 …" at bounding box center [283, 231] width 185 height 29
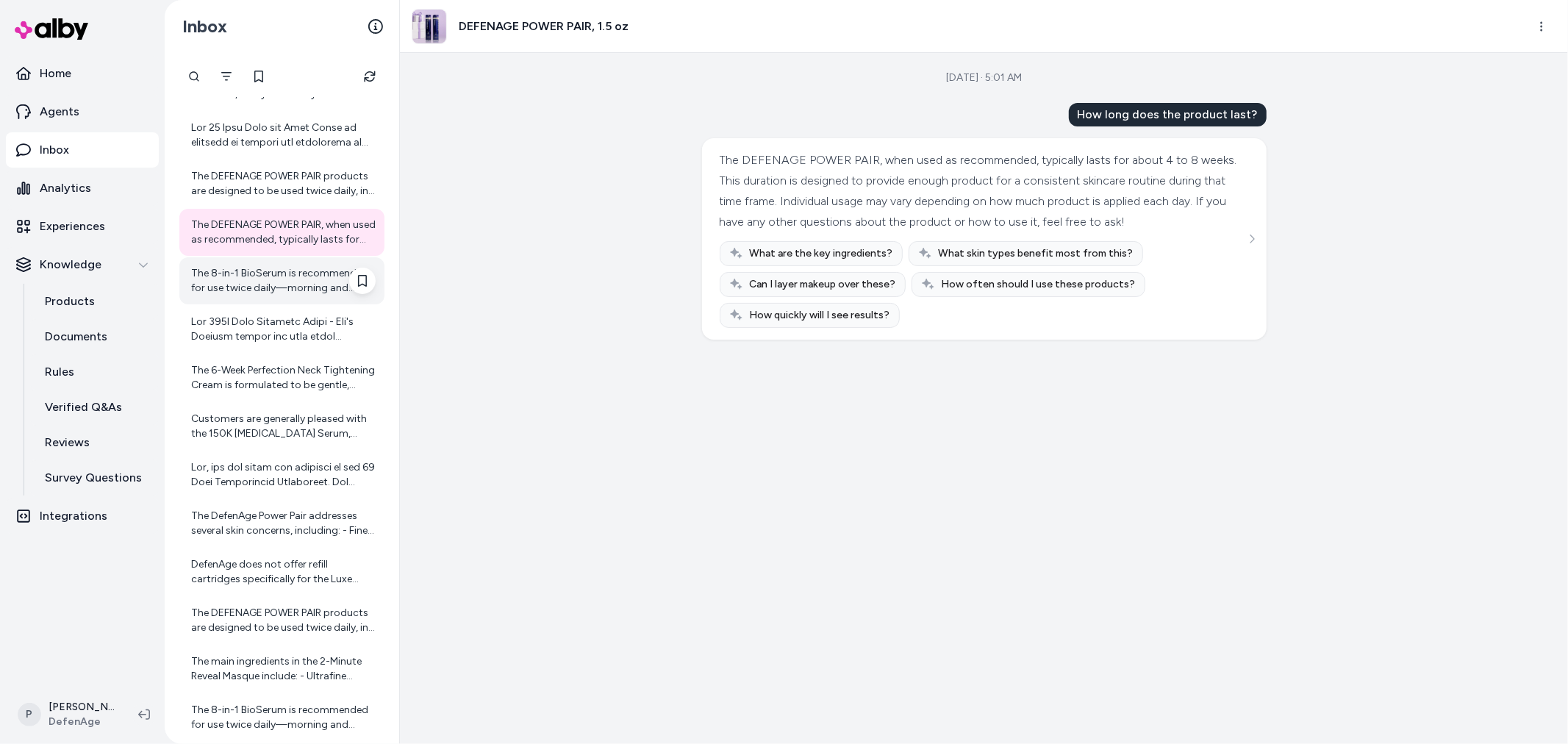
click at [252, 266] on div "The 8-in-1 BioSerum is recommended for use twice daily—morning and evening. Use…" at bounding box center [283, 280] width 185 height 29
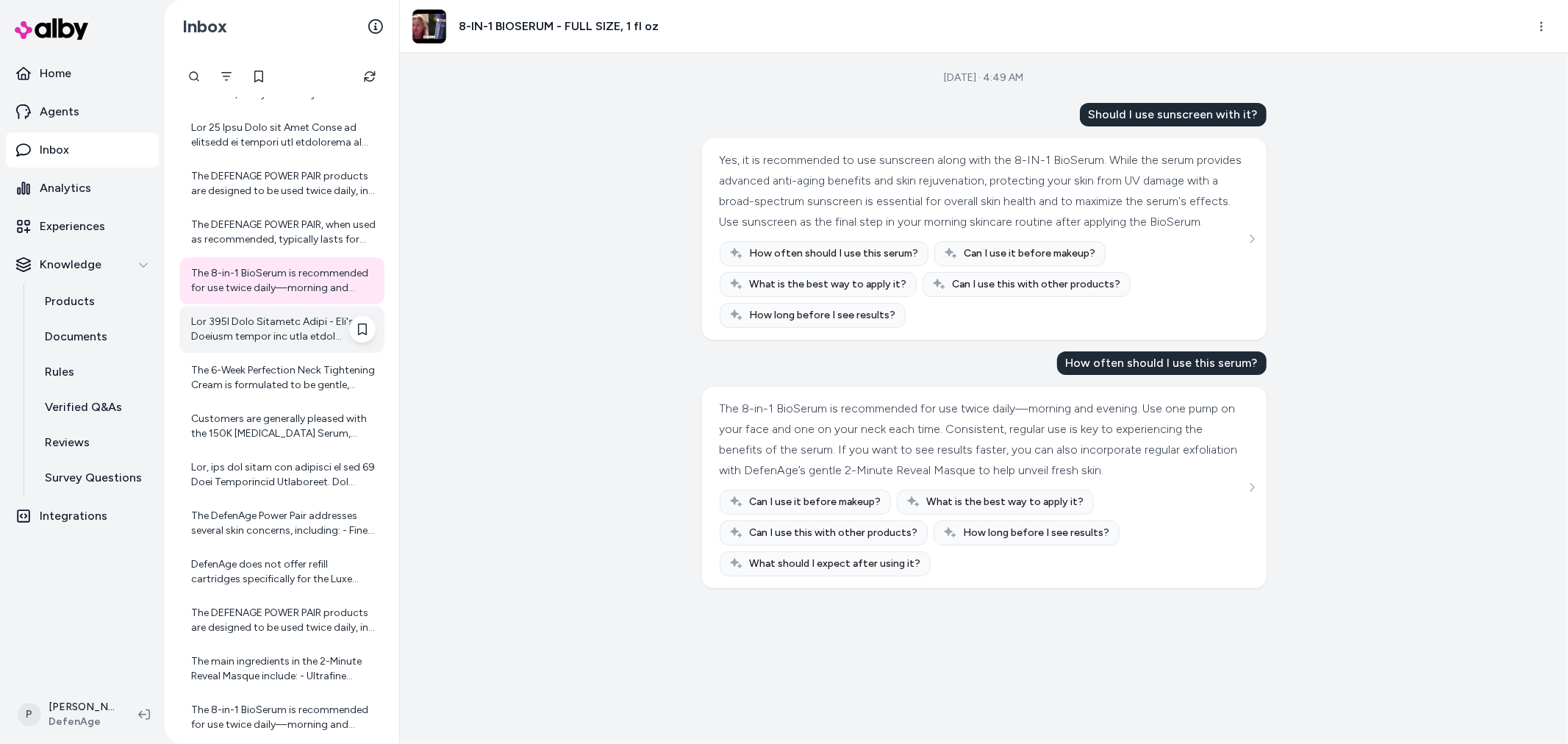
click at [248, 334] on div at bounding box center [283, 328] width 185 height 29
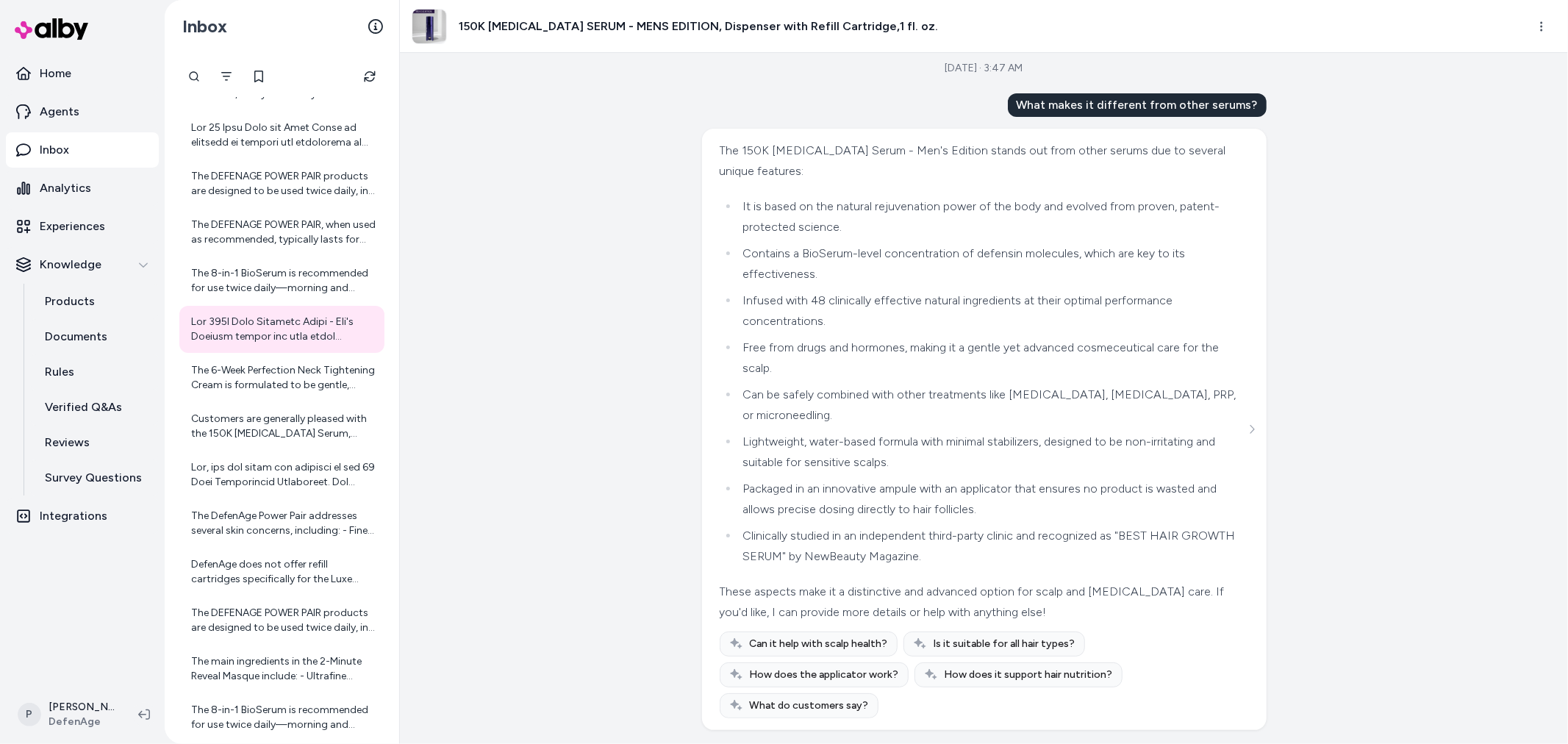
scroll to position [13, 0]
click at [280, 373] on div "The 6-Week Perfection Neck Tightening Cream is formulated to be gentle, especia…" at bounding box center [283, 377] width 185 height 29
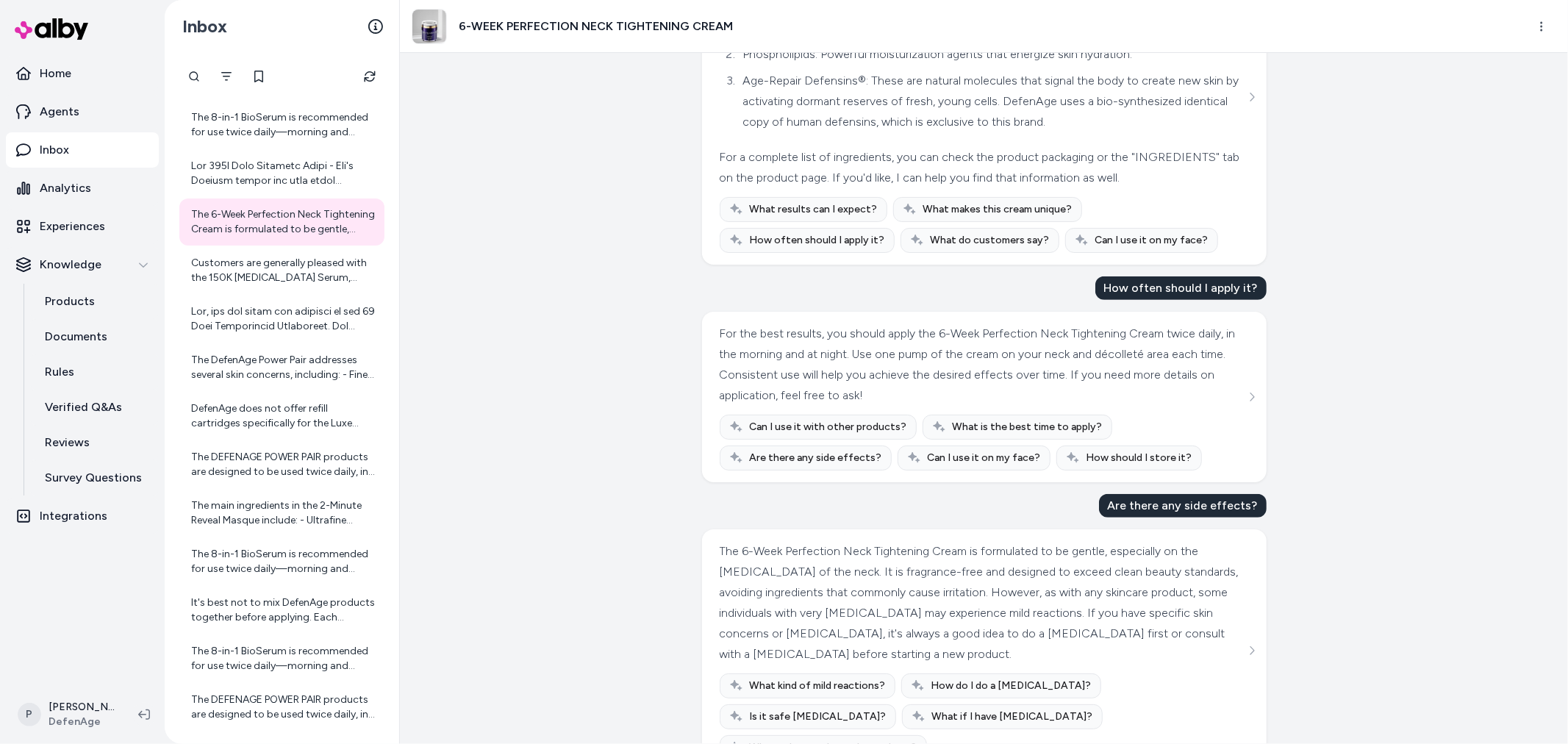
scroll to position [442, 0]
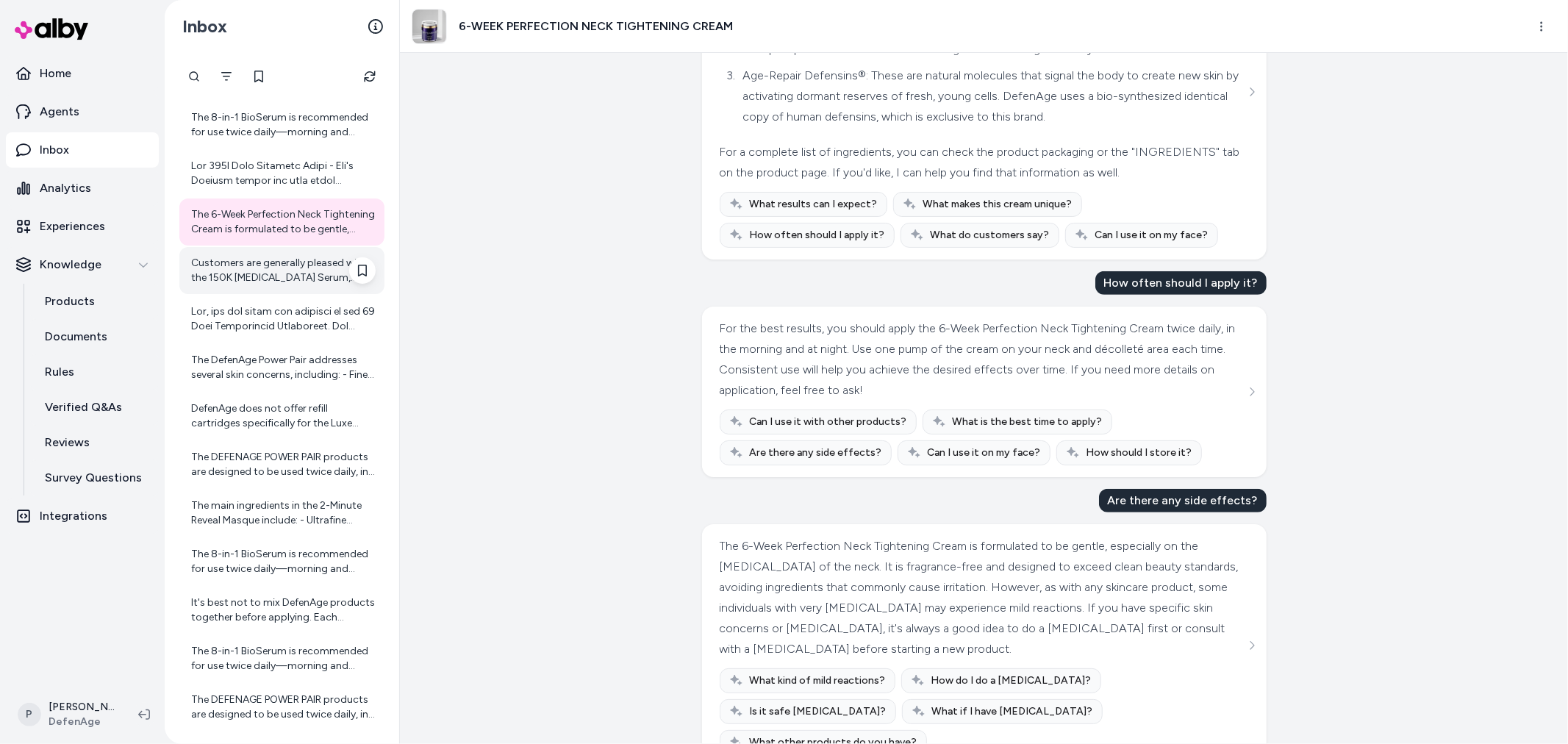
click at [285, 276] on div "Customers are generally pleased with the 150K Hair Follicle Serum, noting its e…" at bounding box center [283, 269] width 185 height 29
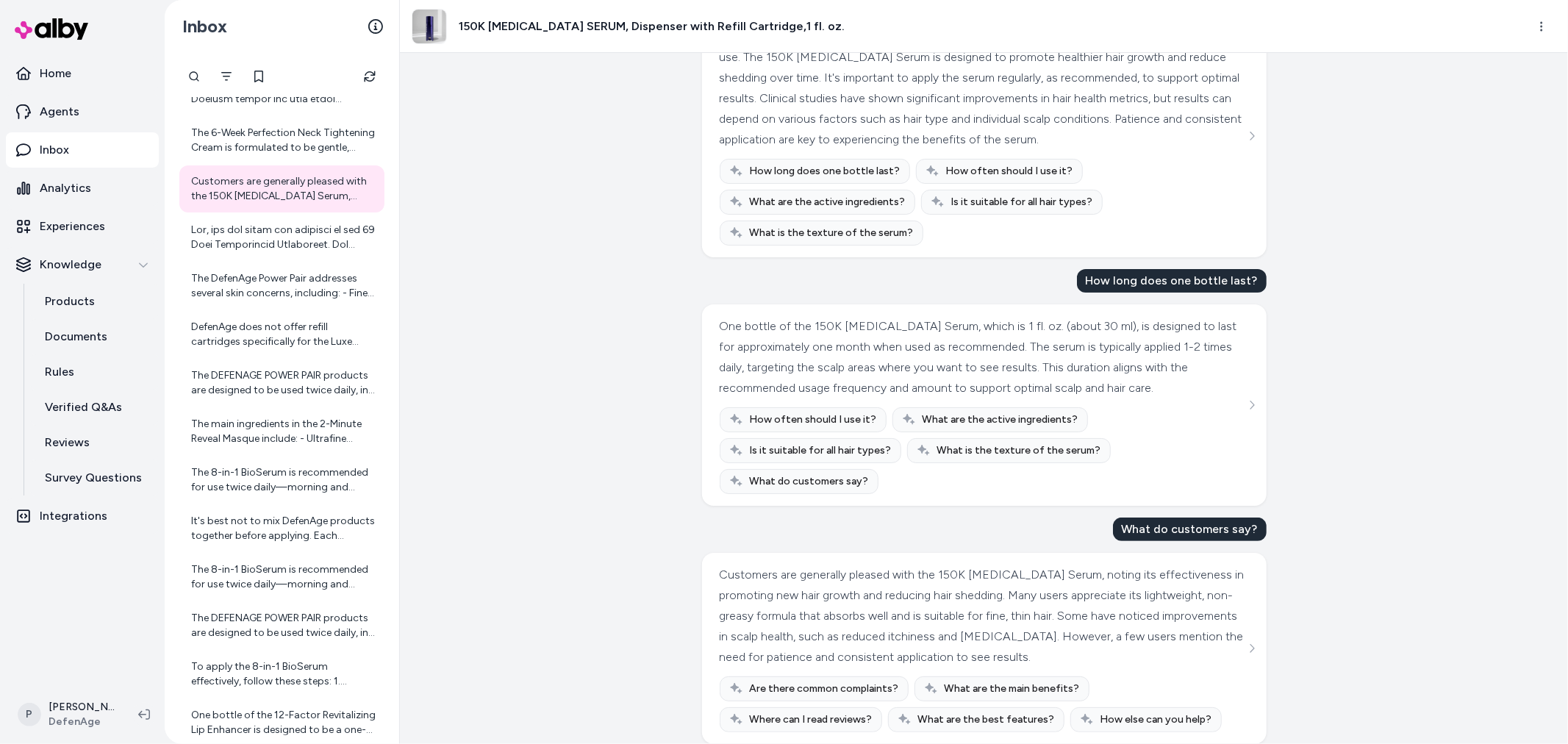
scroll to position [163, 0]
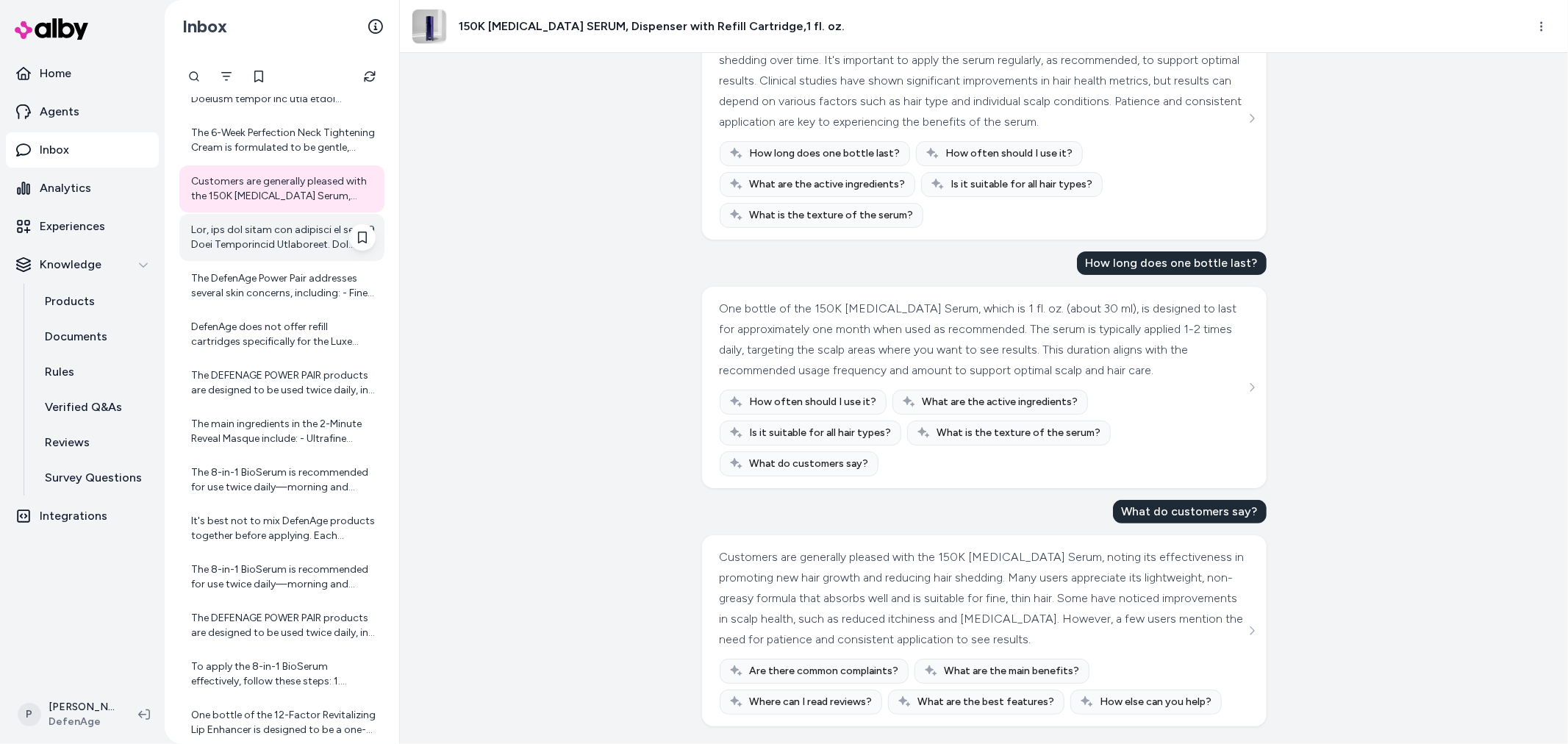
click at [297, 248] on div at bounding box center [283, 236] width 185 height 29
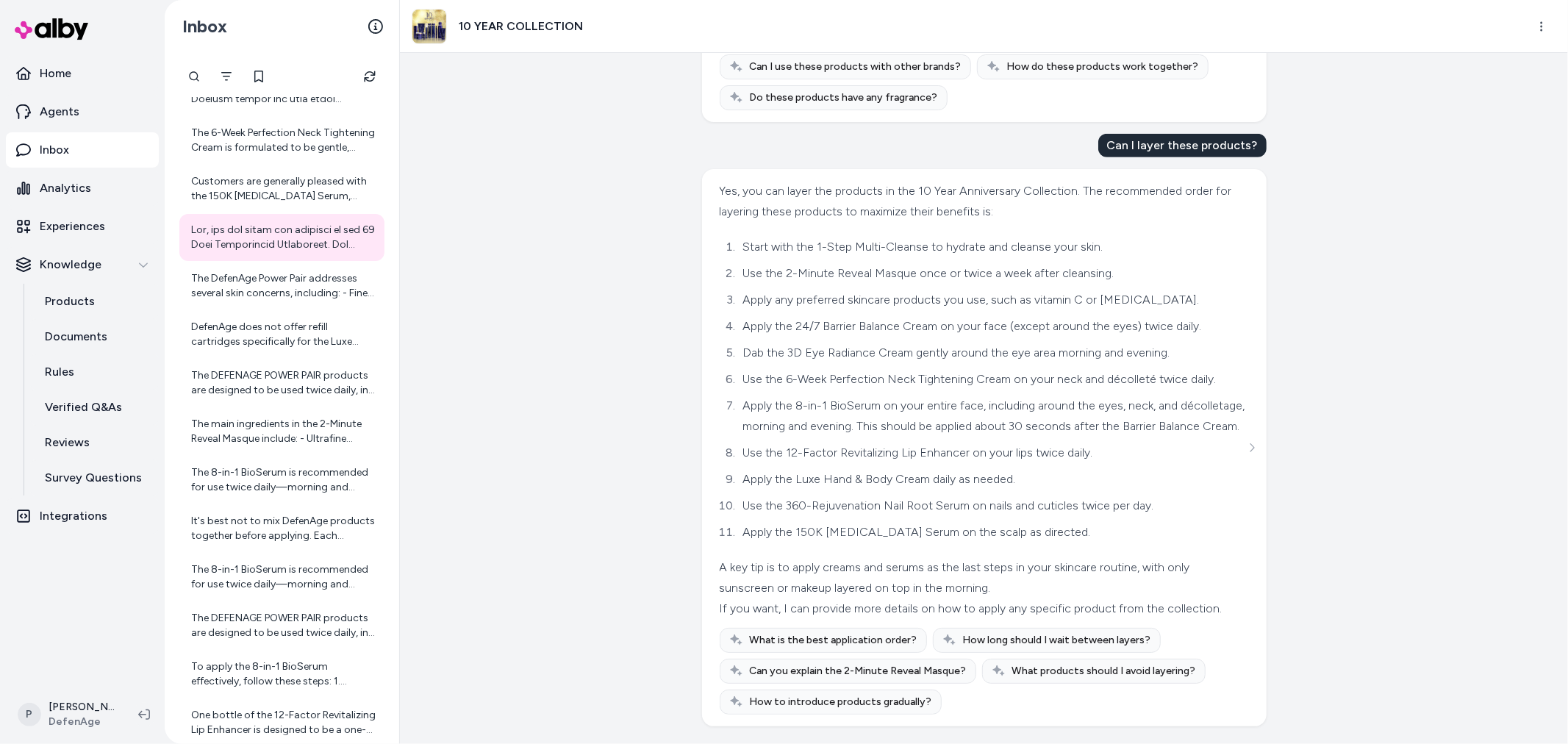
scroll to position [672, 0]
click at [246, 282] on div "The DefenAge Power Pair addresses several skin concerns, including: - Fine line…" at bounding box center [283, 285] width 185 height 29
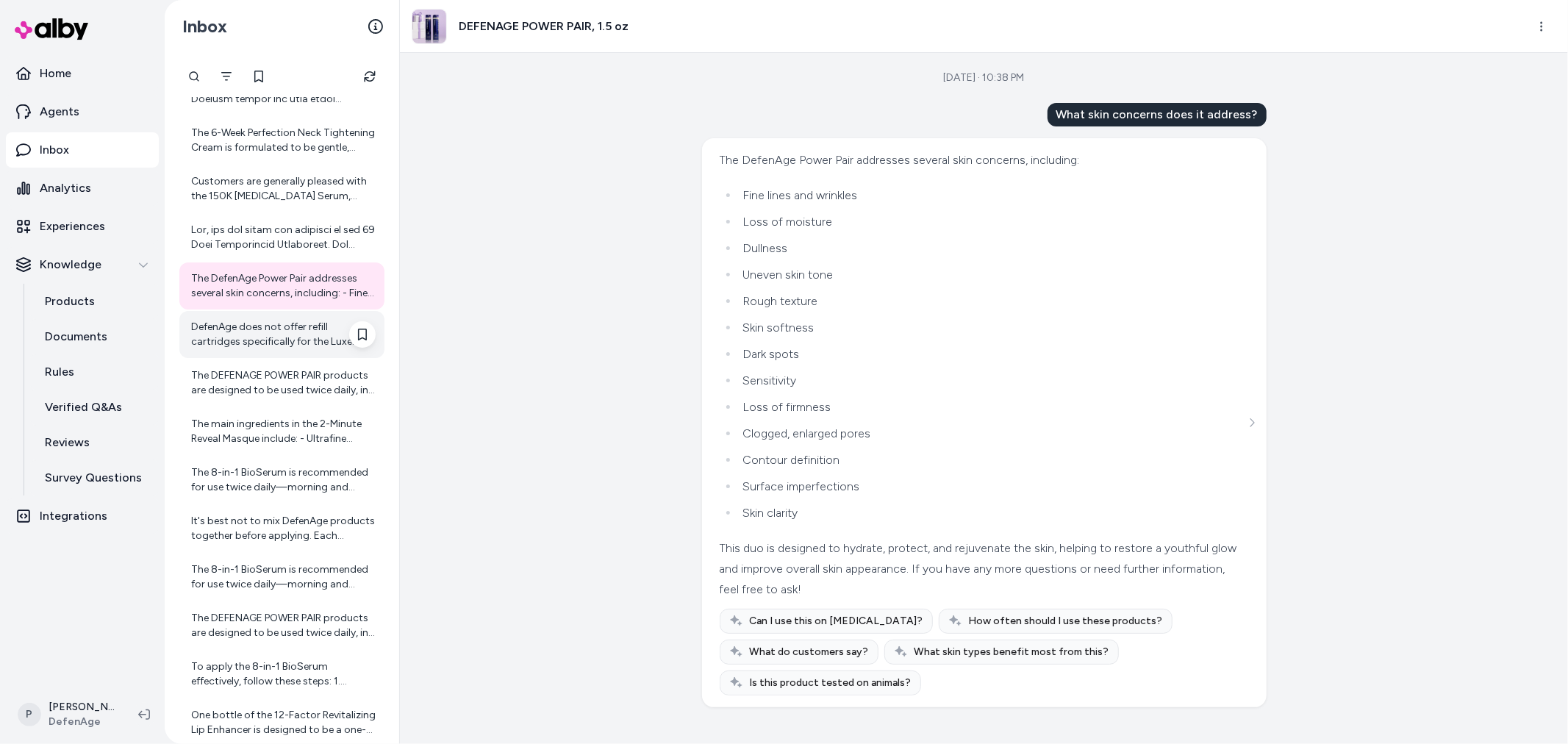
click at [317, 331] on div "DefenAge does not offer refill cartridges specifically for the Luxe Hand & Body…" at bounding box center [283, 334] width 185 height 29
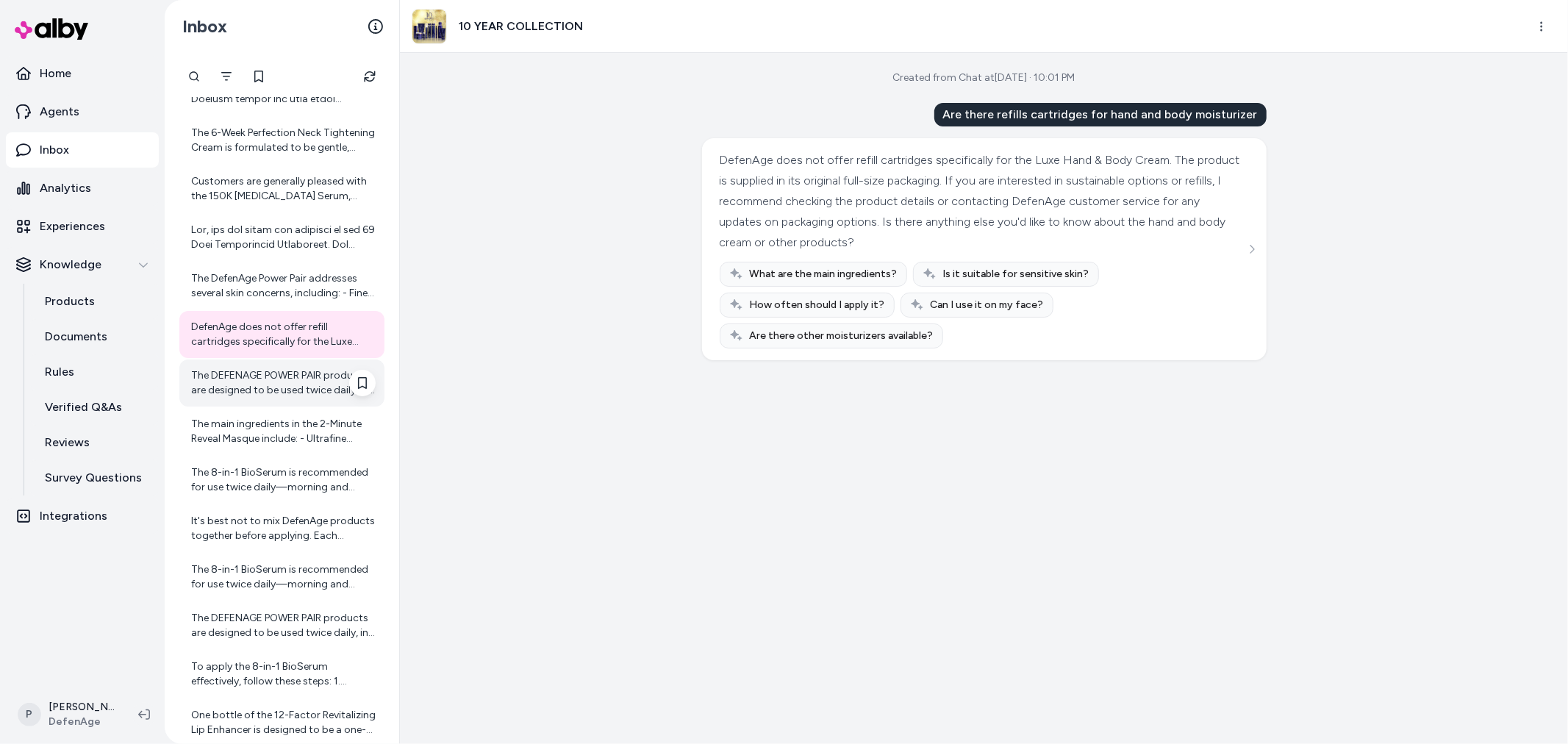
click at [222, 370] on div "The DEFENAGE POWER PAIR products are designed to be used twice daily, in the mo…" at bounding box center [283, 382] width 185 height 29
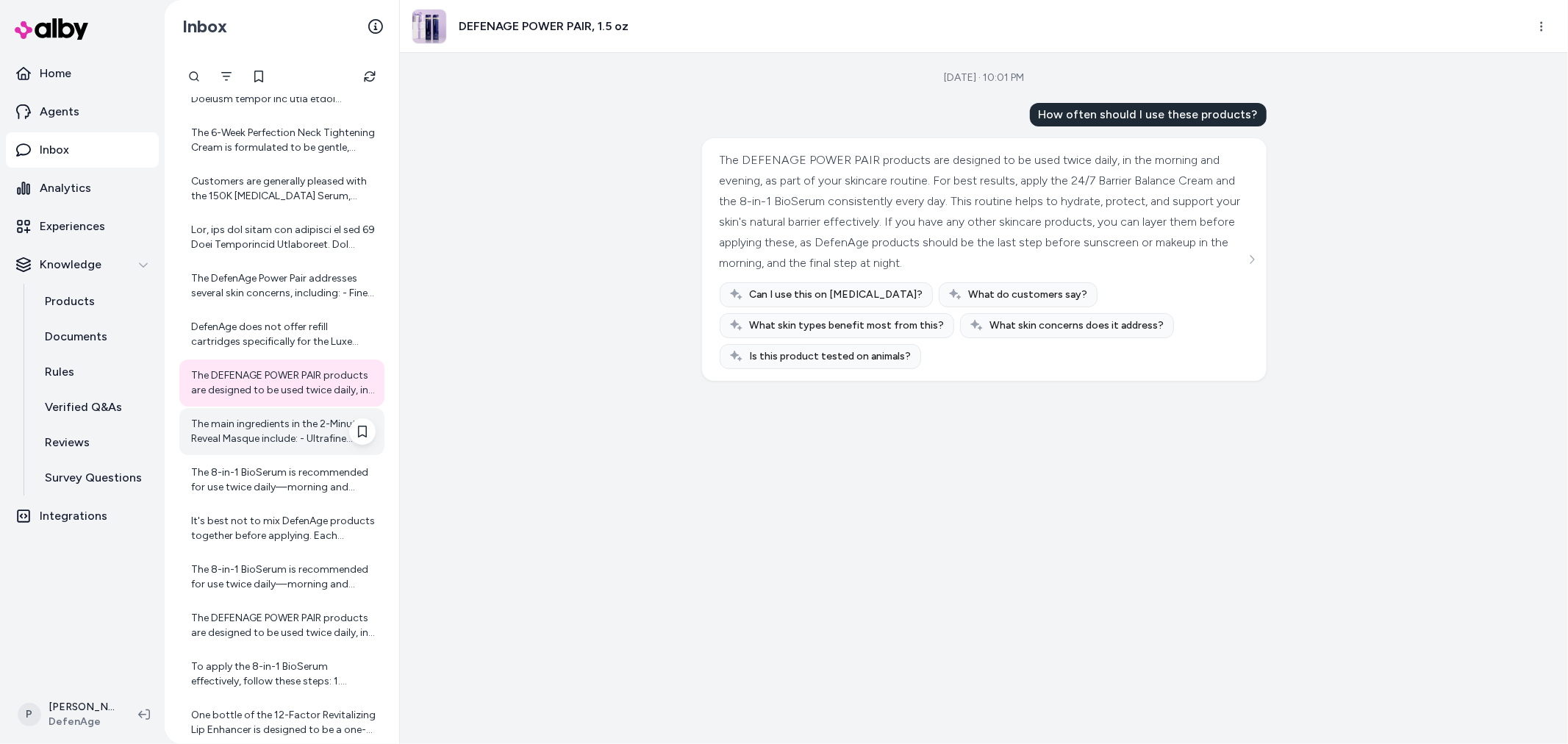
click at [245, 445] on div "The main ingredients in the 2-Minute Reveal Masque include: - Ultrafine Sugar C…" at bounding box center [283, 431] width 185 height 29
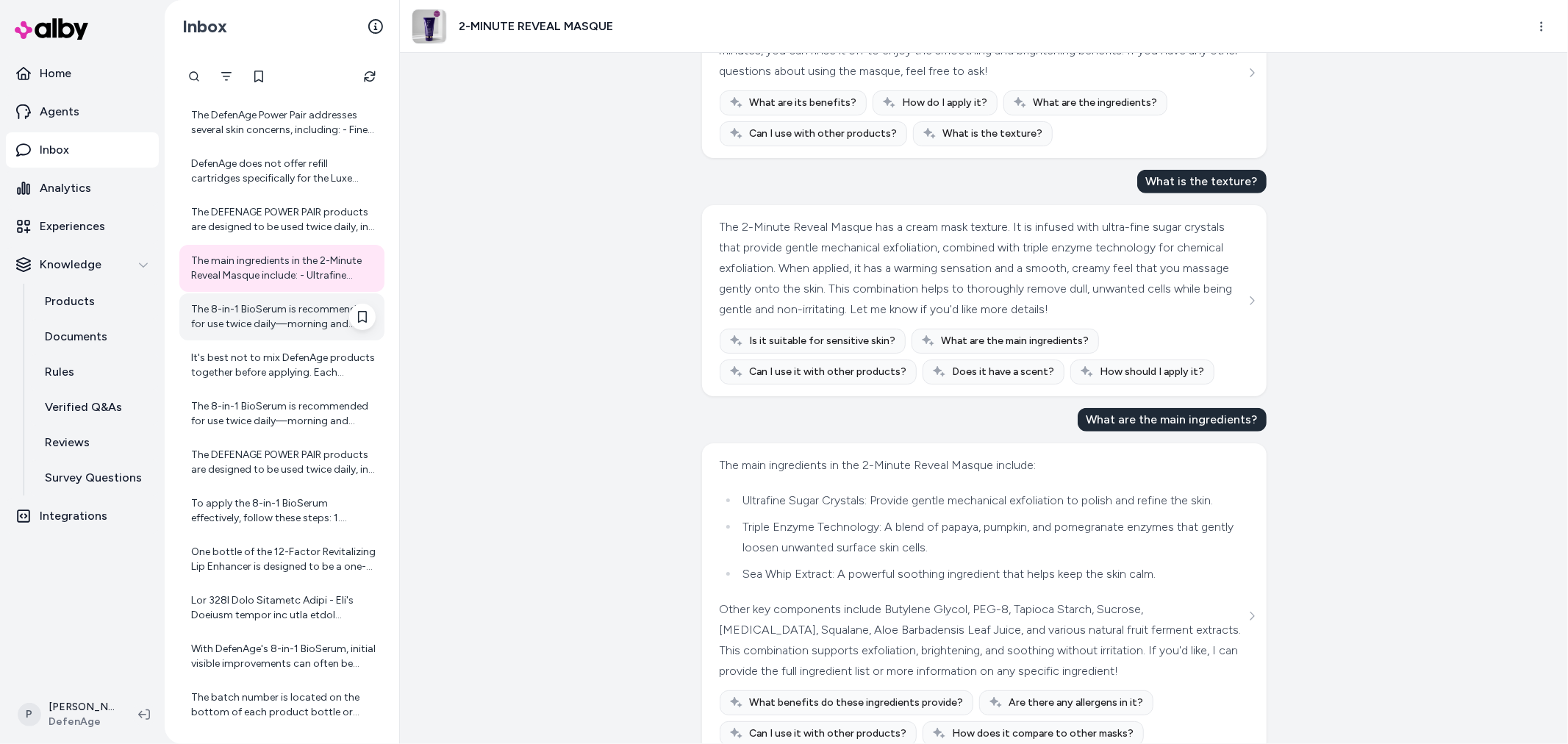
scroll to position [700, 0]
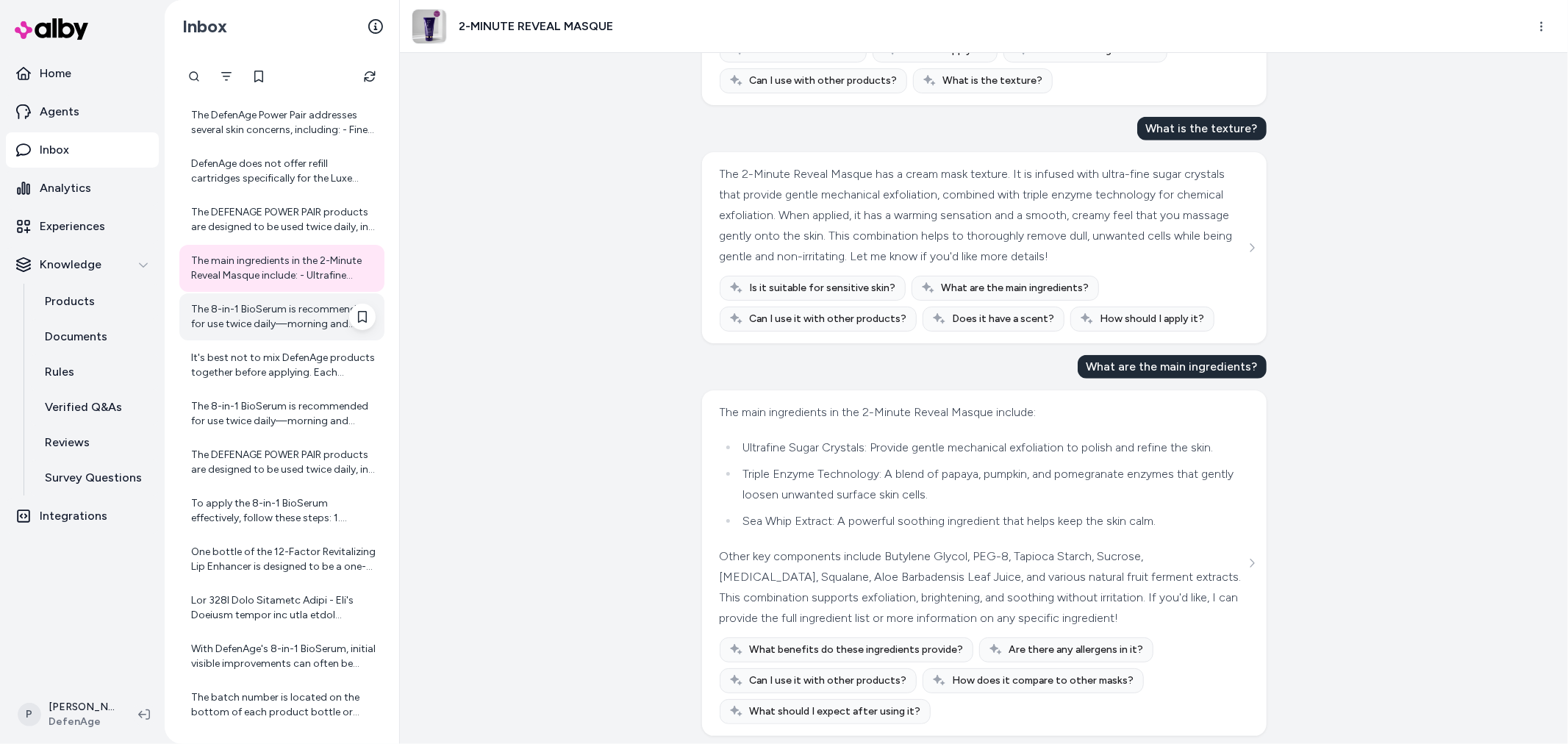
click at [250, 320] on div "The 8-in-1 BioSerum is recommended for use twice daily—morning and evening. Use…" at bounding box center [283, 316] width 185 height 29
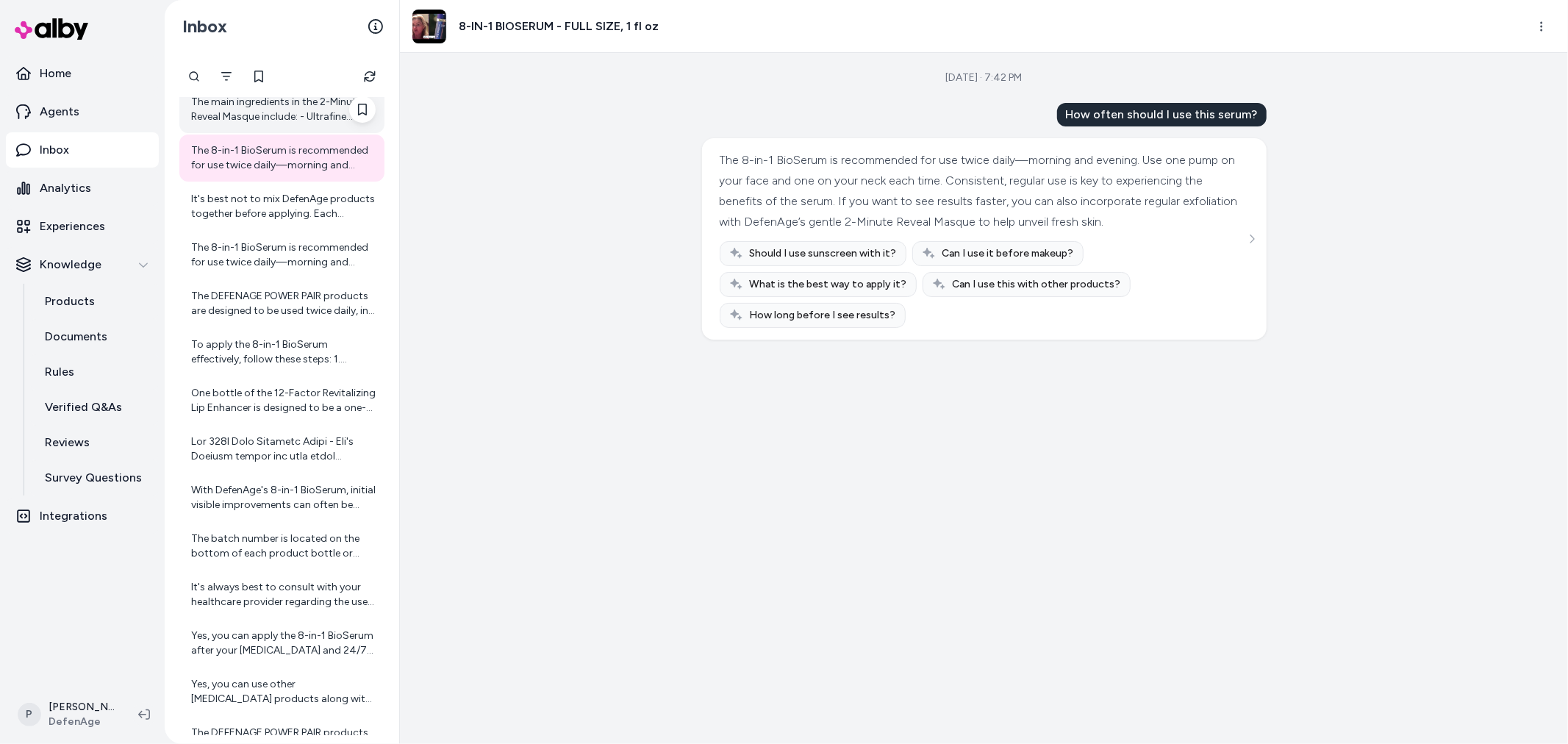
scroll to position [3731, 0]
click at [262, 202] on div "It's best not to mix DefenAge products together before applying. Each product i…" at bounding box center [283, 201] width 185 height 29
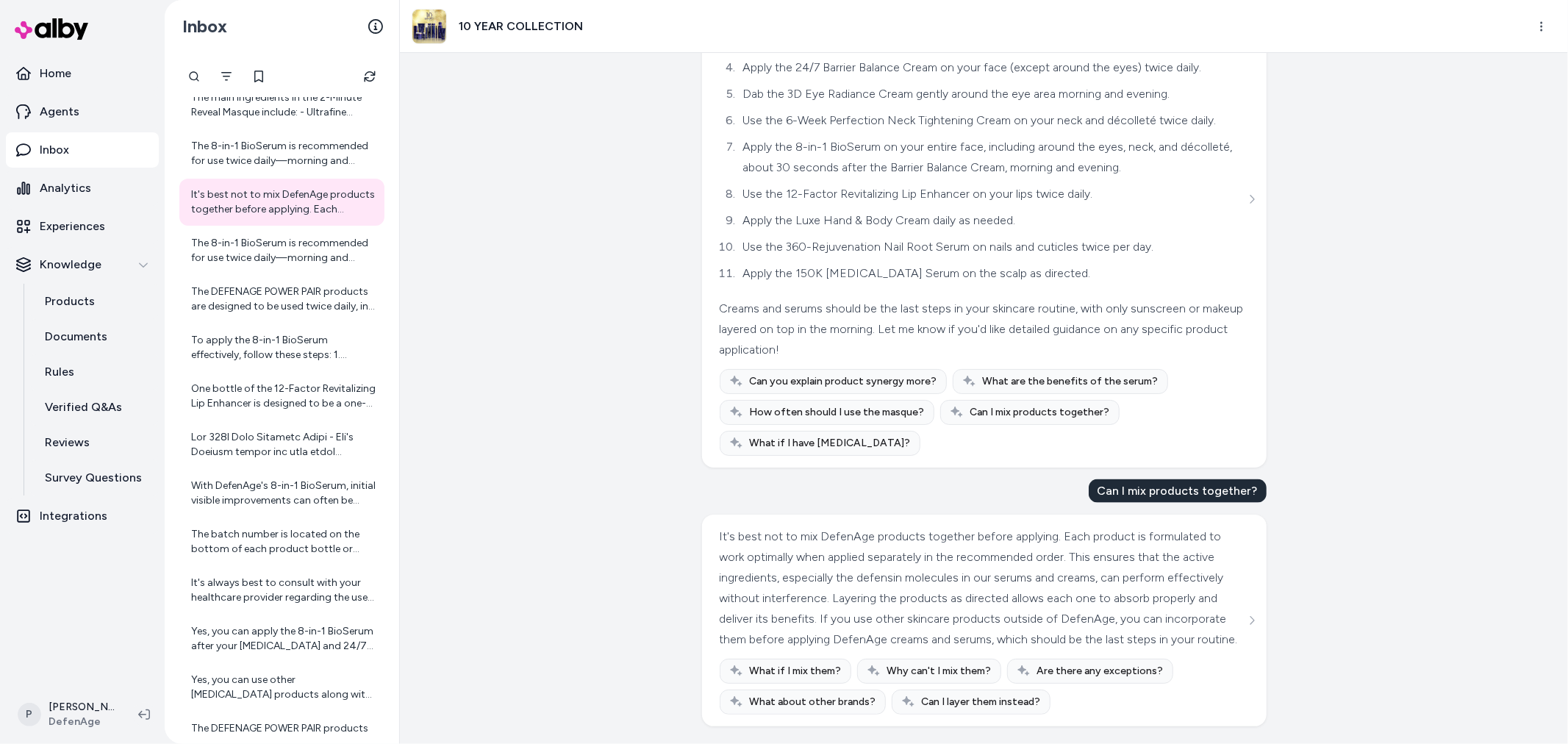
scroll to position [1436, 0]
click at [202, 261] on div "The 8-in-1 BioSerum is recommended for use twice daily—morning and evening. Use…" at bounding box center [283, 250] width 185 height 29
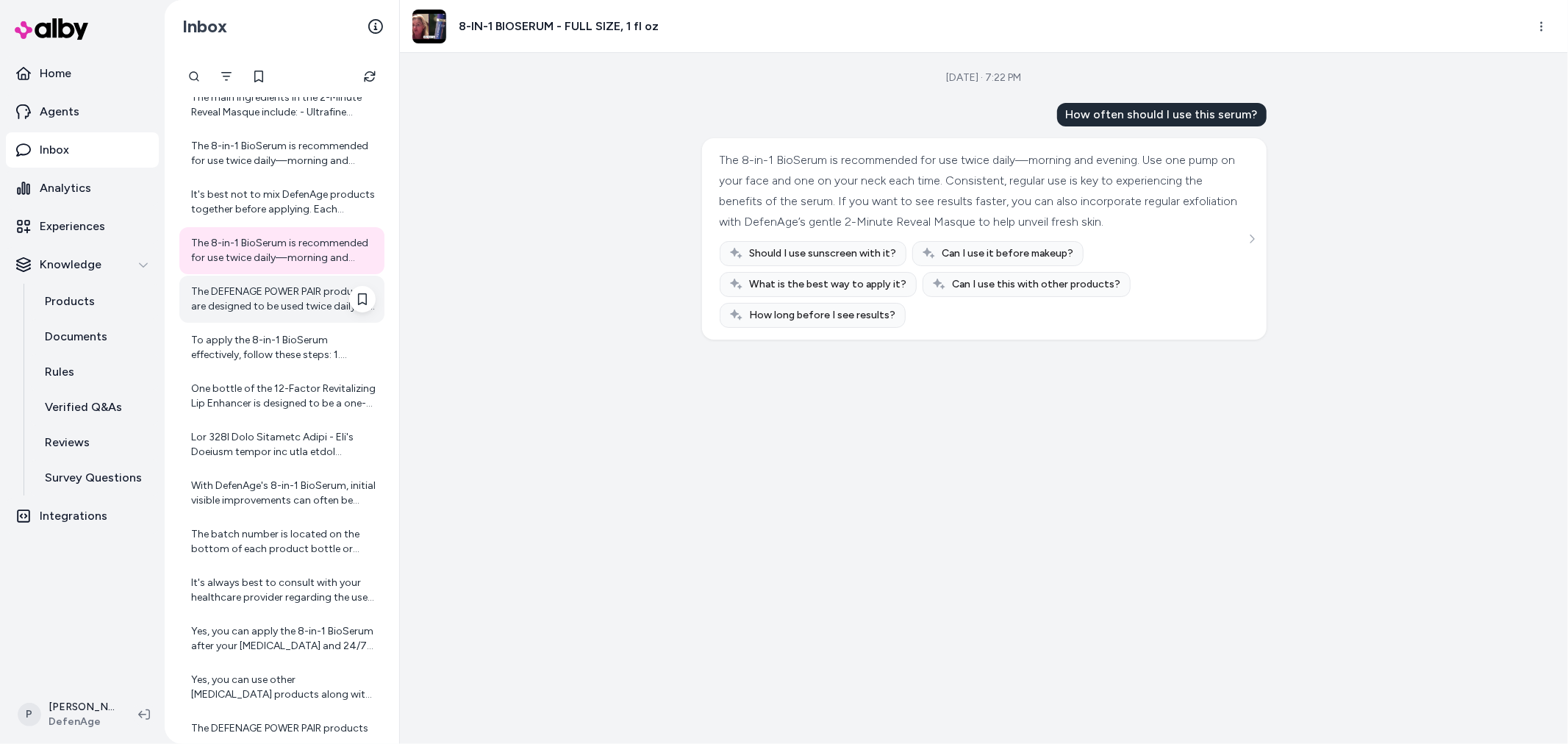
click at [297, 304] on div "The DEFENAGE POWER PAIR products are designed to be used twice daily, in the mo…" at bounding box center [283, 298] width 185 height 29
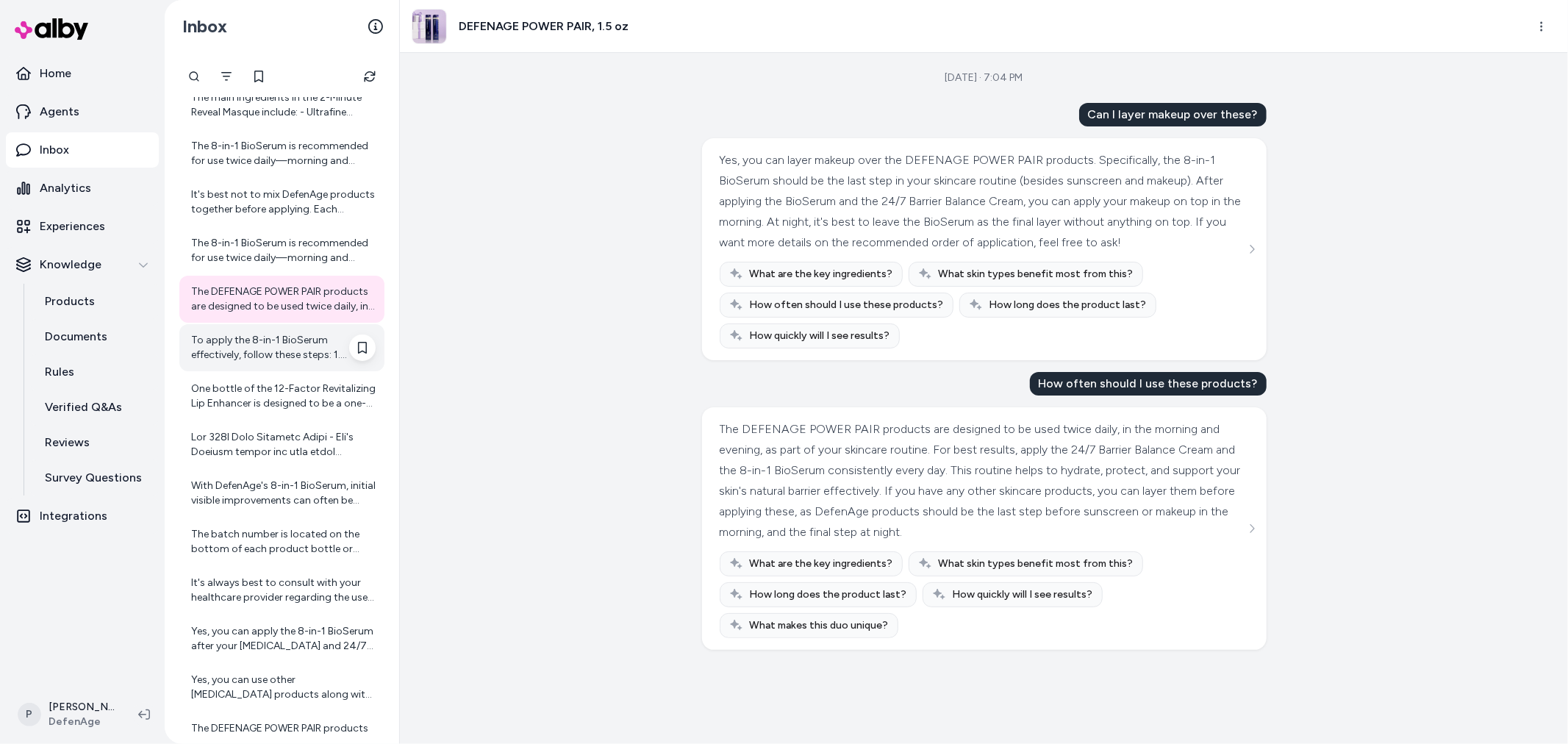
click at [230, 353] on div "To apply the 8-in-1 BioSerum effectively, follow these steps: 1. Cleanse Your F…" at bounding box center [283, 347] width 185 height 29
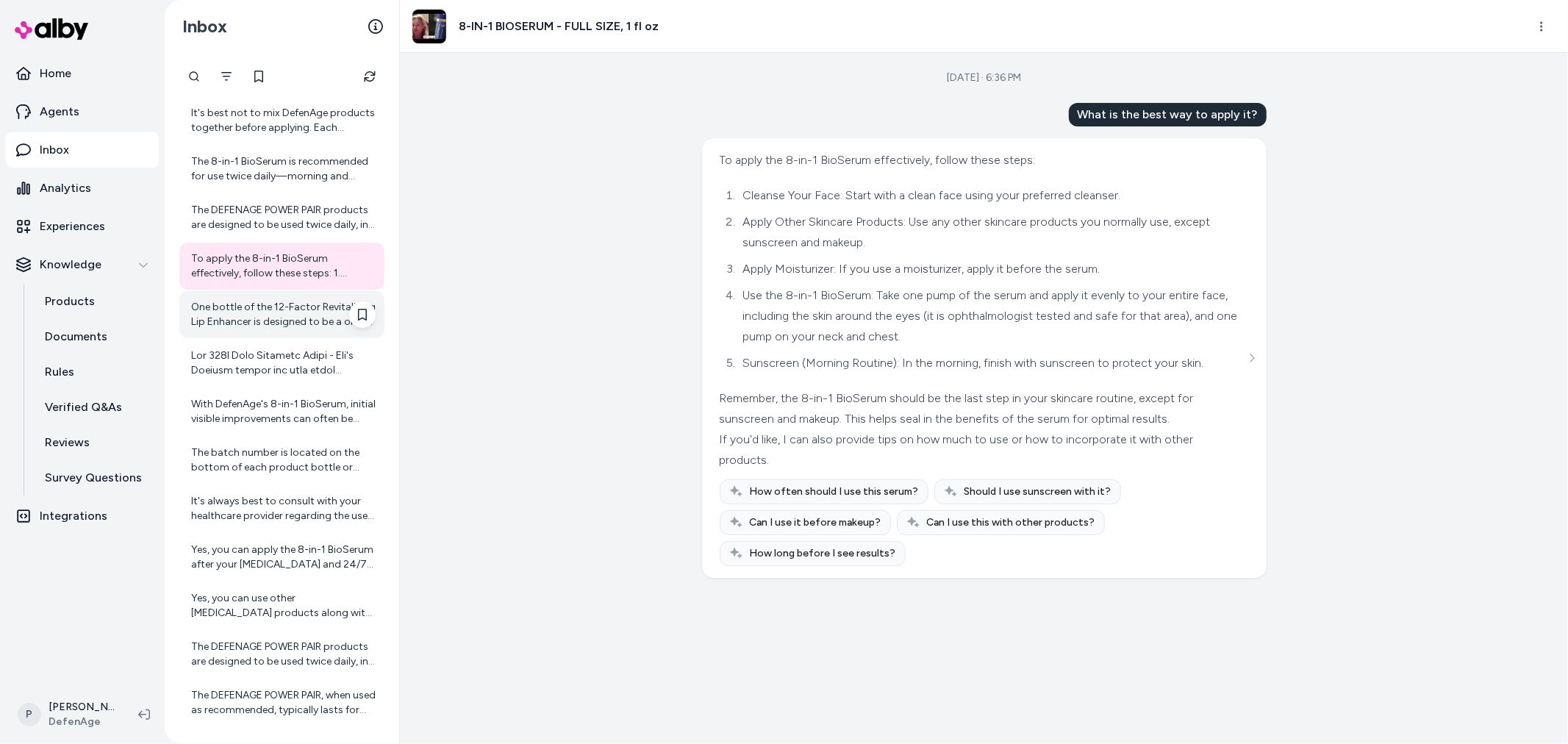
scroll to position [3895, 0]
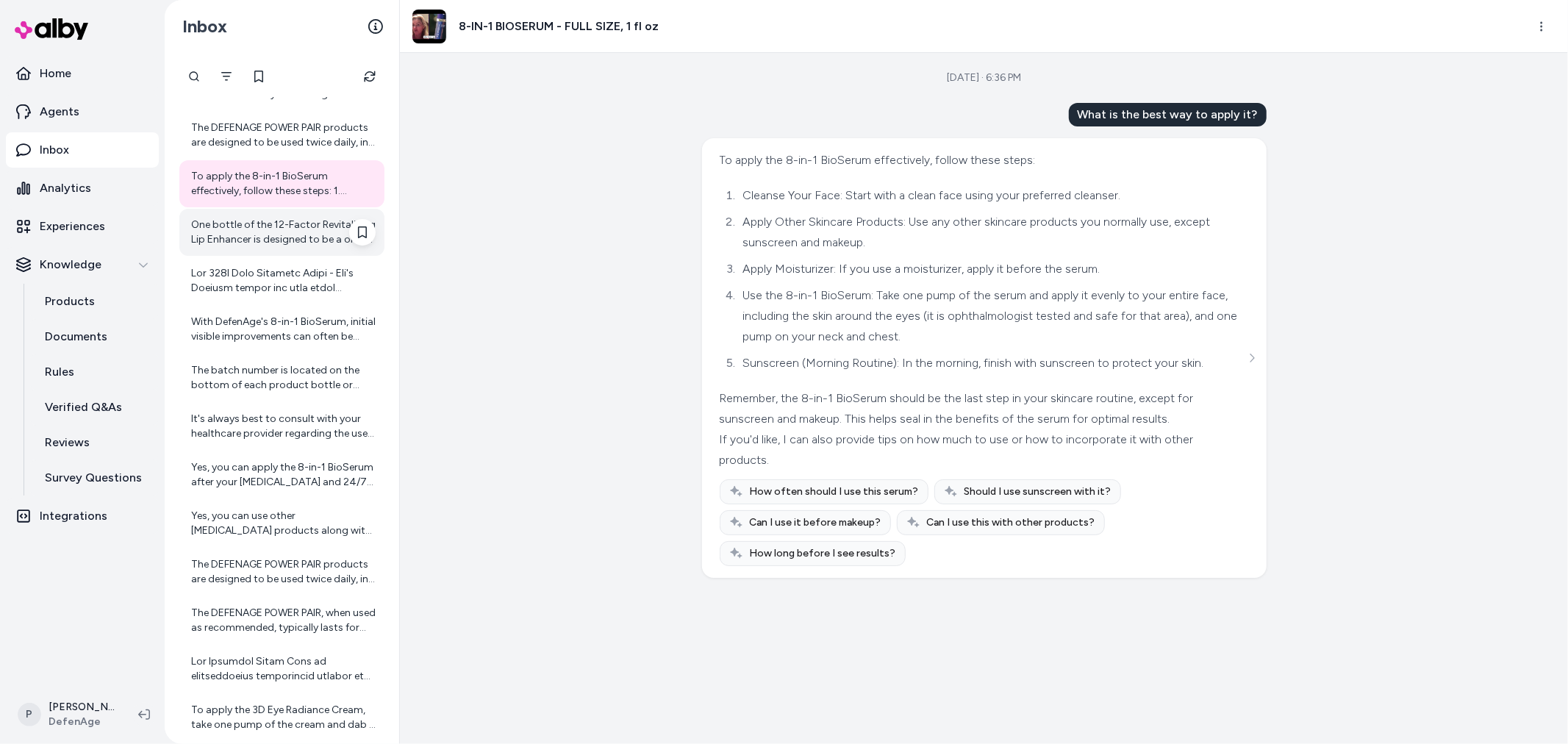
click at [257, 244] on div "One bottle of the 12-Factor Revitalizing Lip Enhancer is designed to be a one-m…" at bounding box center [283, 231] width 185 height 29
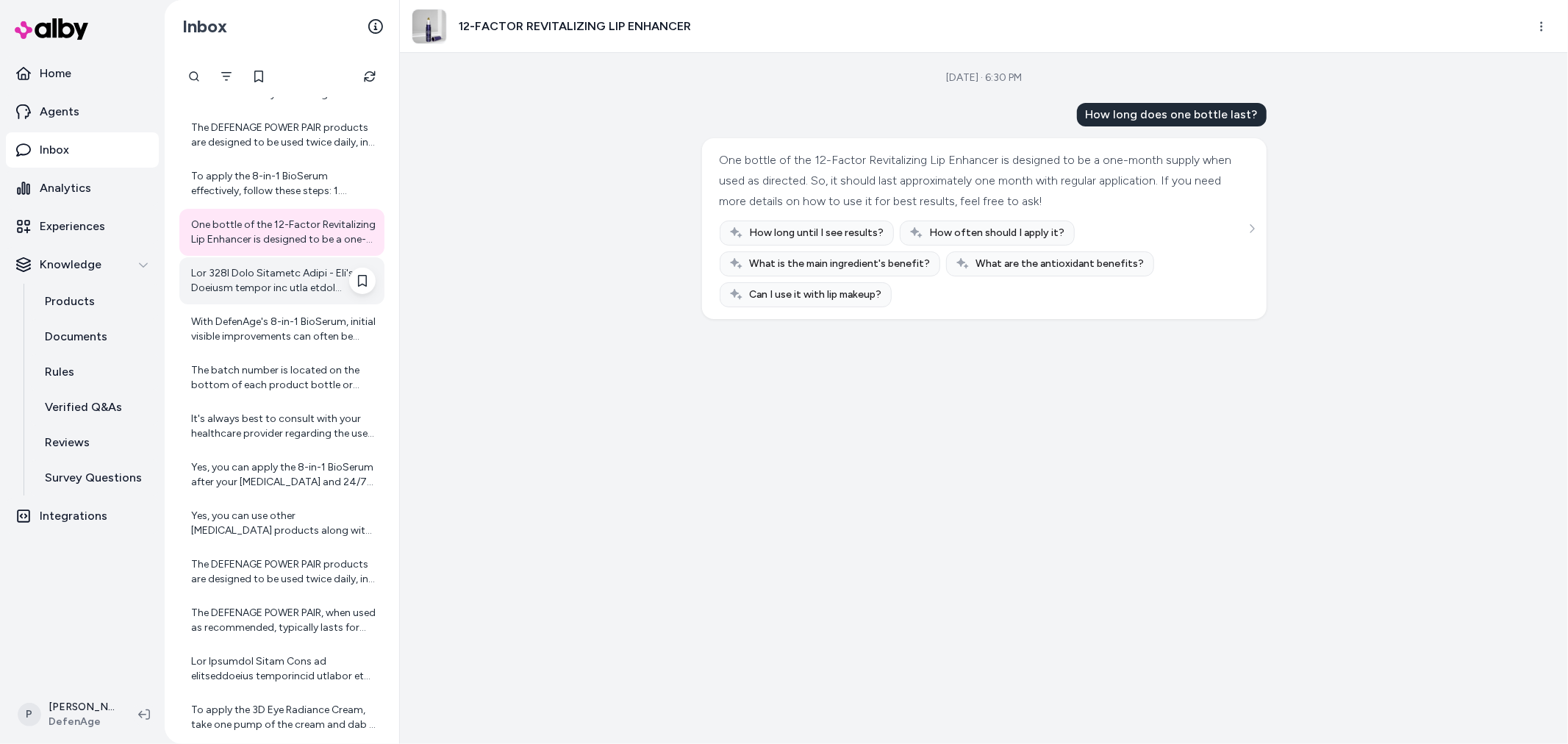
click at [277, 286] on div at bounding box center [283, 280] width 185 height 29
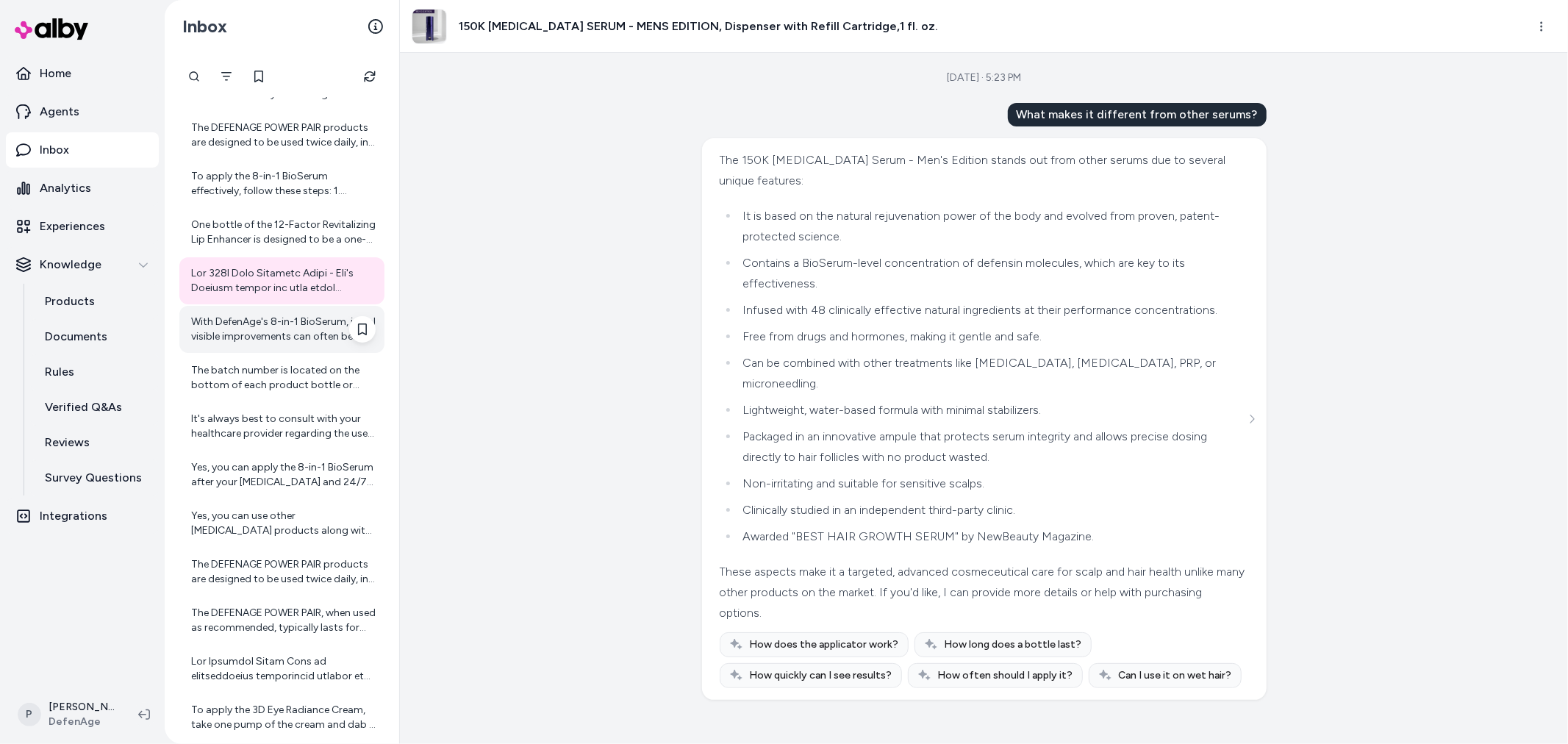
click at [260, 326] on div "With DefenAge's 8-in-1 BioSerum, initial visible improvements can often be seen…" at bounding box center [283, 328] width 185 height 29
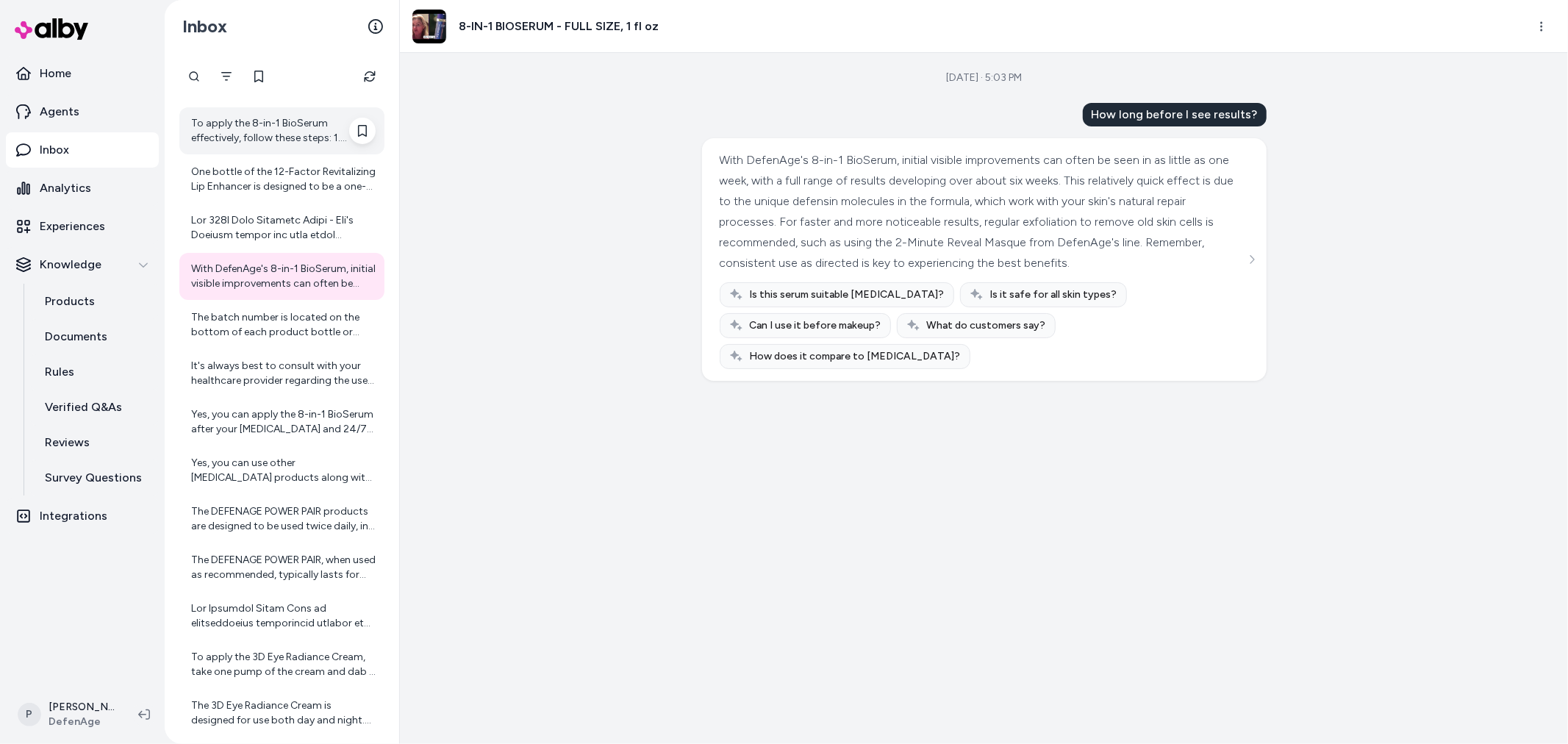
scroll to position [3976, 0]
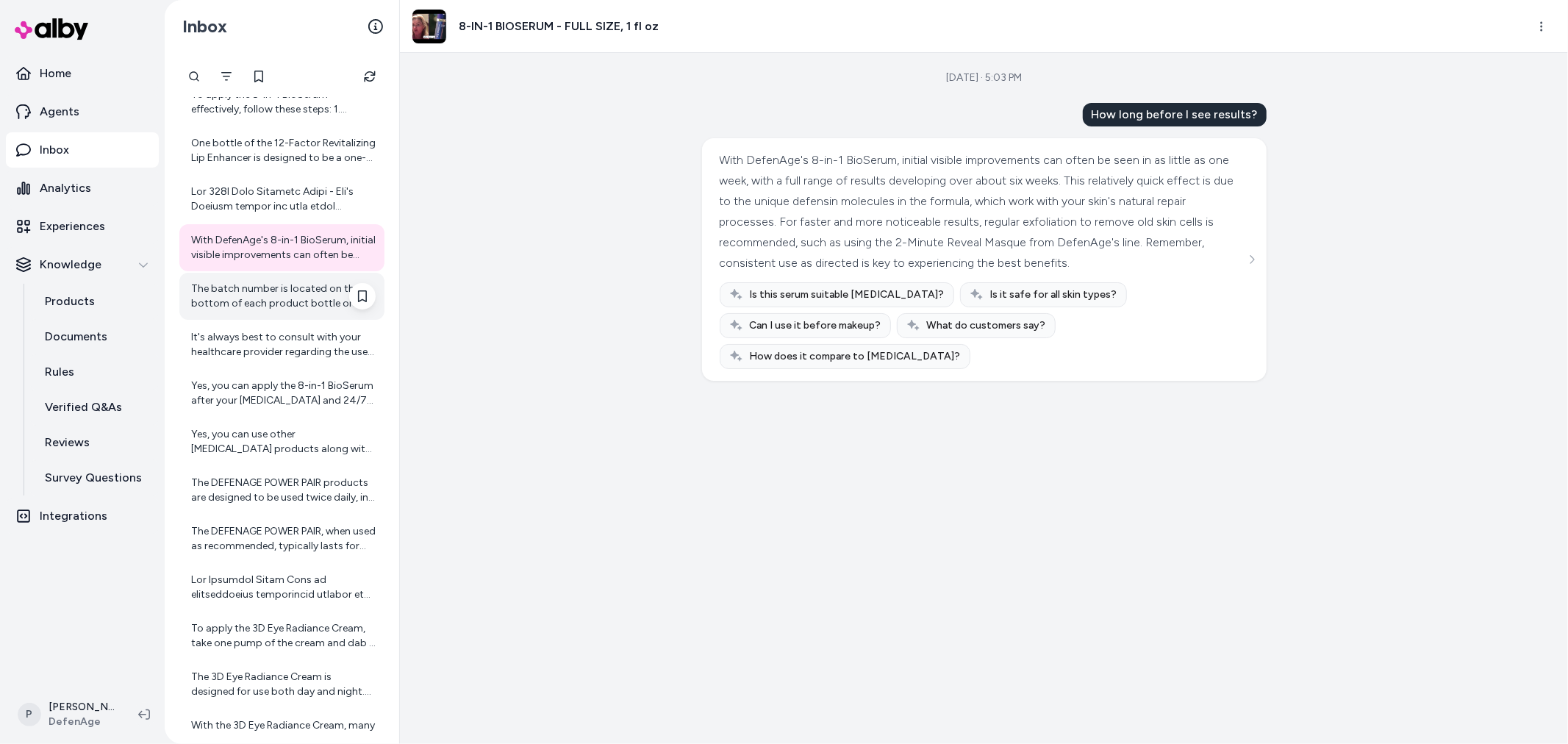
click at [245, 299] on div "The batch number is located on the bottom of each product bottle or container. …" at bounding box center [283, 295] width 185 height 29
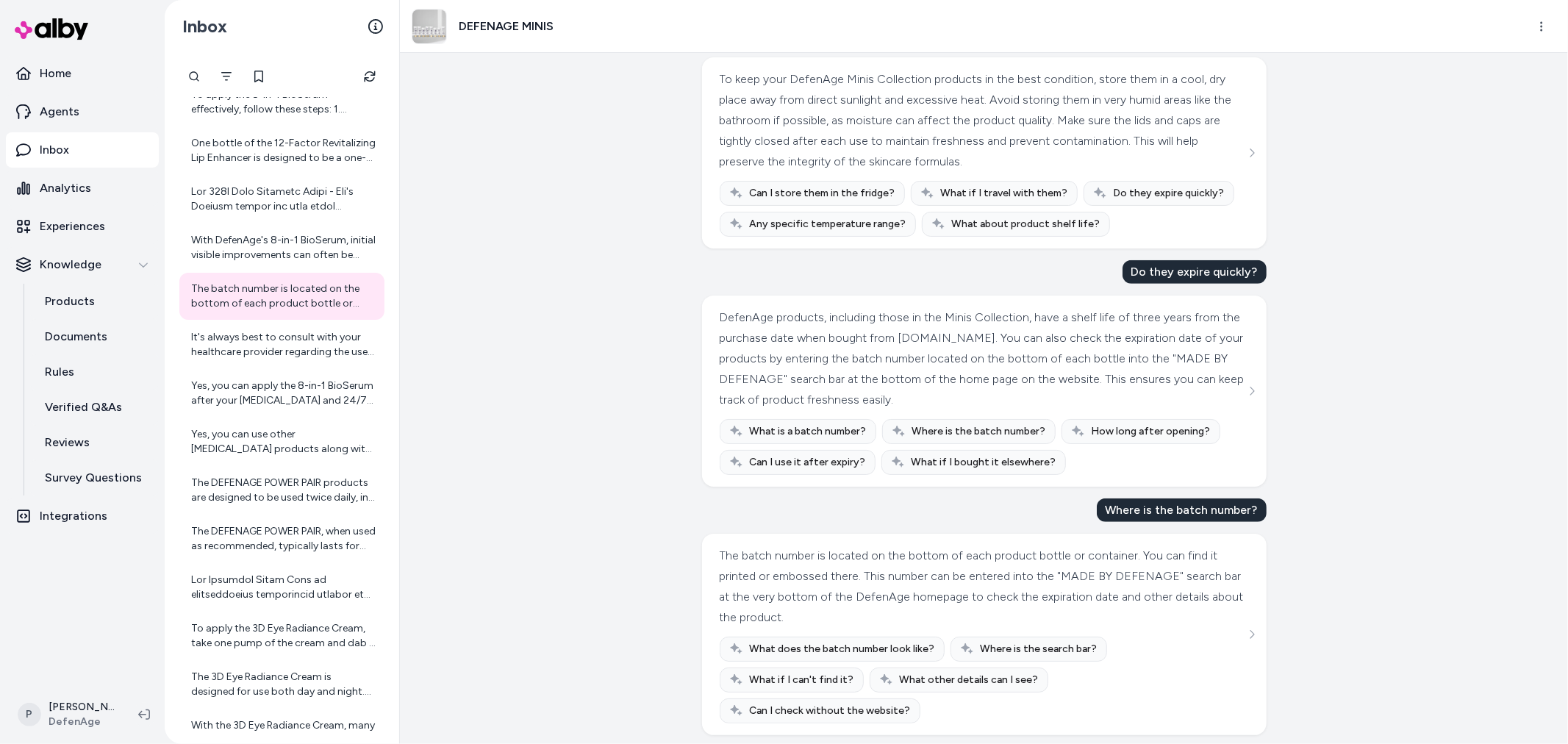
scroll to position [639, 0]
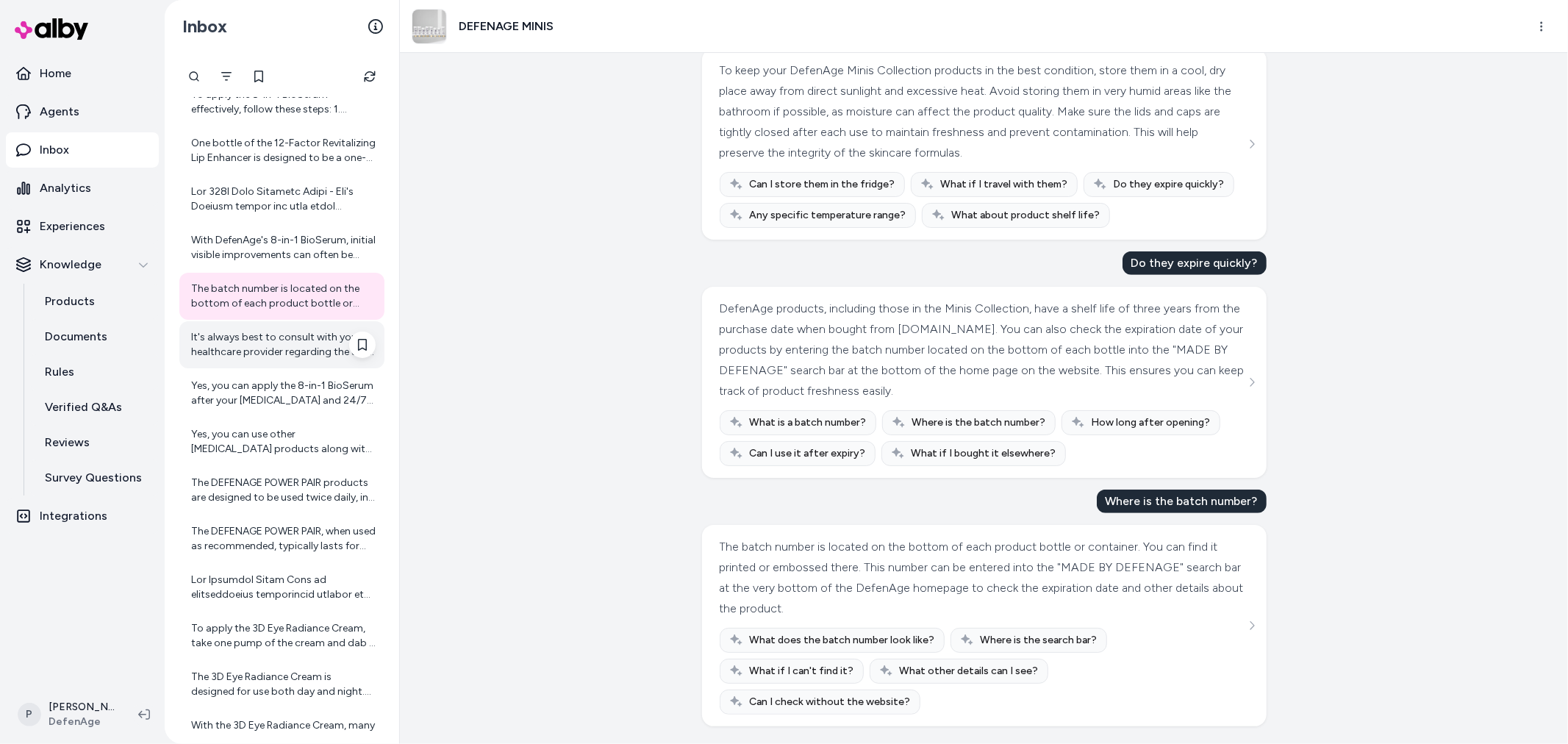
click at [283, 366] on div "It's always best to consult with your healthcare provider regarding the use of …" at bounding box center [282, 344] width 205 height 47
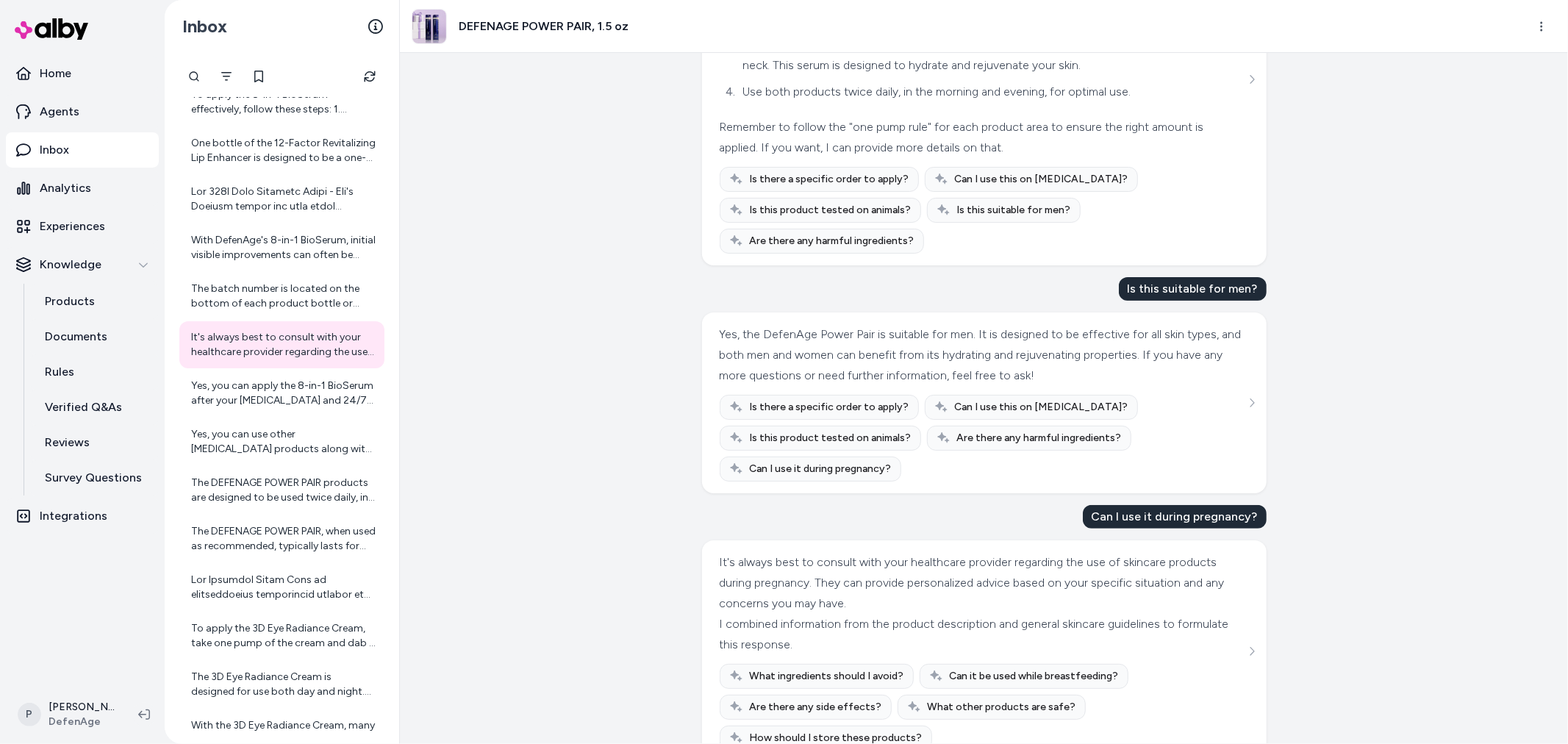
scroll to position [281, 0]
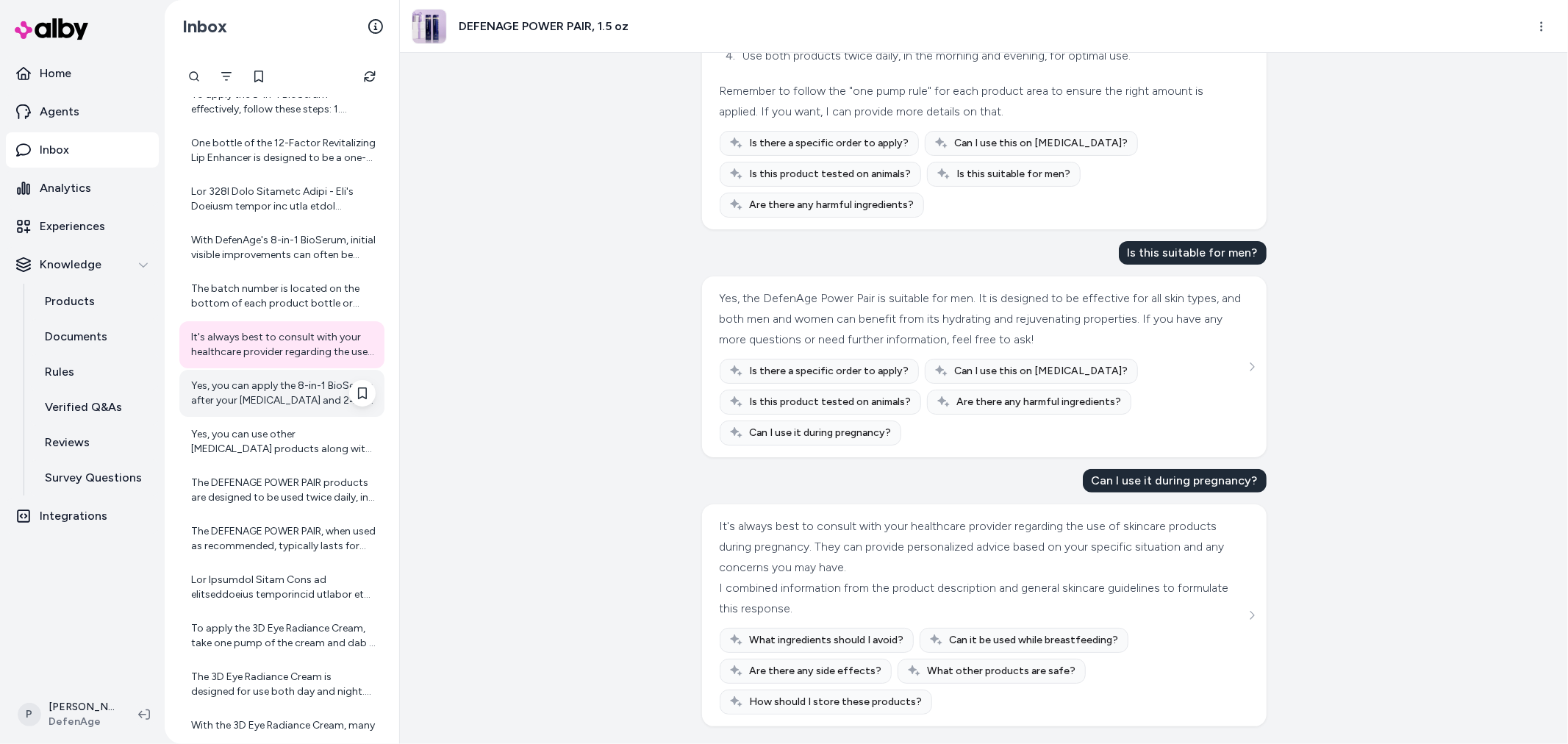
click at [280, 406] on div "Yes, you can apply the 8-in-1 BioSerum after your retinol and 24/7 Barrier Bala…" at bounding box center [283, 392] width 185 height 29
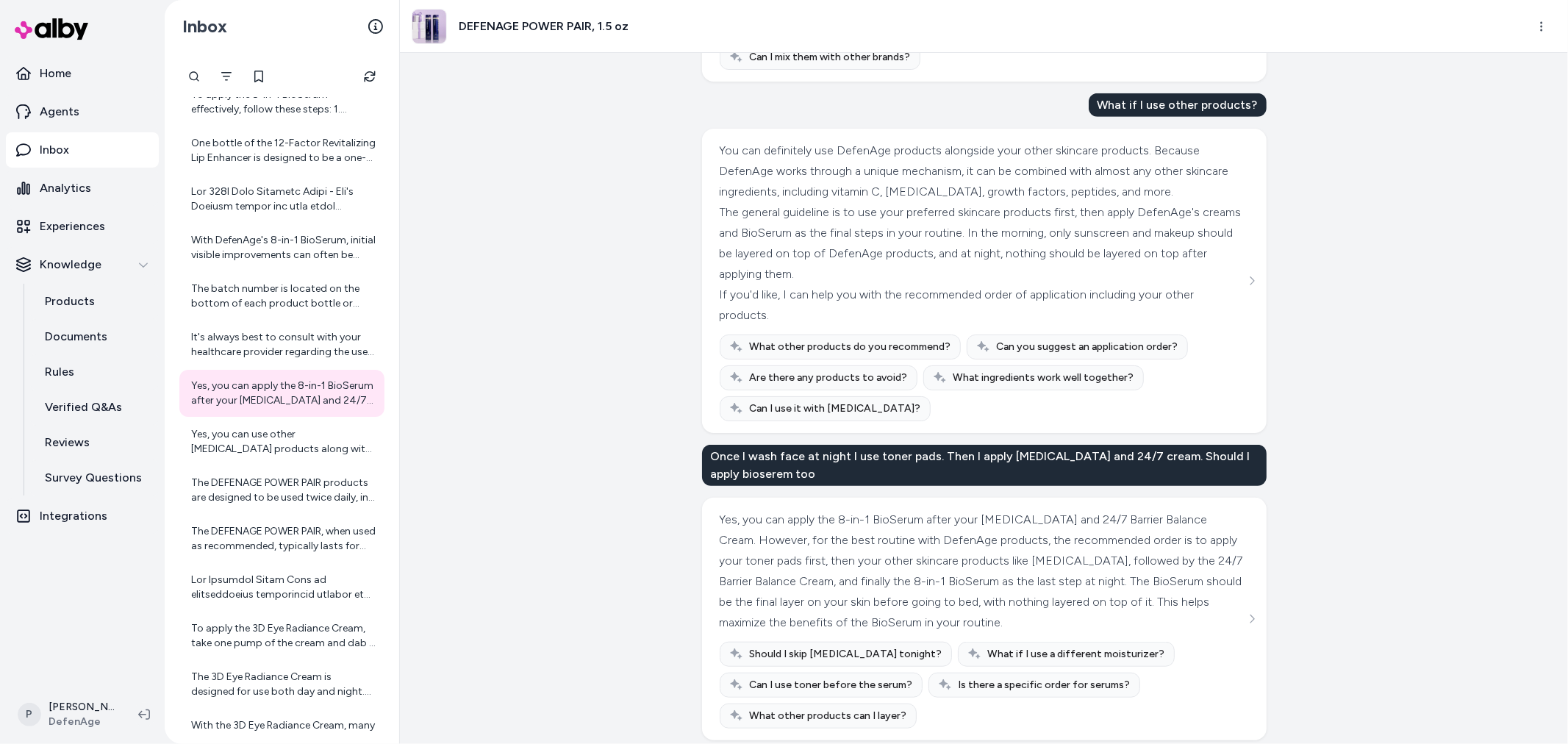
scroll to position [821, 0]
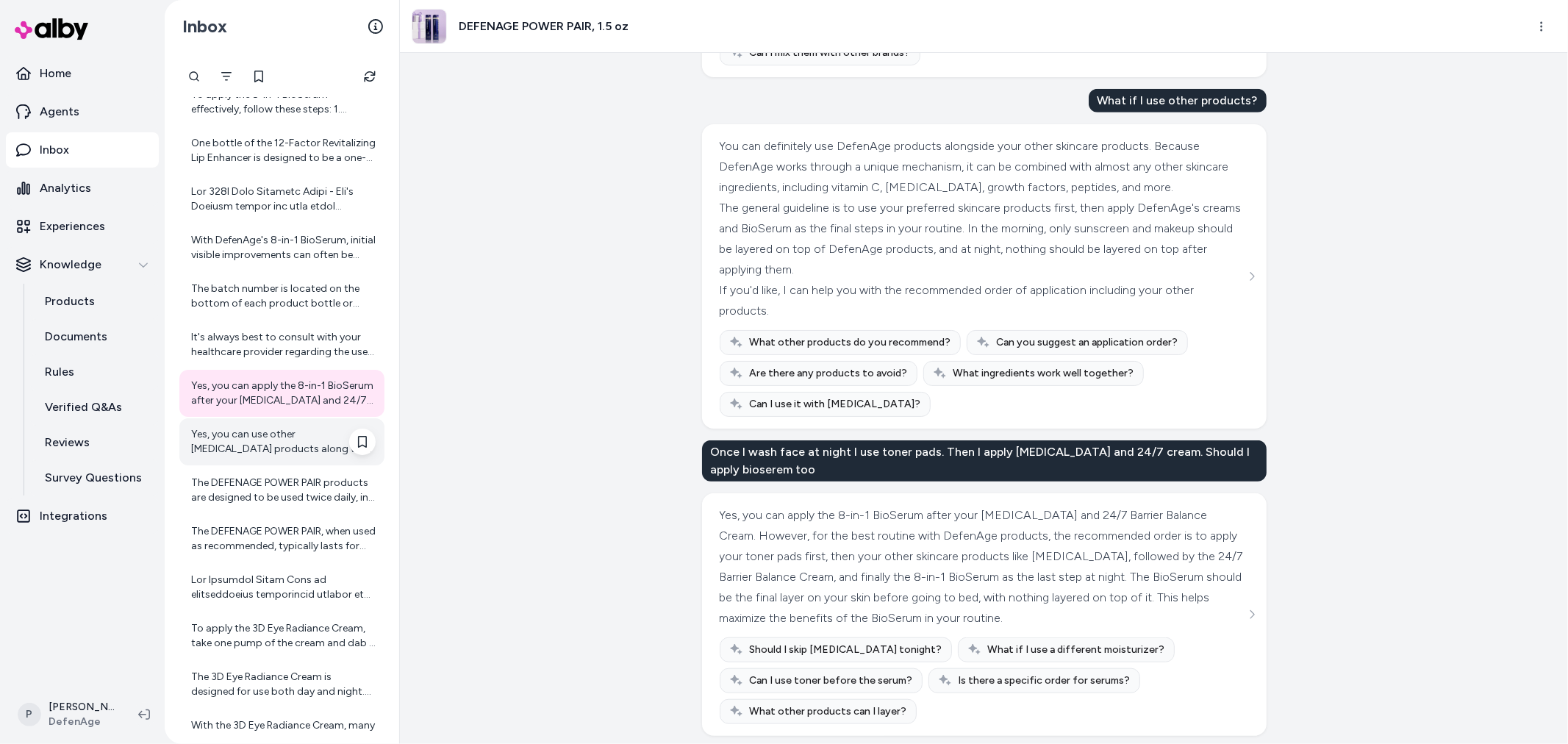
click at [231, 447] on div "Yes, you can use other retinol products along with the 8-in-1 BioSerum. DefenAg…" at bounding box center [283, 441] width 185 height 29
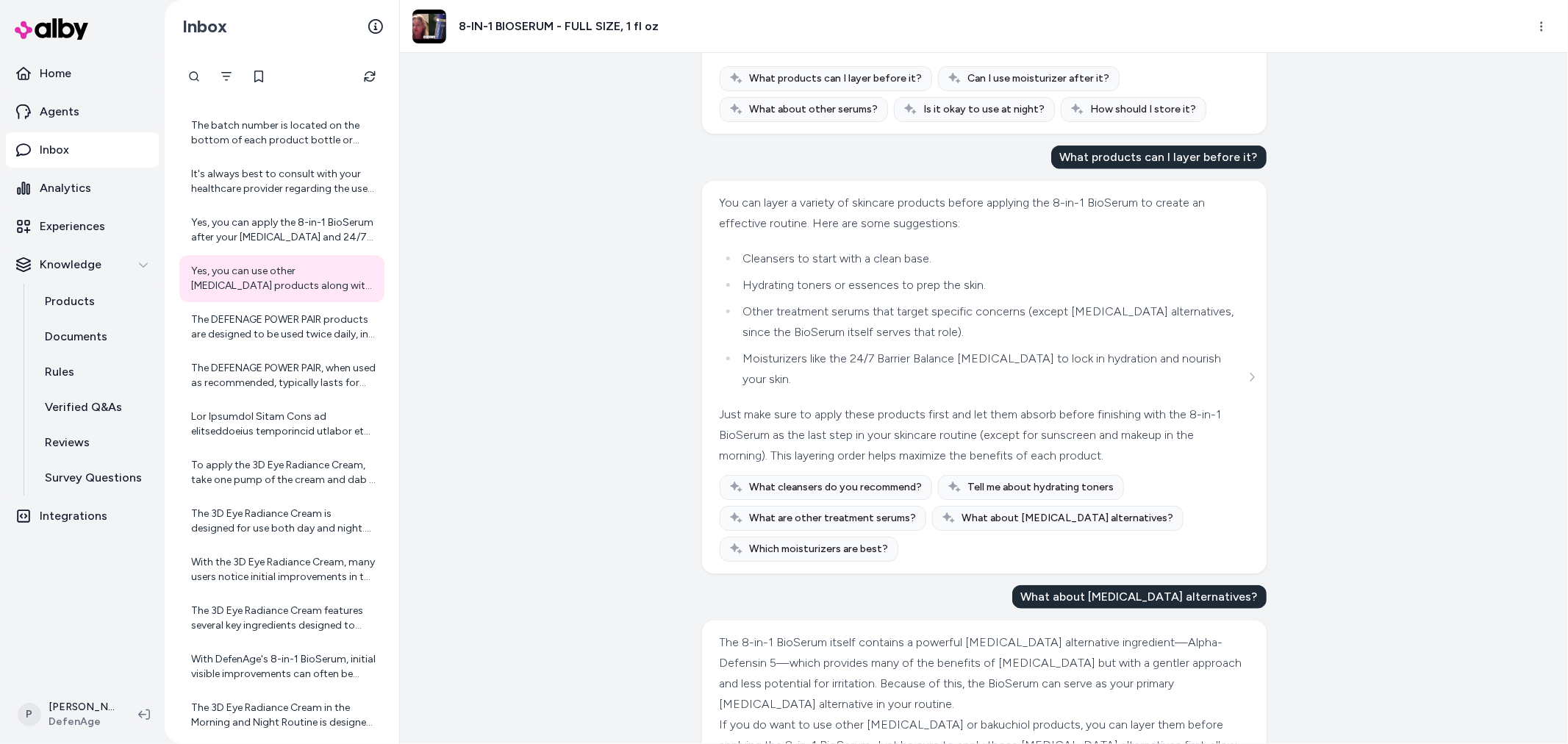
scroll to position [1143, 0]
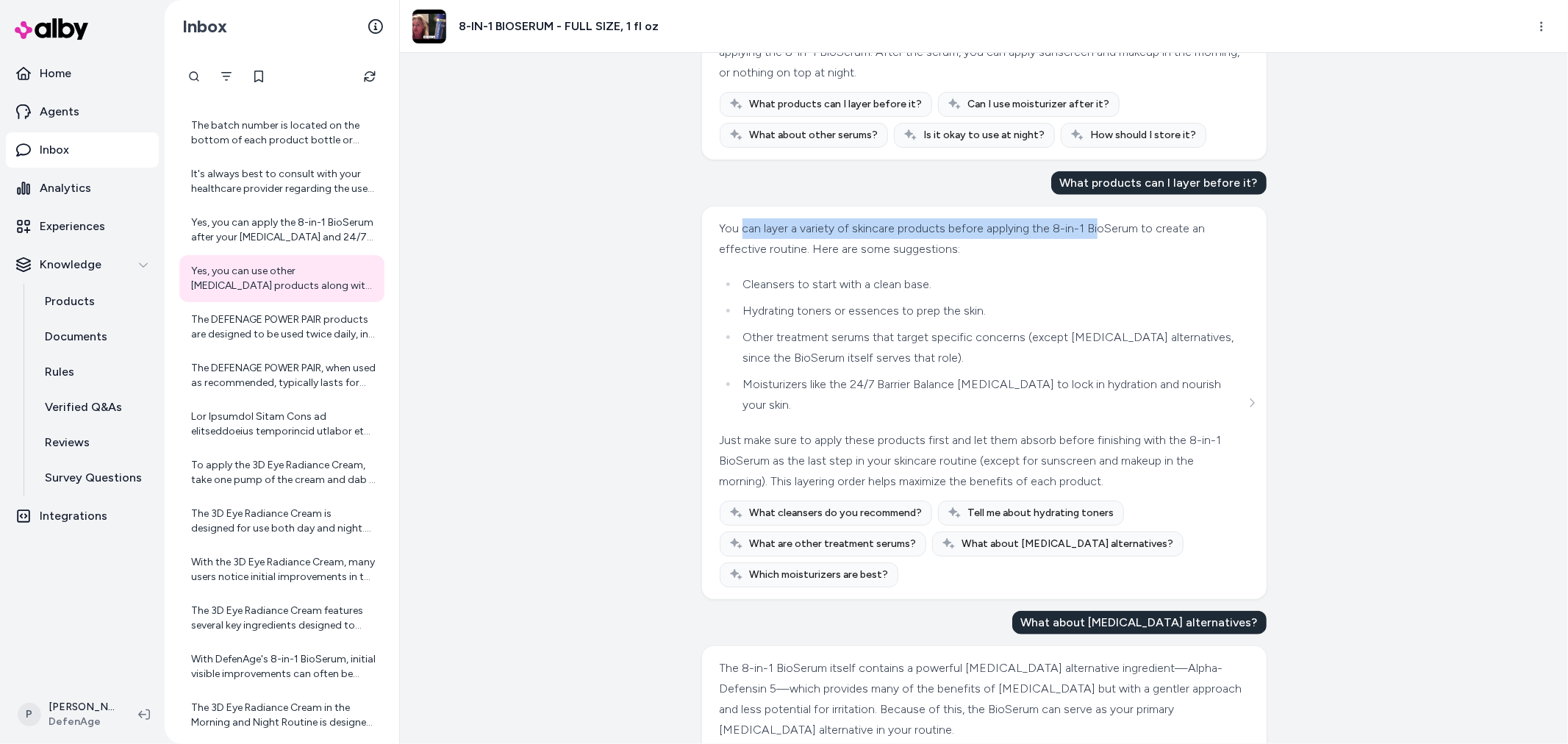
drag, startPoint x: 738, startPoint y: 296, endPoint x: 1091, endPoint y: 297, distance: 353.0
click at [1091, 259] on div "You can layer a variety of skincare products before applying the 8-in-1 BioSeru…" at bounding box center [981, 238] width 526 height 41
click at [1068, 329] on div "You can layer a variety of skincare products before applying the 8-in-1 BioSeru…" at bounding box center [981, 355] width 526 height 273
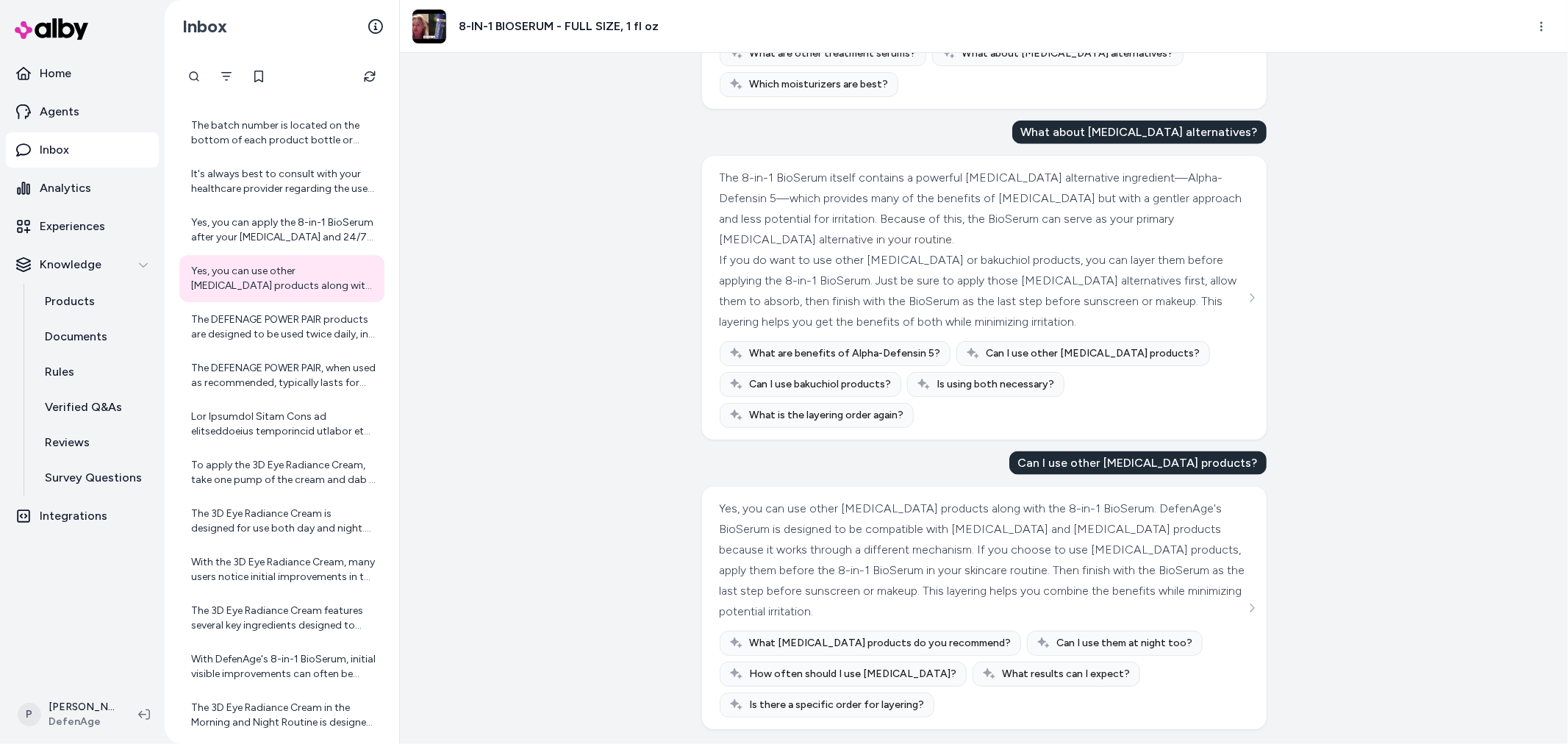
scroll to position [1699, 0]
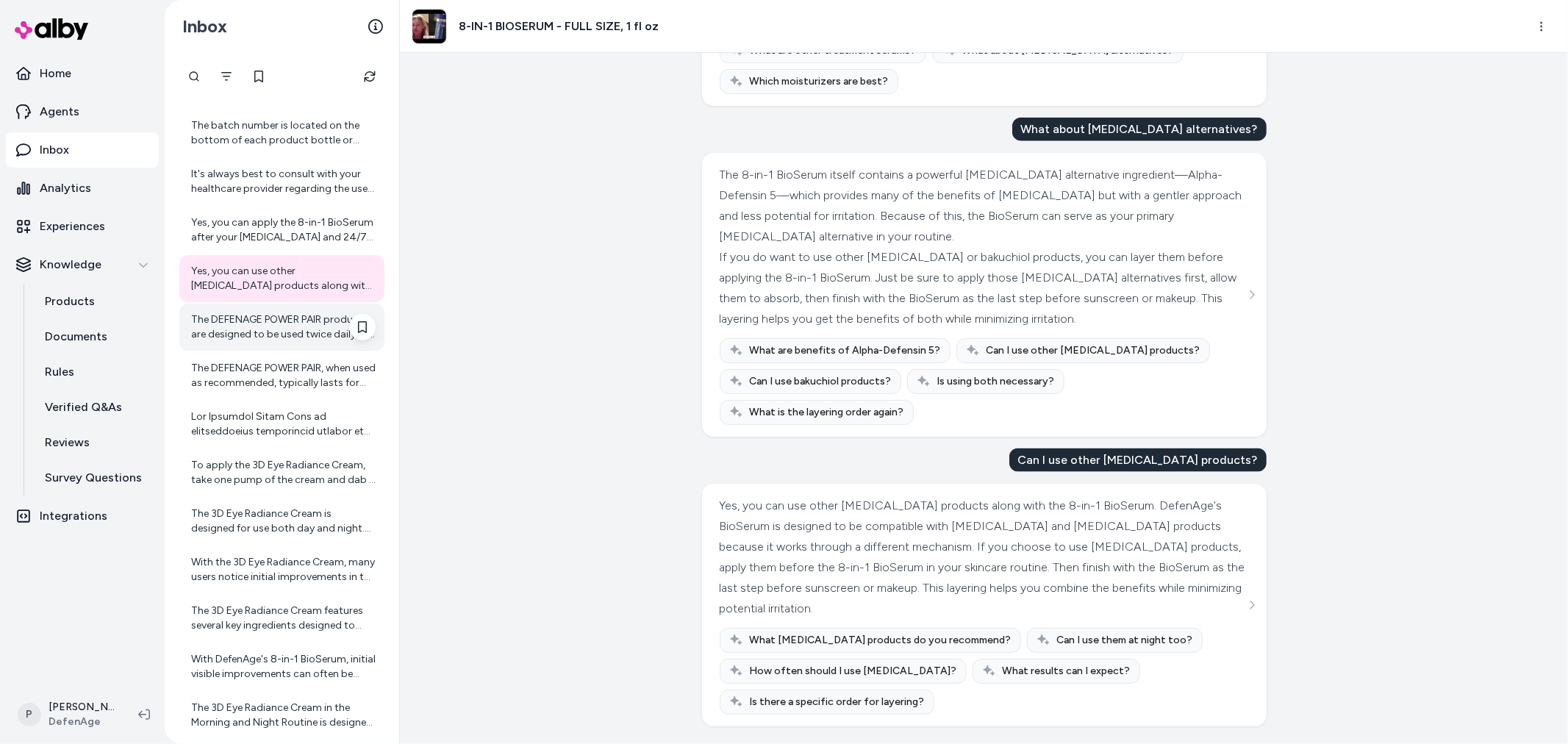
click at [282, 333] on div "The DEFENAGE POWER PAIR products are designed to be used twice daily, in the mo…" at bounding box center [283, 326] width 185 height 29
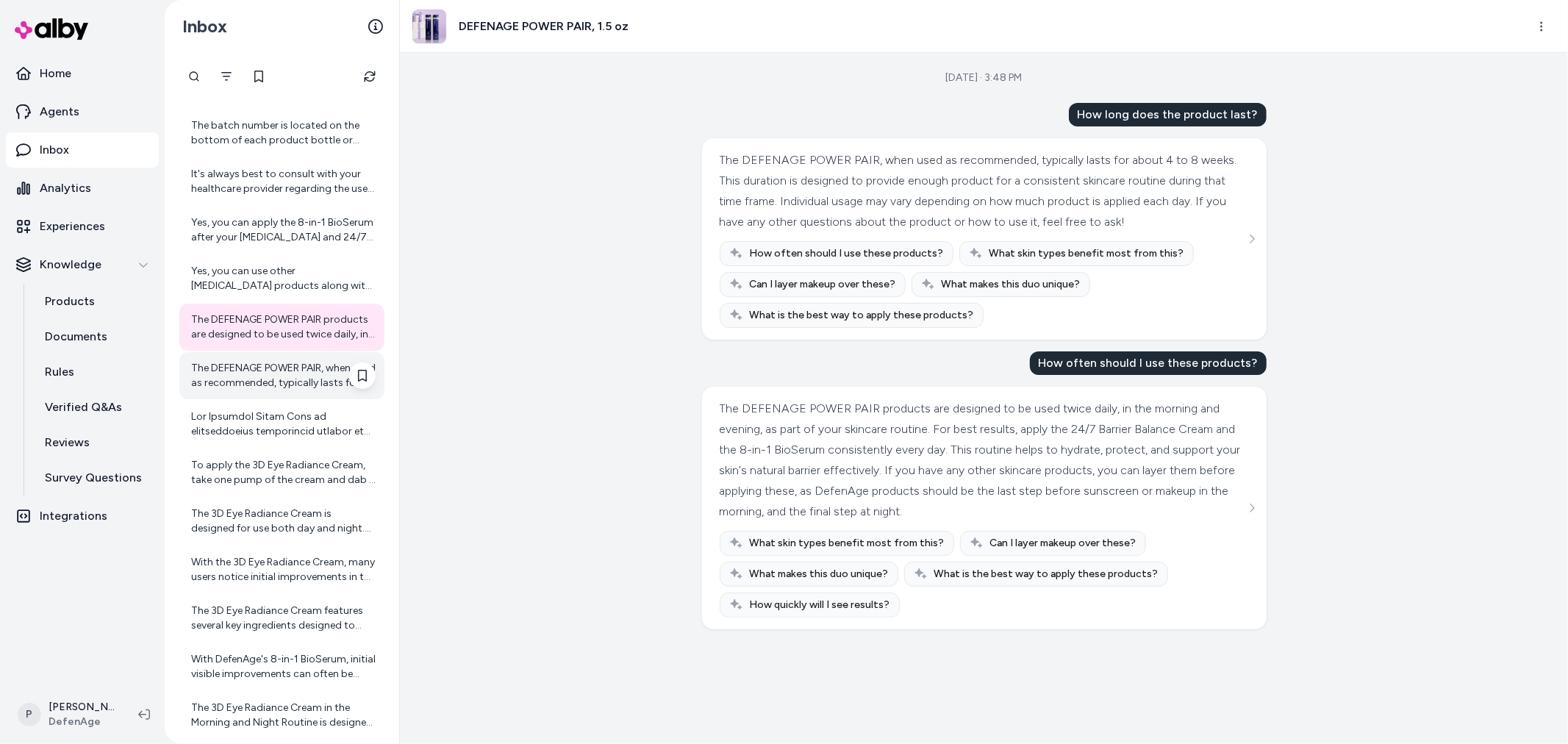
click at [266, 390] on div "The DEFENAGE POWER PAIR, when used as recommended, typically lasts for about 4 …" at bounding box center [282, 375] width 205 height 47
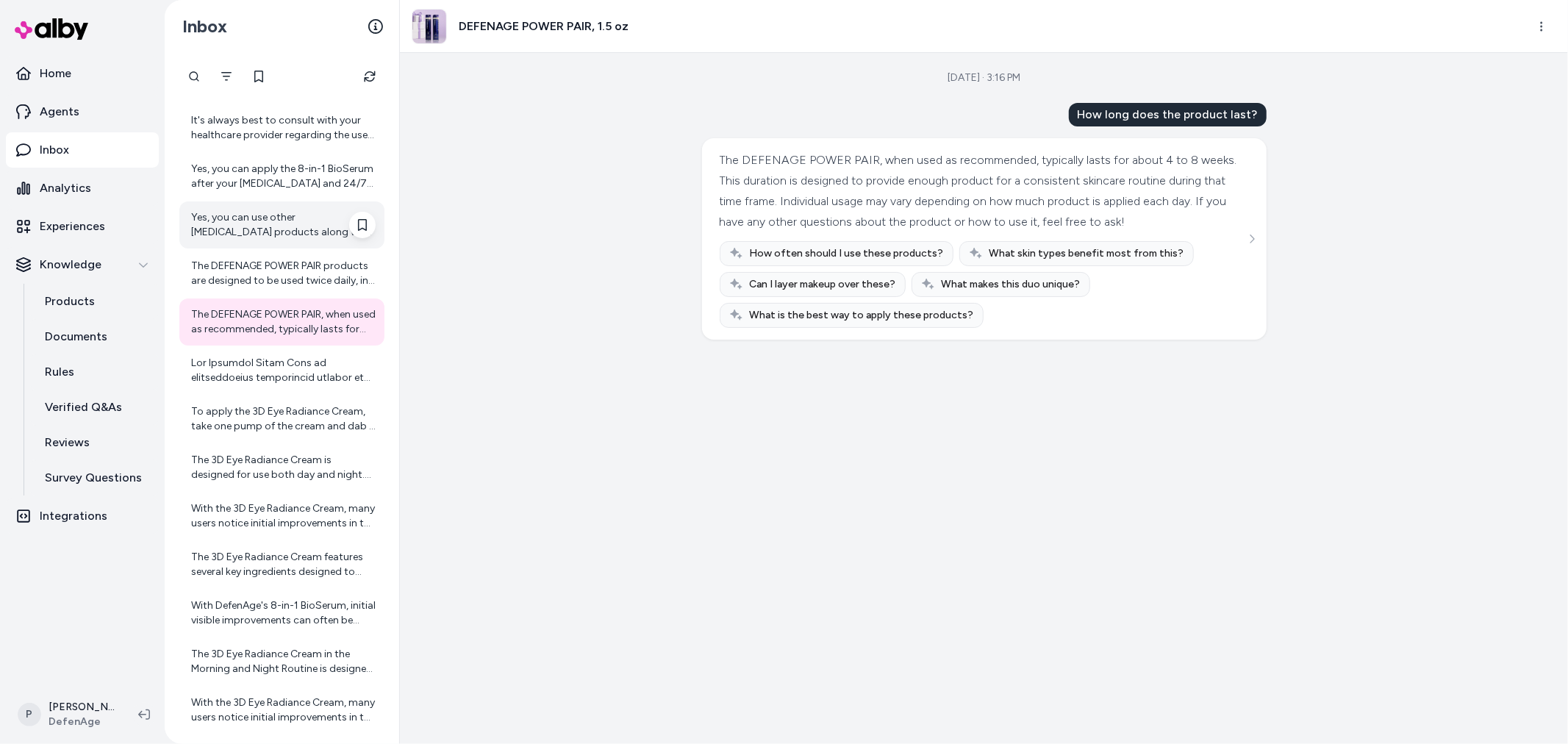
scroll to position [4221, 0]
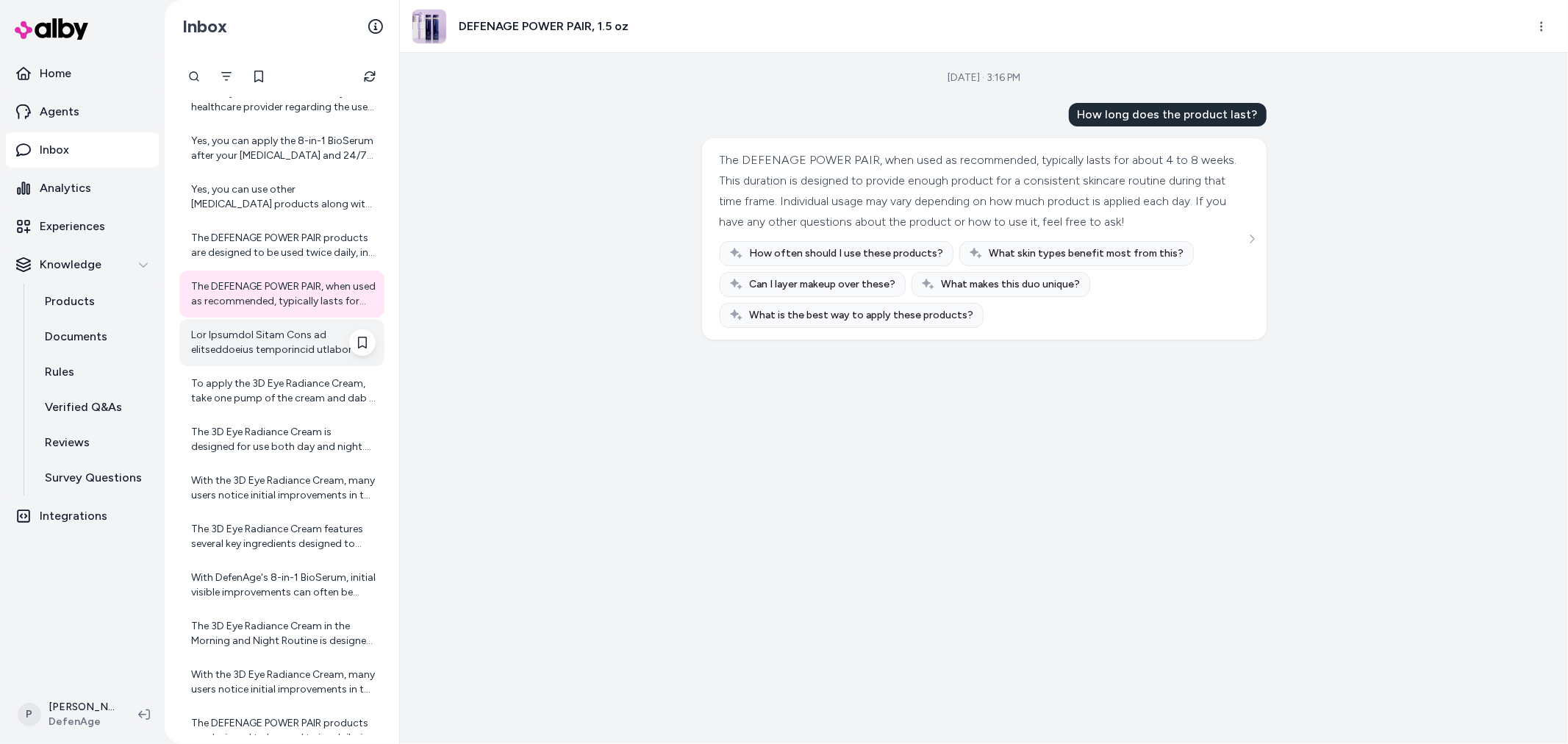
click at [261, 348] on div at bounding box center [283, 342] width 185 height 29
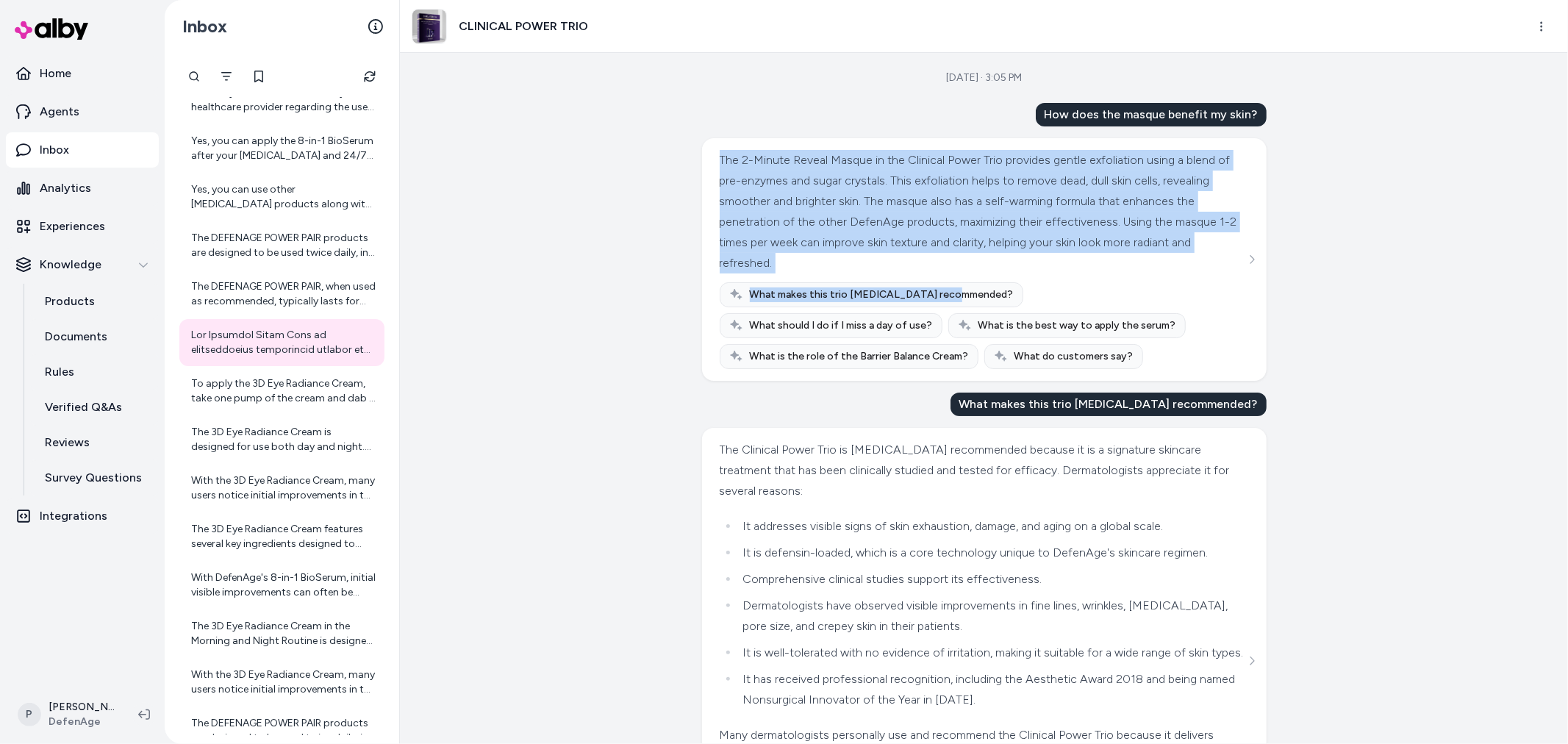
drag, startPoint x: 716, startPoint y: 159, endPoint x: 927, endPoint y: 276, distance: 241.3
click at [938, 280] on div "The 2-Minute Reveal Masque in the Clinical Power Trio provides gentle exfoliati…" at bounding box center [983, 259] width 530 height 219
click at [902, 259] on div "The 2-Minute Reveal Masque in the Clinical Power Trio provides gentle exfoliati…" at bounding box center [981, 211] width 526 height 124
drag, startPoint x: 902, startPoint y: 259, endPoint x: 708, endPoint y: 164, distance: 216.0
click at [708, 164] on div "The 2-Minute Reveal Masque in the Clinical Power Trio provides gentle exfoliati…" at bounding box center [984, 259] width 565 height 242
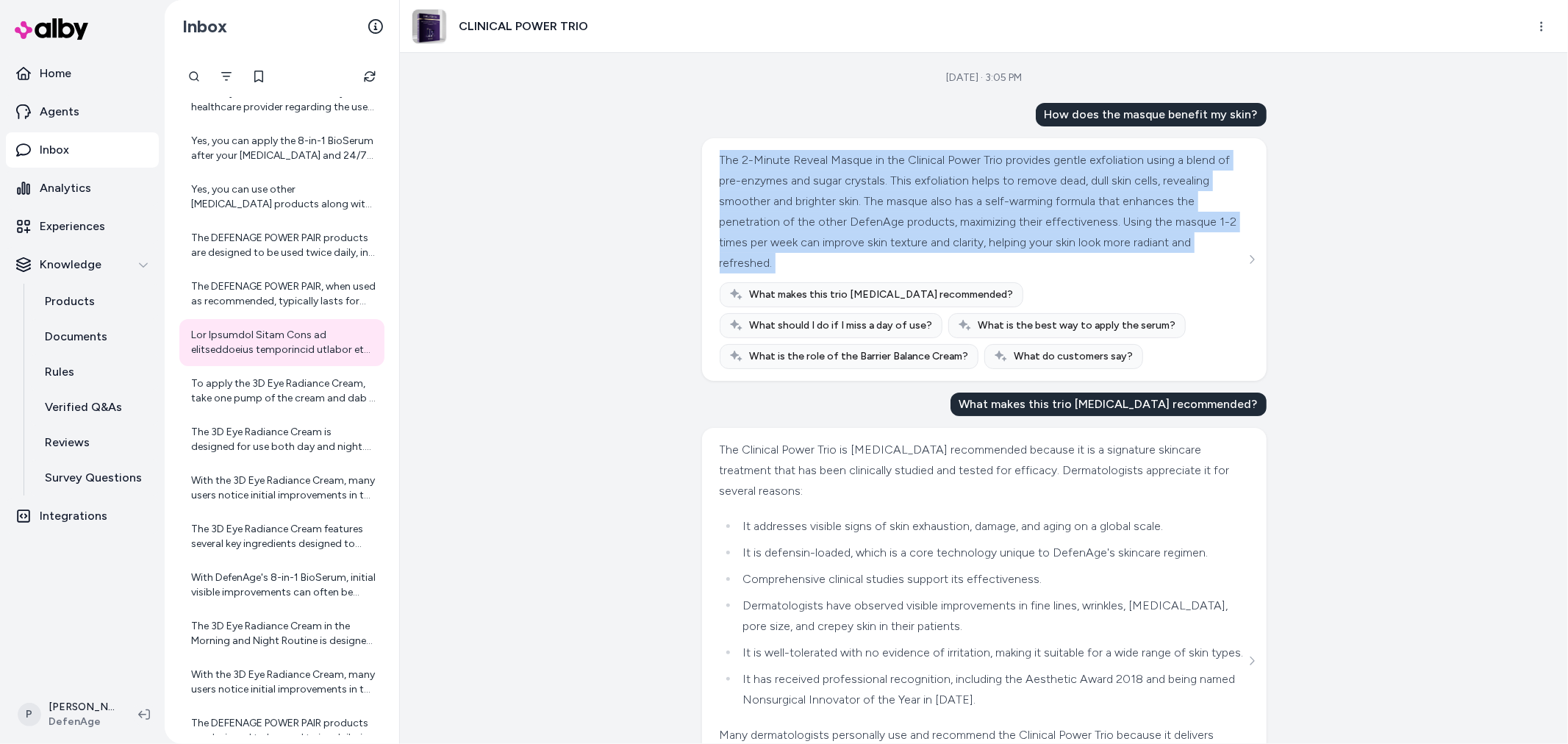
click at [843, 208] on div "The 2-Minute Reveal Masque in the Clinical Power Trio provides gentle exfoliati…" at bounding box center [981, 211] width 526 height 124
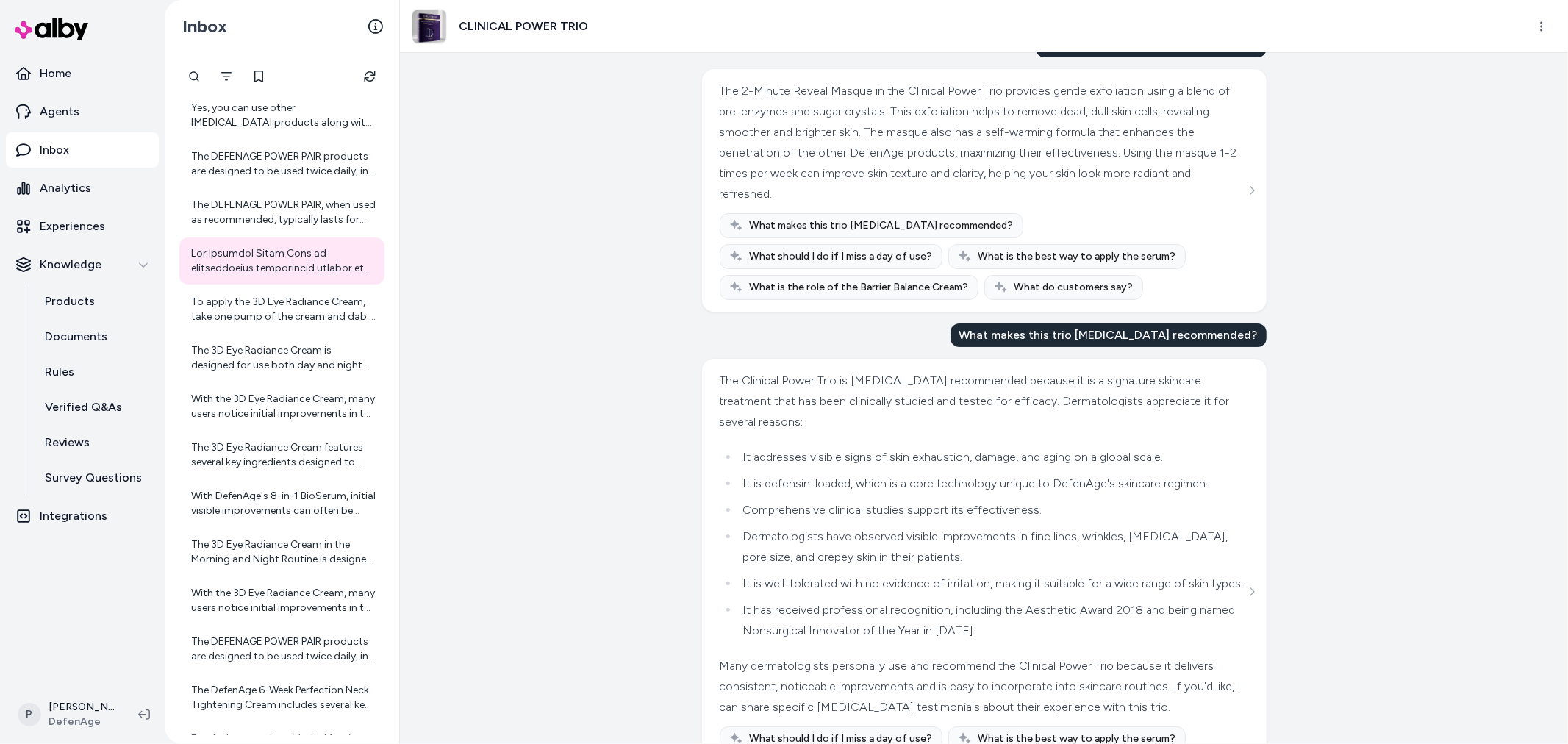
scroll to position [164, 0]
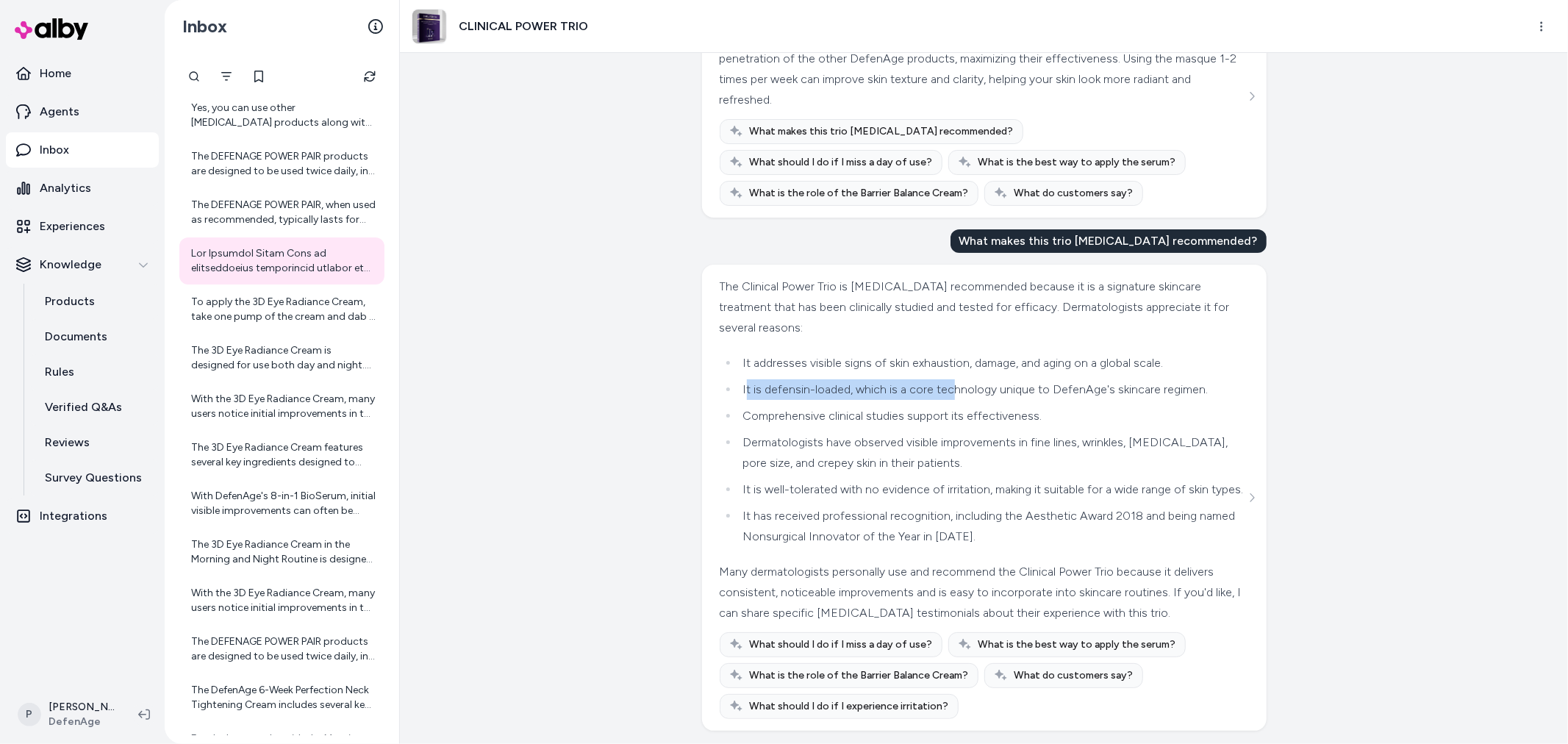
drag, startPoint x: 741, startPoint y: 390, endPoint x: 953, endPoint y: 395, distance: 212.1
click at [949, 394] on li "It is defensin-loaded, which is a core technology unique to DefenAge's skincare…" at bounding box center [992, 389] width 507 height 21
click at [987, 400] on ul "It addresses visible signs of skin exhaustion, damage, and aging on a global sc…" at bounding box center [981, 450] width 526 height 194
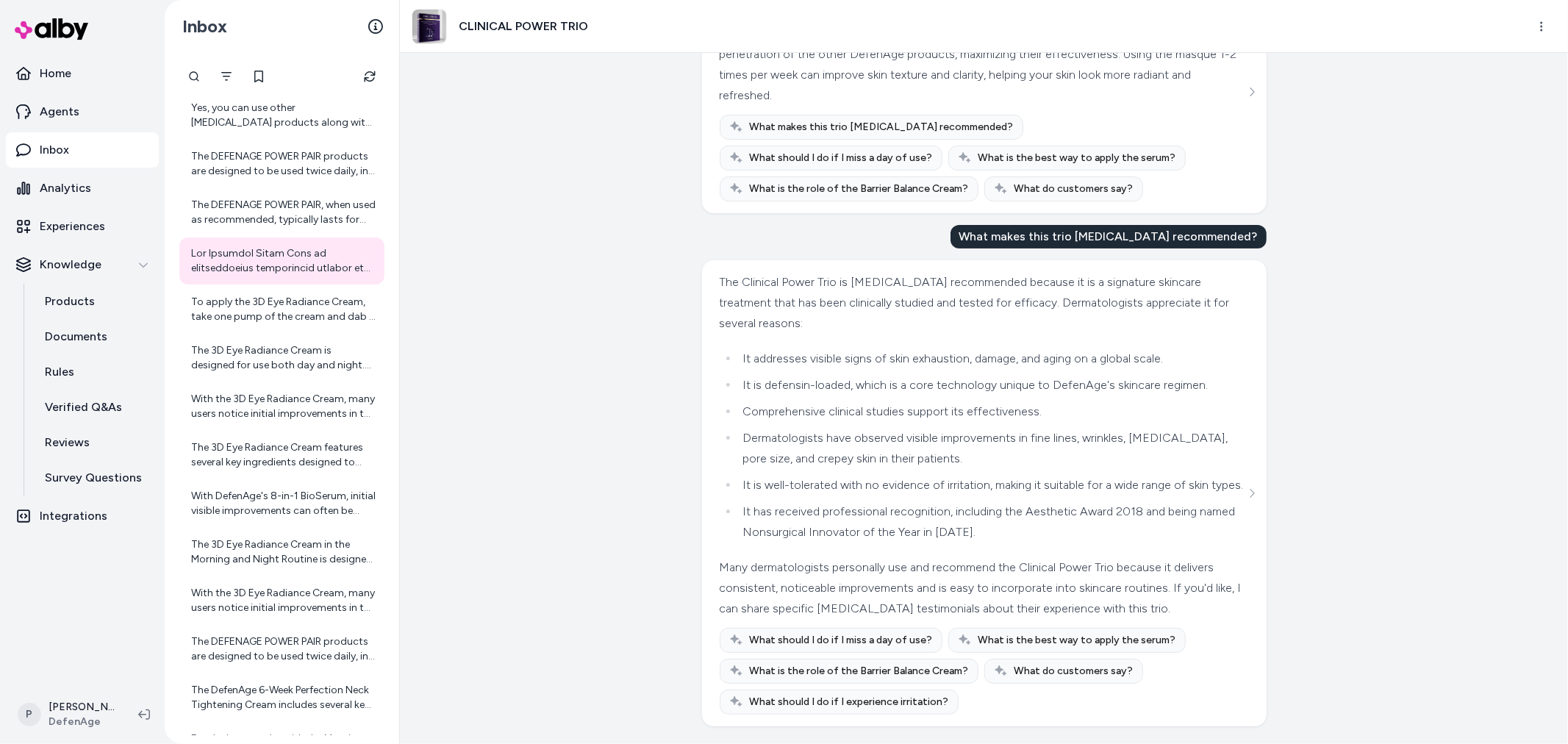
scroll to position [208, 0]
click at [310, 297] on div "To apply the 3D Eye Radiance Cream, take one pump of the cream and dab it three…" at bounding box center [283, 308] width 185 height 29
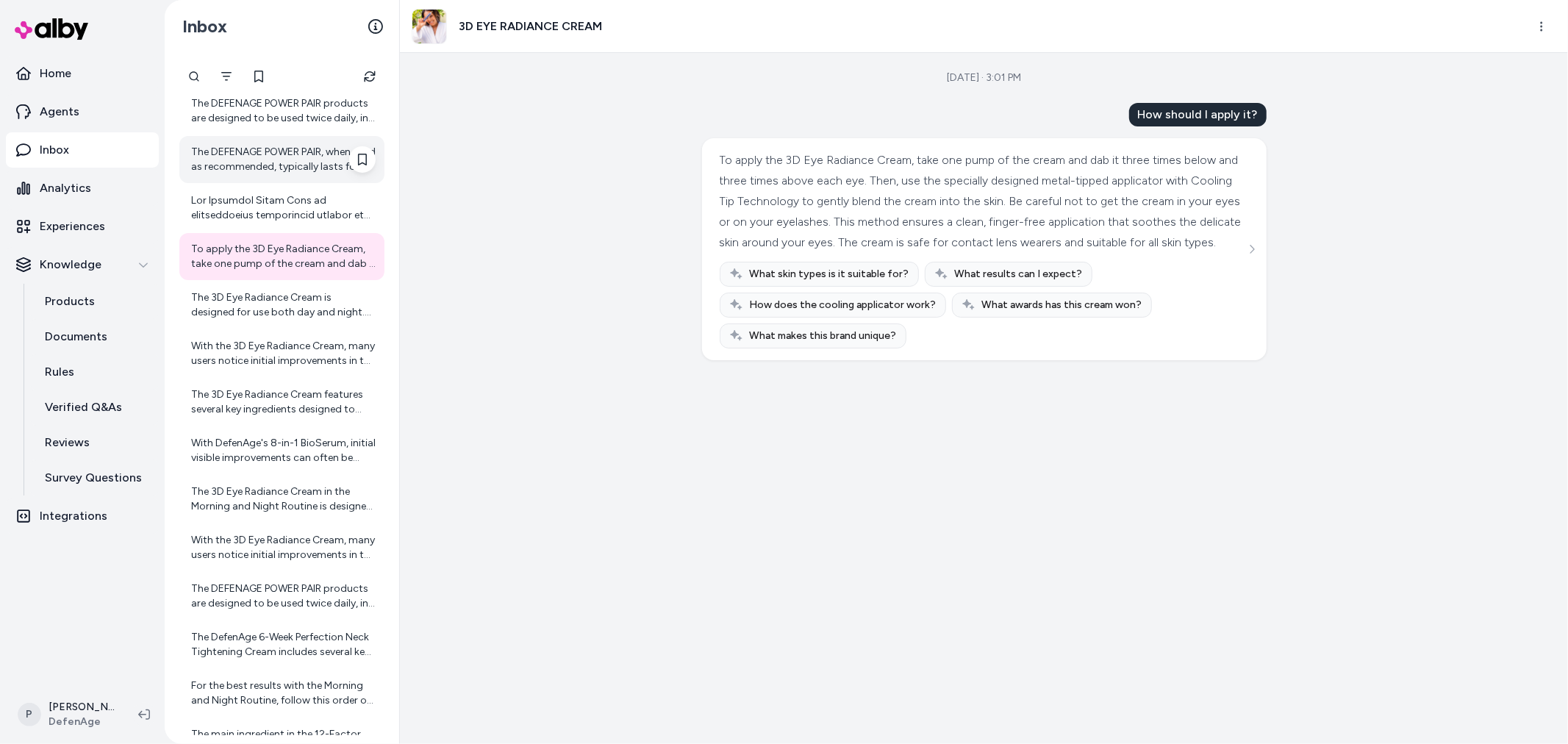
scroll to position [4384, 0]
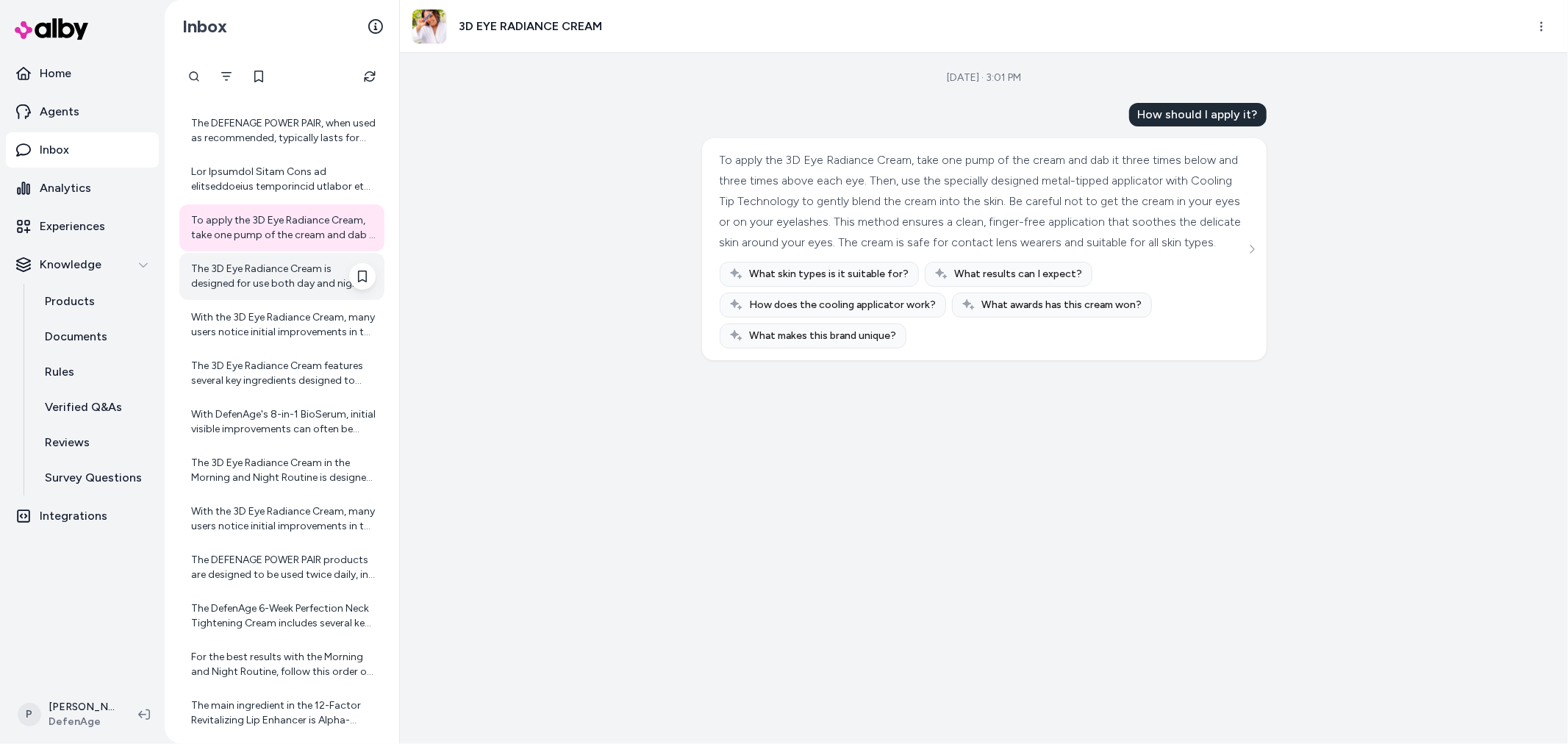
click at [268, 282] on div "The 3D Eye Radiance Cream is designed for use both day and night. For best resu…" at bounding box center [283, 275] width 185 height 29
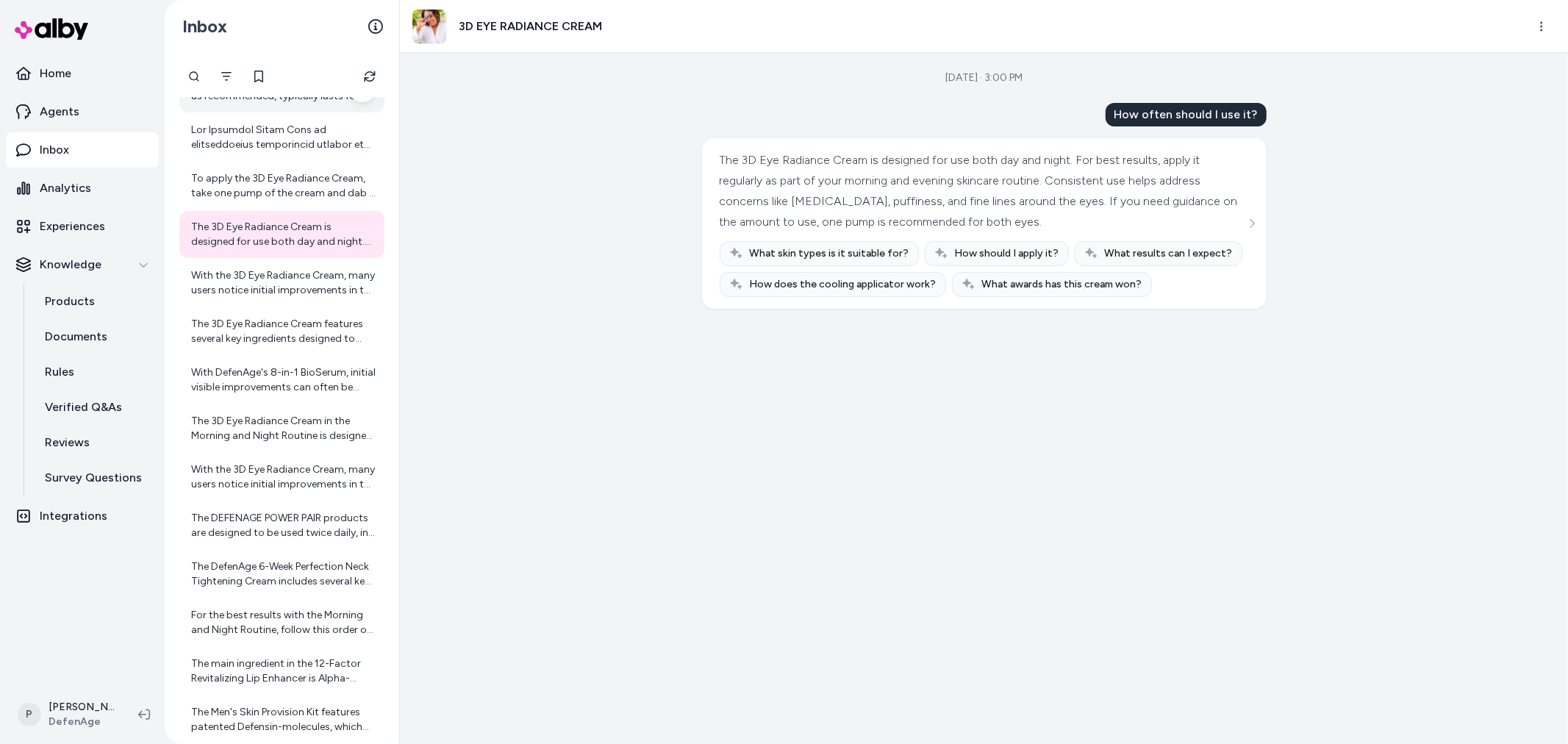
scroll to position [4466, 0]
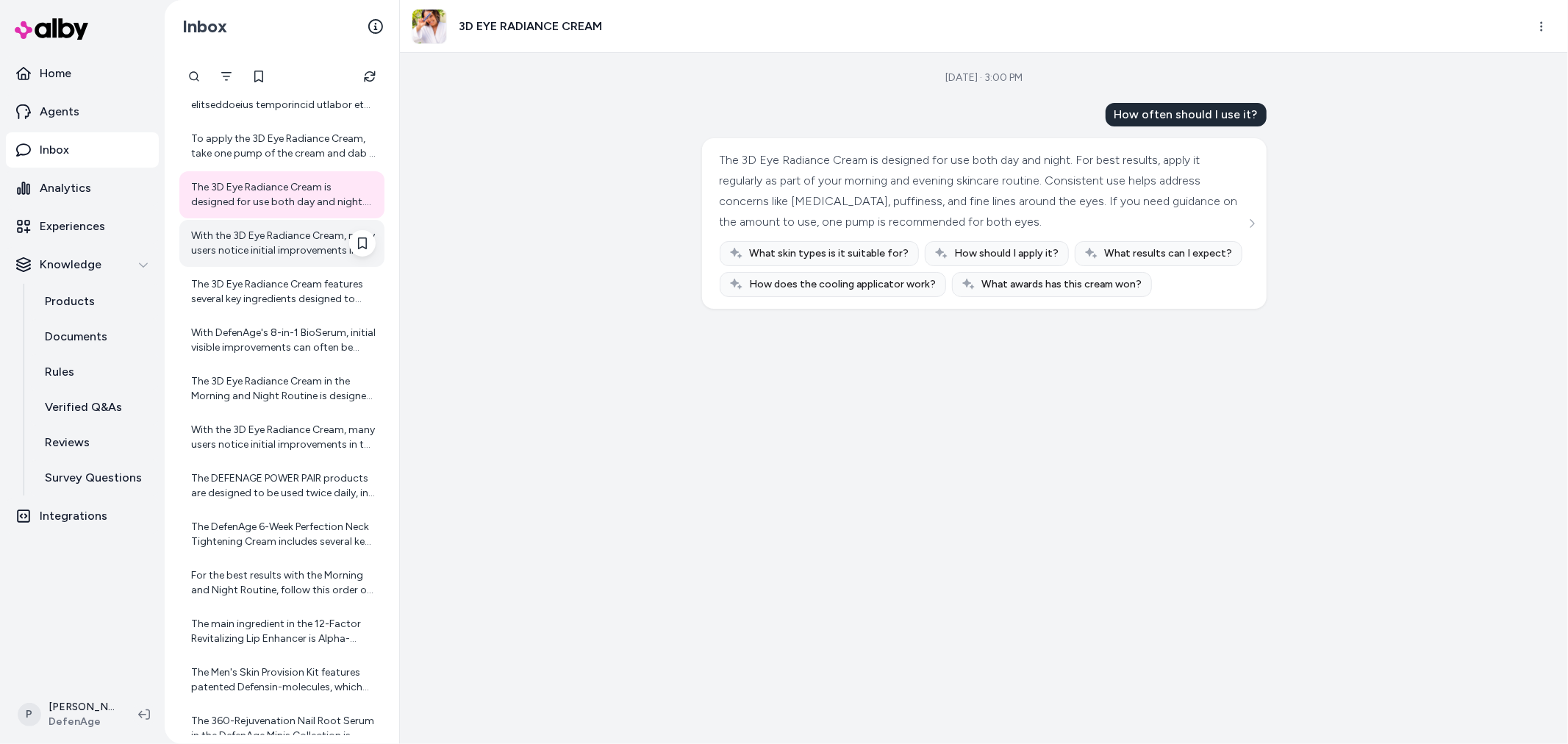
click at [275, 226] on div "With the 3D Eye Radiance Cream, many users notice initial improvements in the a…" at bounding box center [282, 242] width 205 height 47
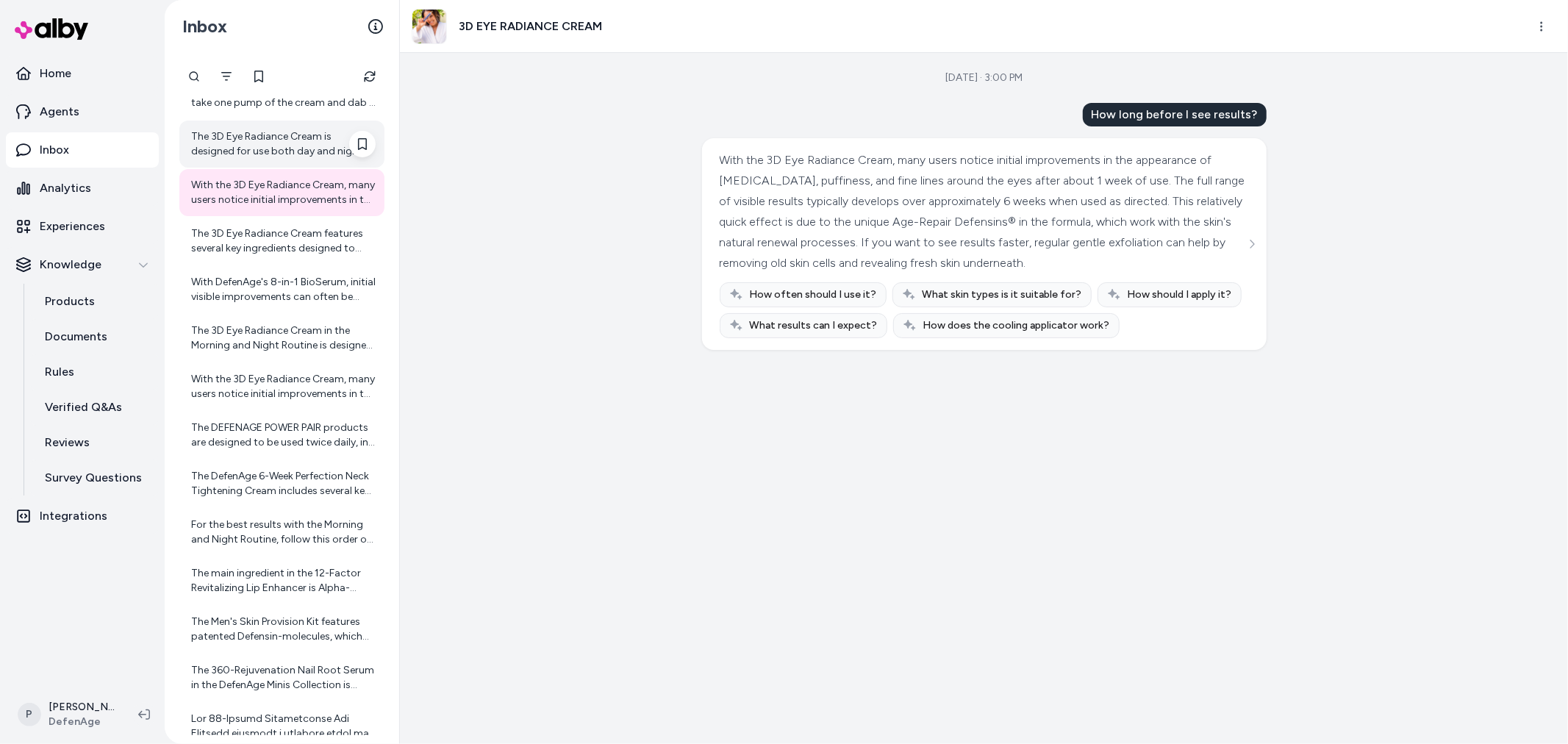
scroll to position [4540, 0]
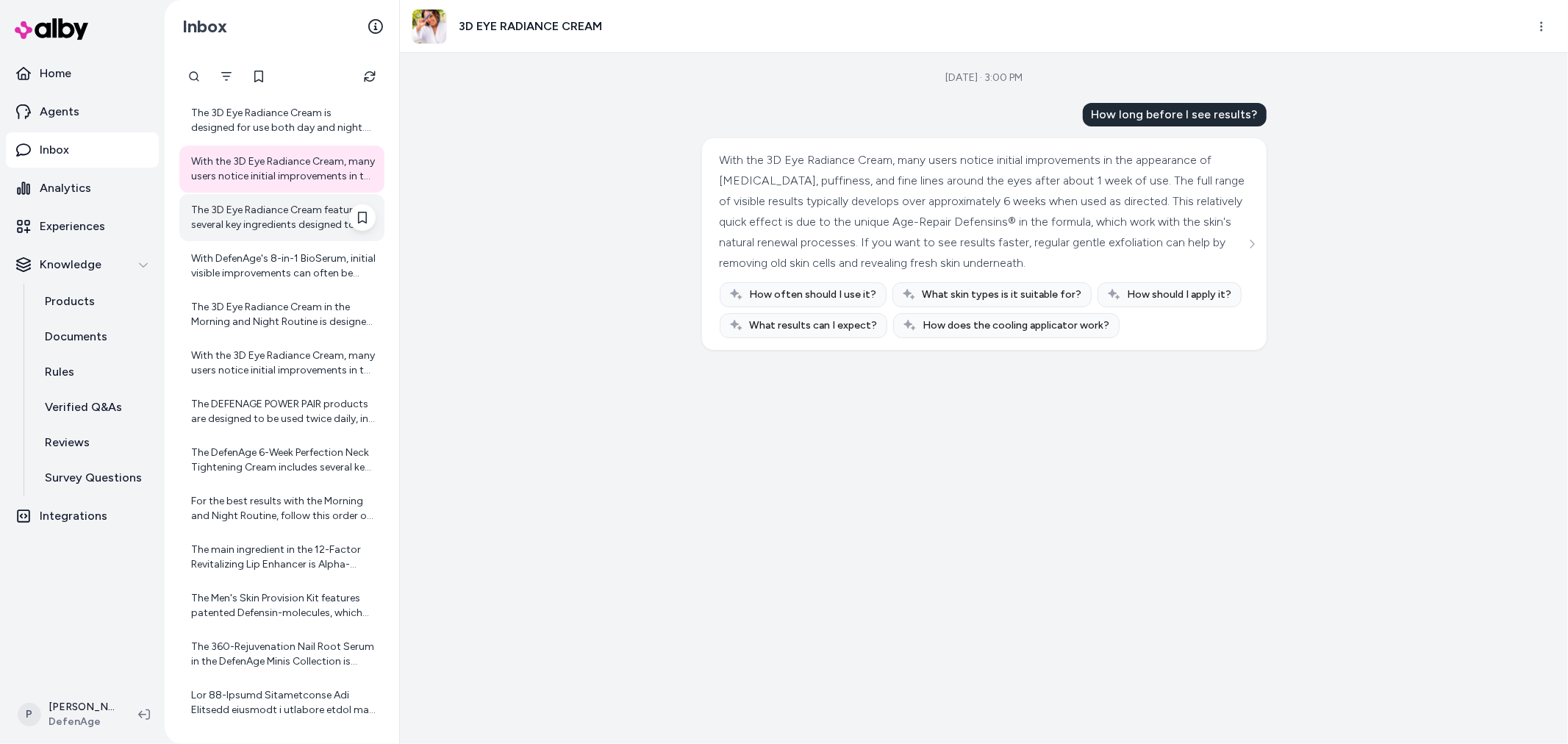
click at [278, 224] on div "The 3D Eye Radiance Cream features several key ingredients designed to address …" at bounding box center [283, 216] width 185 height 29
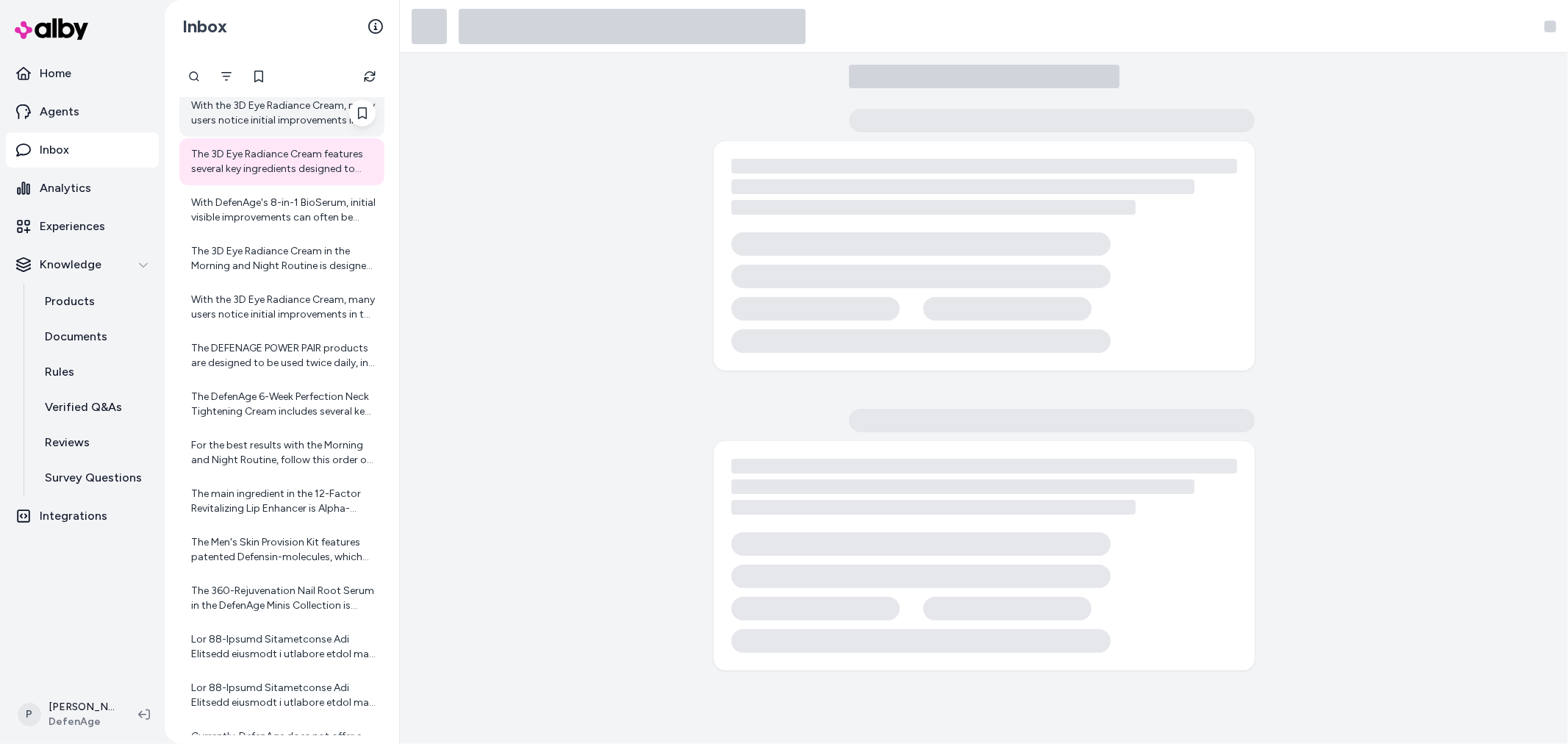
scroll to position [4623, 0]
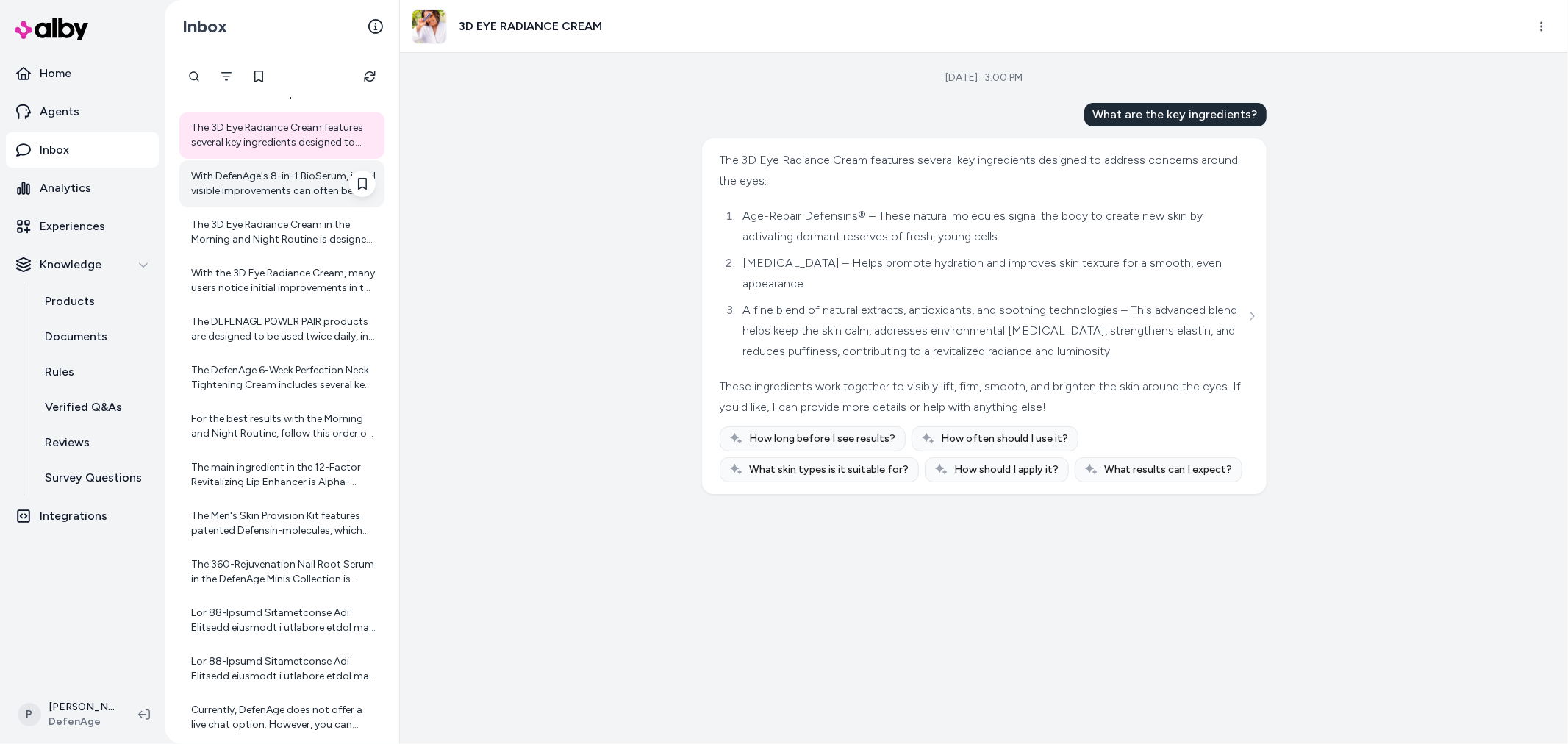
click at [270, 175] on div "With DefenAge's 8-in-1 BioSerum, initial visible improvements can often be seen…" at bounding box center [283, 183] width 185 height 29
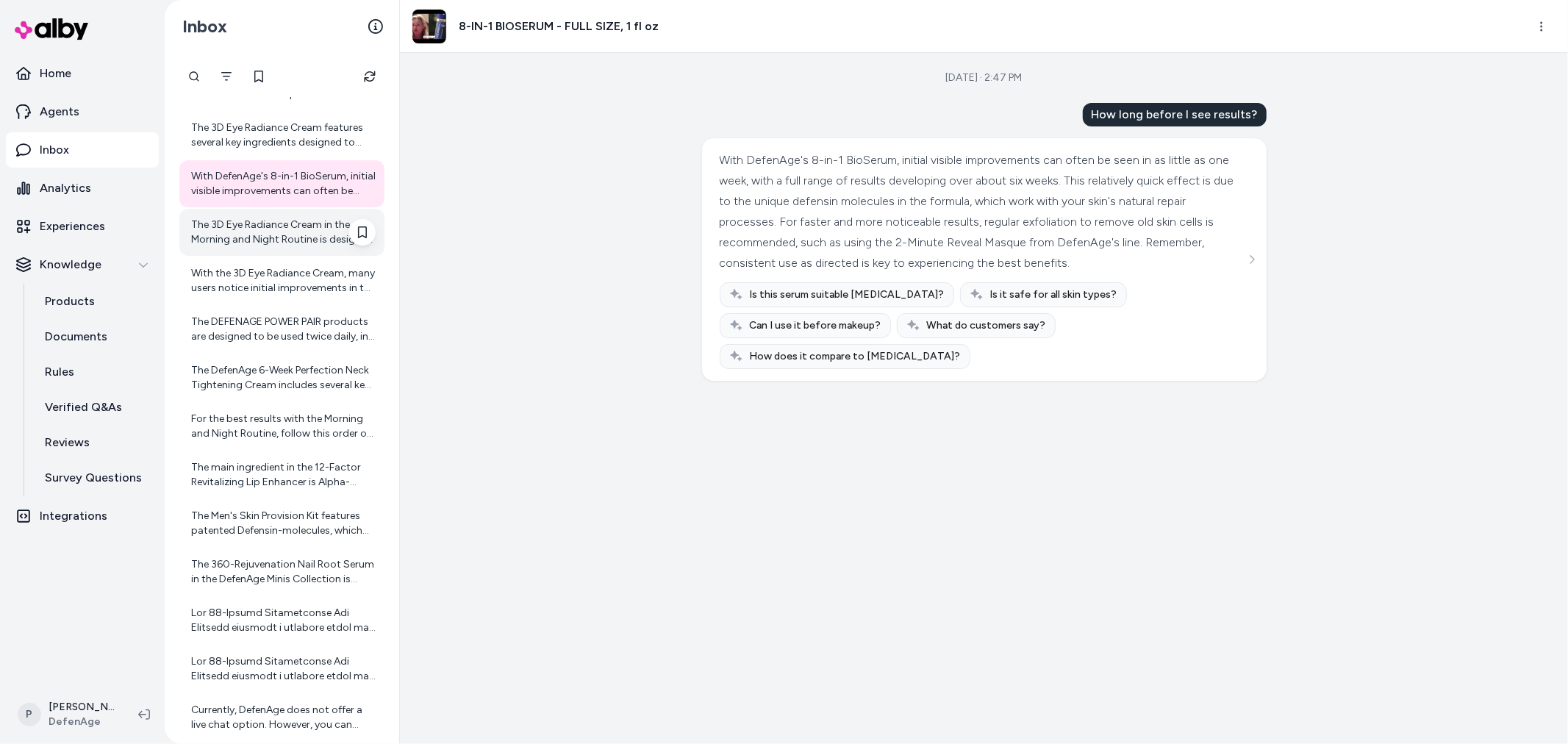
click at [263, 228] on div "The 3D Eye Radiance Cream in the Morning and Night Routine is designed to revit…" at bounding box center [283, 231] width 185 height 29
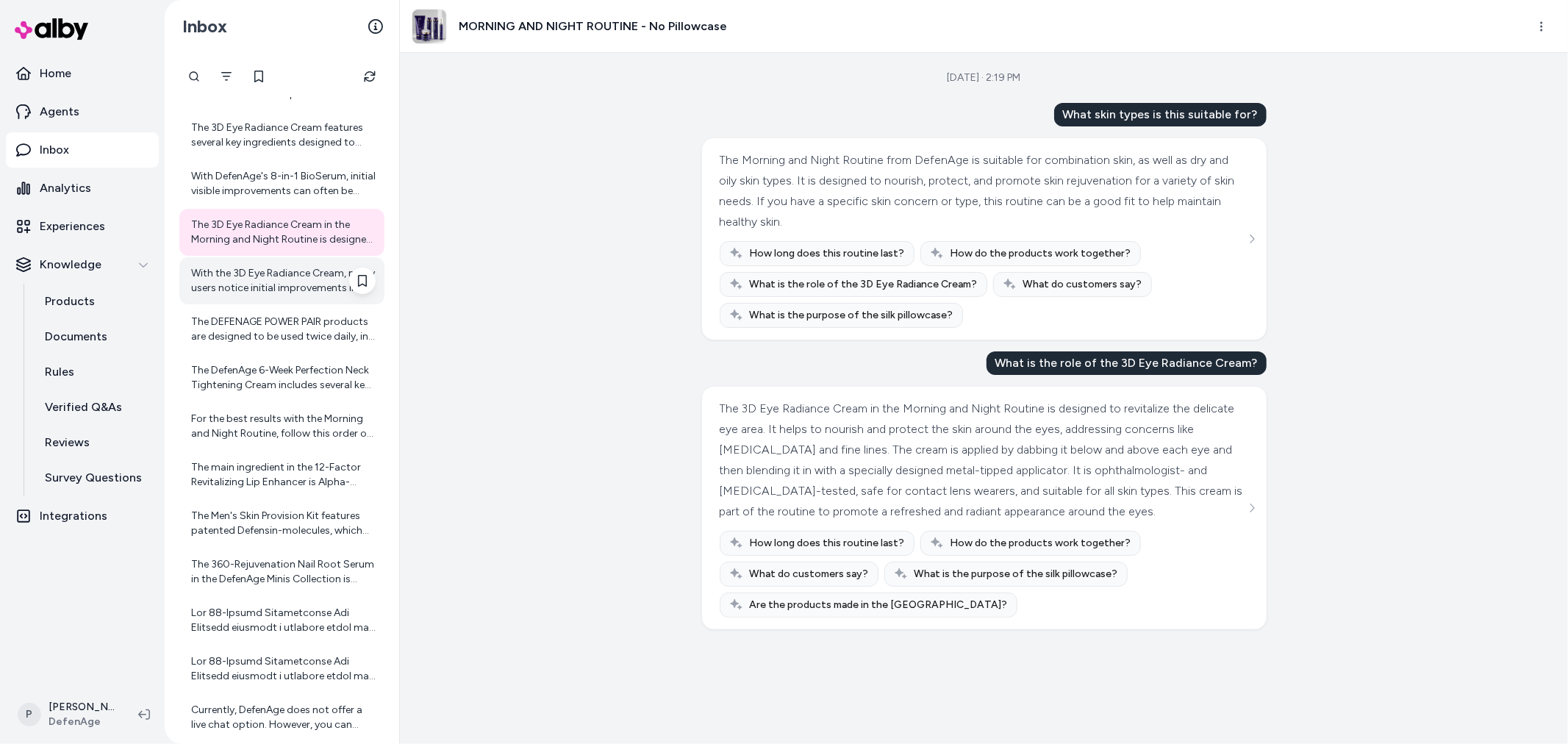
click at [266, 274] on div "With the 3D Eye Radiance Cream, many users notice initial improvements in the a…" at bounding box center [283, 280] width 185 height 29
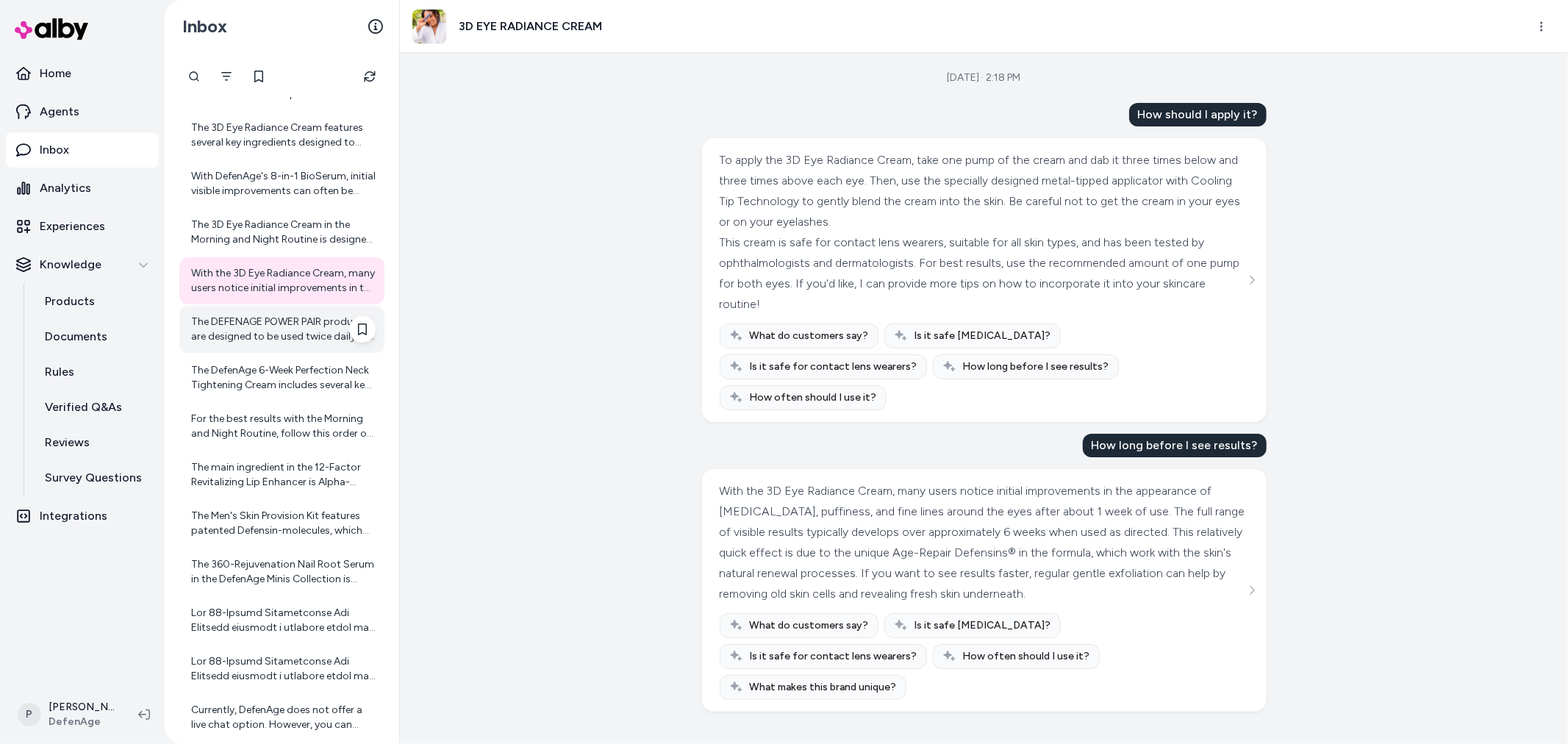
click at [230, 336] on div "The DEFENAGE POWER PAIR products are designed to be used twice daily, in the mo…" at bounding box center [283, 328] width 185 height 29
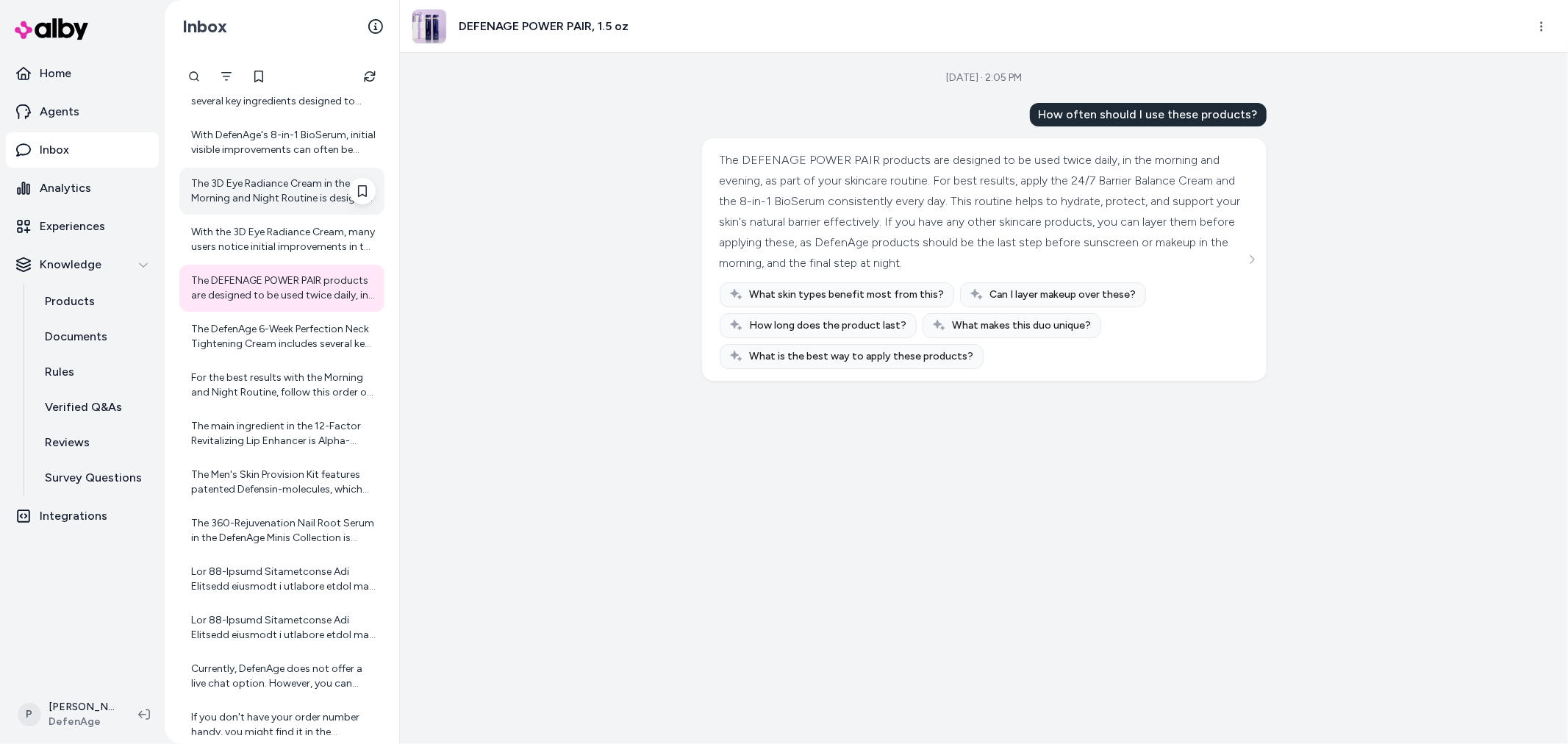
scroll to position [4703, 0]
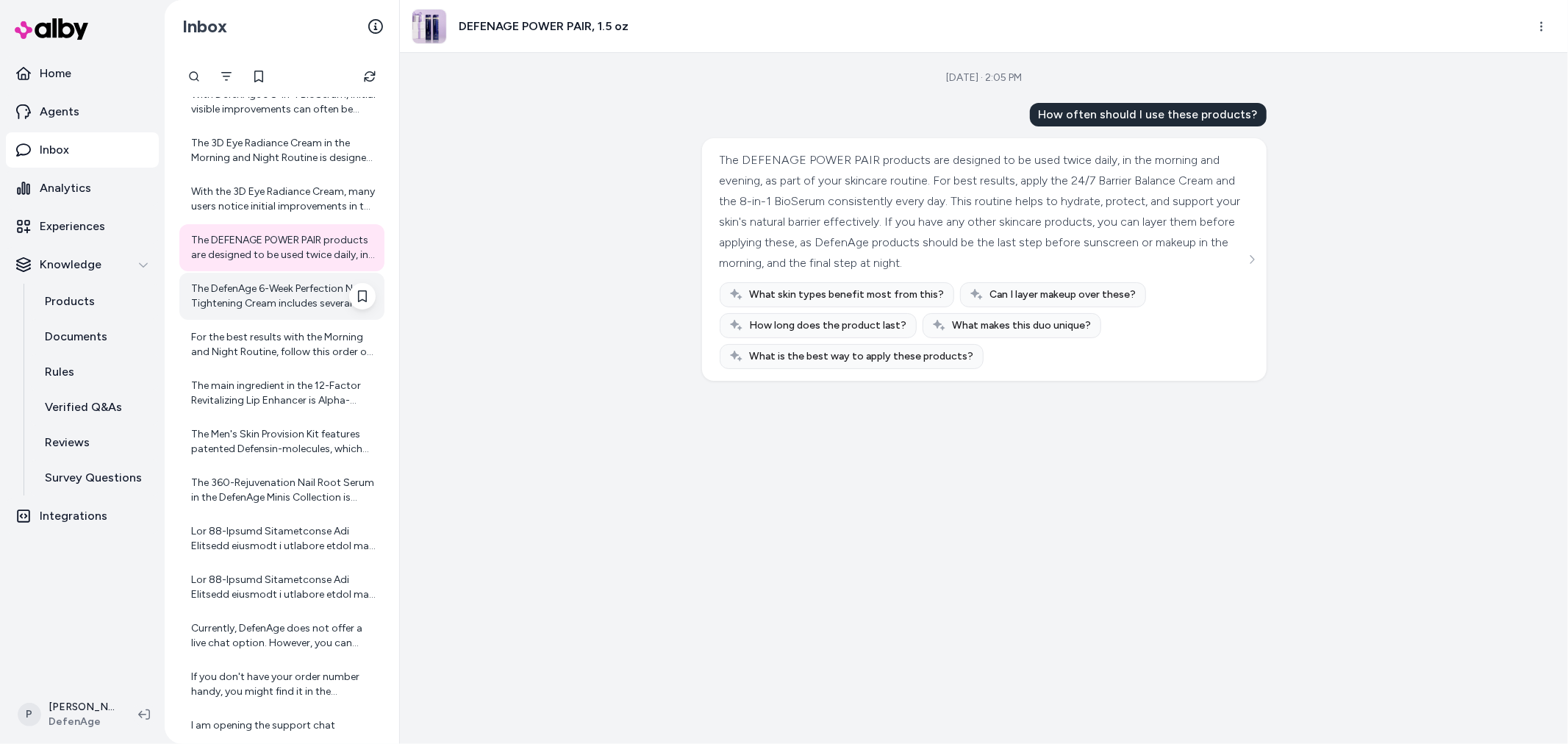
click at [280, 294] on div "The DefenAge 6-Week Perfection Neck Tightening Cream includes several key ingre…" at bounding box center [283, 295] width 185 height 29
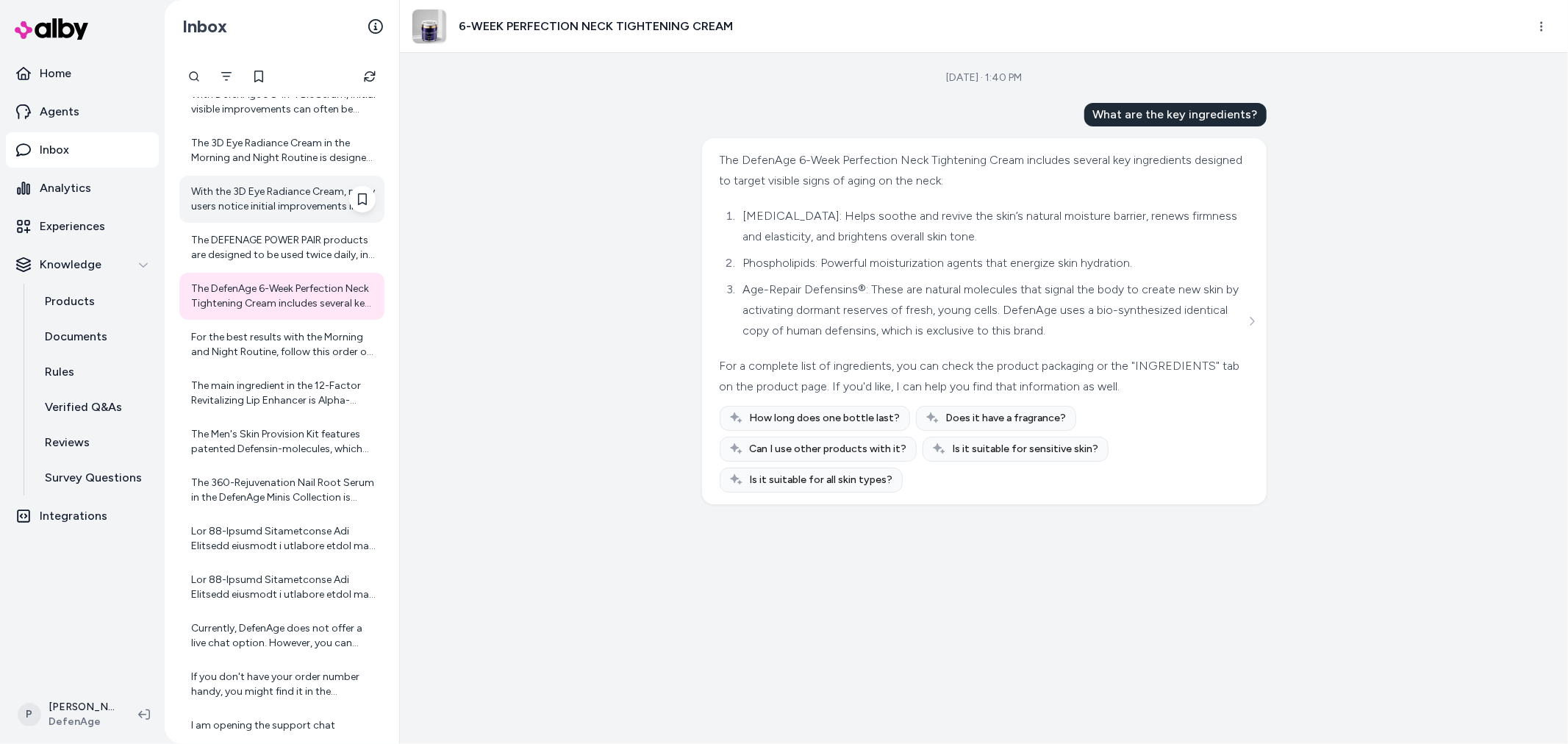
scroll to position [4785, 0]
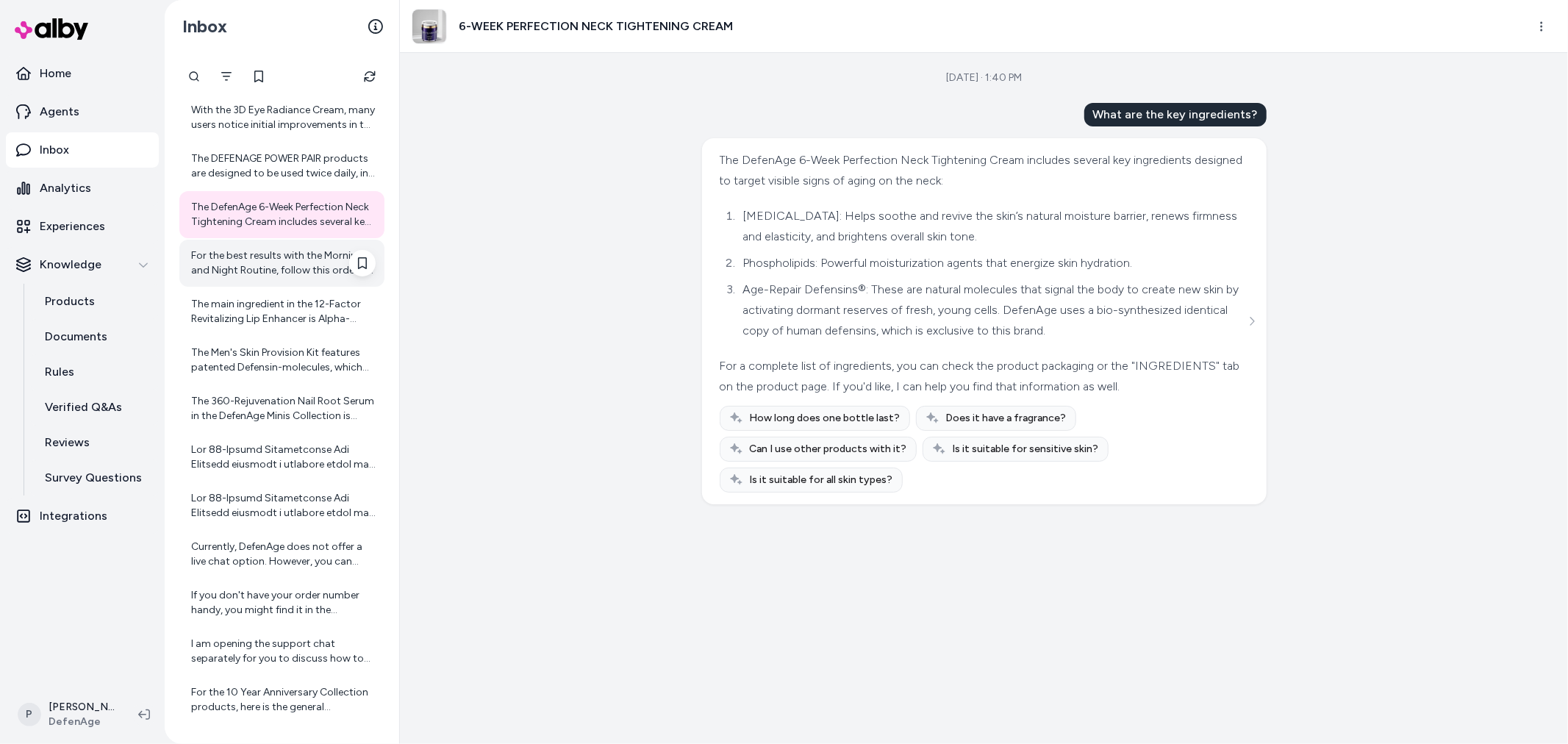
click at [278, 260] on div "For the best results with the Morning and Night Routine, follow this order of a…" at bounding box center [283, 262] width 185 height 29
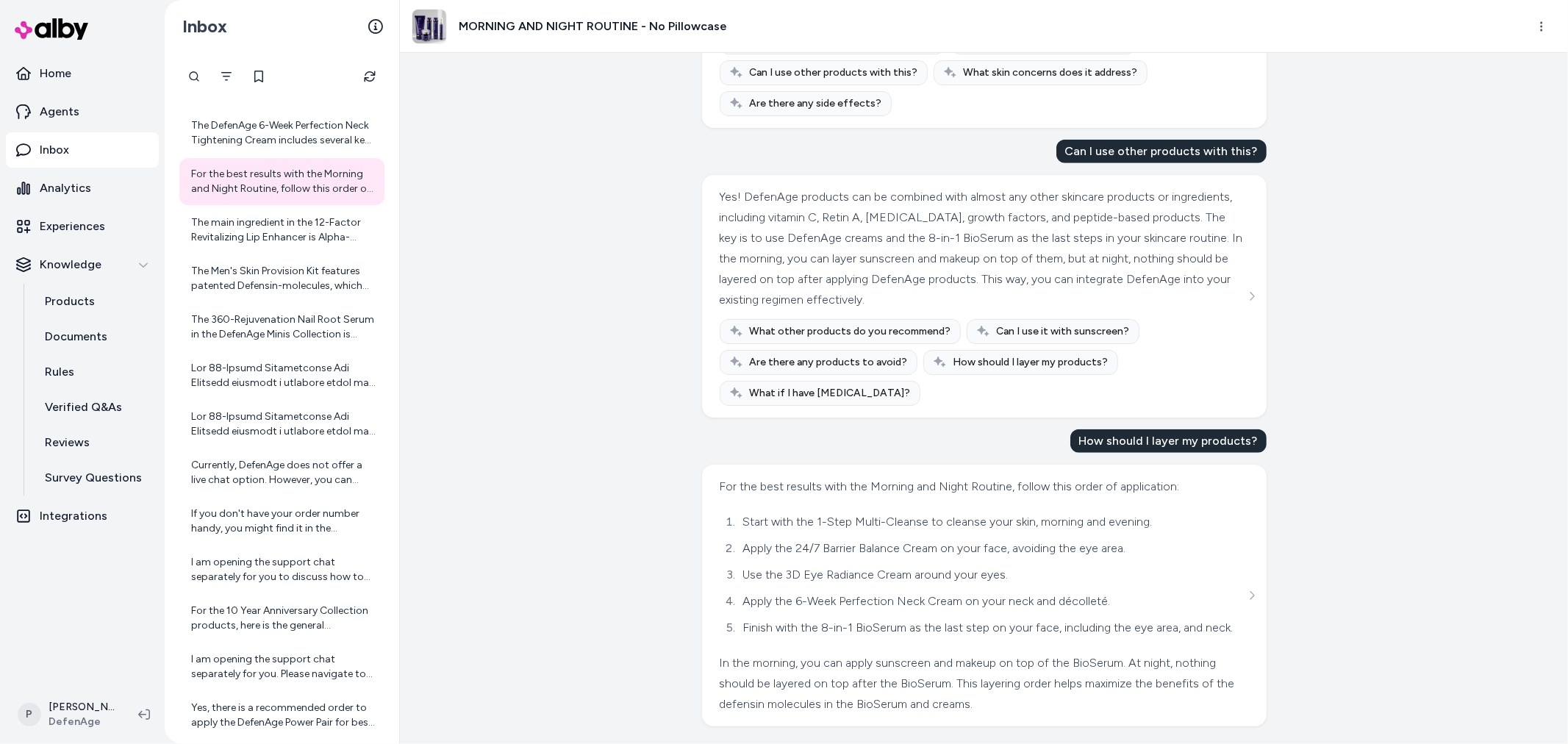
scroll to position [1123, 0]
click at [276, 237] on div "The main ingredient in the 12-Factor Revitalizing Lip Enhancer is Alpha-Defensi…" at bounding box center [283, 229] width 185 height 29
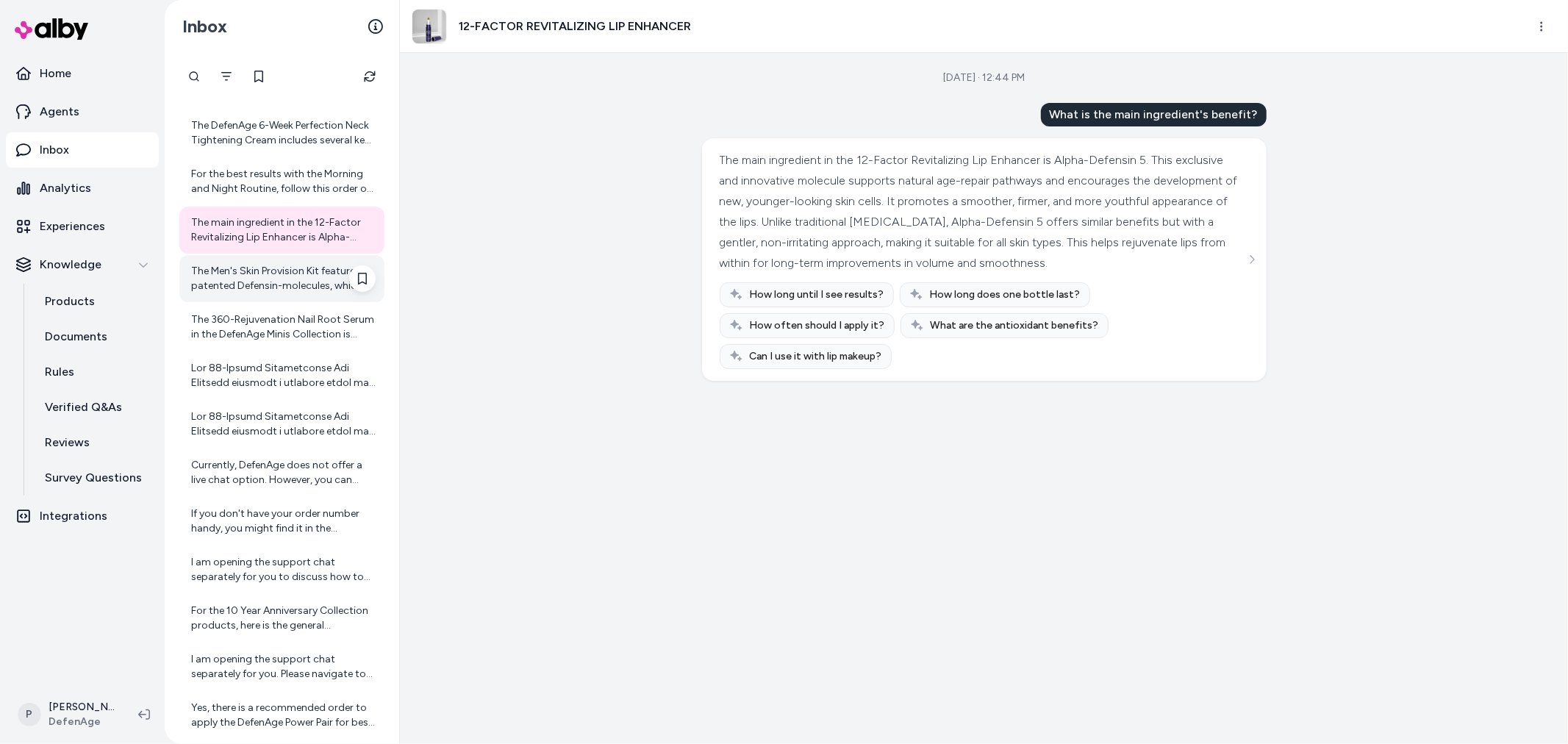
click at [230, 275] on div "The Men's Skin Provision Kit features patented Defensin-molecules, which are ke…" at bounding box center [283, 278] width 185 height 29
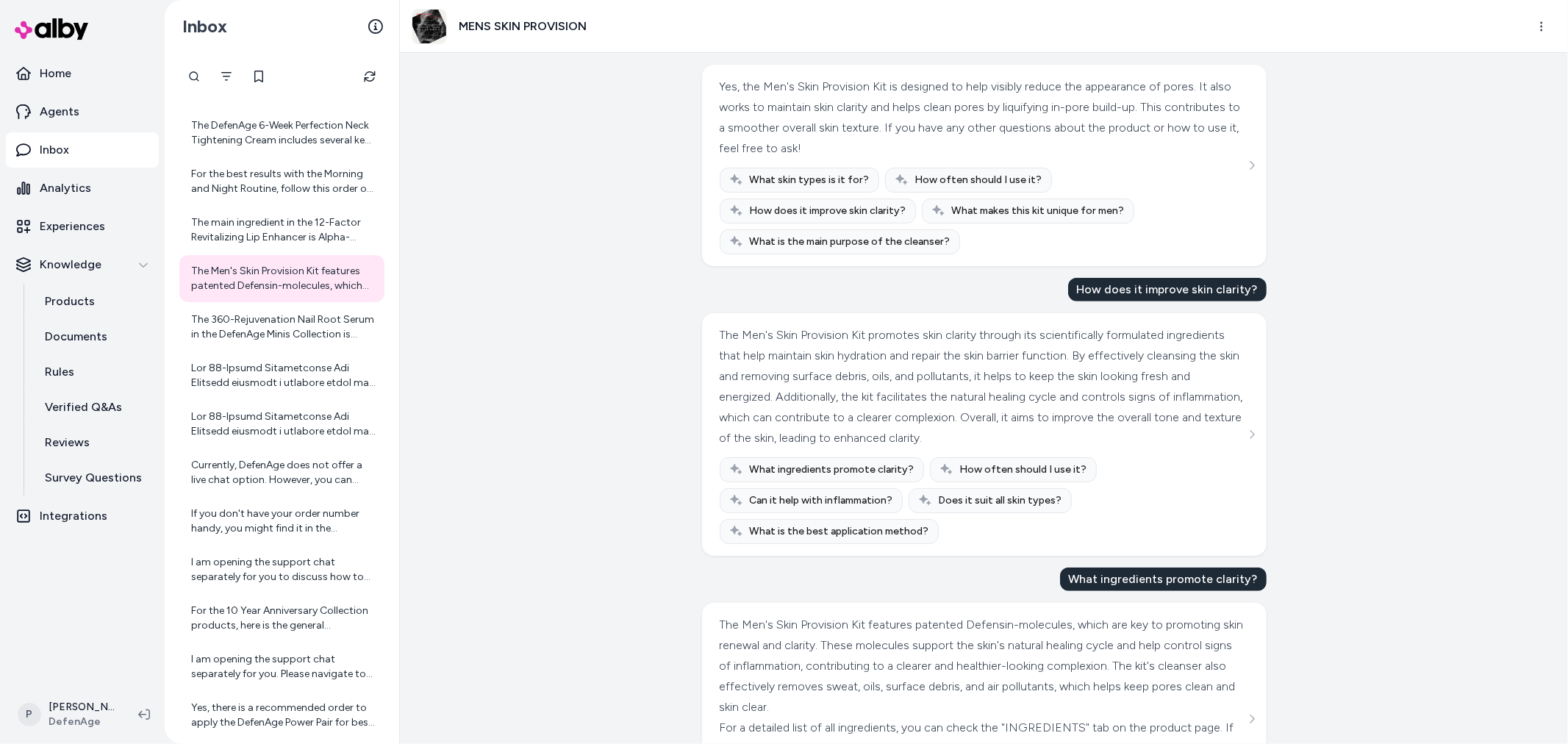
scroll to position [439, 0]
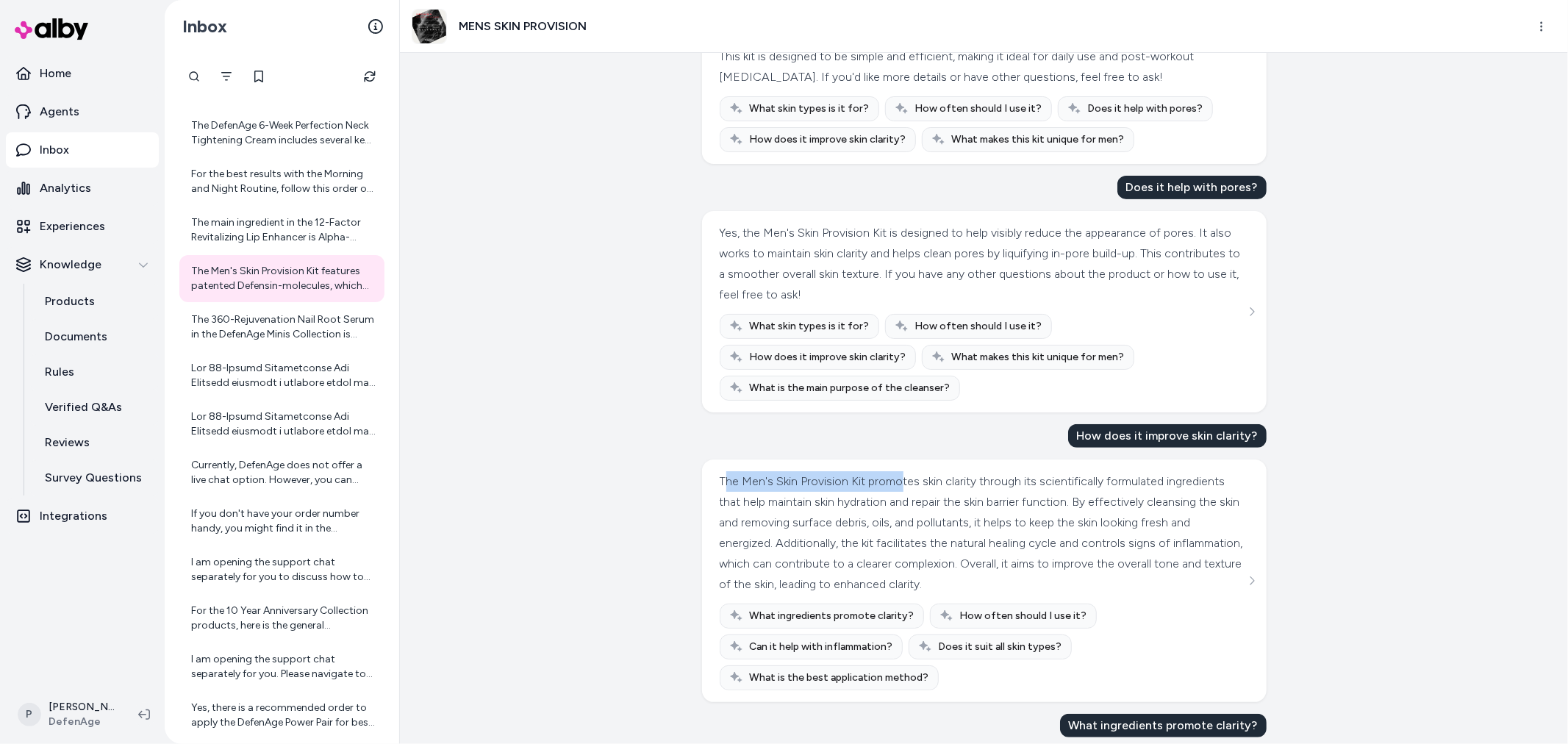
drag, startPoint x: 720, startPoint y: 438, endPoint x: 894, endPoint y: 454, distance: 174.7
click at [894, 460] on div "The Men's Skin Provision Kit promotes skin clarity through its scientifically f…" at bounding box center [984, 580] width 565 height 242
click at [905, 486] on div "The Men's Skin Provision Kit promotes skin clarity through its scientifically f…" at bounding box center [981, 533] width 526 height 124
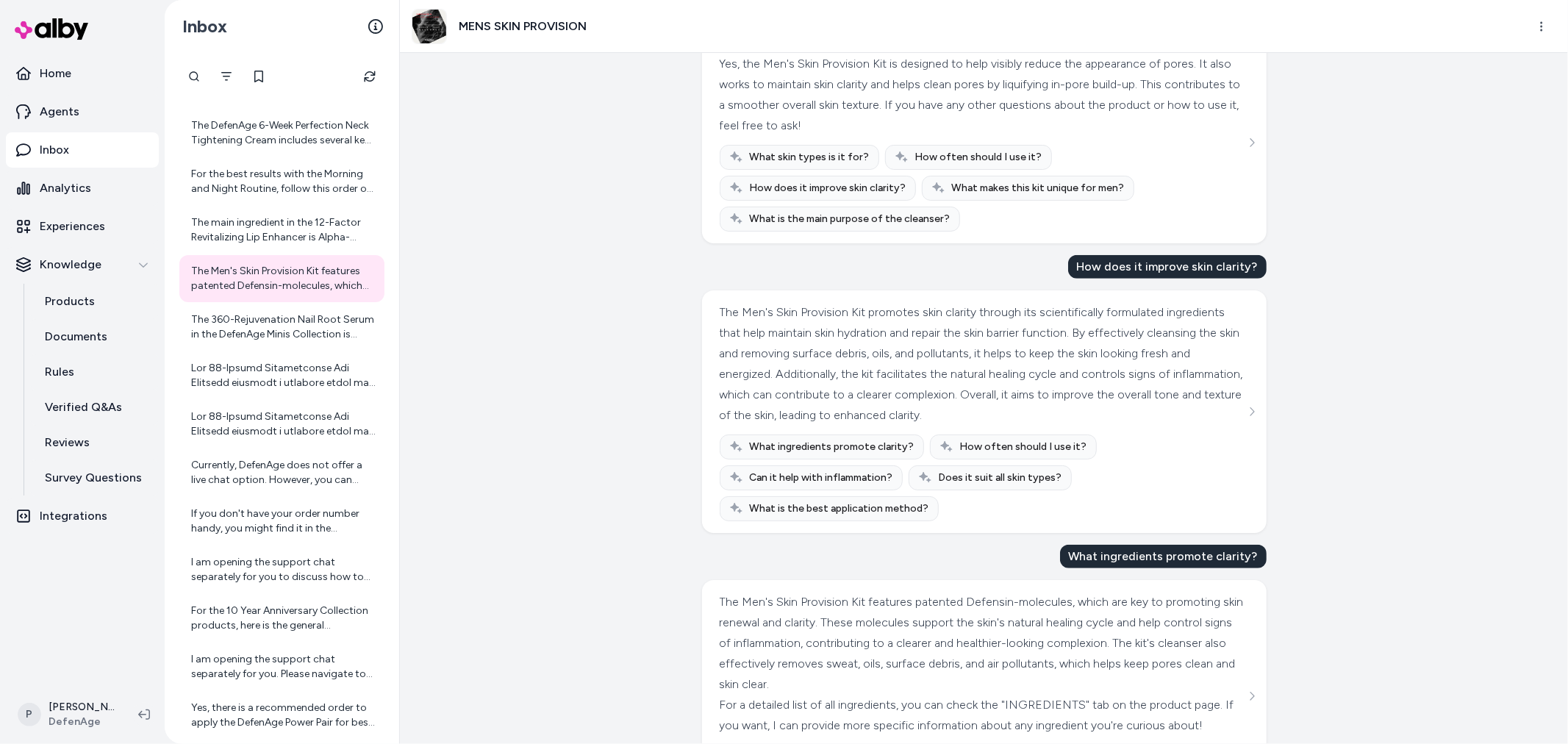
scroll to position [684, 0]
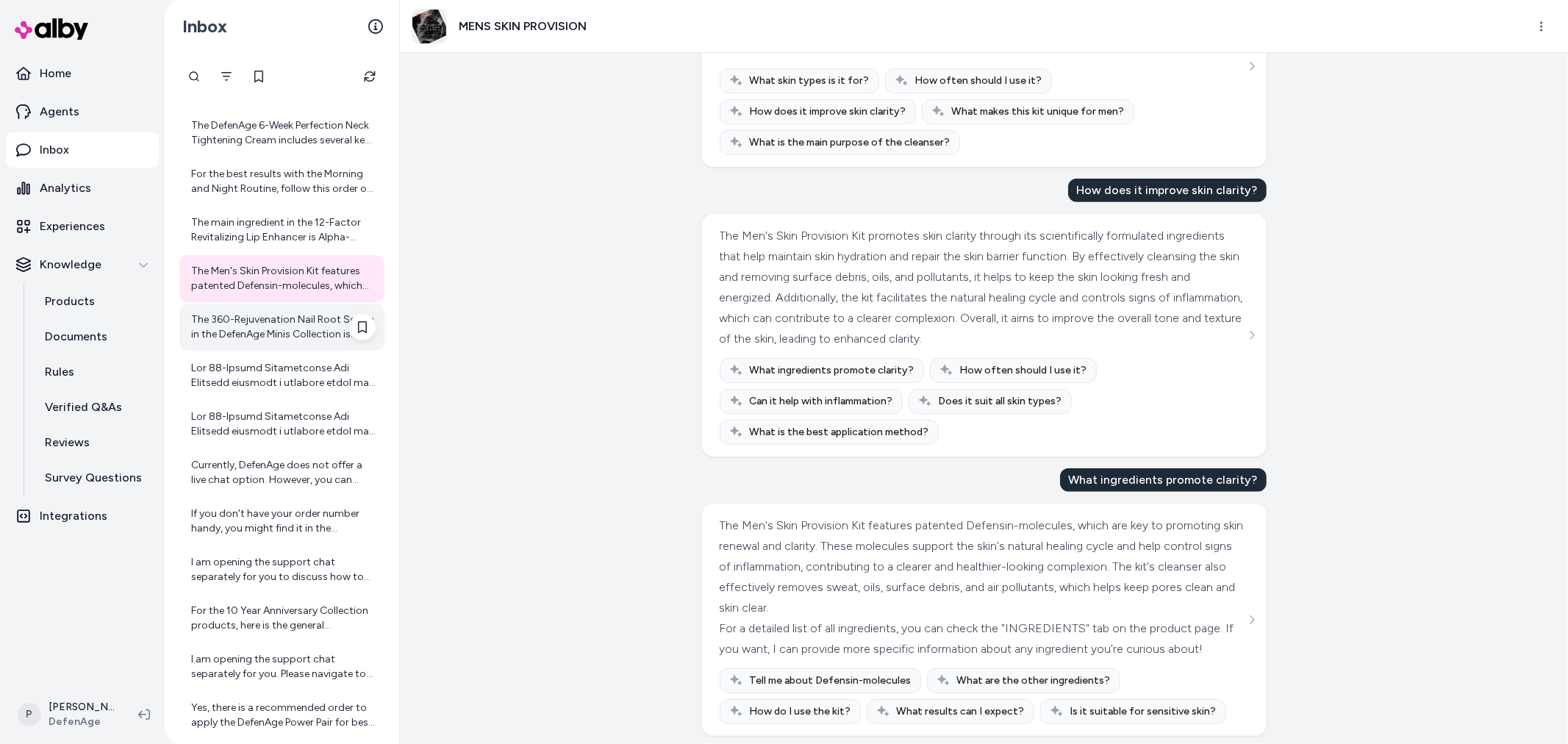
click at [259, 334] on div "The 360-Rejuvenation Nail Root Serum in the DefenAge Minis Collection is design…" at bounding box center [283, 326] width 185 height 29
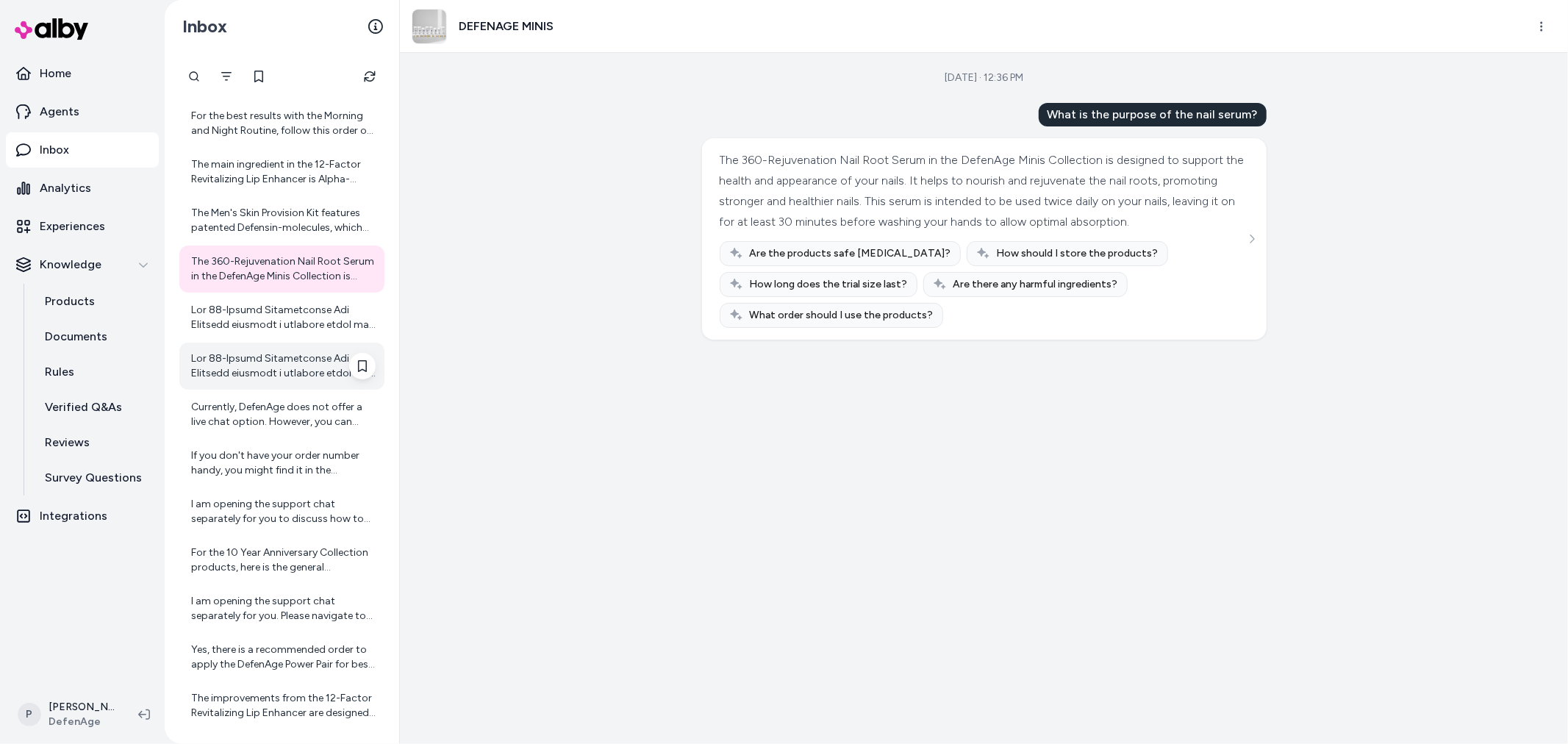
scroll to position [5030, 0]
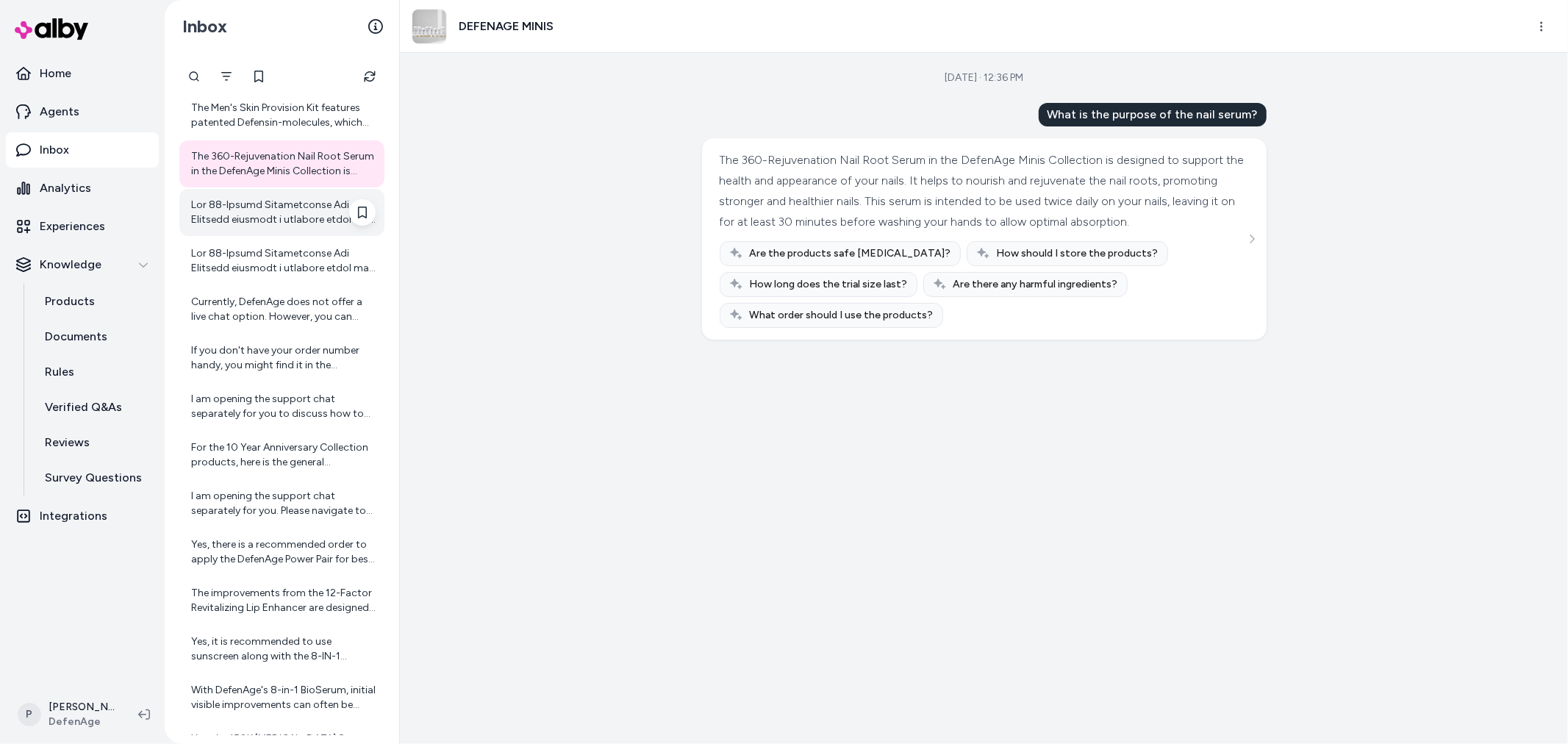
click at [238, 222] on div at bounding box center [283, 211] width 185 height 29
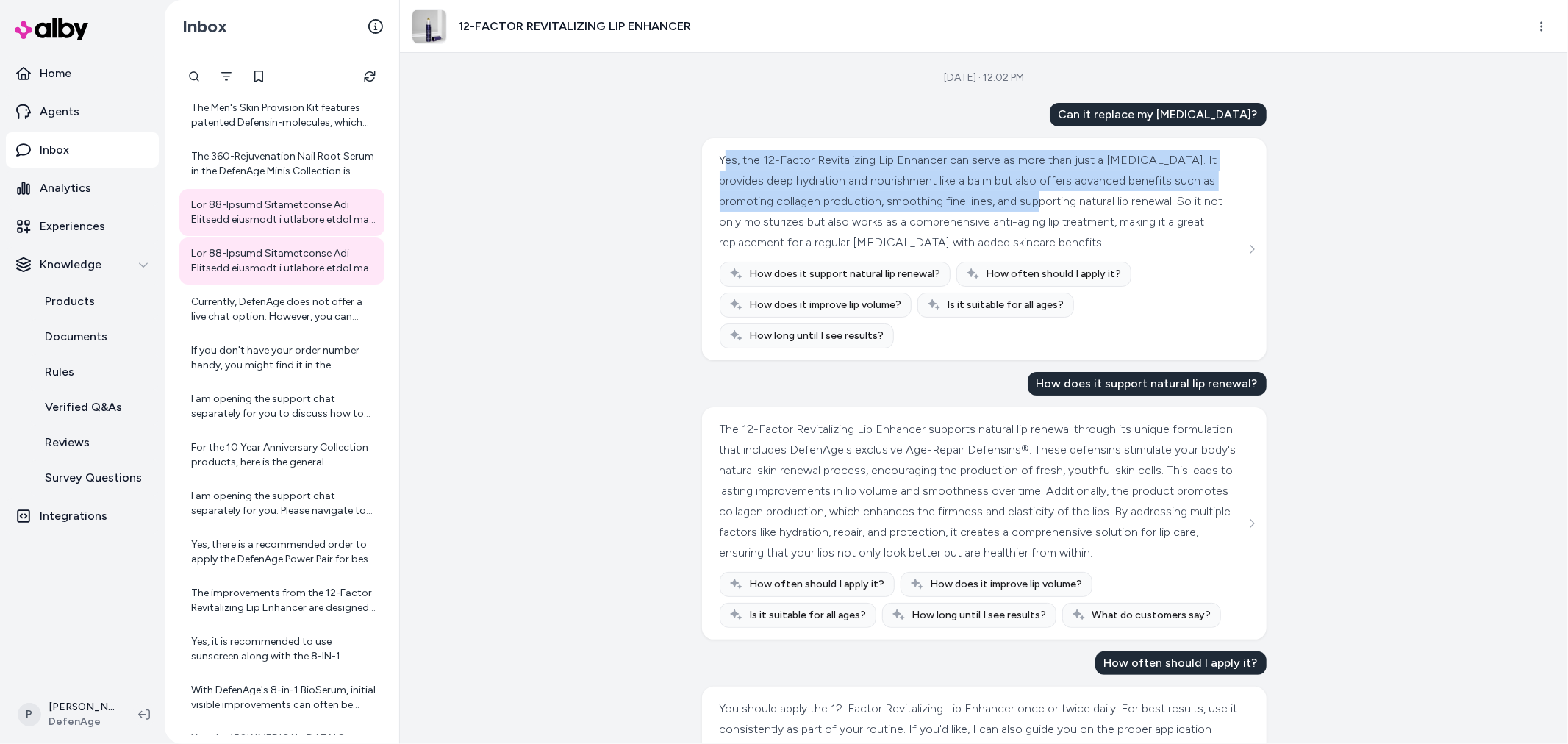
drag, startPoint x: 720, startPoint y: 157, endPoint x: 1065, endPoint y: 192, distance: 346.8
click at [1065, 192] on div "Yes, the 12-Factor Revitalizing Lip Enhancer can serve as more than just a lip …" at bounding box center [981, 200] width 526 height 103
click at [1055, 199] on div "Yes, the 12-Factor Revitalizing Lip Enhancer can serve as more than just a lip …" at bounding box center [981, 200] width 526 height 103
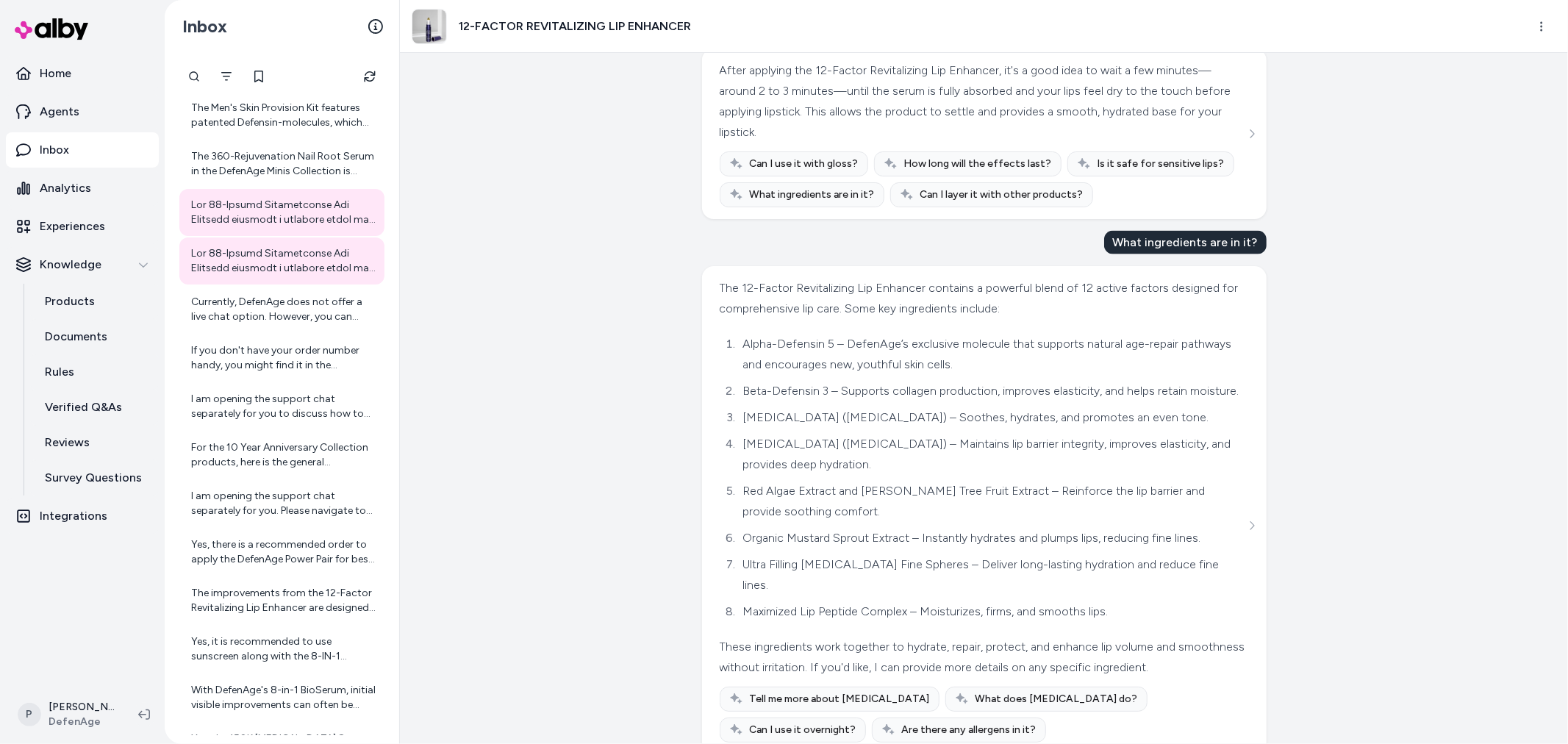
scroll to position [1663, 0]
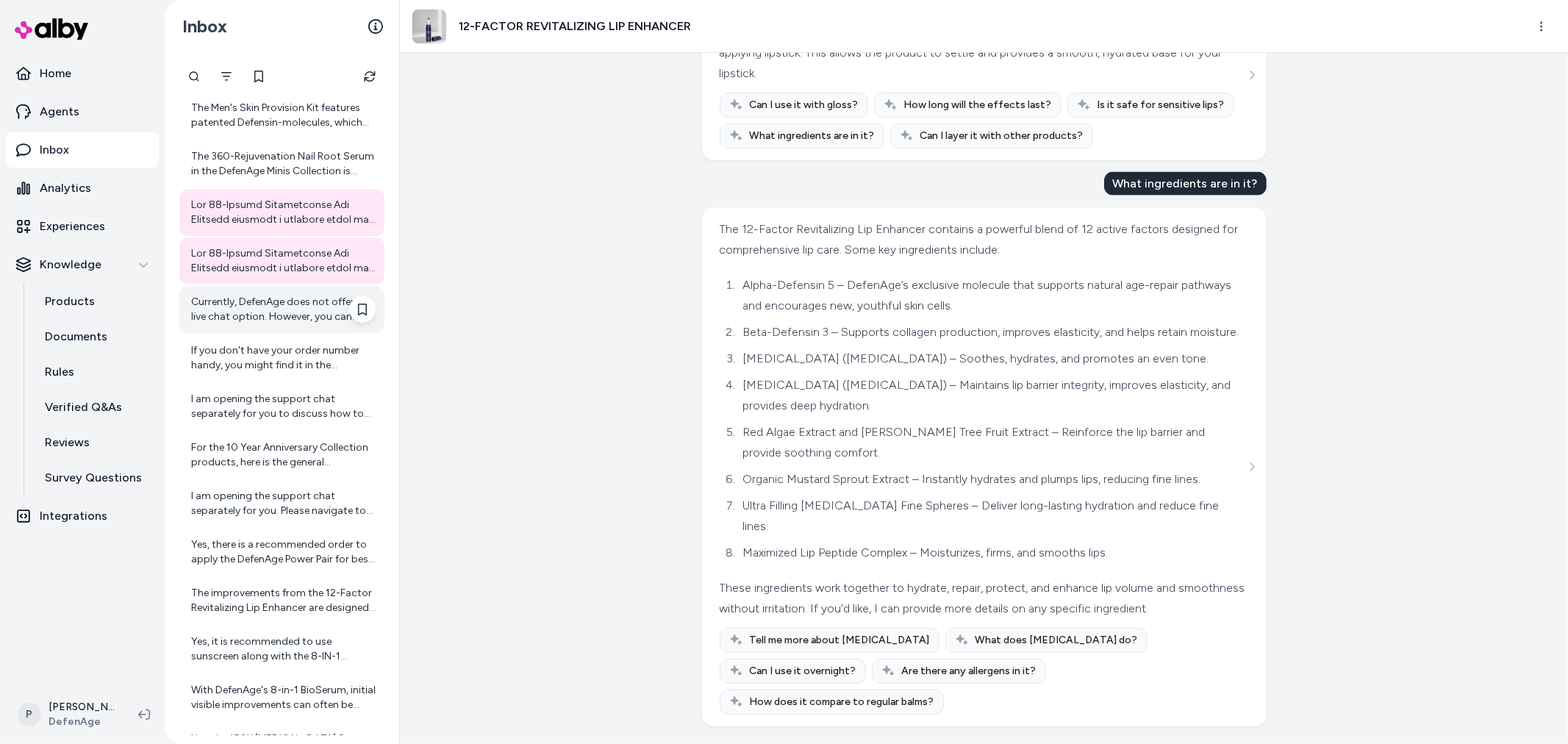
click at [272, 314] on div "Currently, DefenAge does not offer a live chat option. However, you can contact…" at bounding box center [283, 308] width 185 height 29
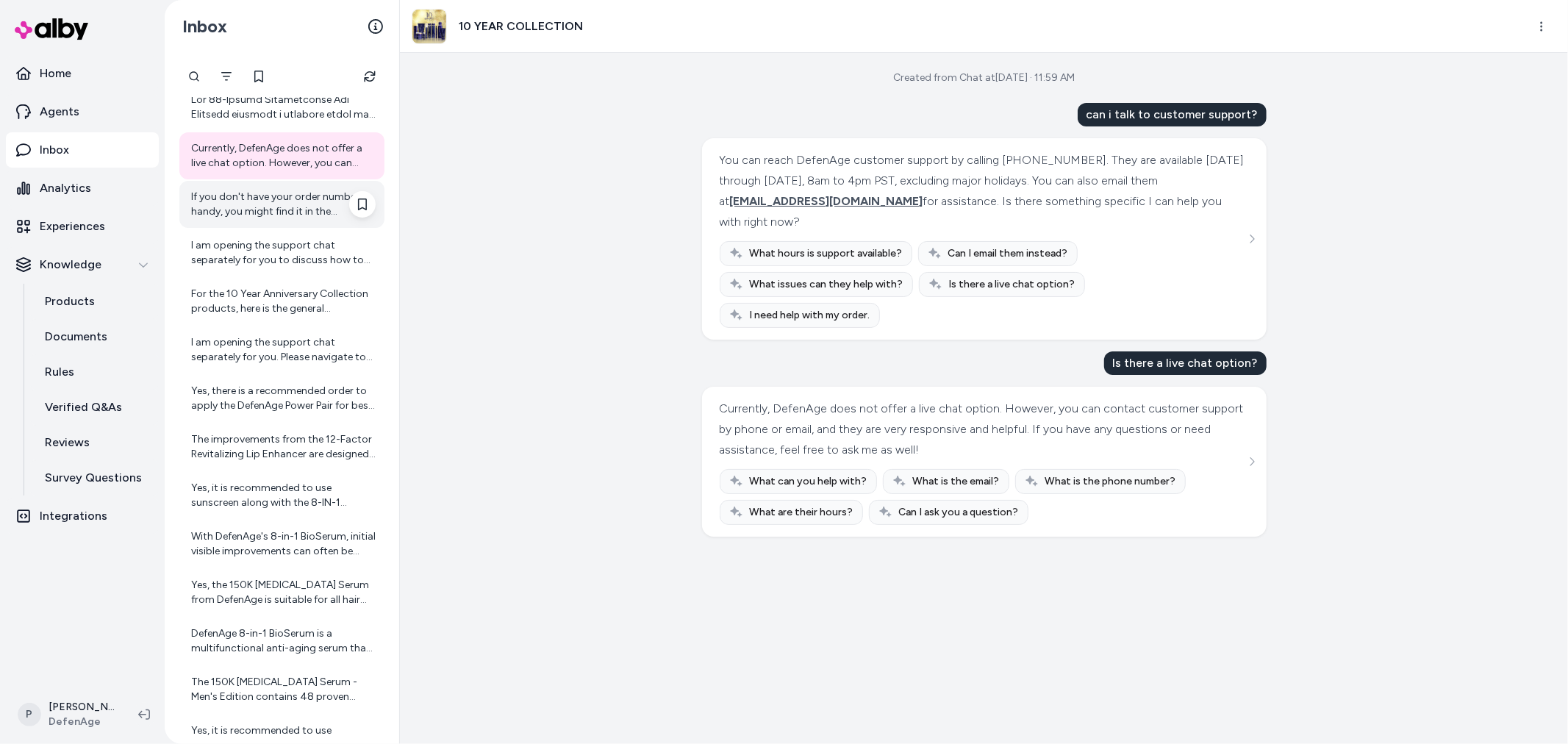
scroll to position [5193, 0]
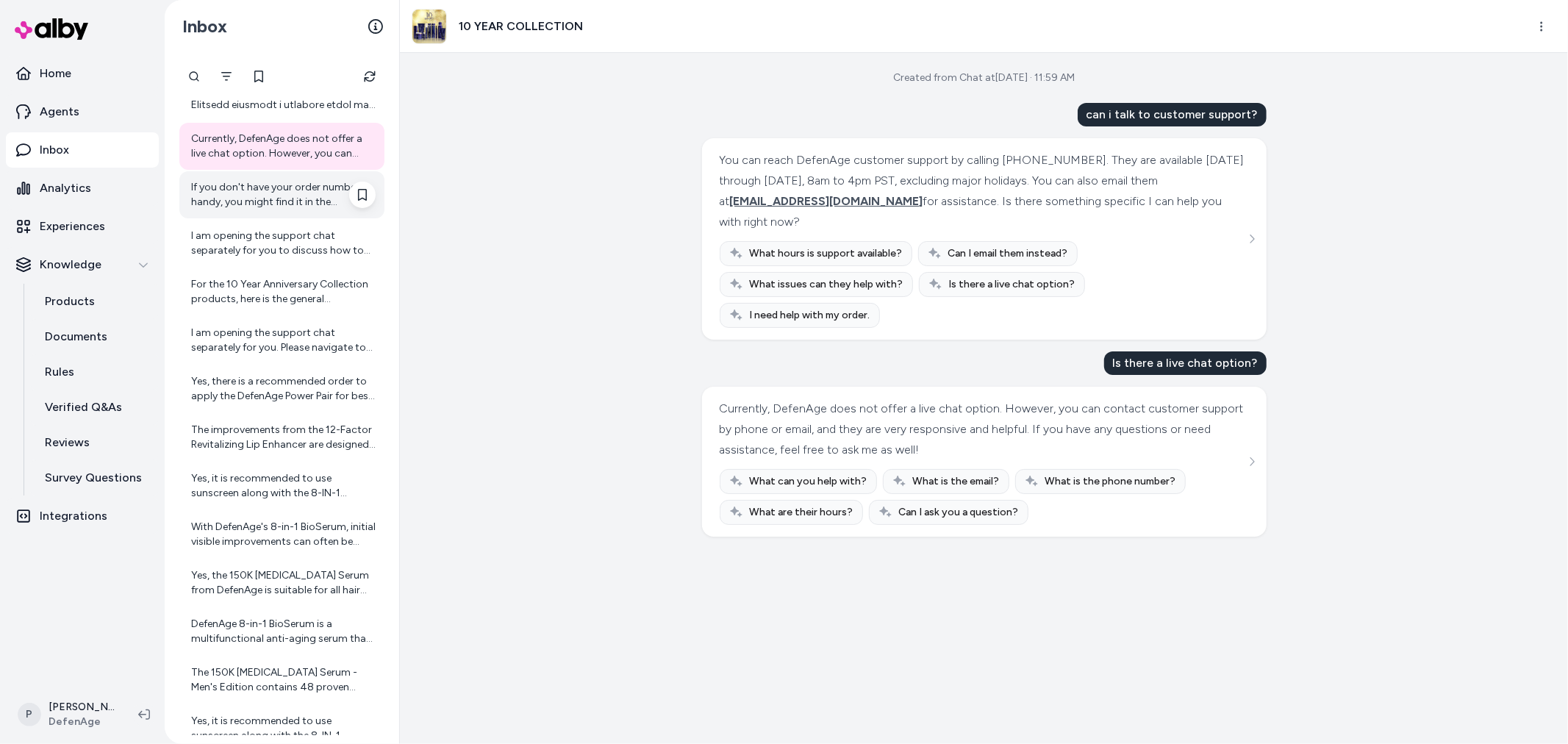
click at [294, 210] on div "If you don't have your order number handy, you might find it in the confirmatio…" at bounding box center [282, 194] width 205 height 47
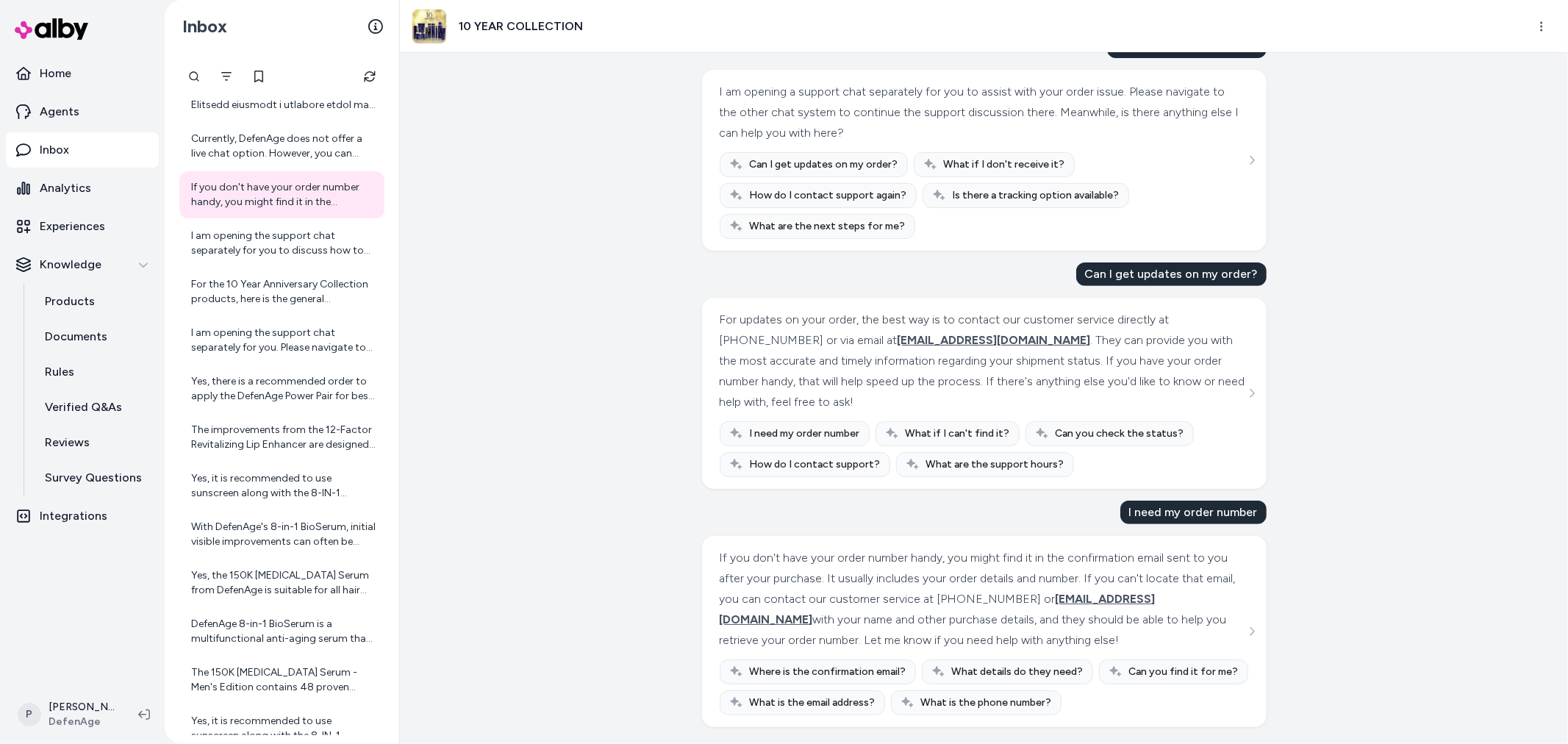
scroll to position [390, 0]
click at [272, 244] on div "I am opening the support chat separately for you to discuss how to take care of…" at bounding box center [283, 242] width 185 height 29
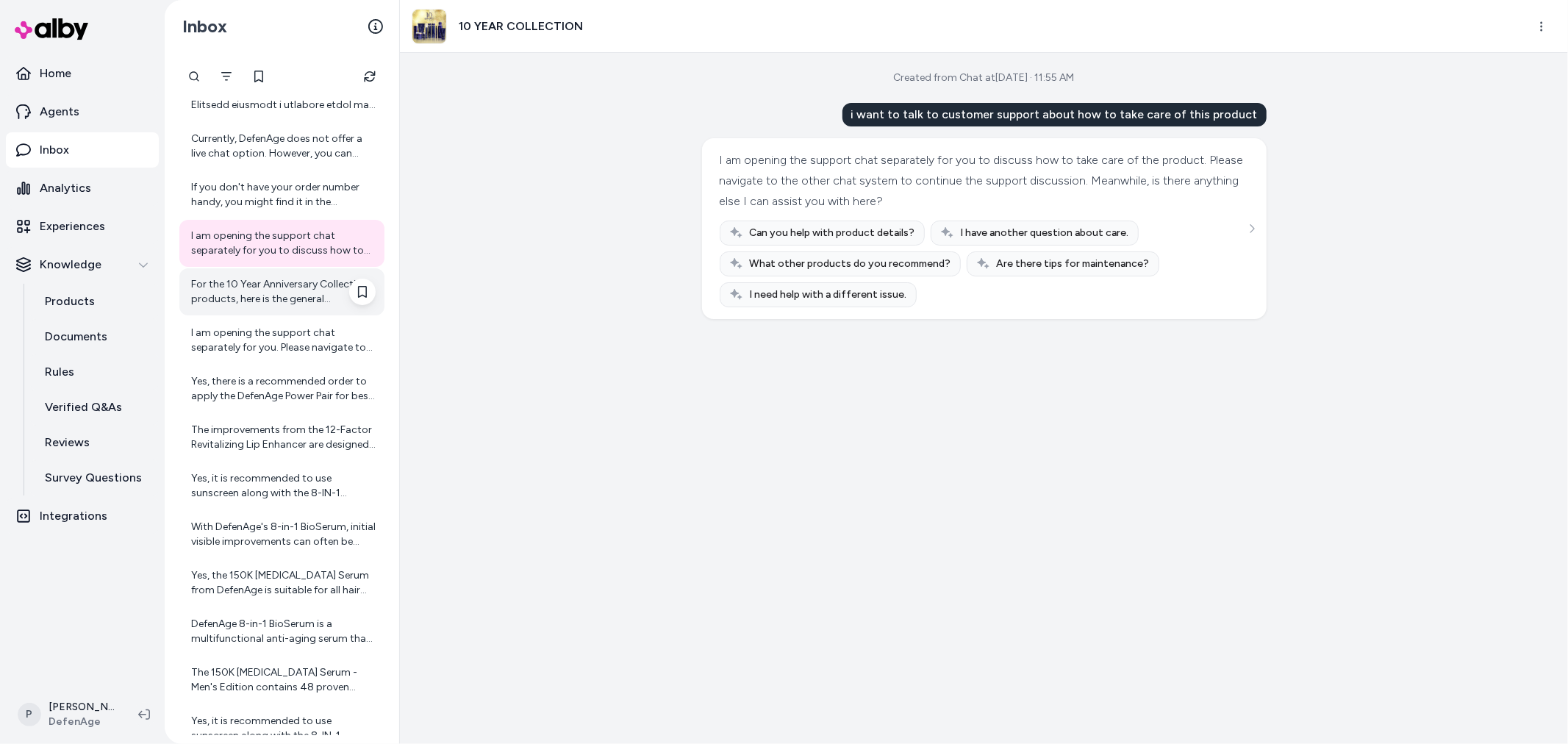
click at [264, 298] on div "For the 10 Year Anniversary Collection products, here is the general recommende…" at bounding box center [283, 291] width 185 height 29
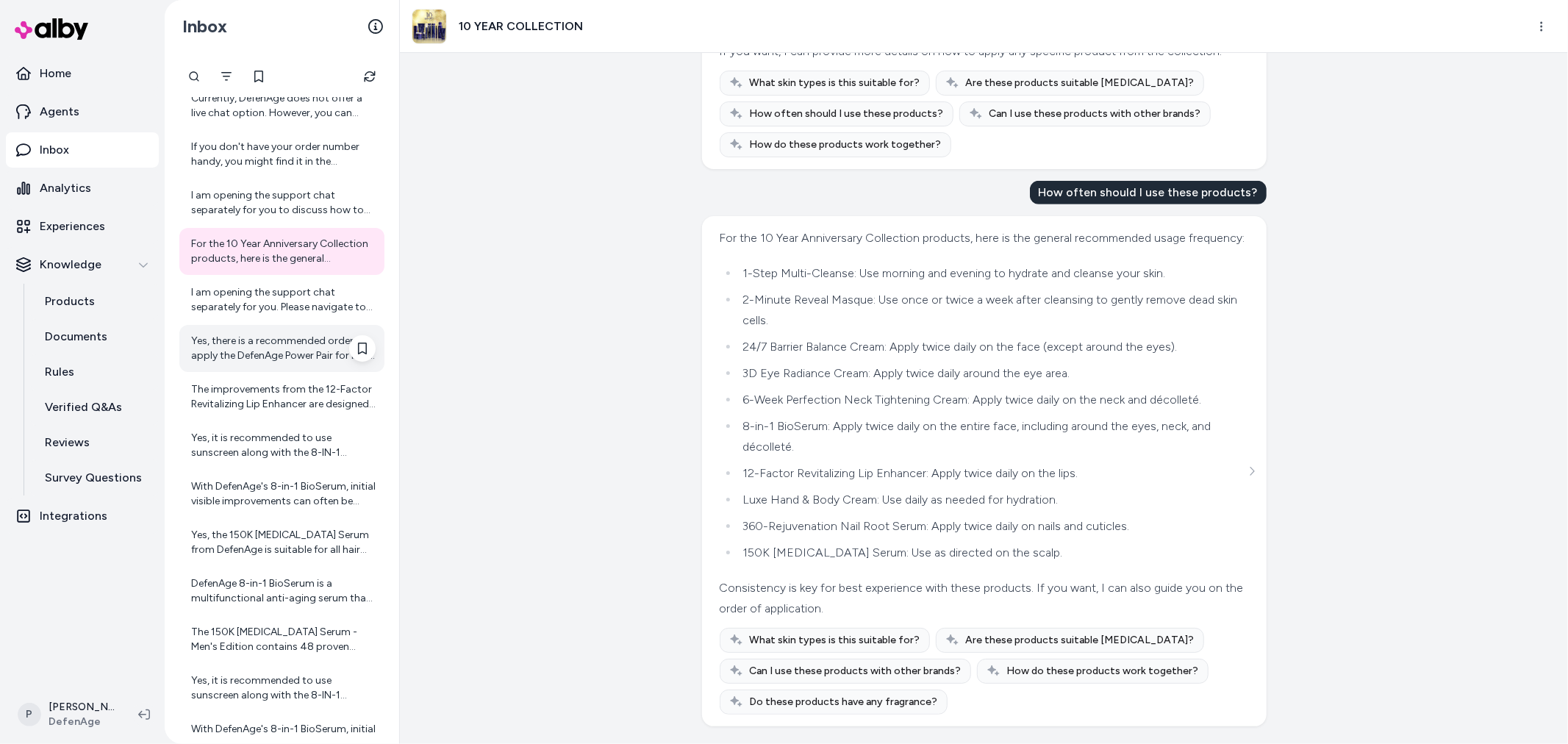
scroll to position [5268, 0]
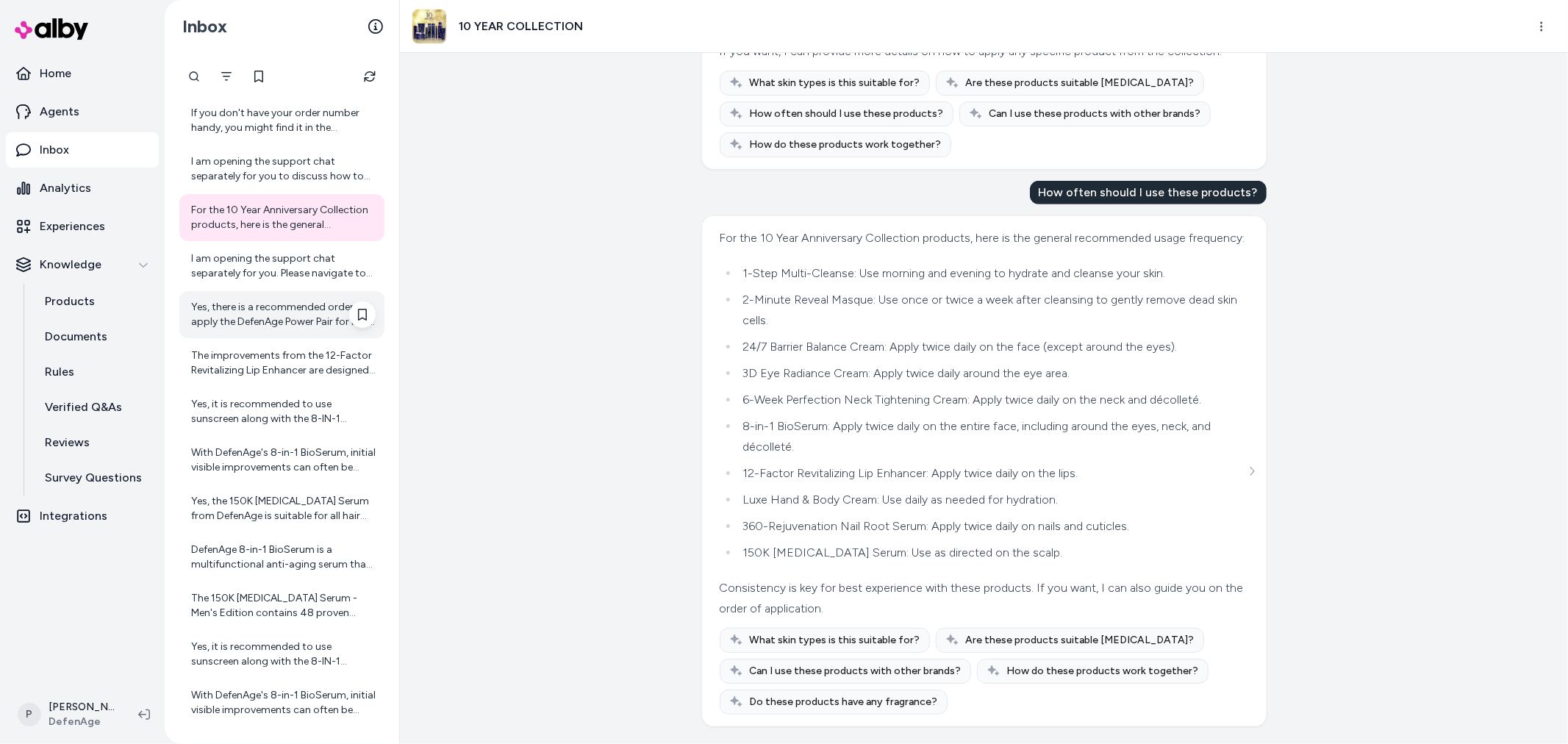
click at [310, 339] on div "The improvements from the 12-Factor Revitalizing Lip Enhancer are designed to b…" at bounding box center [282, 362] width 205 height 47
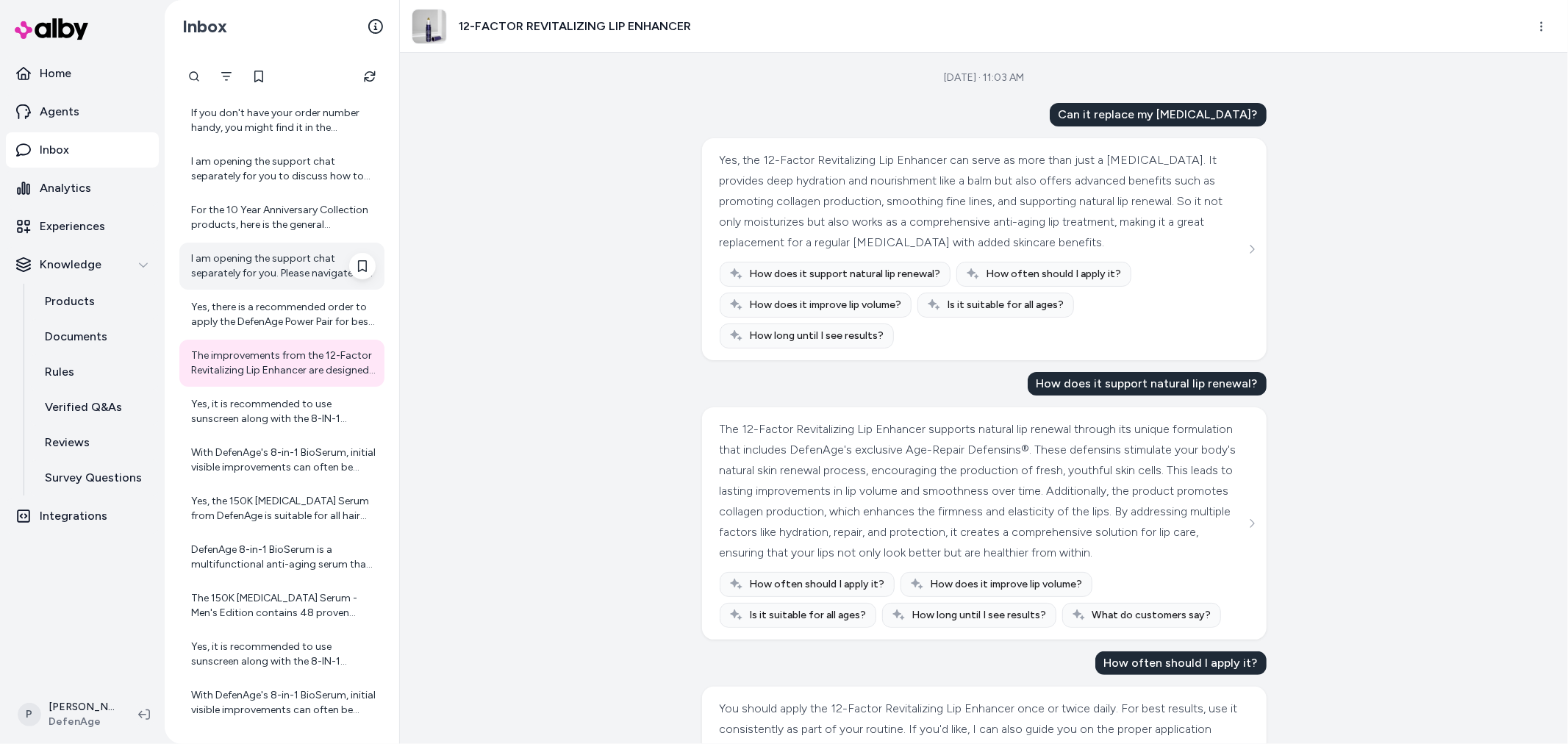
click at [280, 264] on div "I am opening the support chat separately for you. Please navigate to that chat …" at bounding box center [283, 265] width 185 height 29
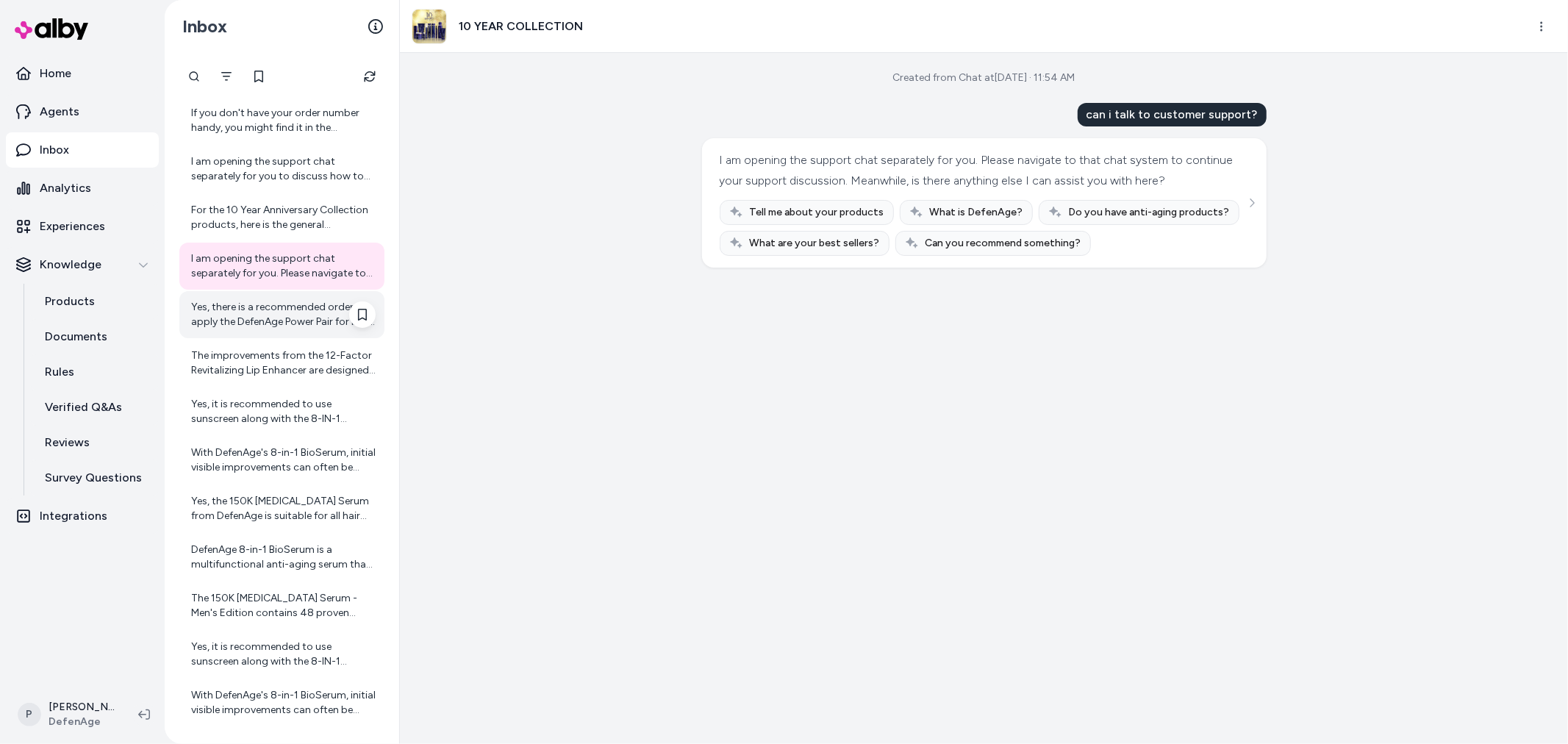
click at [223, 321] on div "Yes, there is a recommended order to apply the DefenAge Power Pair for best res…" at bounding box center [283, 314] width 185 height 29
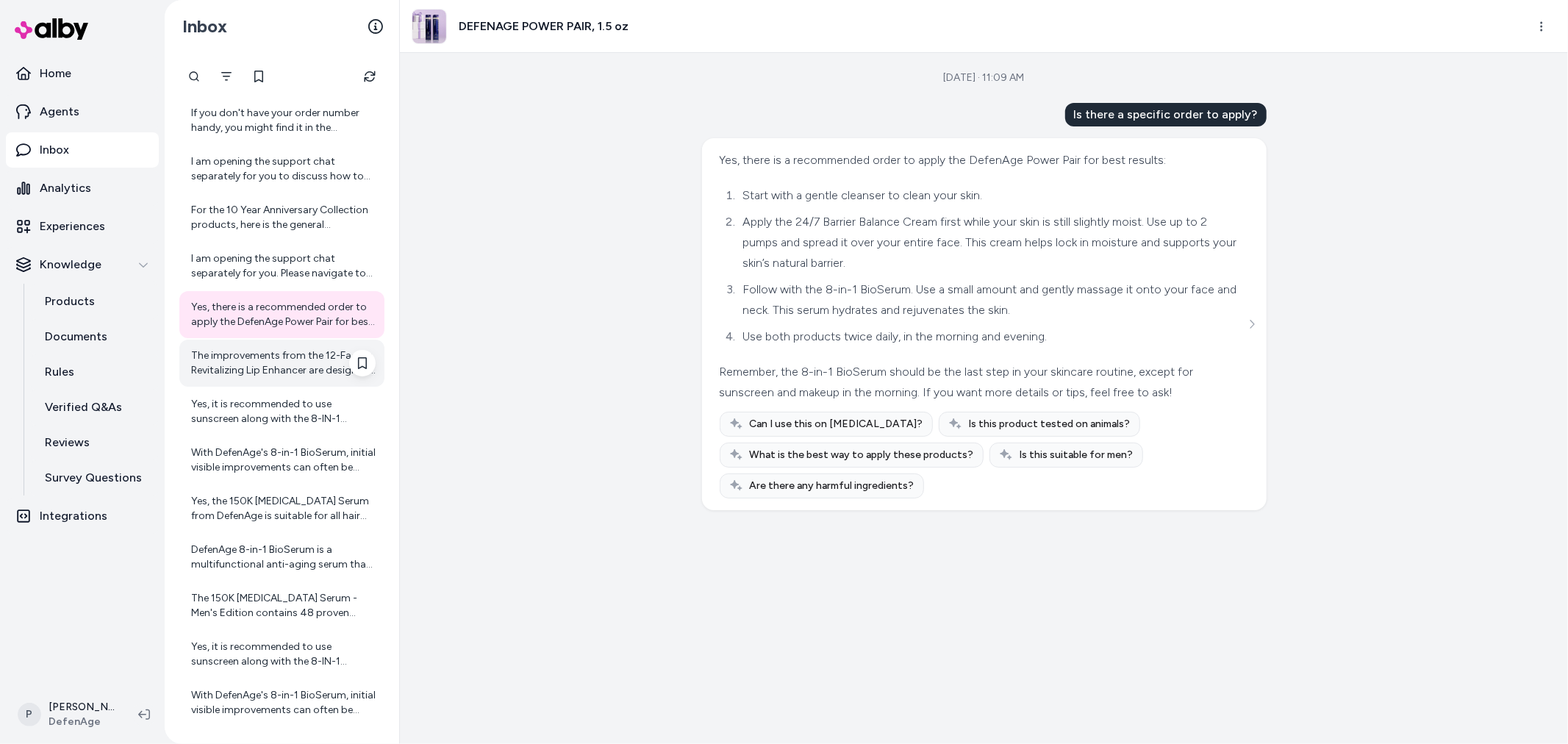
click at [286, 358] on div "The improvements from the 12-Factor Revitalizing Lip Enhancer are designed to b…" at bounding box center [283, 362] width 185 height 29
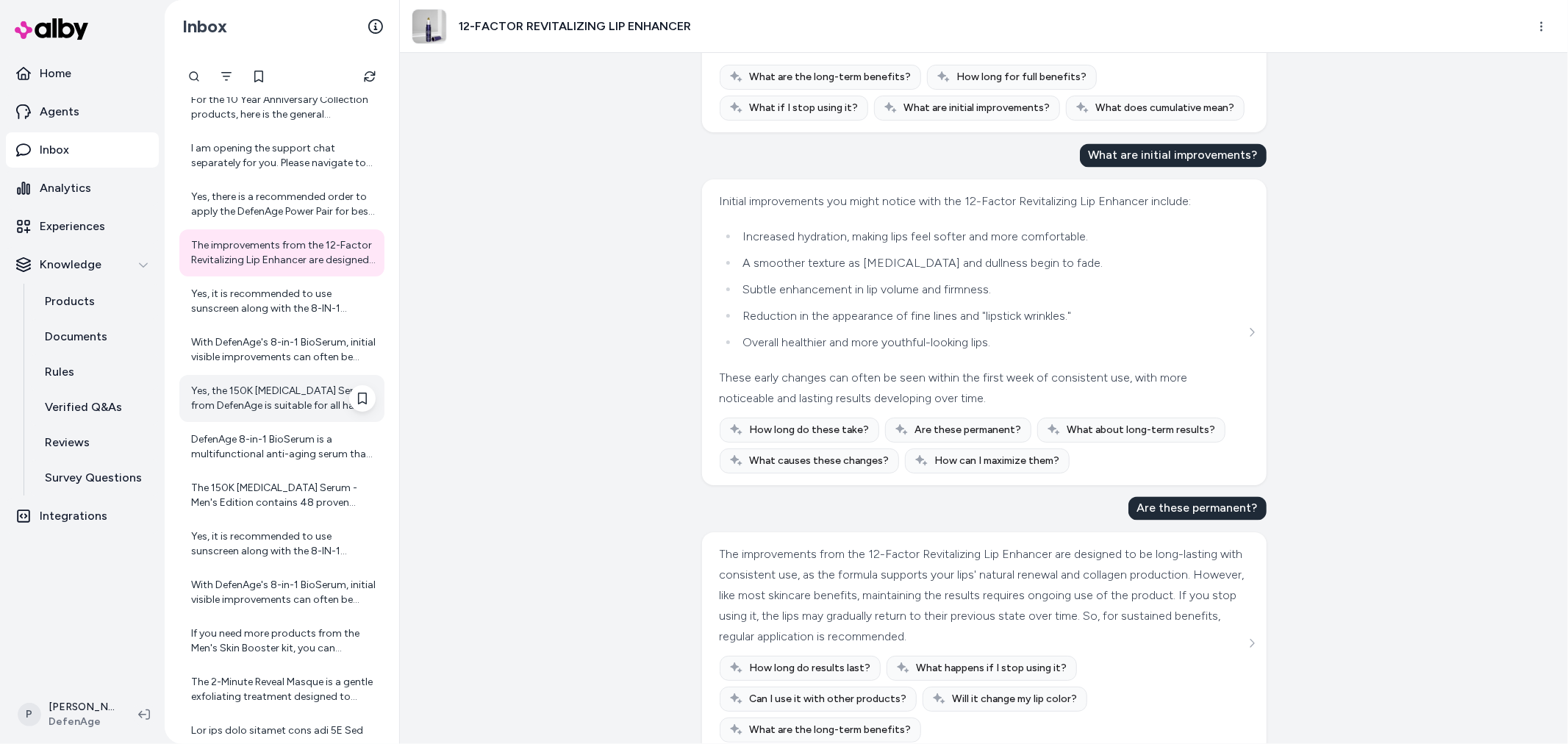
scroll to position [5350, 0]
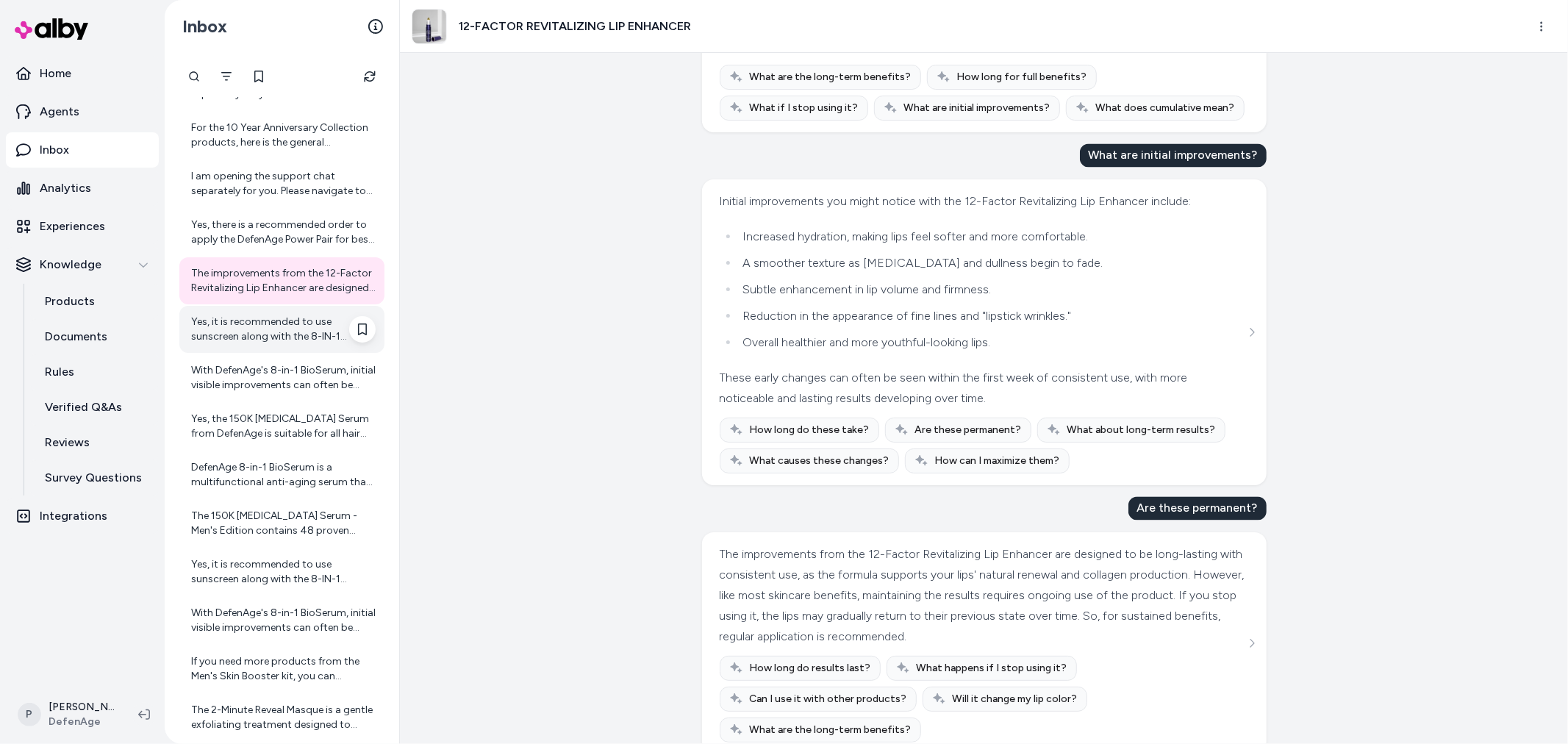
click at [239, 323] on div "Yes, it is recommended to use sunscreen along with the 8-IN-1 BioSerum. While t…" at bounding box center [283, 328] width 185 height 29
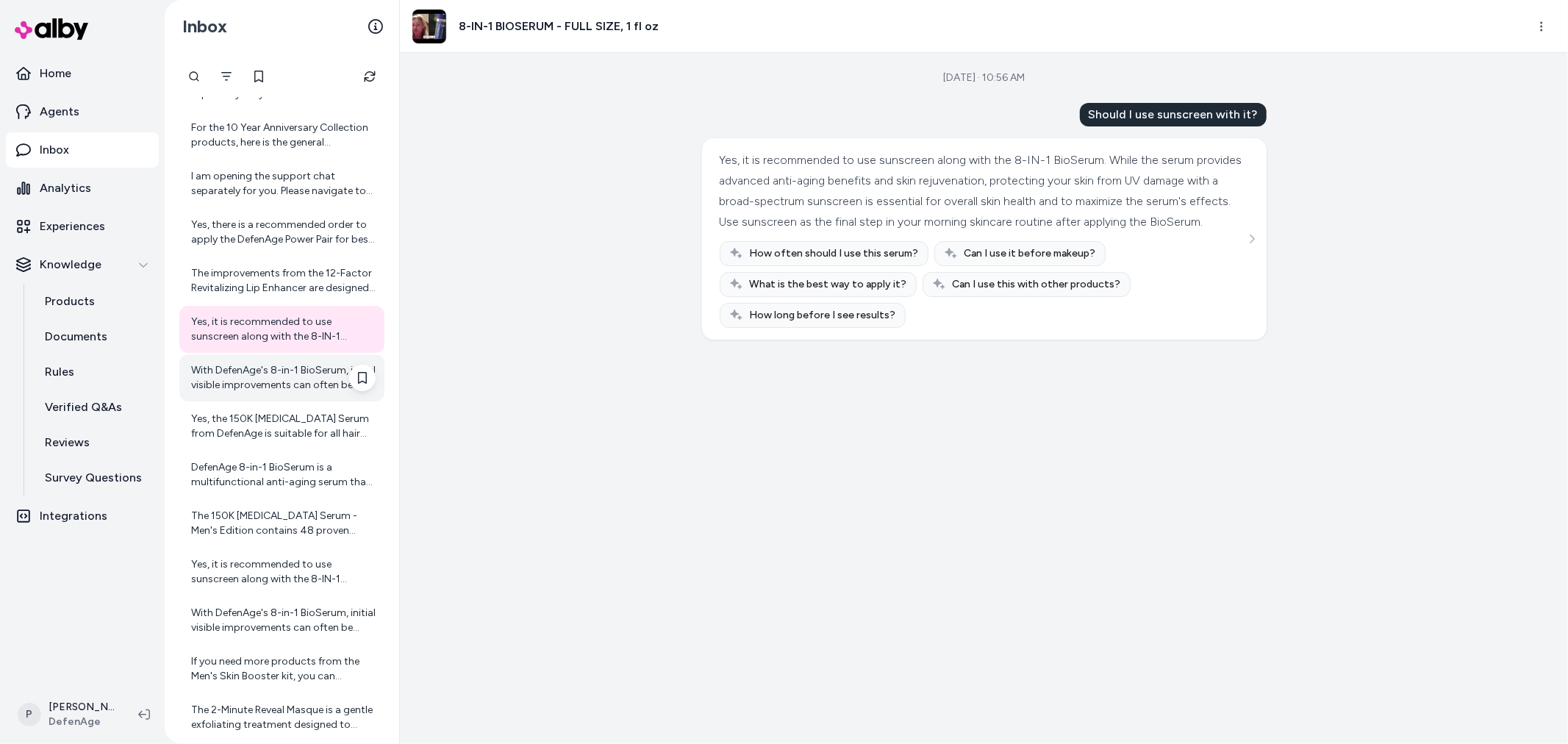
click at [292, 379] on div "With DefenAge's 8-in-1 BioSerum, initial visible improvements can often be seen…" at bounding box center [283, 377] width 185 height 29
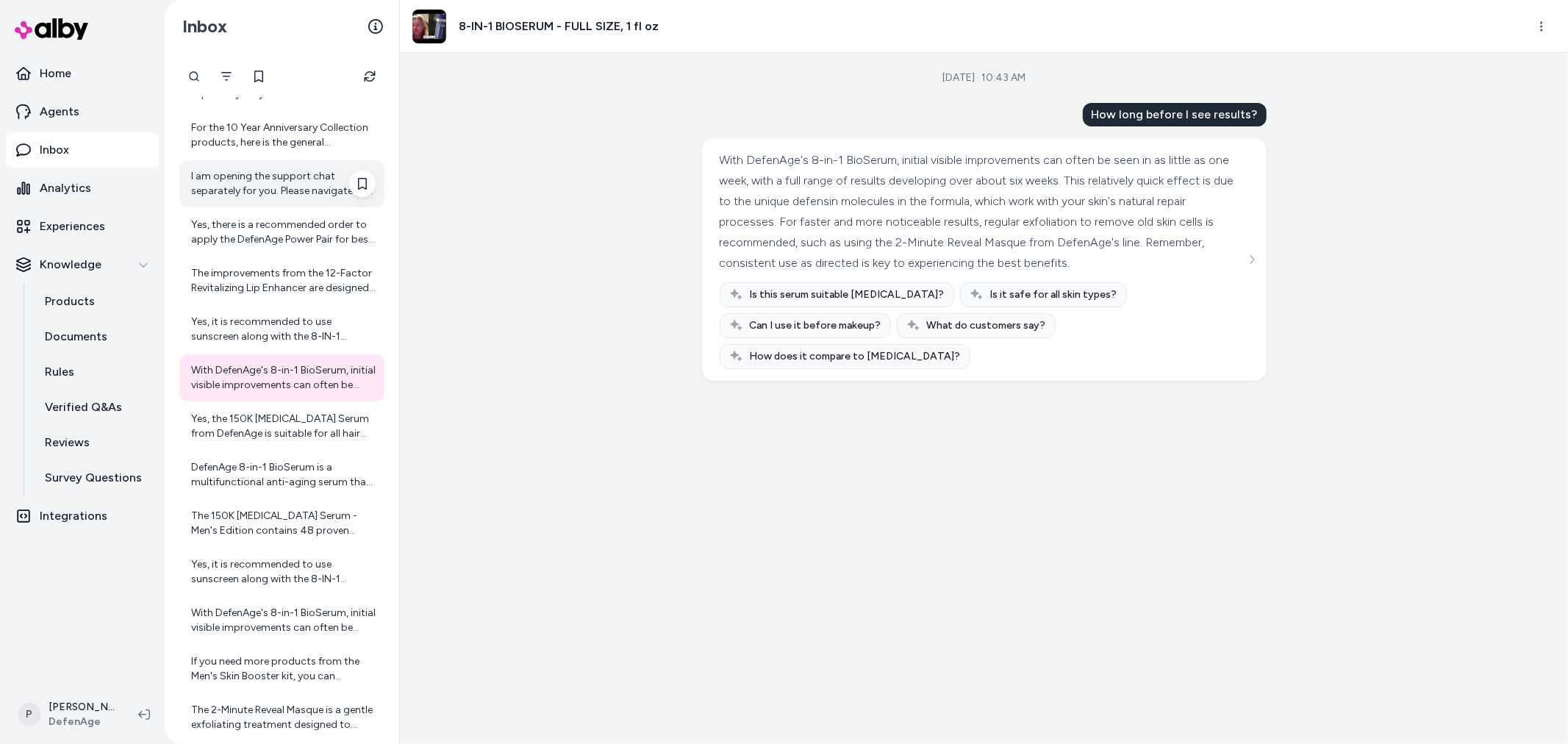
scroll to position [5431, 0]
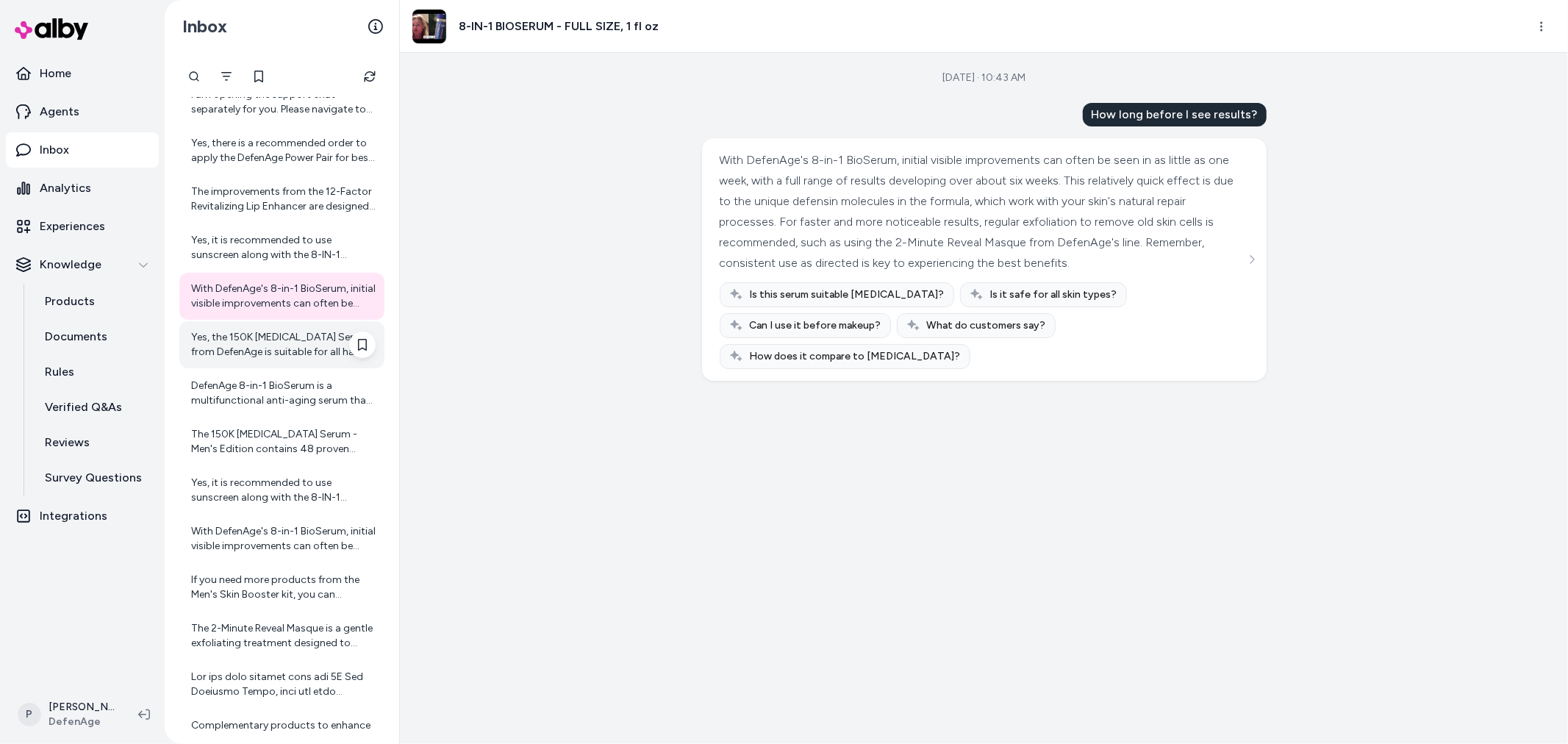
click at [279, 338] on div "Yes, the 150K Hair Follicle Serum from DefenAge is suitable for all hair types.…" at bounding box center [283, 344] width 185 height 29
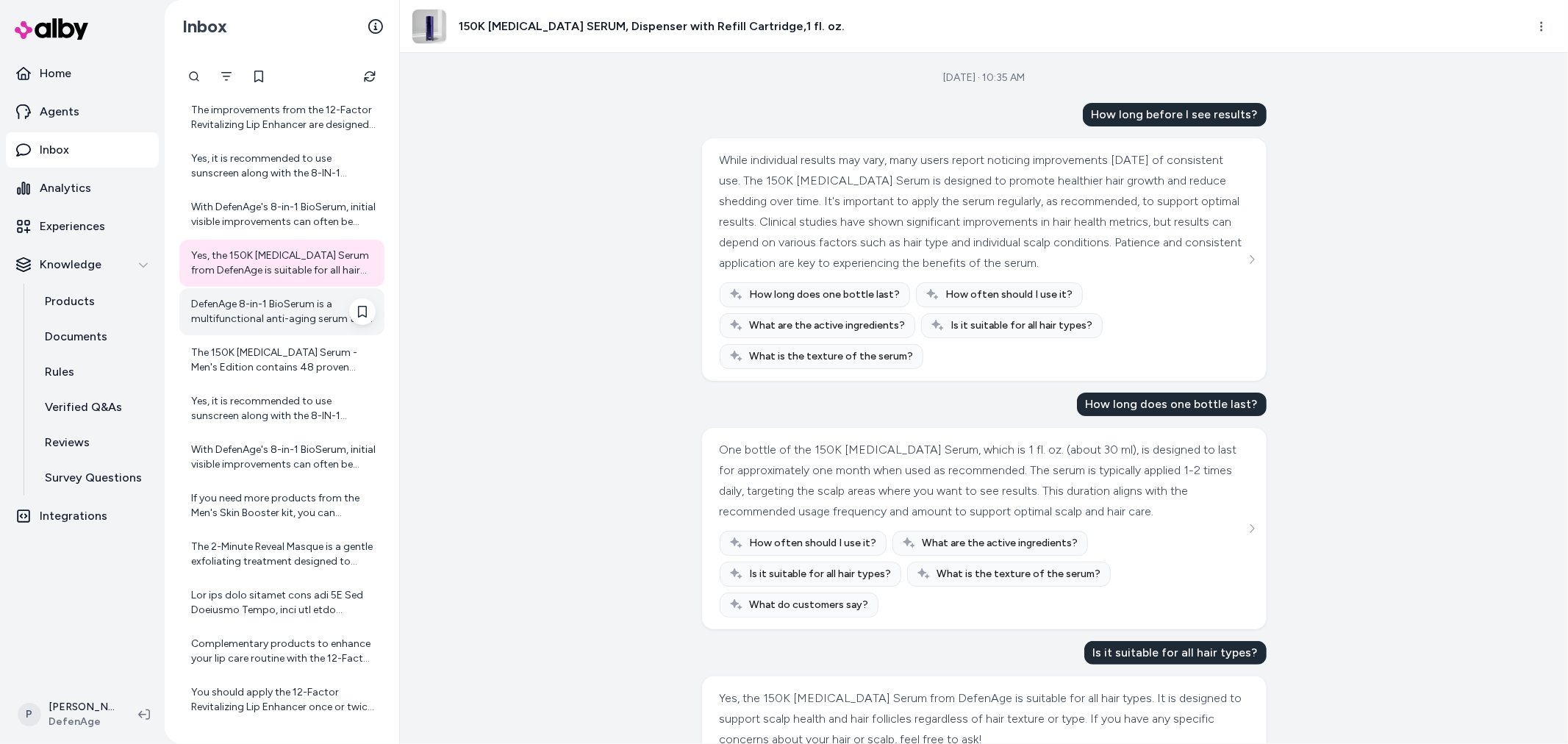
click at [292, 311] on div "DefenAge 8-in-1 BioSerum is a multifunctional anti-aging serum that includes hy…" at bounding box center [283, 311] width 185 height 29
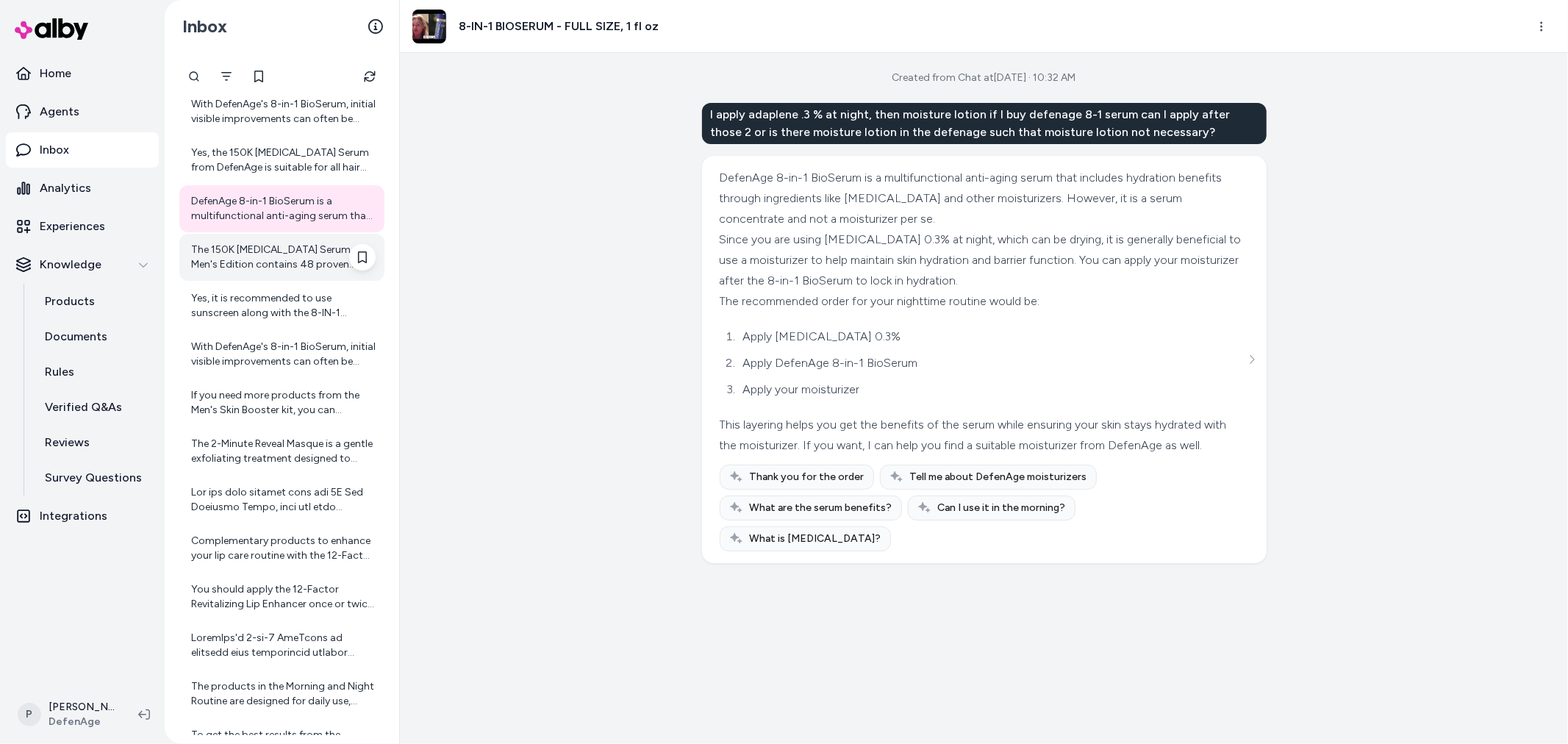
scroll to position [5587, 0]
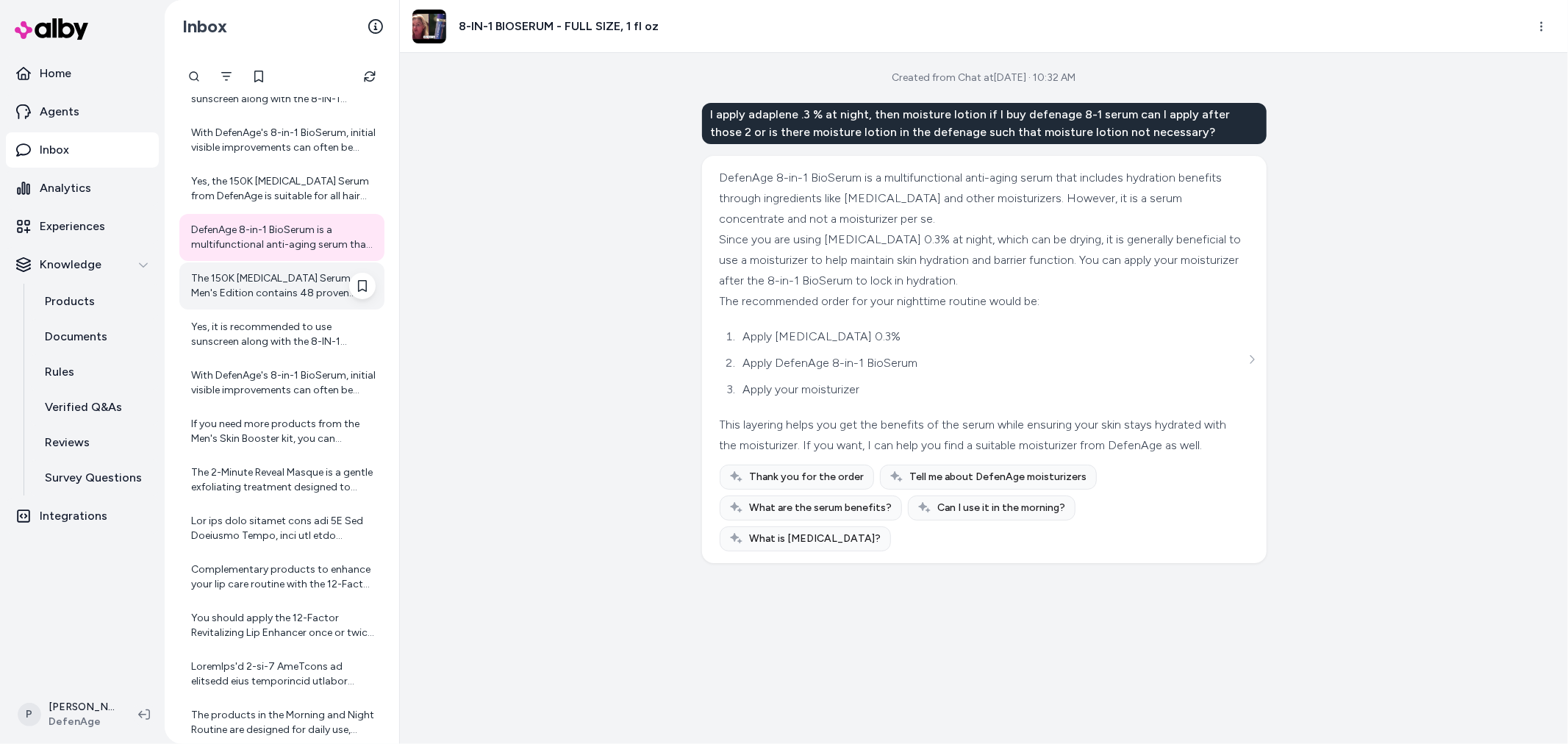
click at [302, 291] on div "The 150K Hair Follicle Serum - Men's Edition contains 48 proven natural ingredi…" at bounding box center [283, 285] width 185 height 29
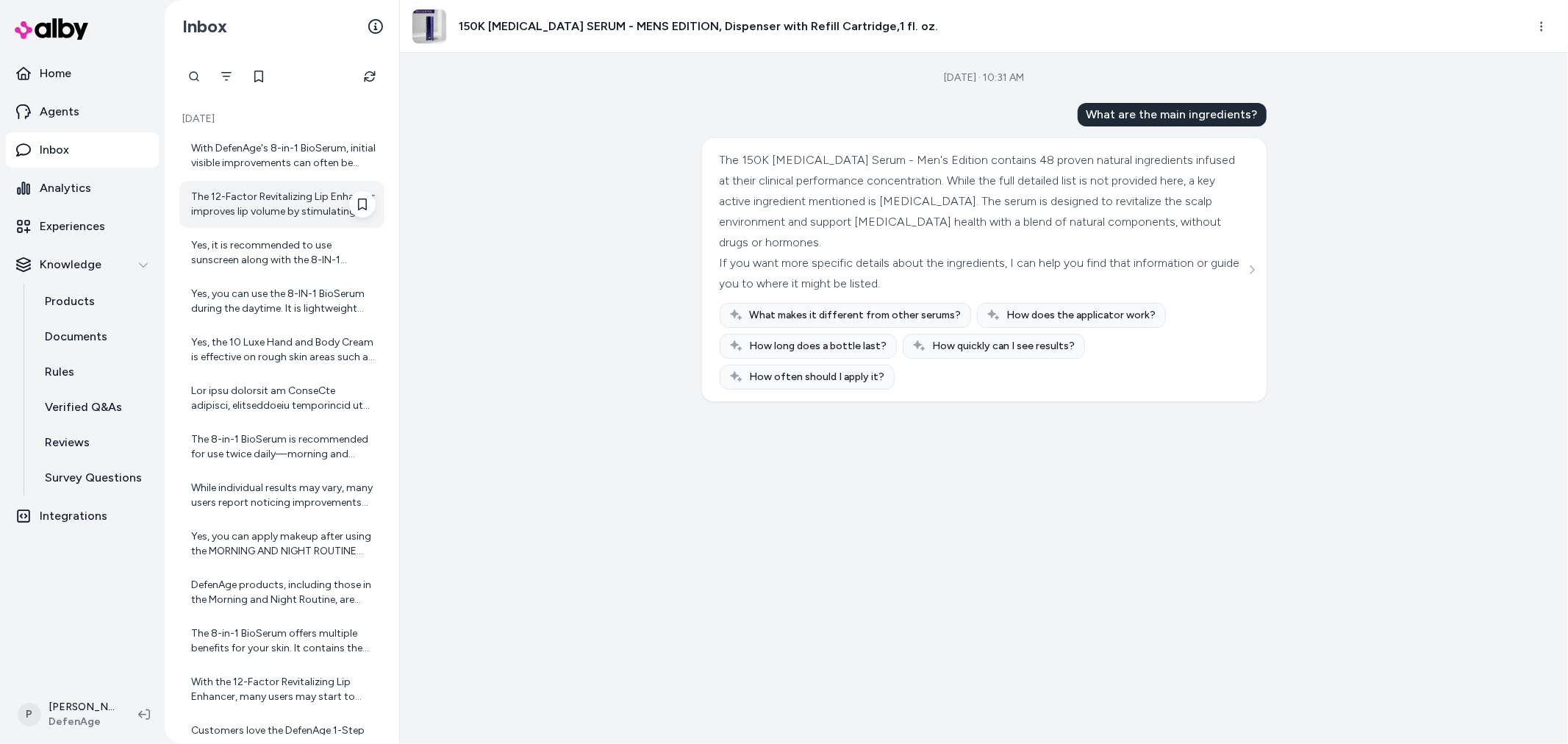
click at [275, 196] on div "The 12-Factor Revitalizing Lip Enhancer improves lip volume by stimulating your…" at bounding box center [283, 203] width 185 height 29
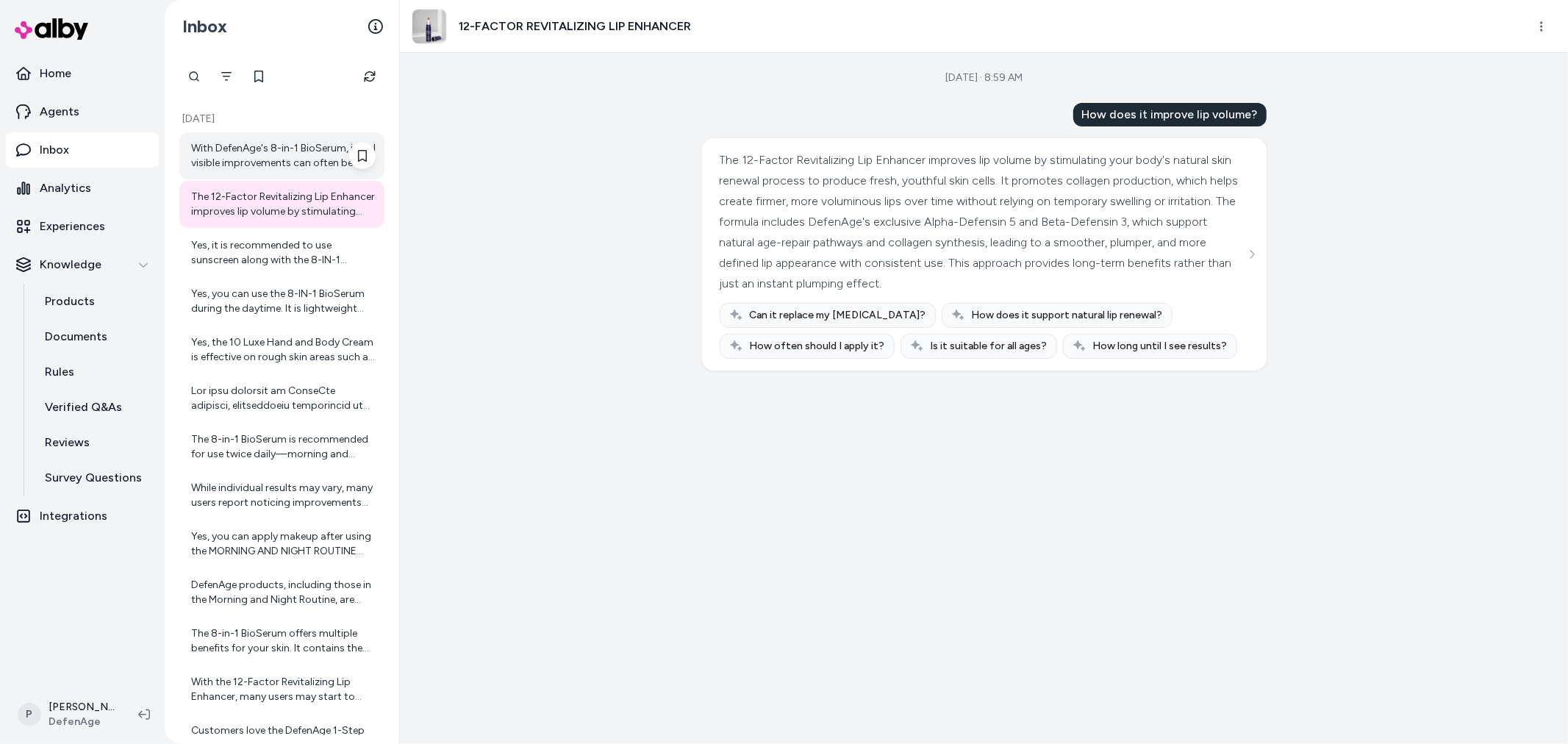
click at [276, 150] on div "With DefenAge's 8-in-1 BioSerum, initial visible improvements can often be seen…" at bounding box center [283, 155] width 185 height 29
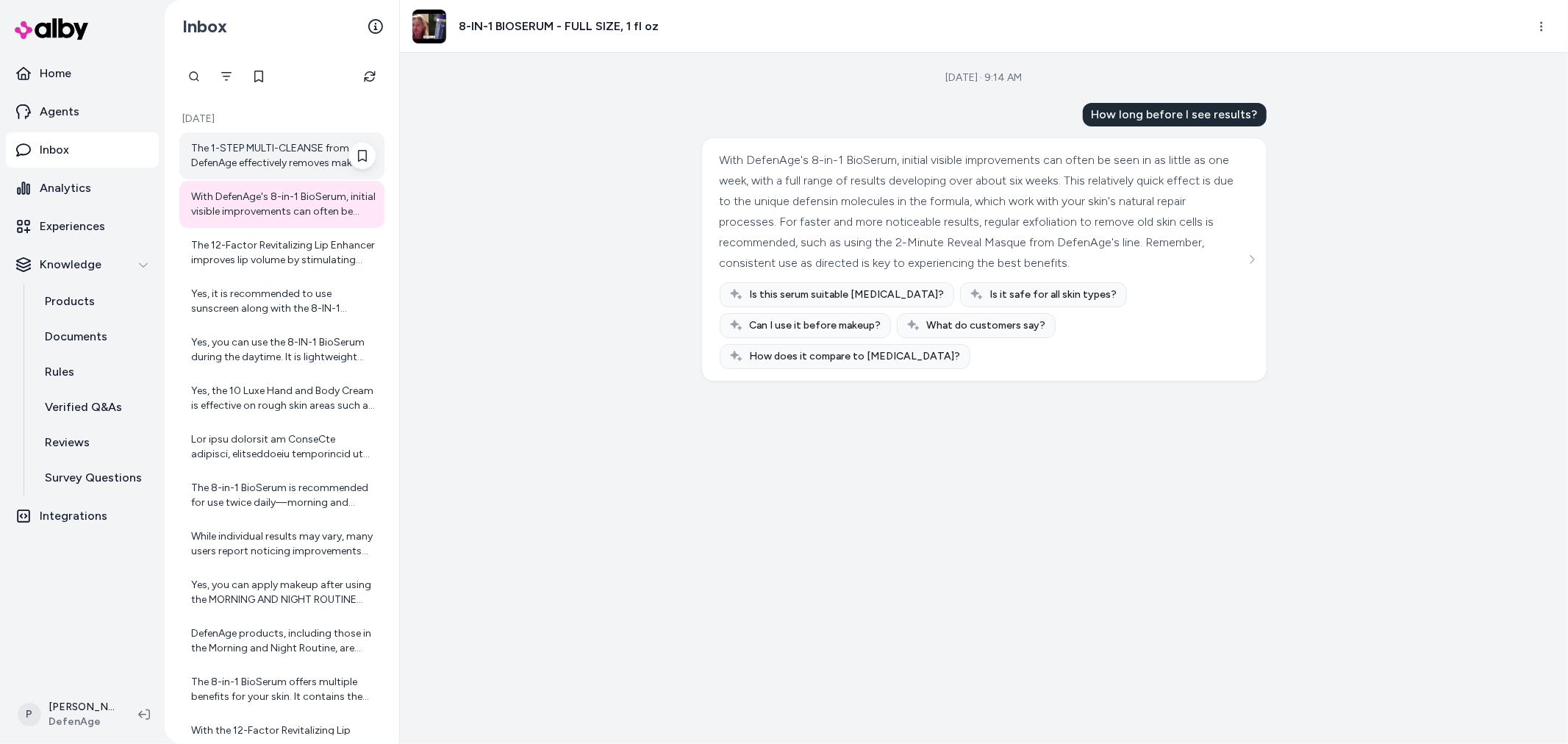
click at [283, 179] on div "The 1-STEP MULTI-CLEANSE from DefenAge effectively removes makeup by melting aw…" at bounding box center [282, 156] width 205 height 47
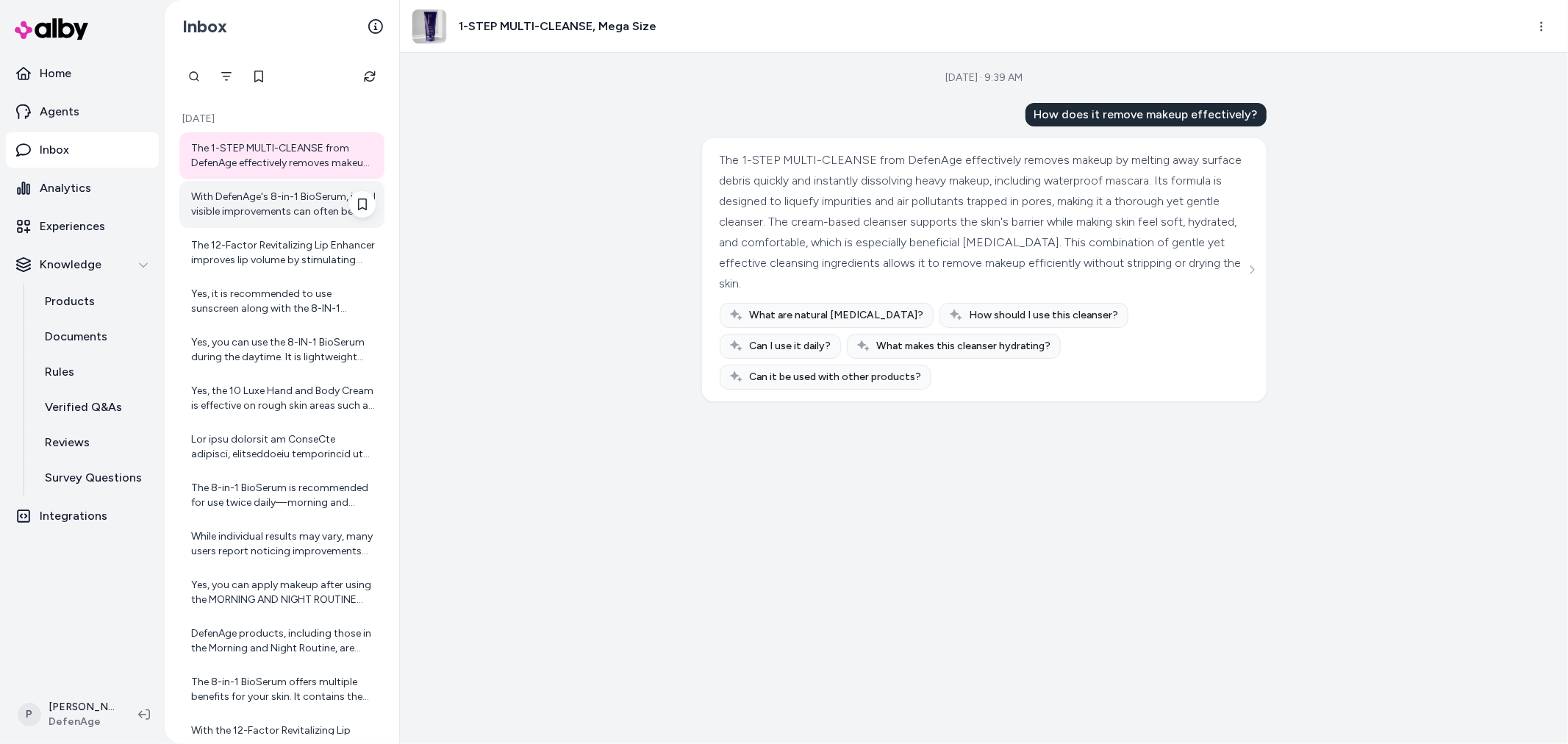
click at [289, 201] on div "With DefenAge's 8-in-1 BioSerum, initial visible improvements can often be seen…" at bounding box center [283, 203] width 185 height 29
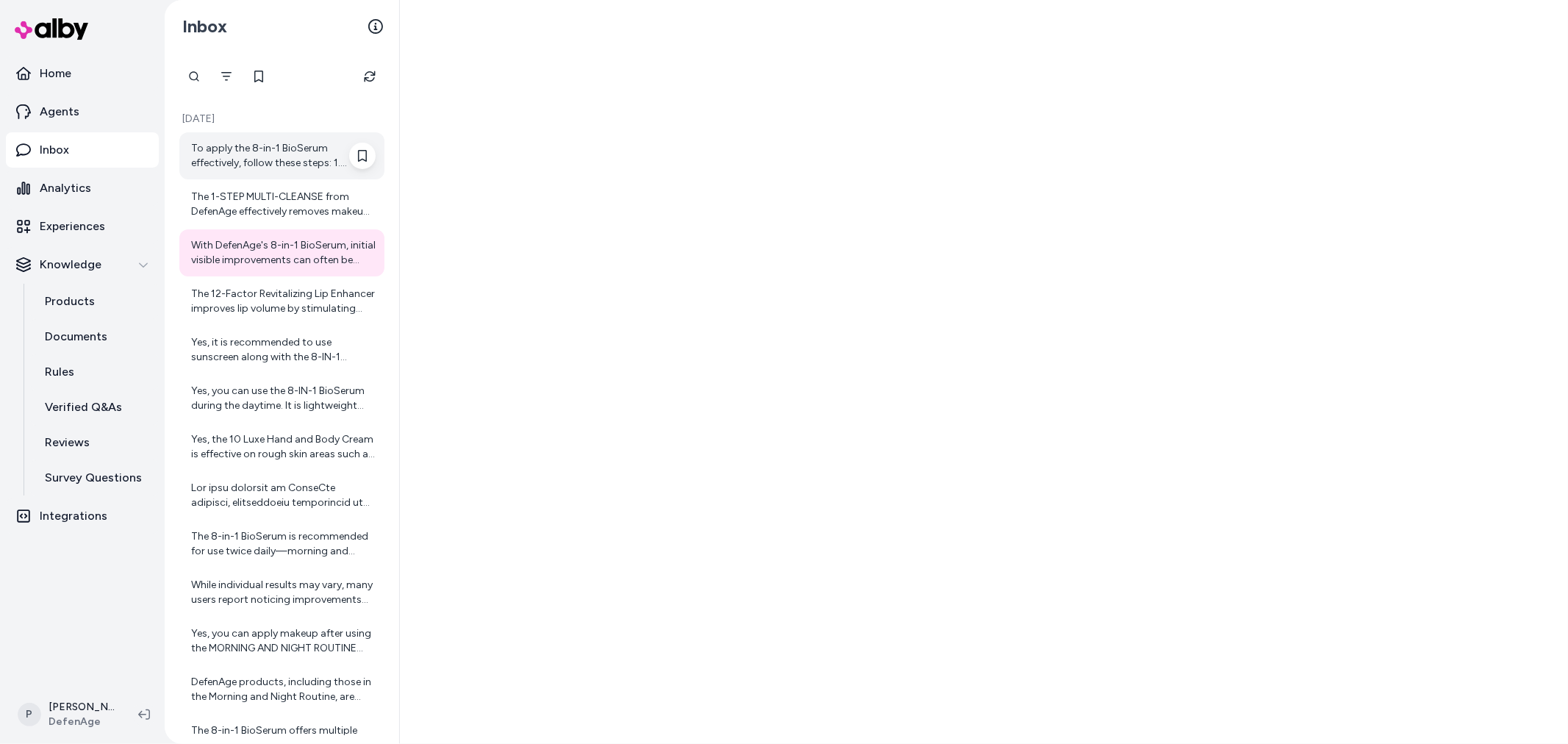
click at [273, 158] on div "To apply the 8-in-1 BioSerum effectively, follow these steps: 1. Cleanse Your F…" at bounding box center [283, 155] width 185 height 29
click at [261, 206] on div "The 8-in-1 BioSerum is recommended for use twice daily—morning and evening. Use…" at bounding box center [283, 203] width 185 height 29
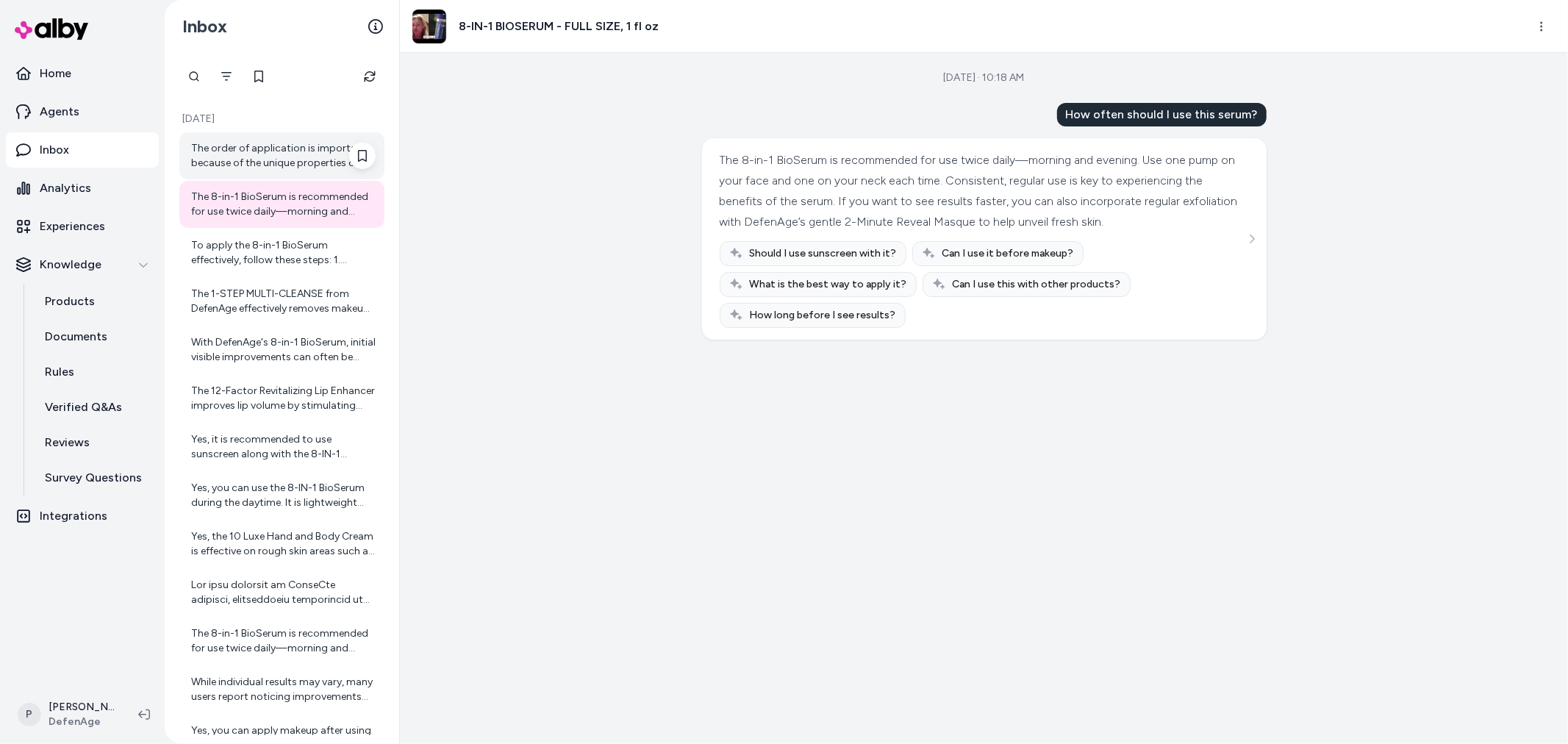
click at [275, 150] on div "The order of application is important because of the unique properties of Defen…" at bounding box center [283, 155] width 185 height 29
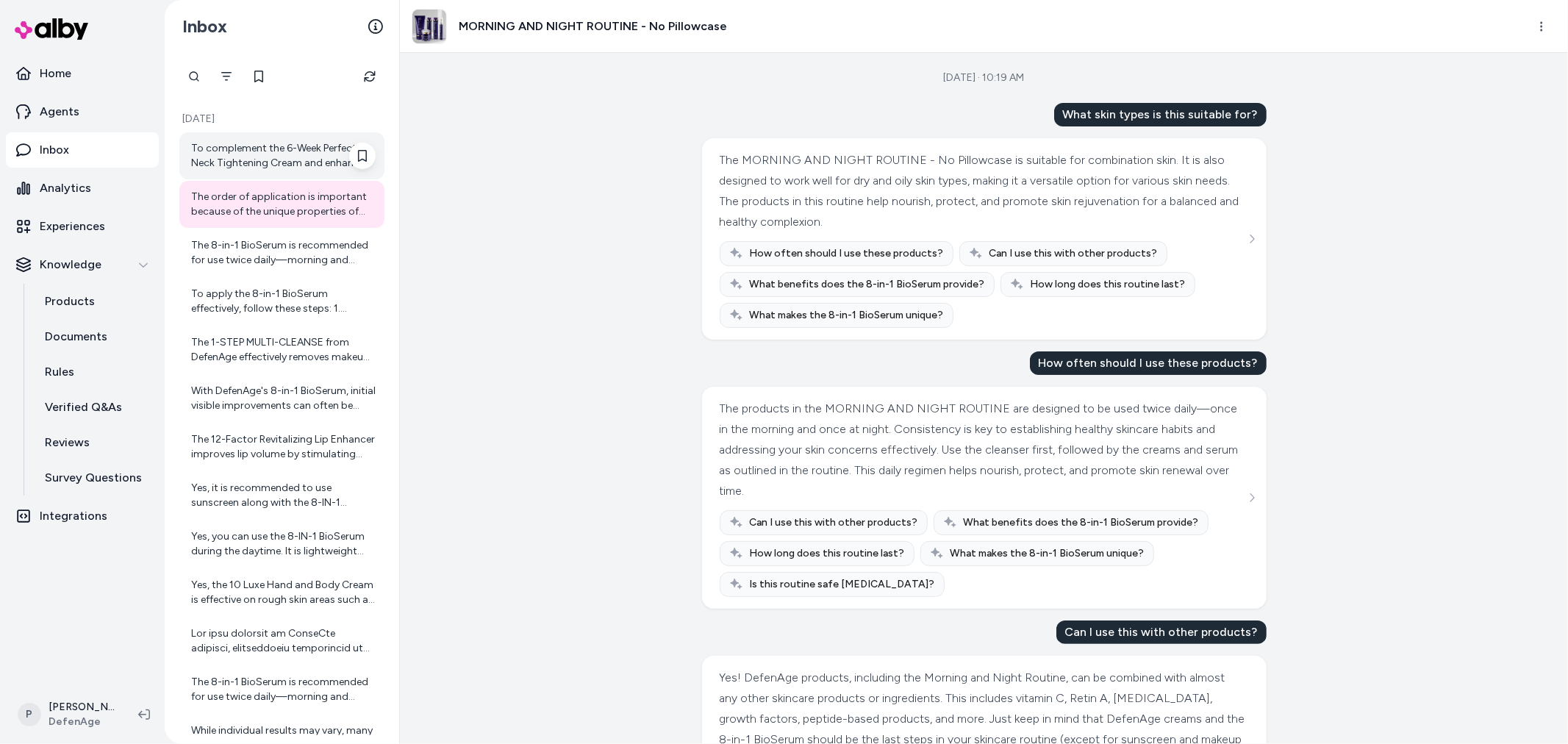
click at [292, 162] on div "To complement the 6-Week Perfection Neck Tightening Cream and enhance your skin…" at bounding box center [283, 155] width 185 height 29
